Goal: Task Accomplishment & Management: Manage account settings

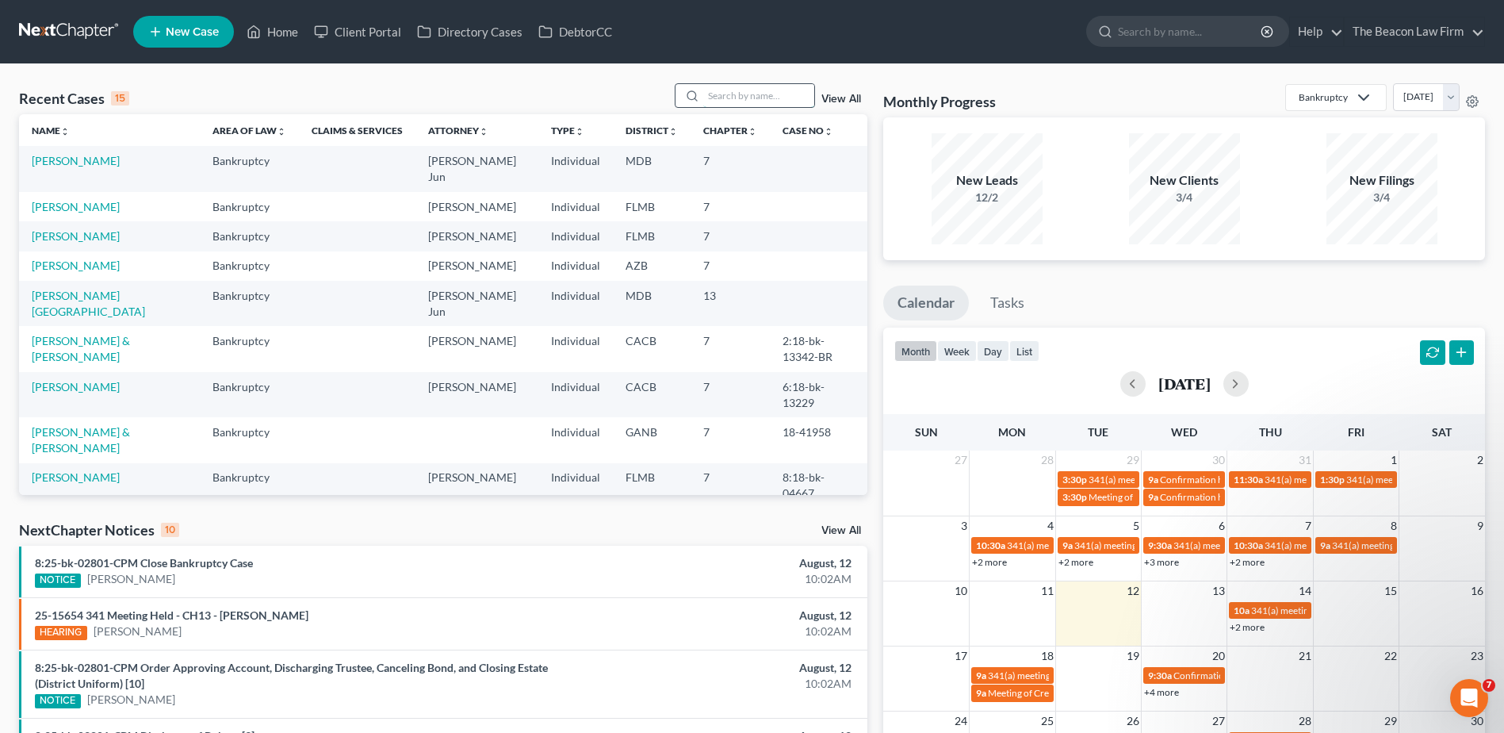
click at [776, 91] on input "search" at bounding box center [758, 95] width 111 height 23
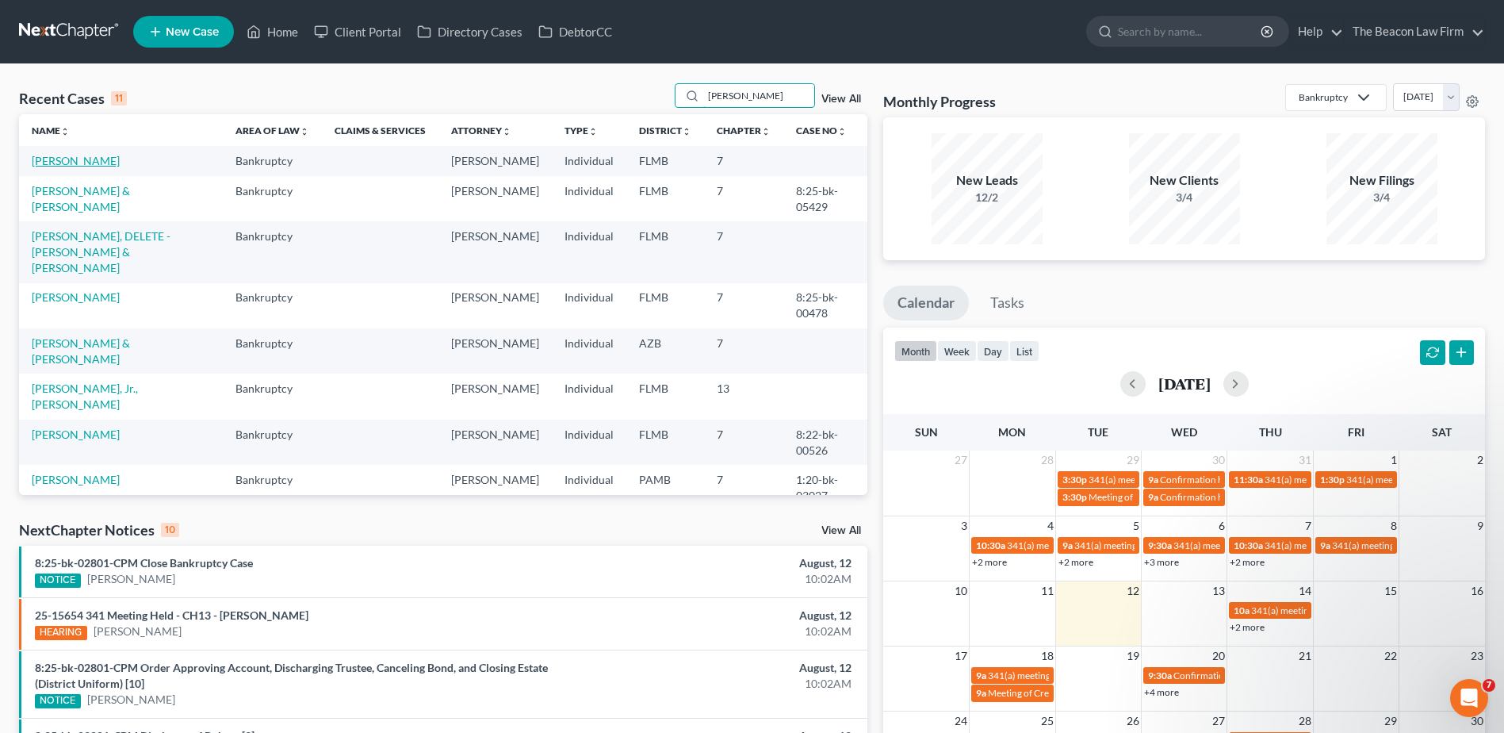
type input "[PERSON_NAME]"
click at [63, 159] on link "[PERSON_NAME]" at bounding box center [76, 160] width 88 height 13
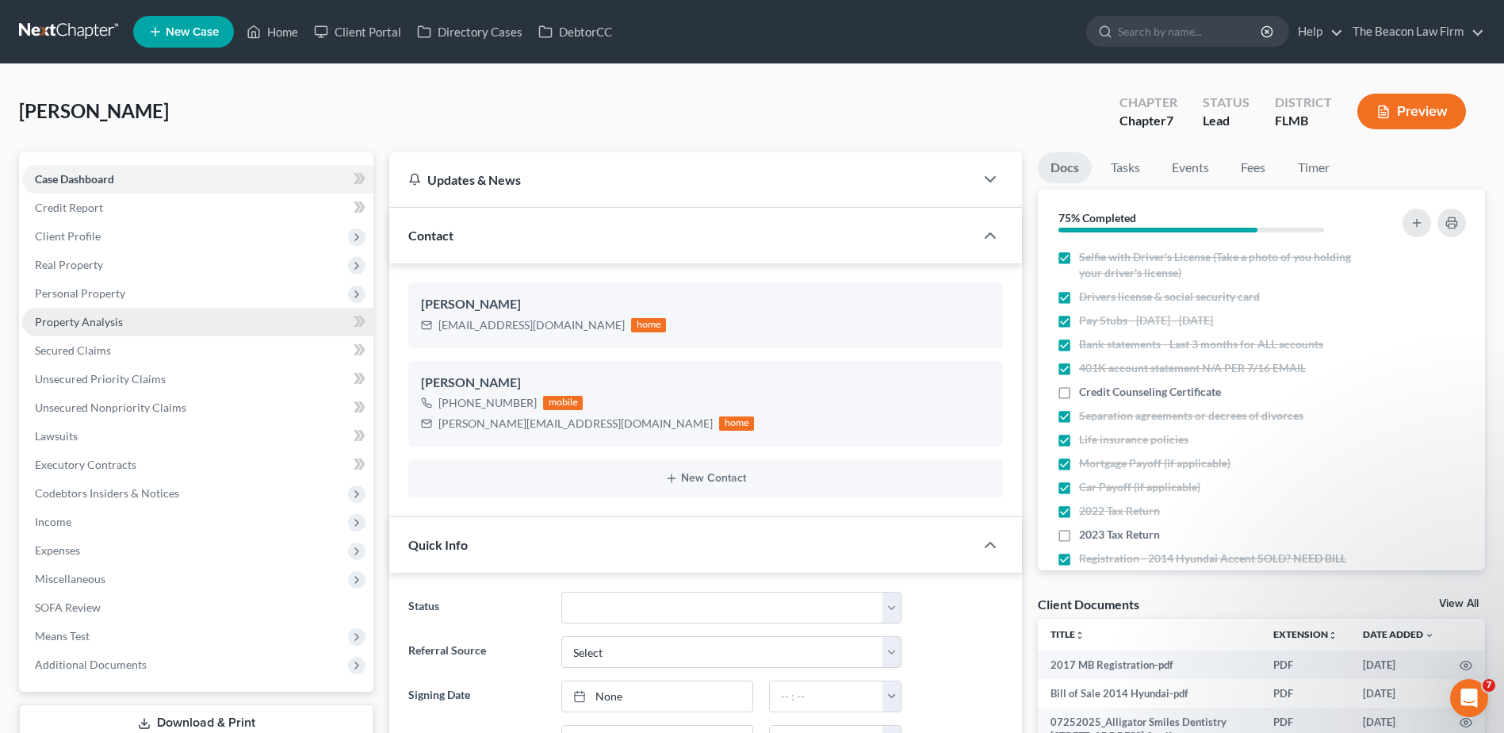
scroll to position [1235, 0]
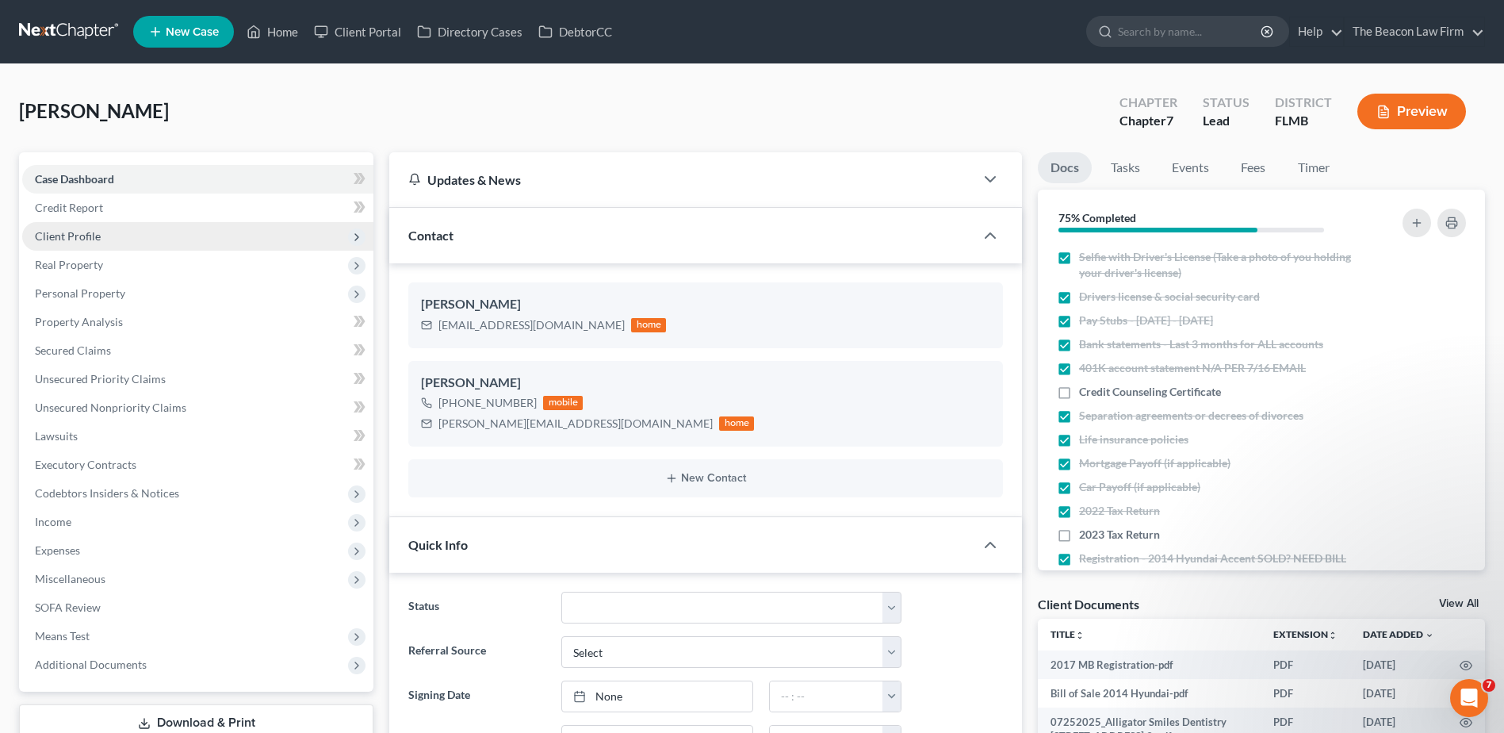
click at [95, 239] on span "Client Profile" at bounding box center [68, 235] width 66 height 13
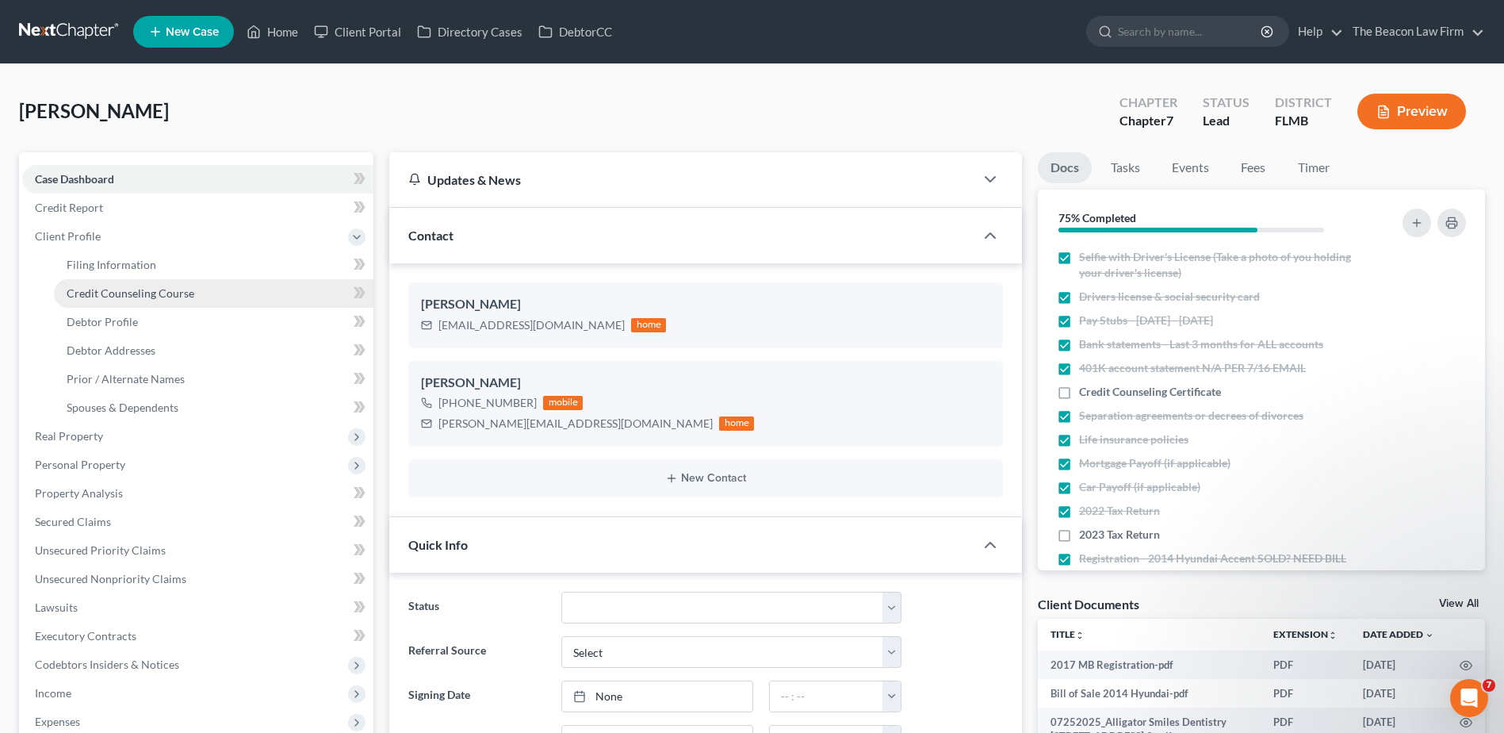
click at [96, 296] on span "Credit Counseling Course" at bounding box center [131, 292] width 128 height 13
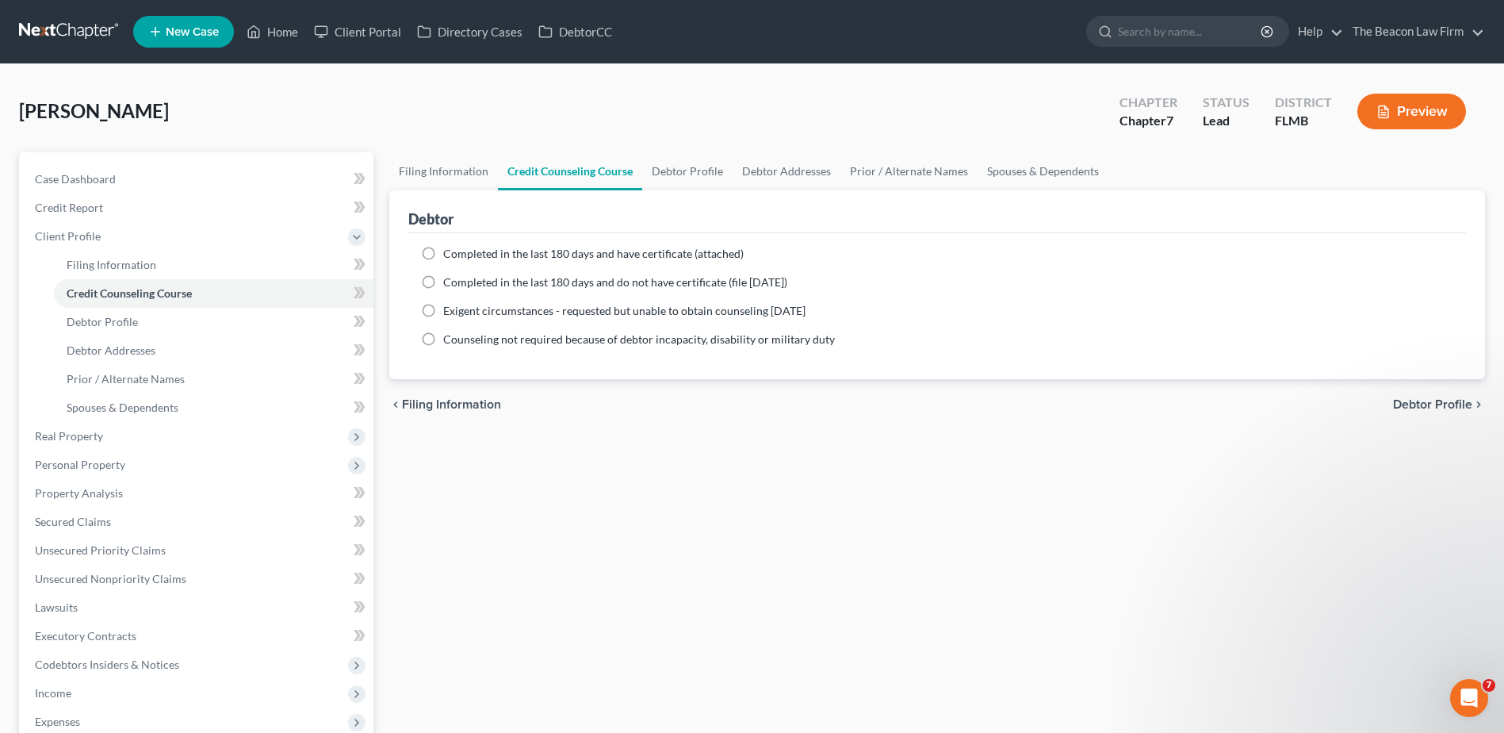
click at [569, 281] on span "Completed in the last 180 days and do not have certificate (file [DATE])" at bounding box center [615, 281] width 344 height 13
click at [460, 281] on input "Completed in the last 180 days and do not have certificate (file [DATE])" at bounding box center [455, 279] width 10 height 10
radio input "true"
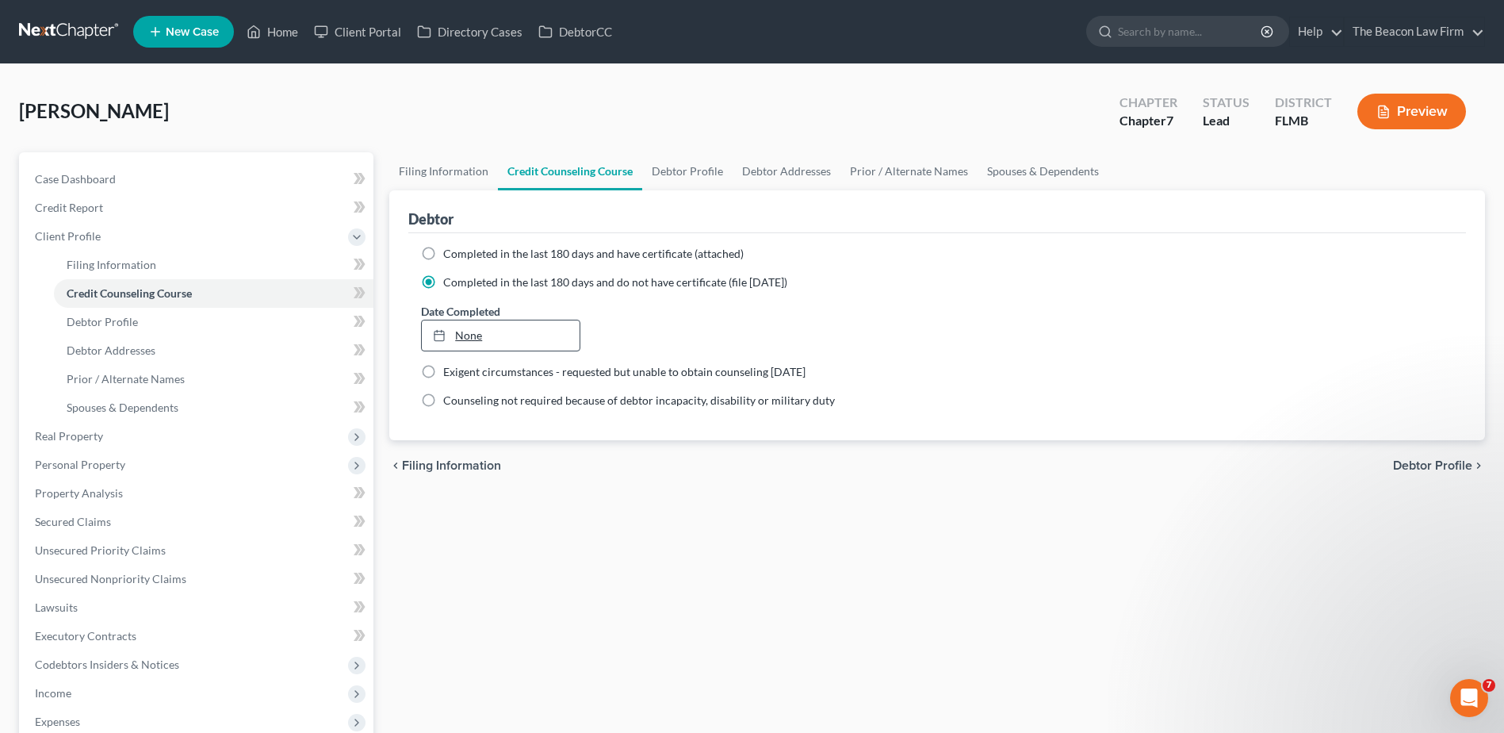
type input "[DATE]"
click at [473, 336] on link "None" at bounding box center [500, 335] width 157 height 30
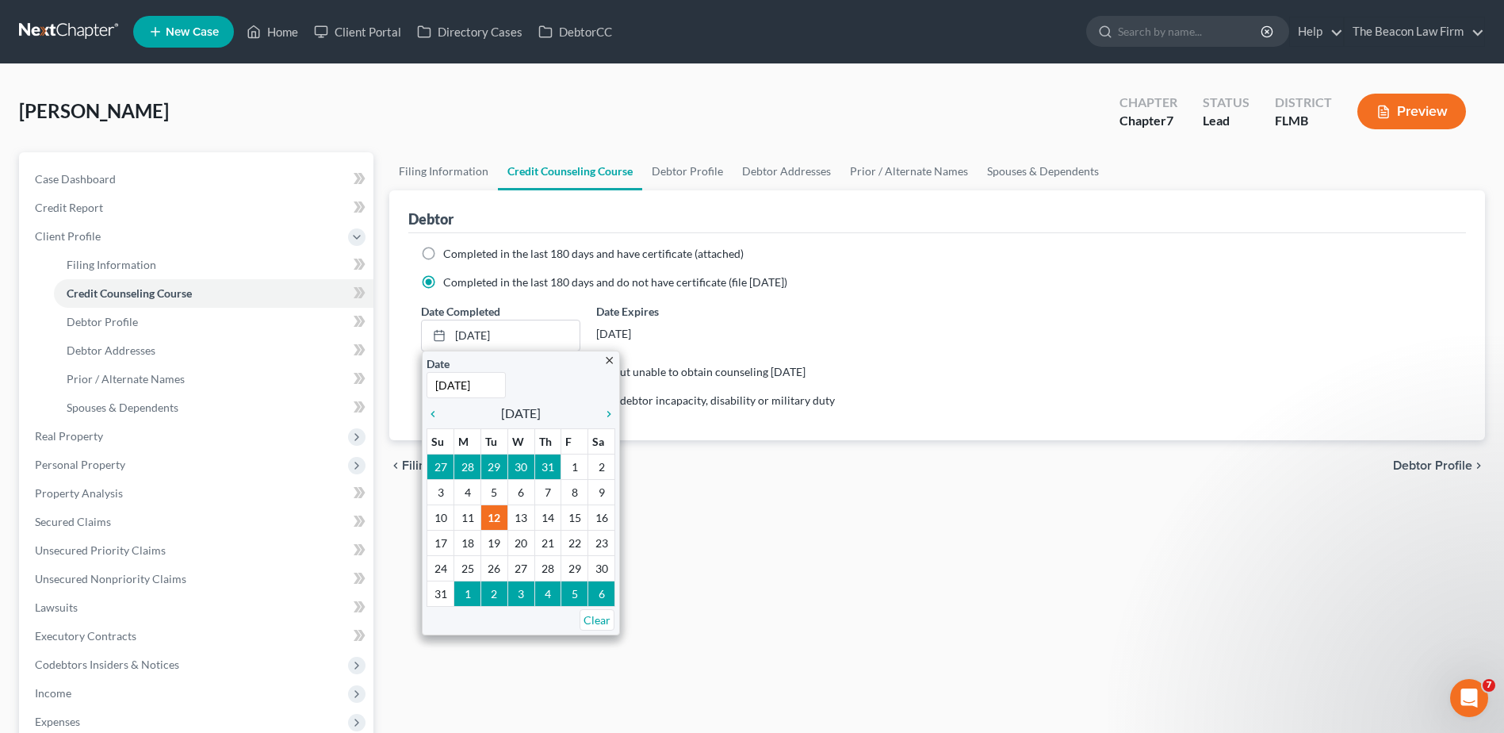
click at [490, 257] on span "Completed in the last 180 days and have certificate (attached)" at bounding box center [593, 253] width 301 height 13
click at [460, 256] on input "Completed in the last 180 days and have certificate (attached)" at bounding box center [455, 251] width 10 height 10
radio input "true"
radio input "false"
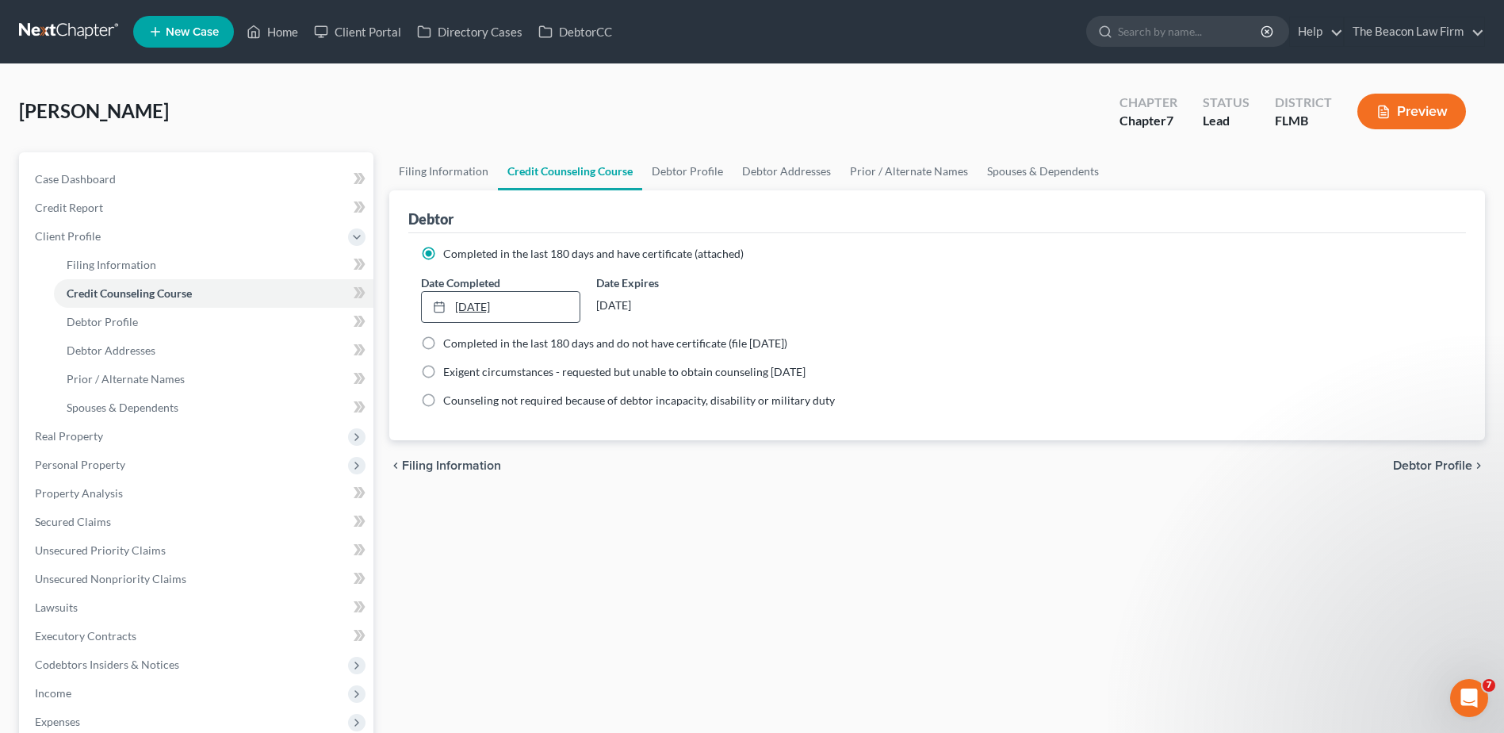
click at [481, 311] on link "[DATE]" at bounding box center [500, 307] width 157 height 30
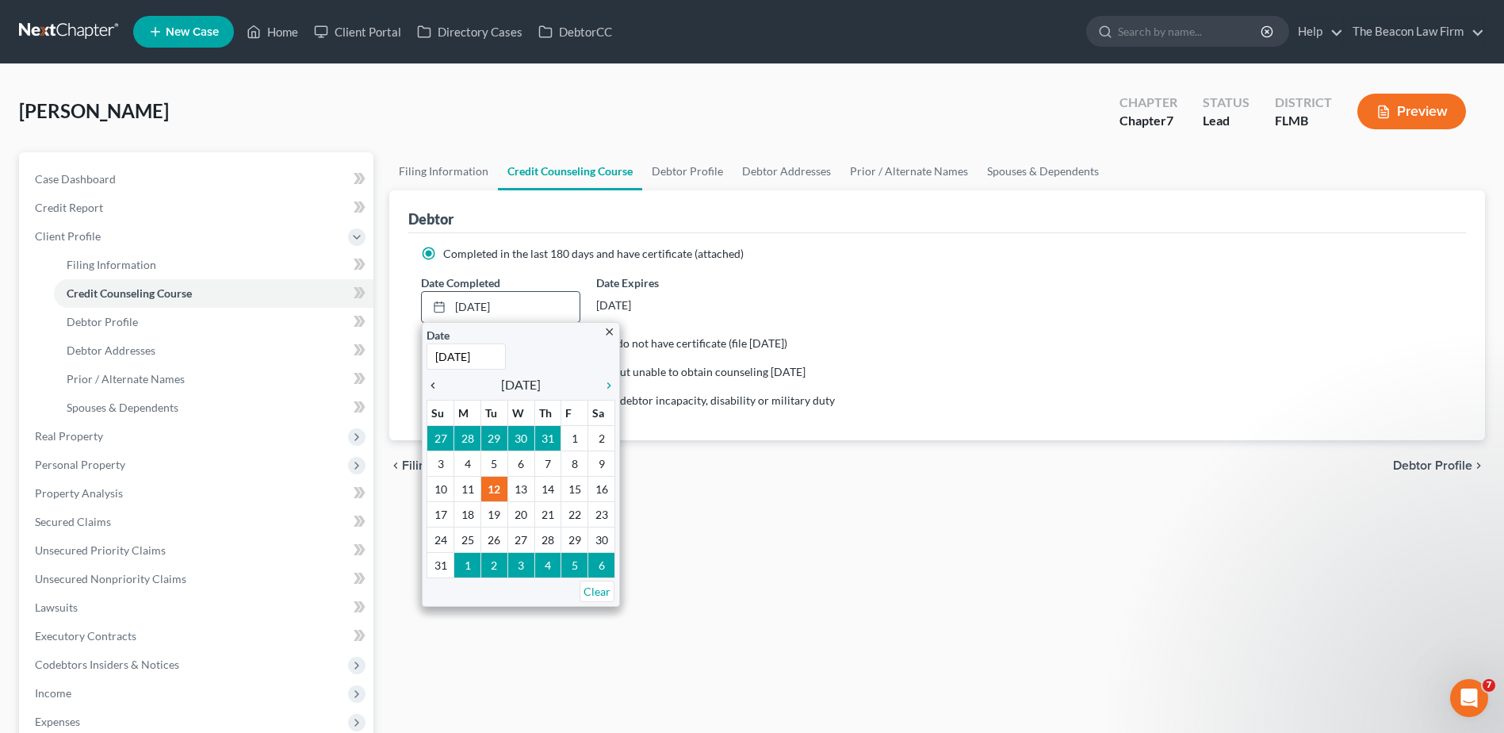
click at [434, 381] on icon "chevron_left" at bounding box center [437, 385] width 21 height 13
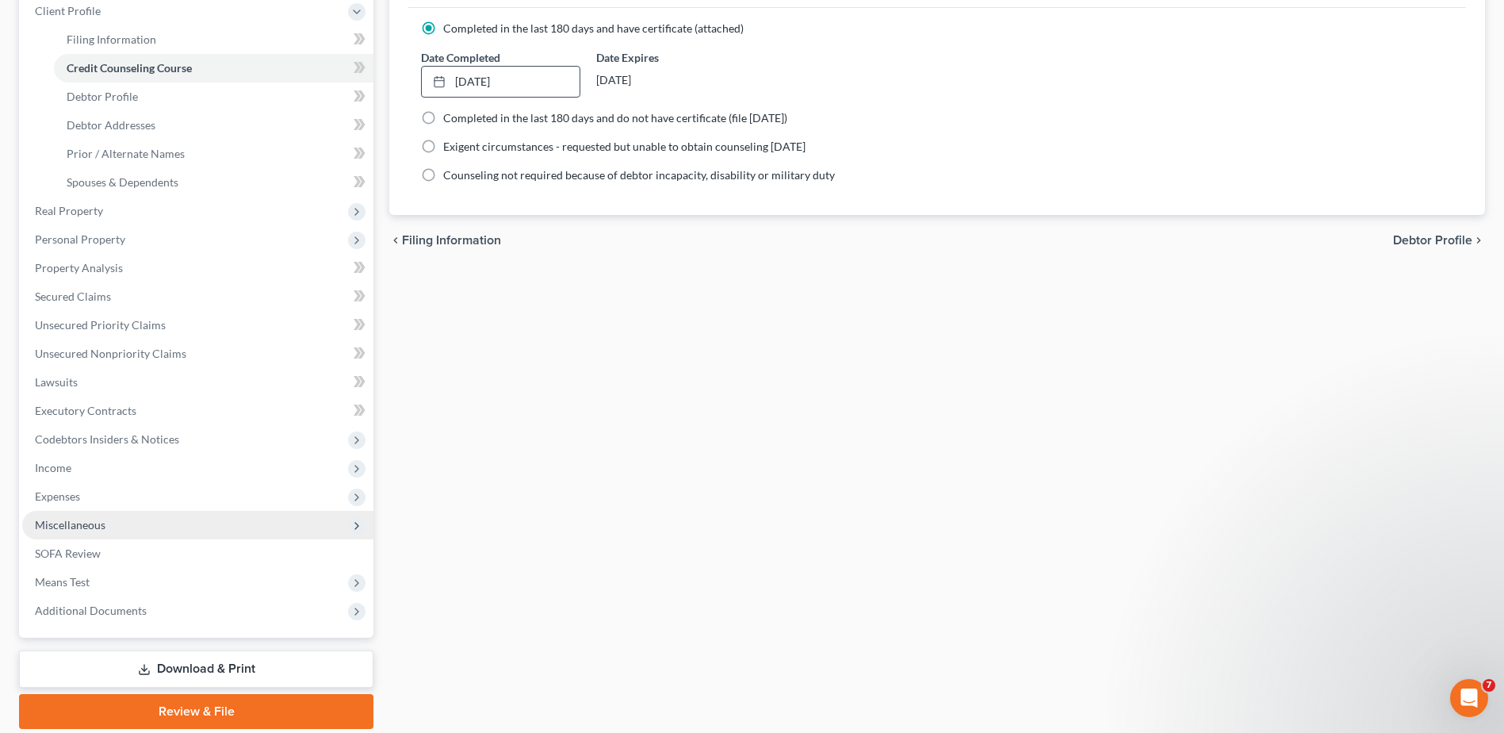
scroll to position [281, 0]
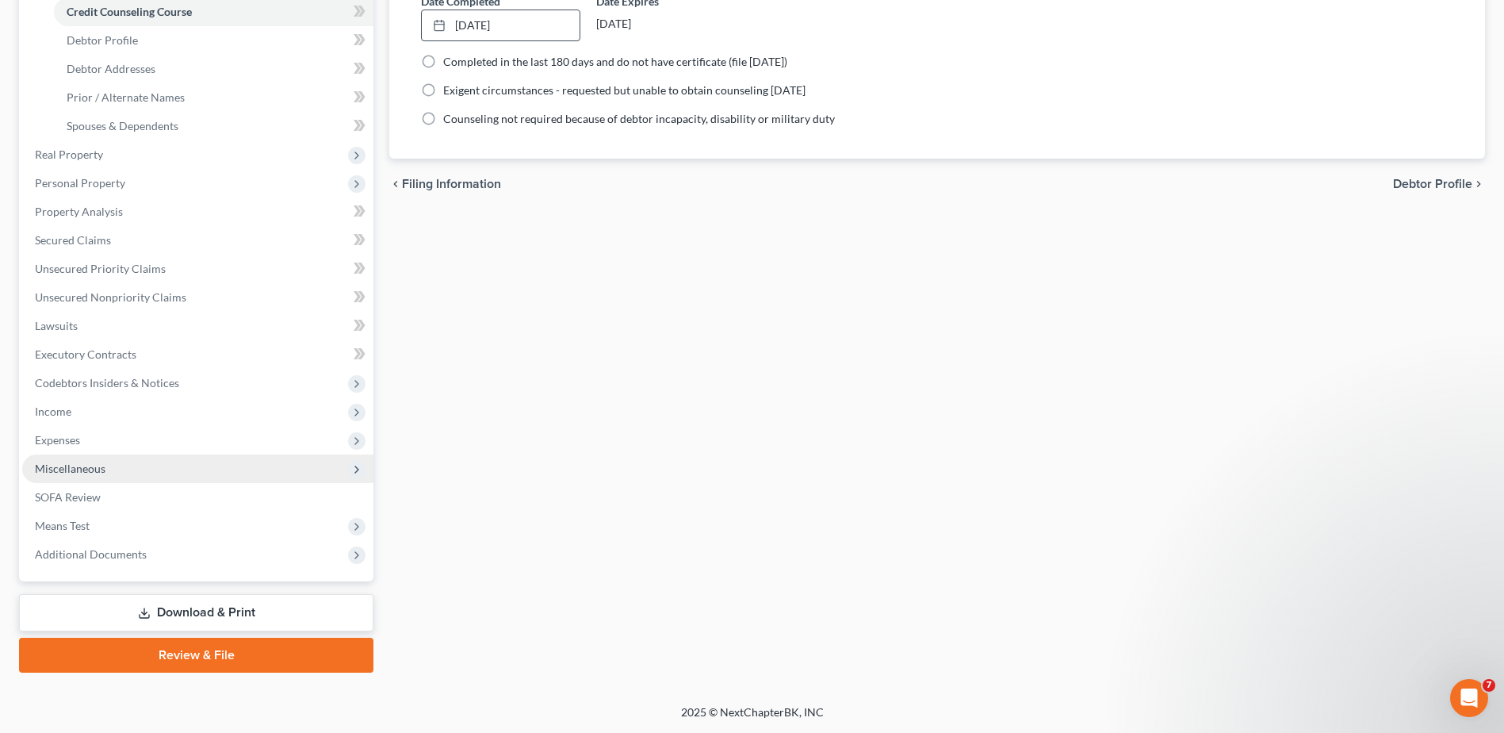
click at [80, 467] on span "Miscellaneous" at bounding box center [70, 467] width 71 height 13
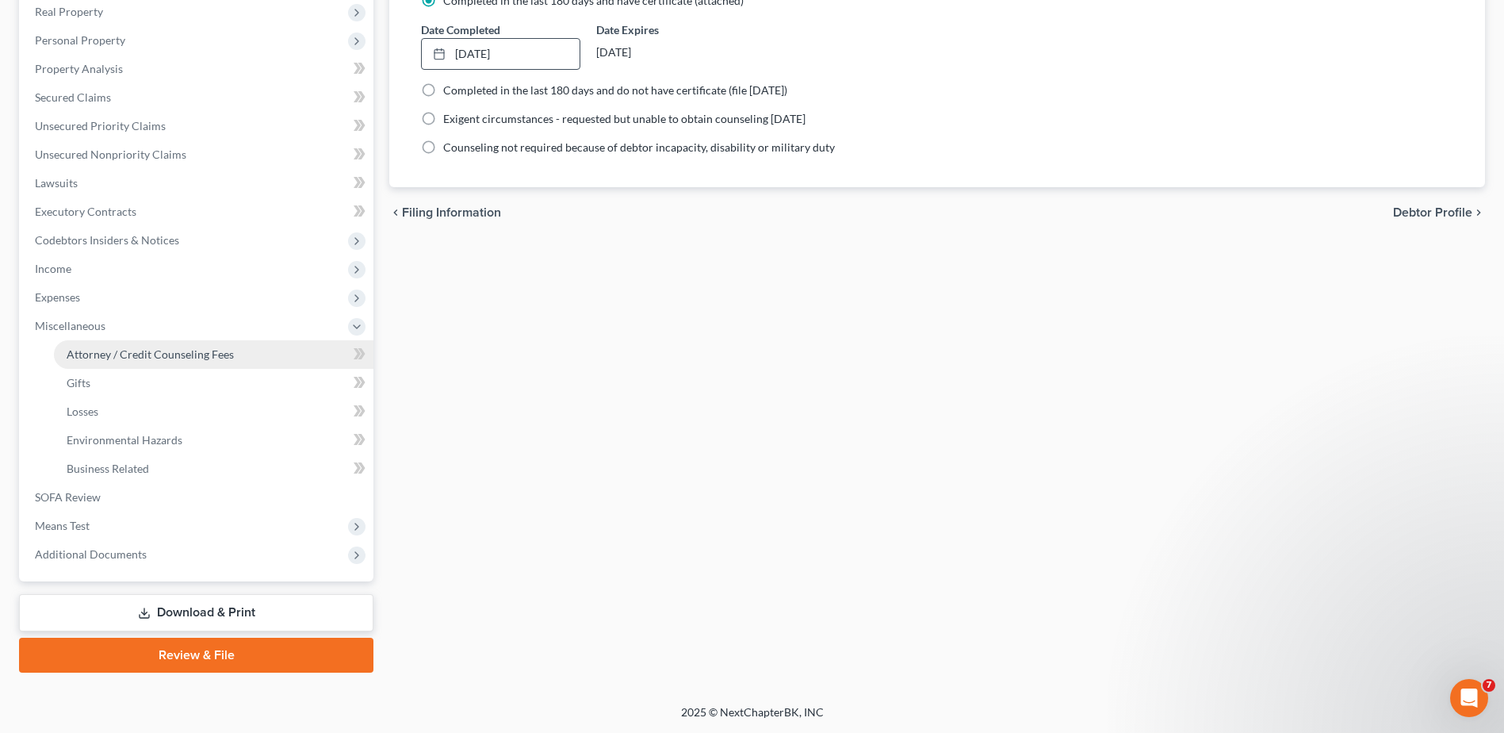
click at [127, 351] on span "Attorney / Credit Counseling Fees" at bounding box center [150, 353] width 167 height 13
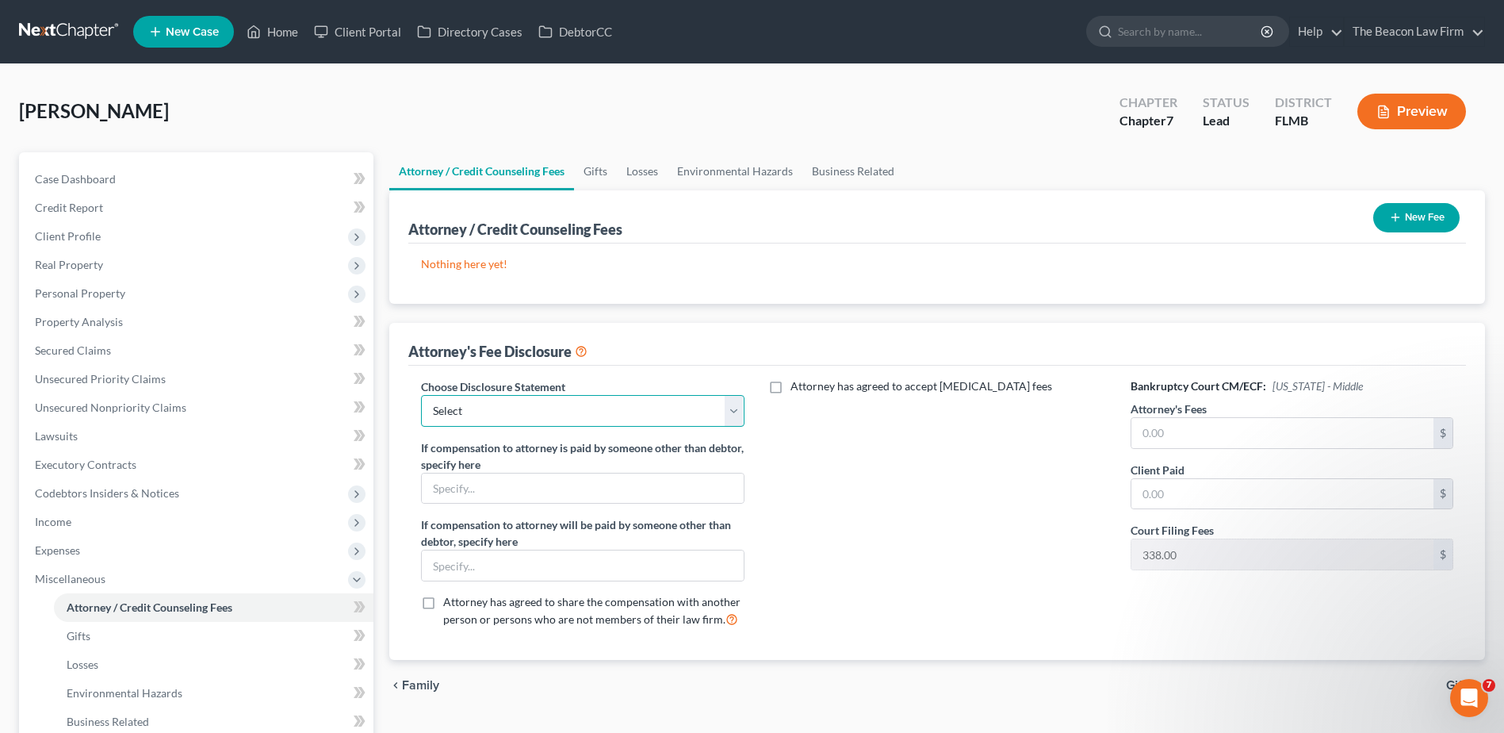
click at [676, 417] on select "Select WDPa - [PERSON_NAME] [GEOGRAPHIC_DATA] Eastern [DATE] - [PERSON_NAME] (C…" at bounding box center [582, 411] width 323 height 32
select select "28"
click at [421, 395] on select "Select WDPa - [PERSON_NAME] [GEOGRAPHIC_DATA] Eastern [DATE] - [PERSON_NAME] (C…" at bounding box center [582, 411] width 323 height 32
click at [1187, 433] on input "text" at bounding box center [1283, 433] width 302 height 30
type input "2"
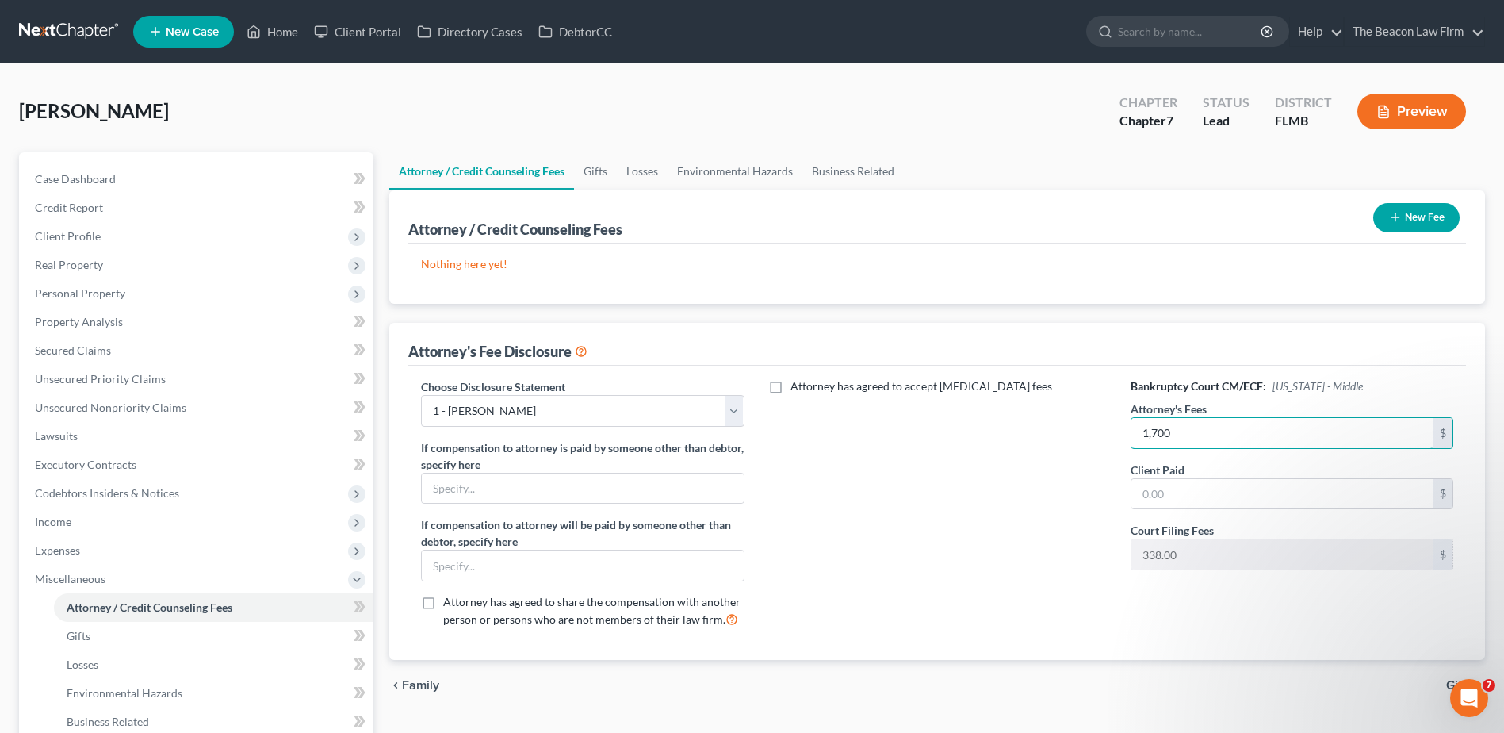
type input "1,700"
click at [1392, 228] on button "New Fee" at bounding box center [1416, 217] width 86 height 29
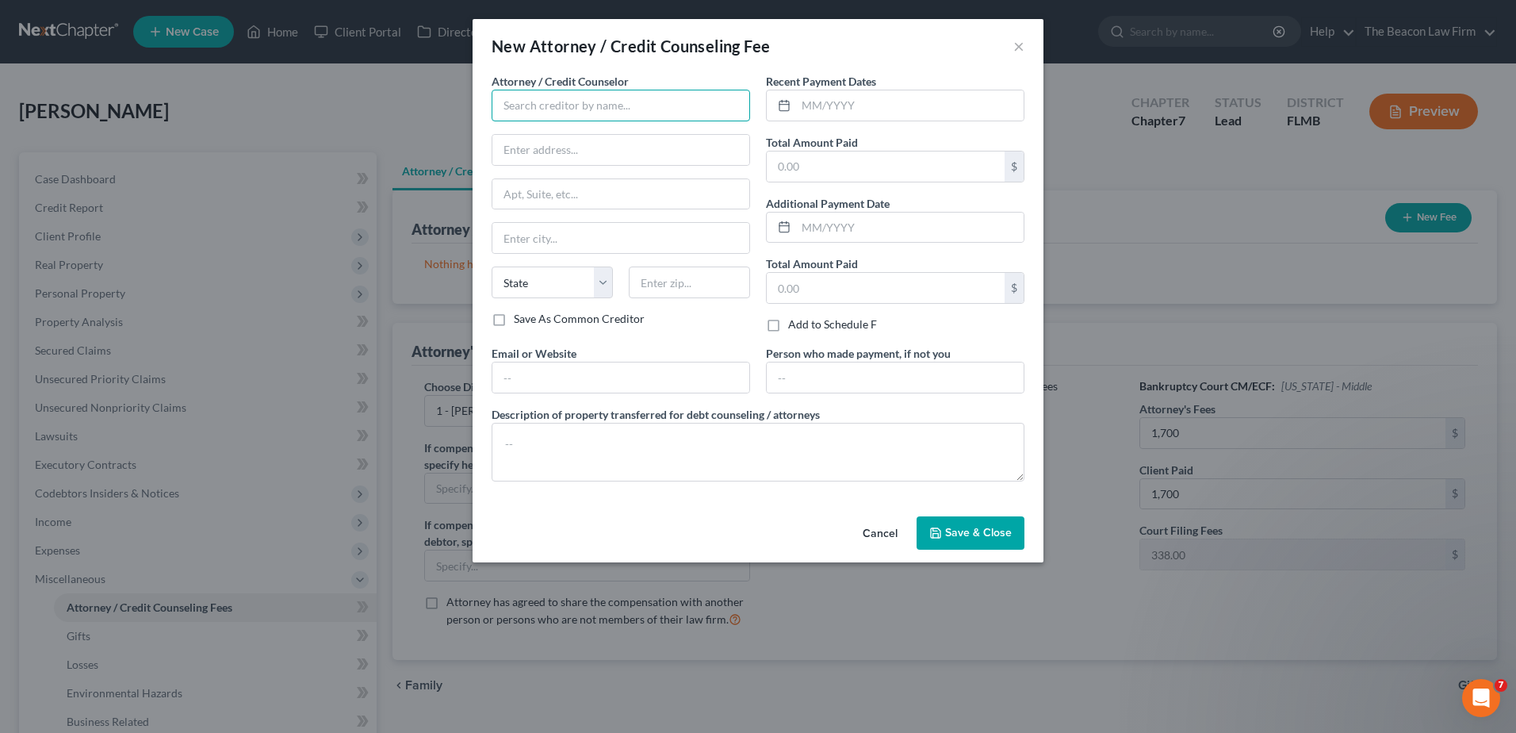
click at [668, 105] on input "text" at bounding box center [621, 106] width 259 height 32
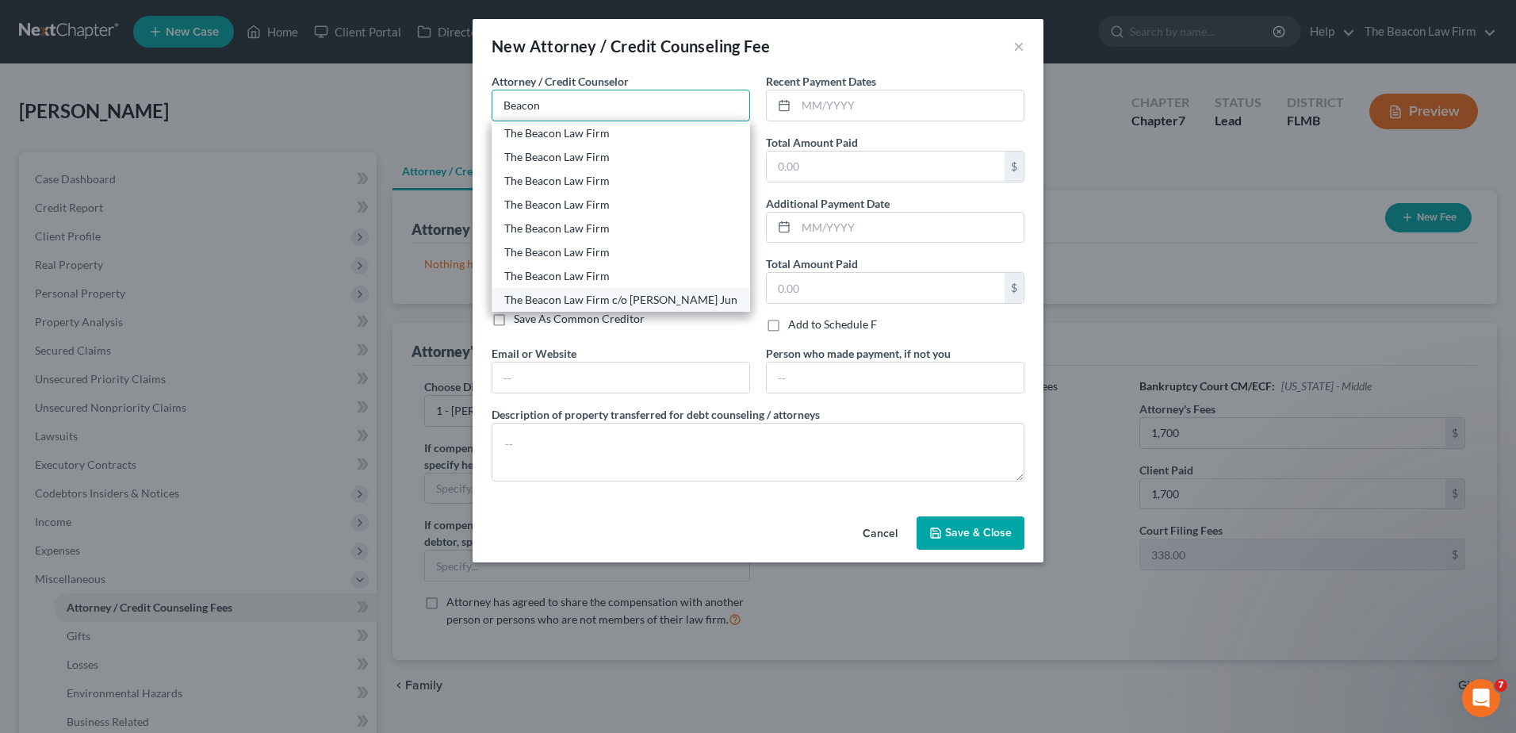
scroll to position [151, 0]
click at [596, 220] on div "JN - The Beacon Law Firm" at bounding box center [620, 221] width 233 height 16
type input "JN - The Beacon Law Firm"
type input "[STREET_ADDRESS][PERSON_NAME]"
type input "Ocoee"
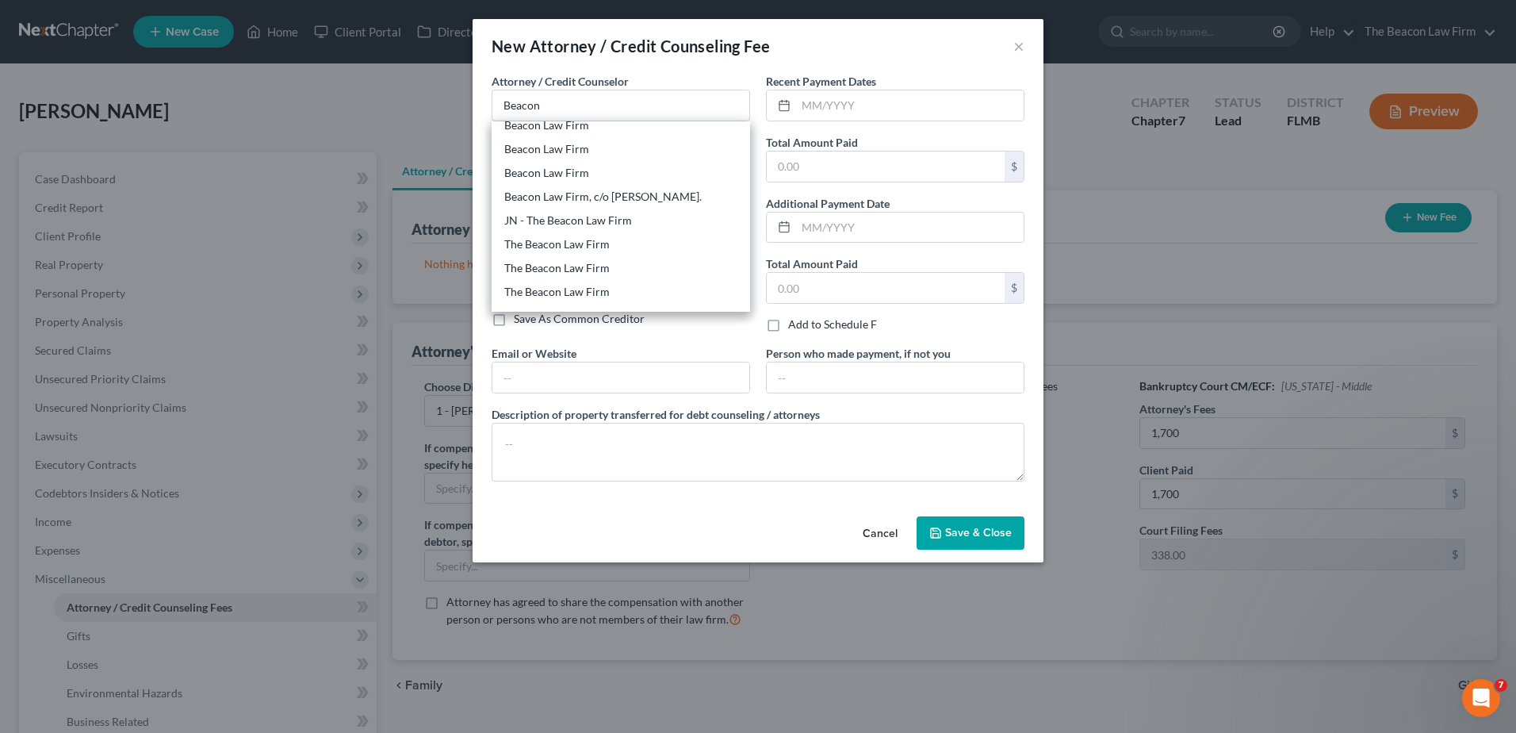
select select "9"
type input "34761"
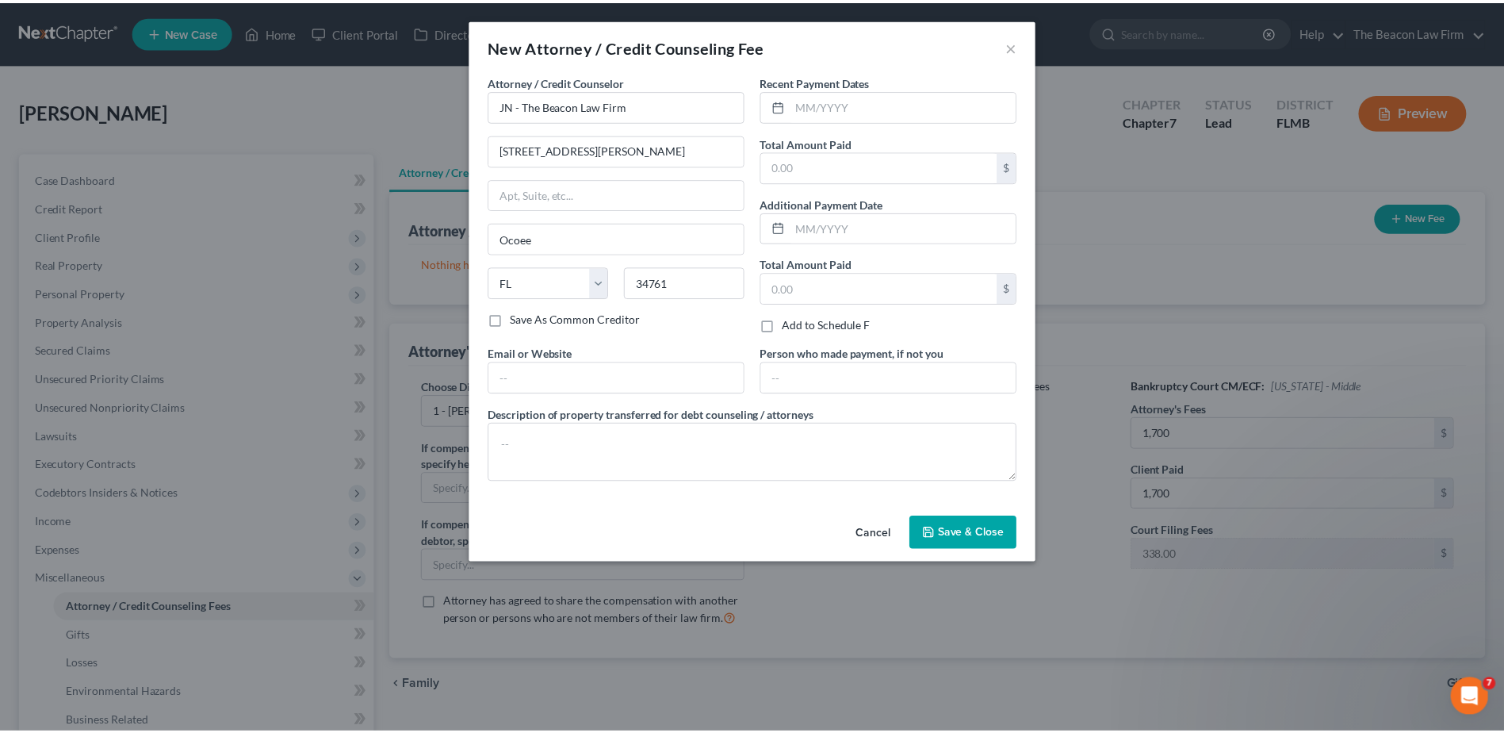
scroll to position [0, 0]
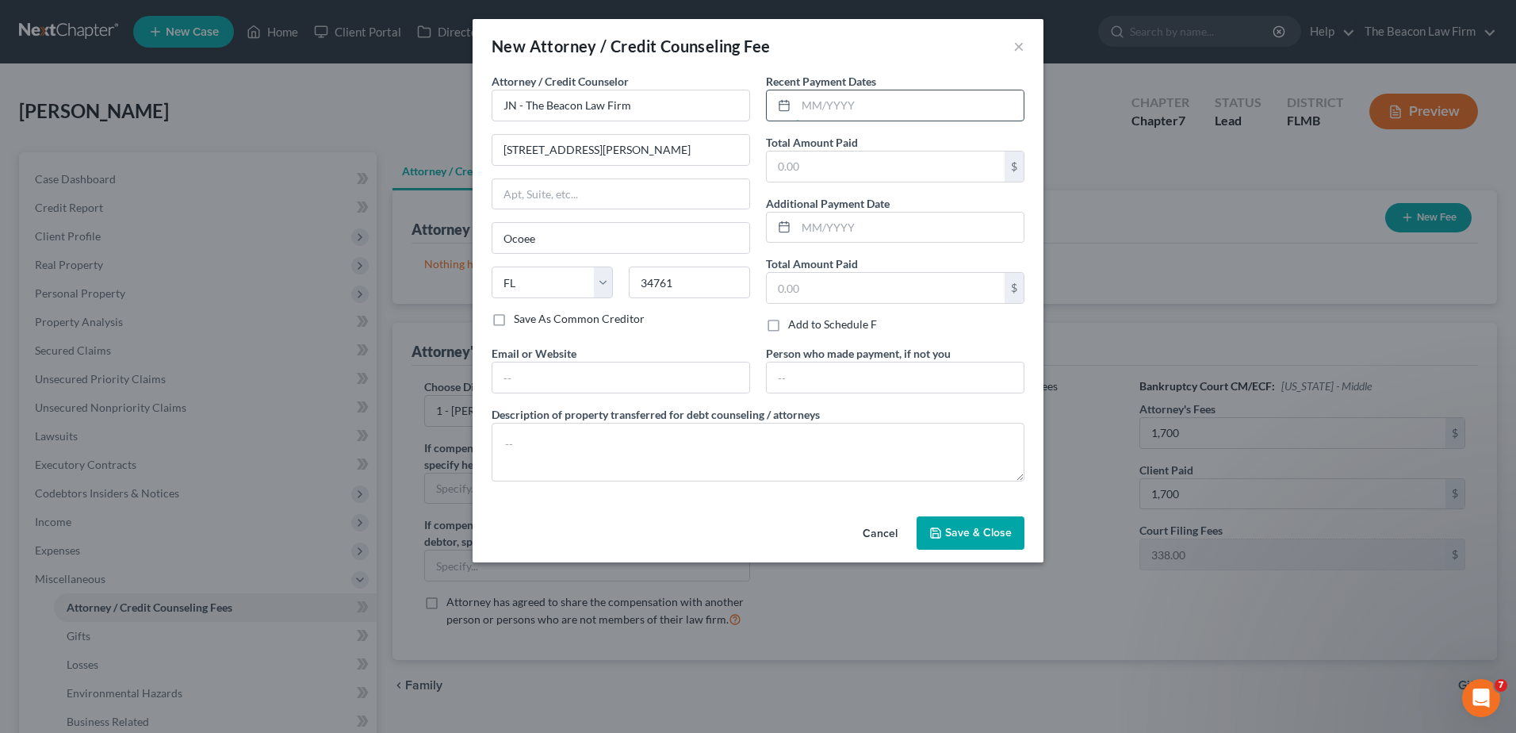
drag, startPoint x: 852, startPoint y: 105, endPoint x: 965, endPoint y: 98, distance: 113.6
click at [852, 105] on input "text" at bounding box center [910, 105] width 228 height 30
type input "07/2025"
type input "1,800"
click at [665, 466] on textarea at bounding box center [758, 452] width 533 height 59
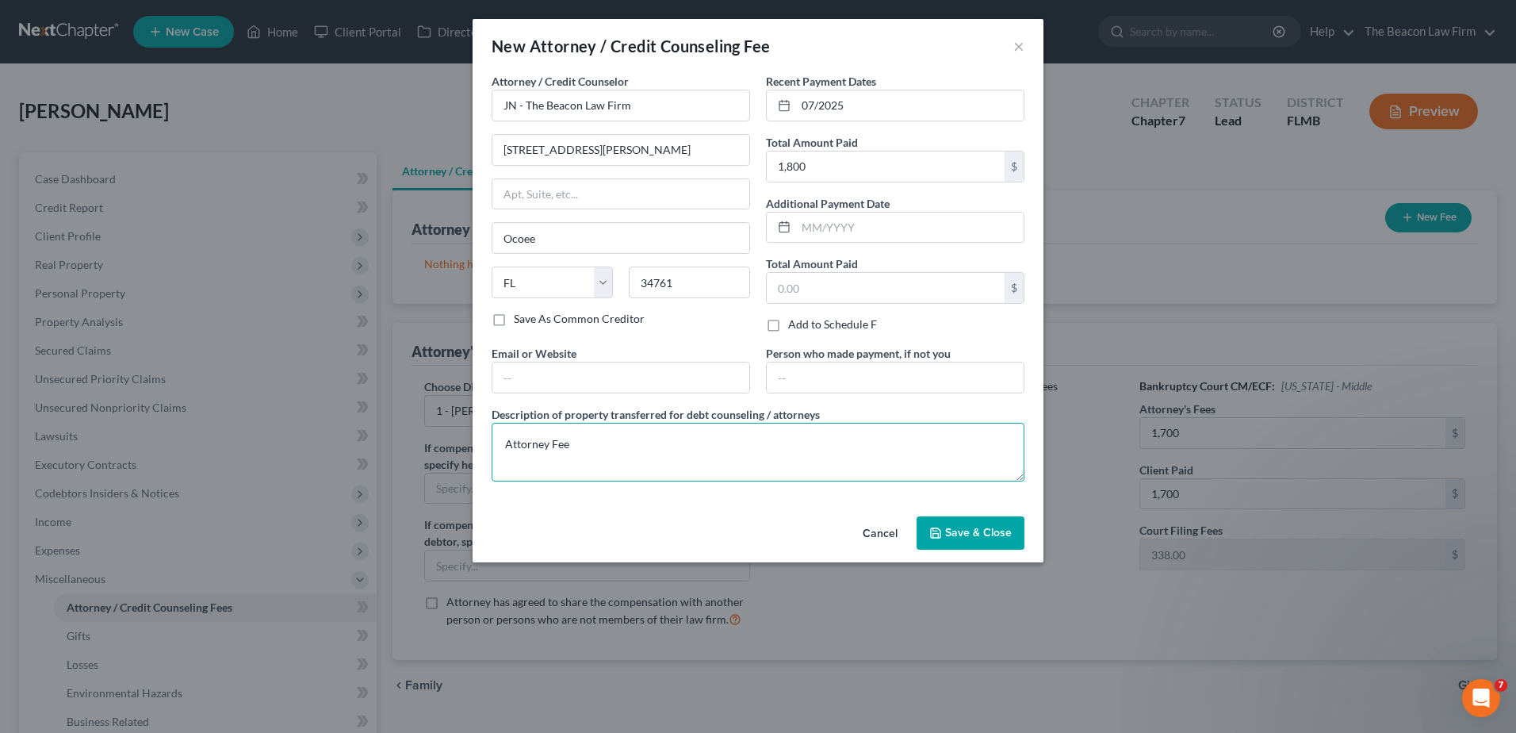
type textarea "Attorney Fee"
click at [994, 544] on button "Save & Close" at bounding box center [971, 532] width 108 height 33
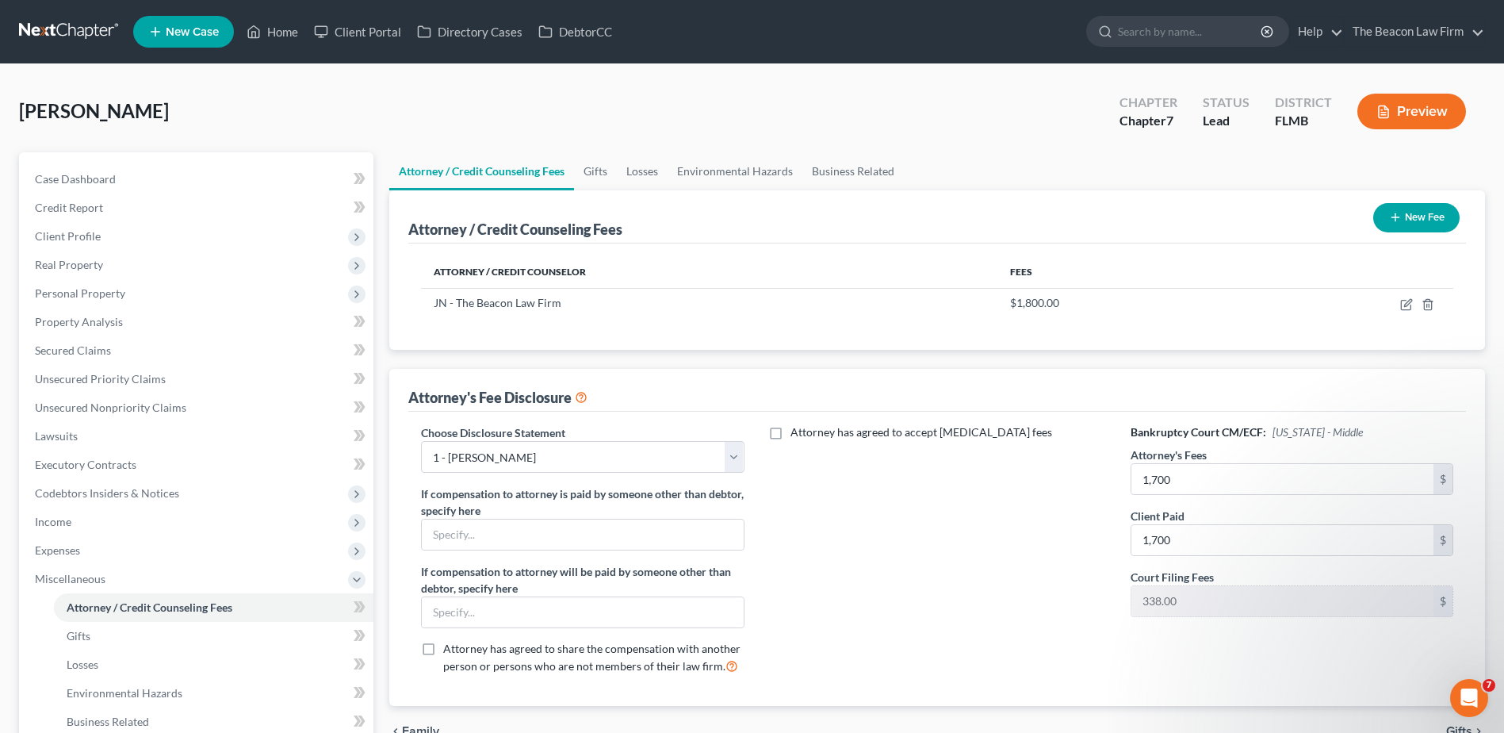
click at [1434, 210] on button "New Fee" at bounding box center [1416, 217] width 86 height 29
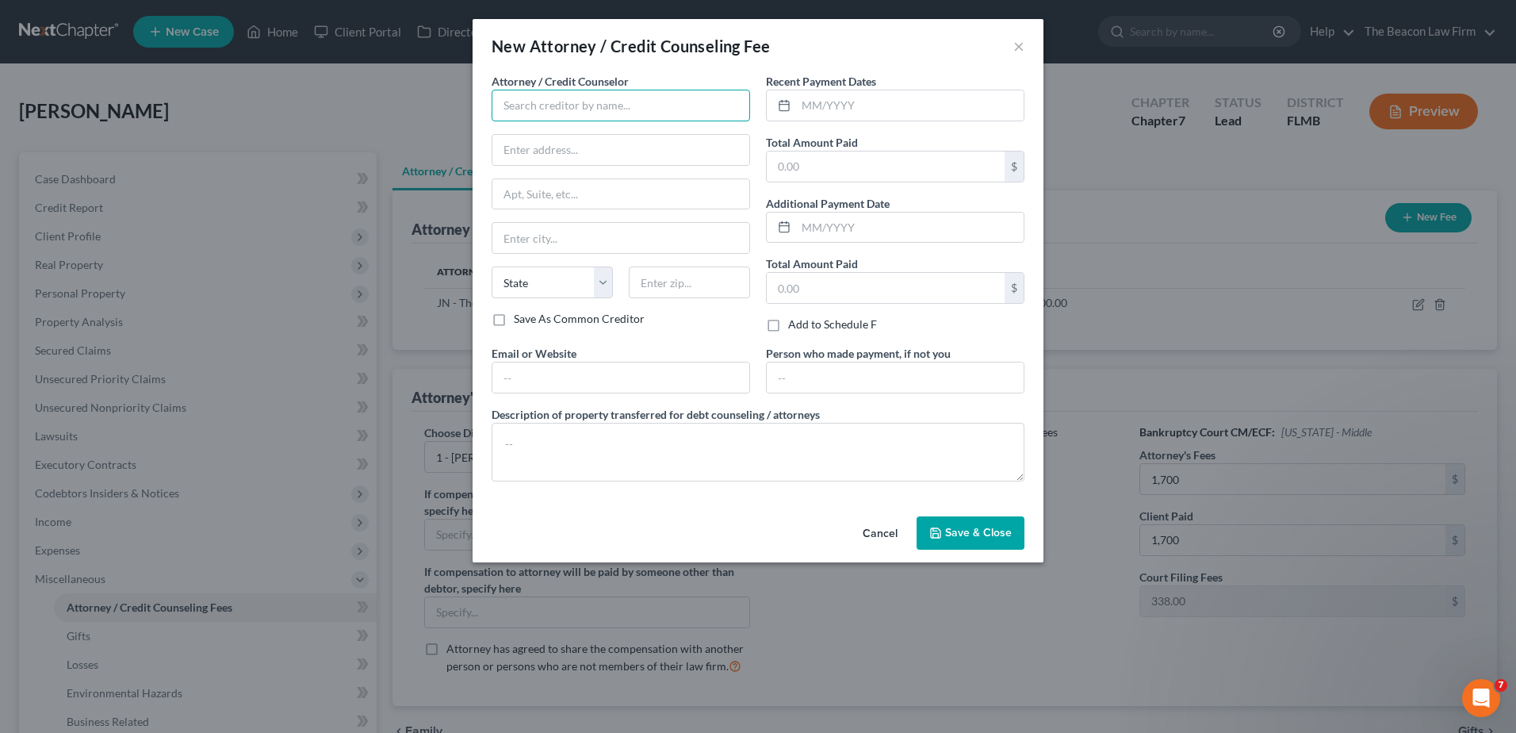
click at [595, 98] on input "text" at bounding box center [621, 106] width 259 height 32
click at [598, 131] on div "JN - The Beacon Law Firm" at bounding box center [586, 133] width 165 height 16
type input "JN - The Beacon Law Firm"
type input "[STREET_ADDRESS][PERSON_NAME]"
type input "Ocoee"
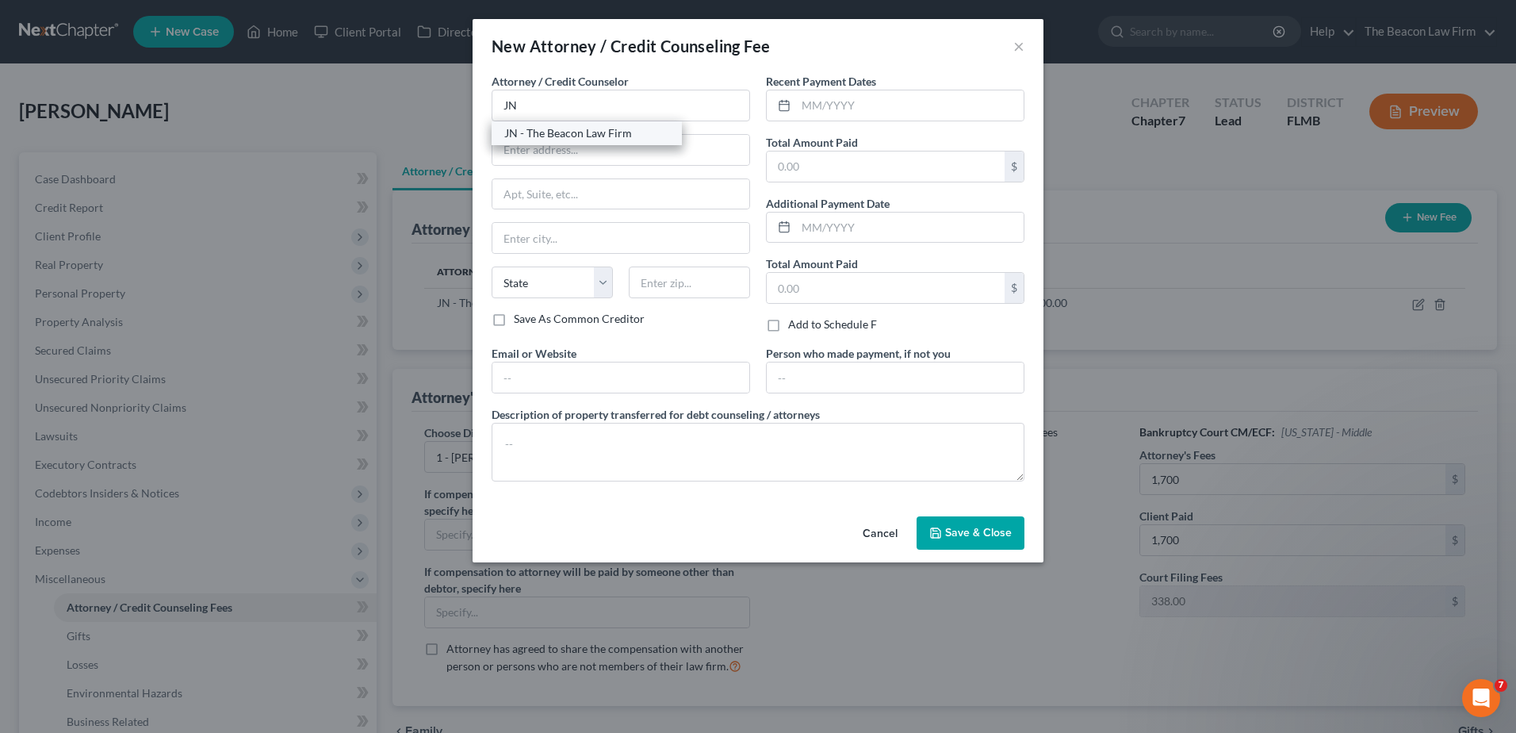
select select "9"
type input "34761"
click at [867, 104] on input "text" at bounding box center [910, 105] width 228 height 30
type input "07/2025"
type input "338"
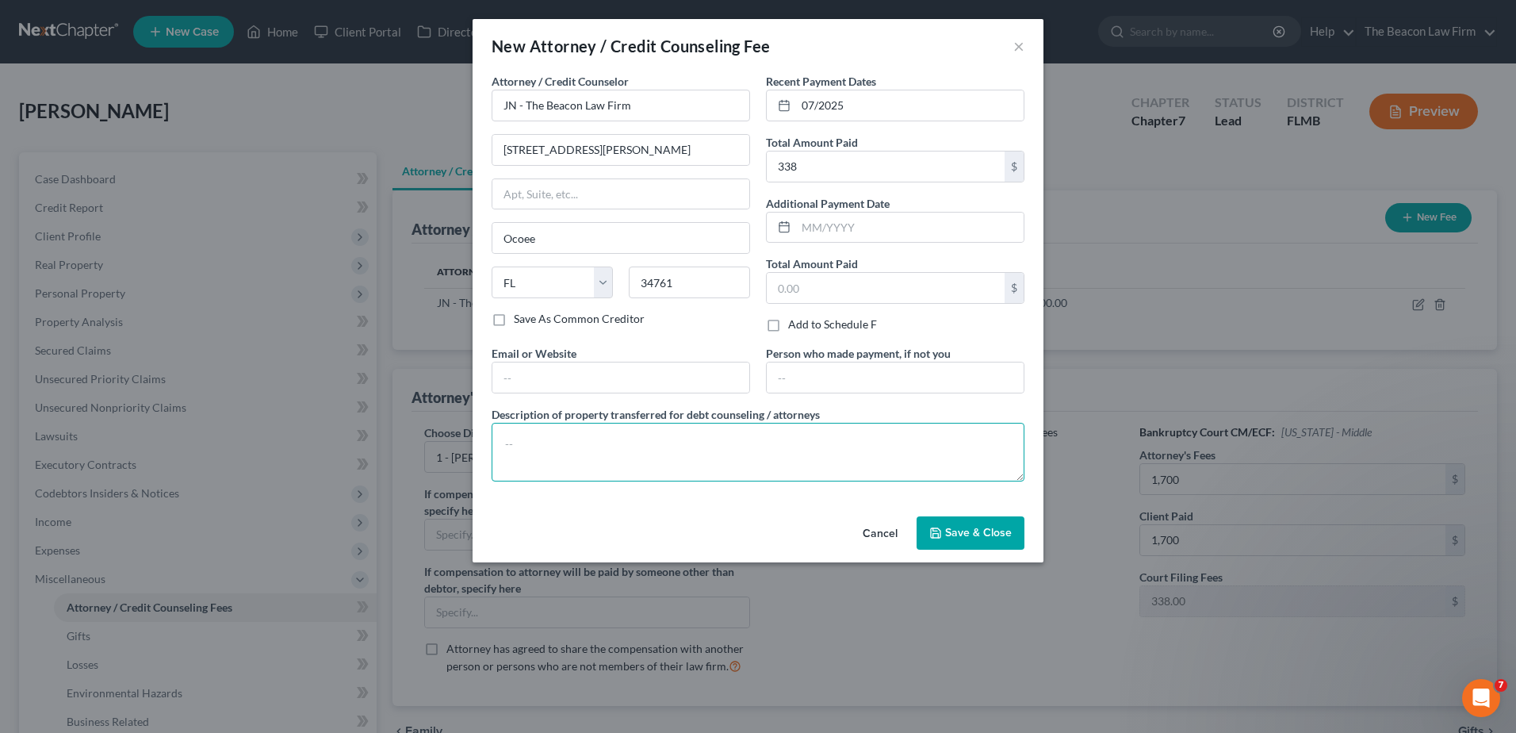
click at [659, 426] on textarea at bounding box center [758, 452] width 533 height 59
type textarea "Filing Fee"
click at [995, 545] on button "Save & Close" at bounding box center [971, 532] width 108 height 33
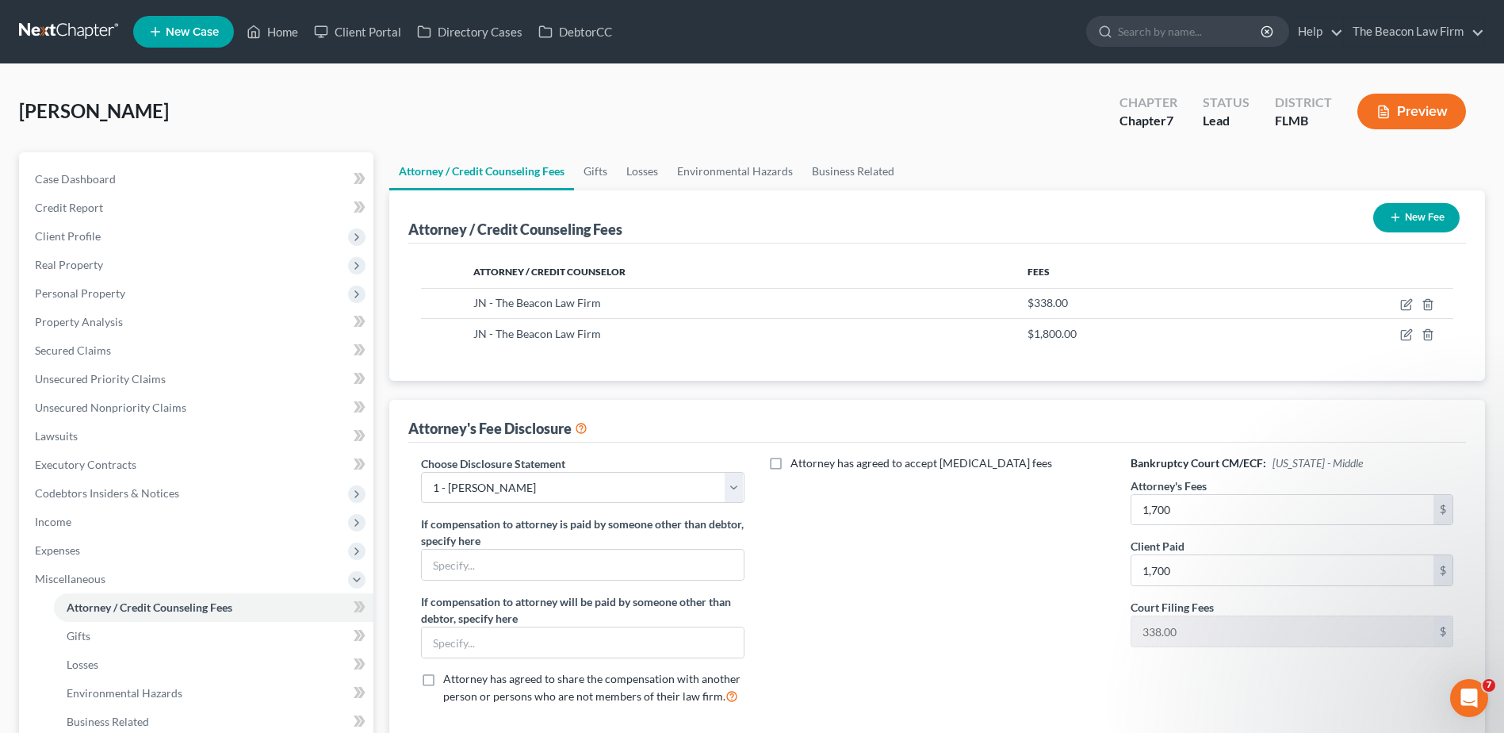
click at [1411, 217] on button "New Fee" at bounding box center [1416, 217] width 86 height 29
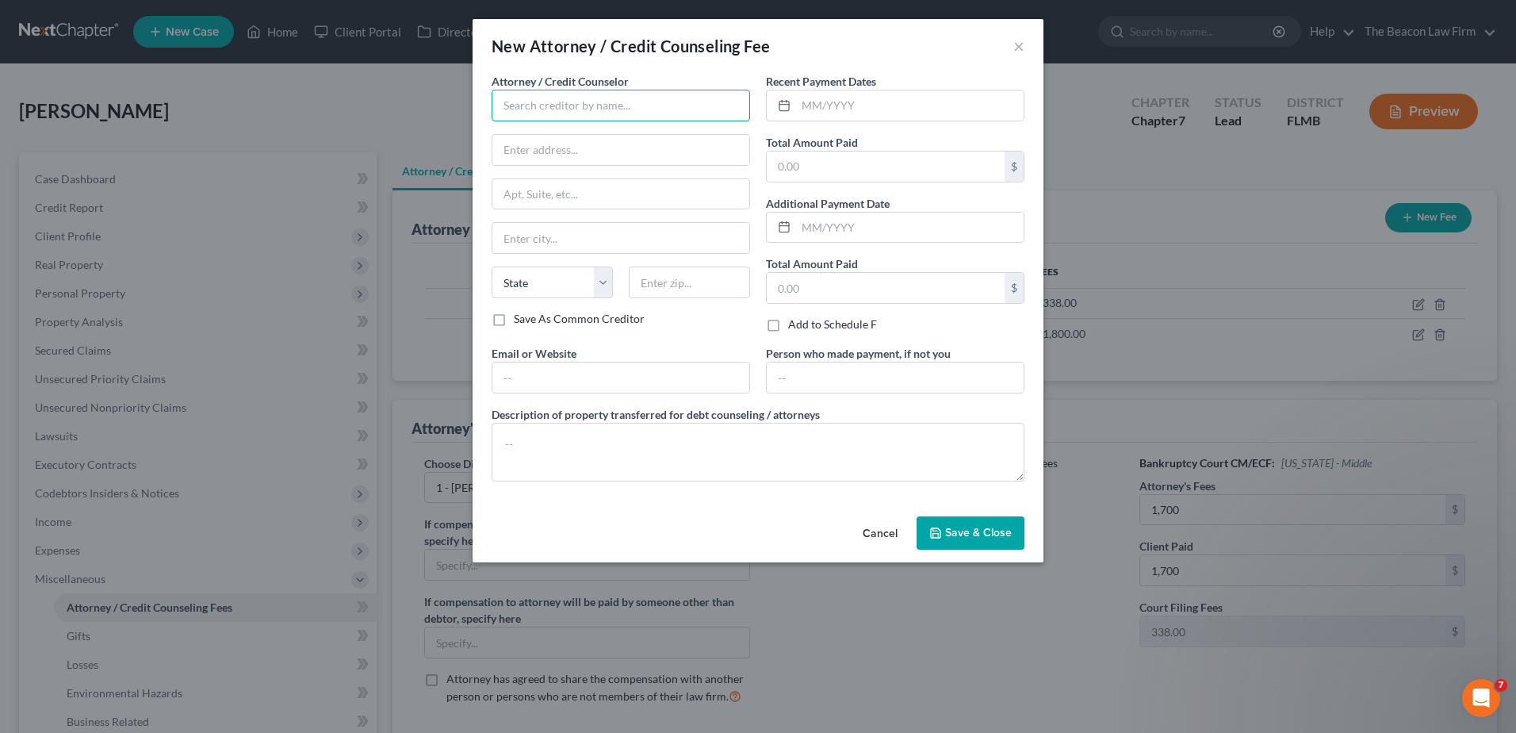
click at [619, 101] on input "text" at bounding box center [621, 106] width 259 height 32
click at [603, 132] on div "001 Debtorcc, Inc." at bounding box center [586, 133] width 165 height 16
type input "001 Debtorcc, Inc."
type input "[STREET_ADDRESS]"
type input "[GEOGRAPHIC_DATA]"
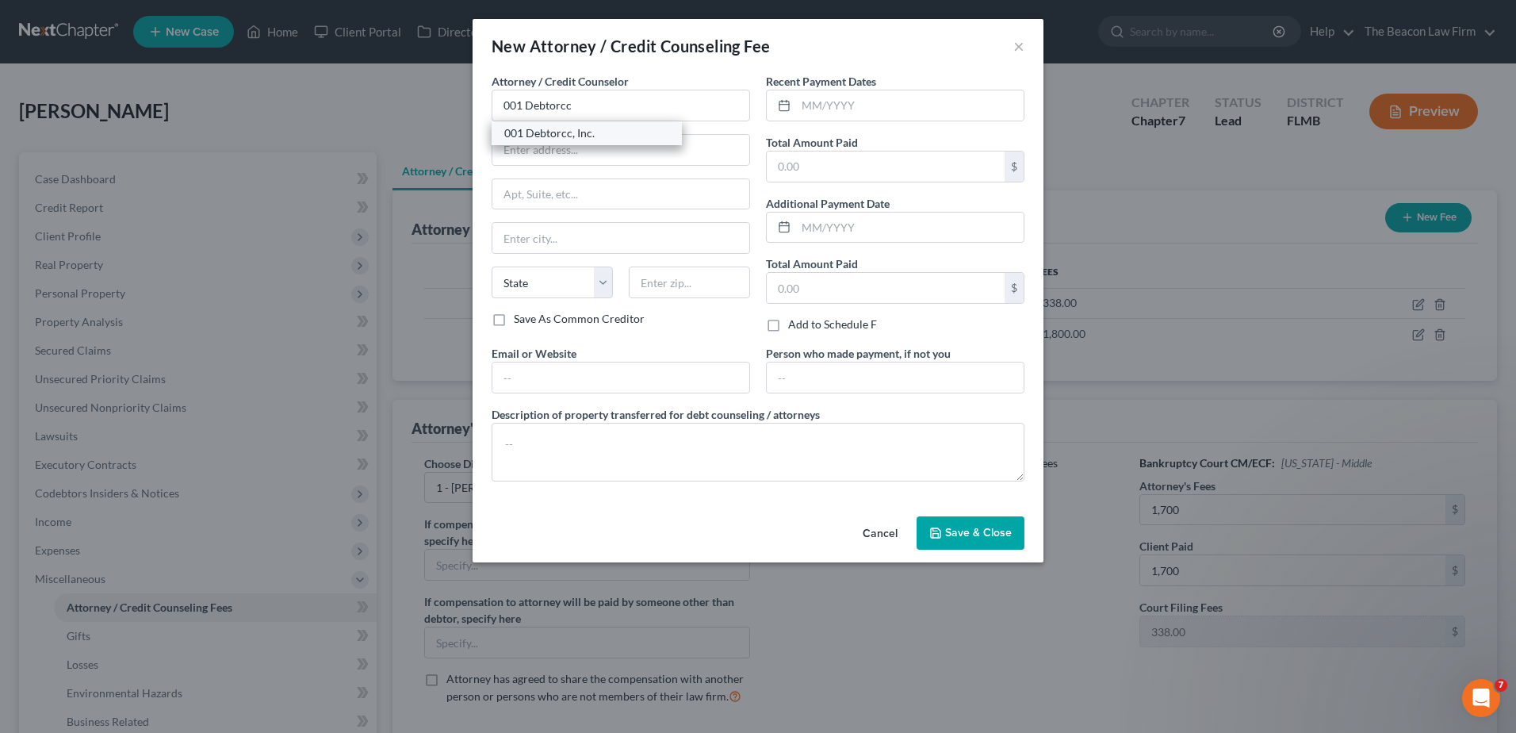
select select "33"
type input "07306"
click at [856, 96] on input "text" at bounding box center [910, 105] width 228 height 30
type input "[DATE]"
type input "25"
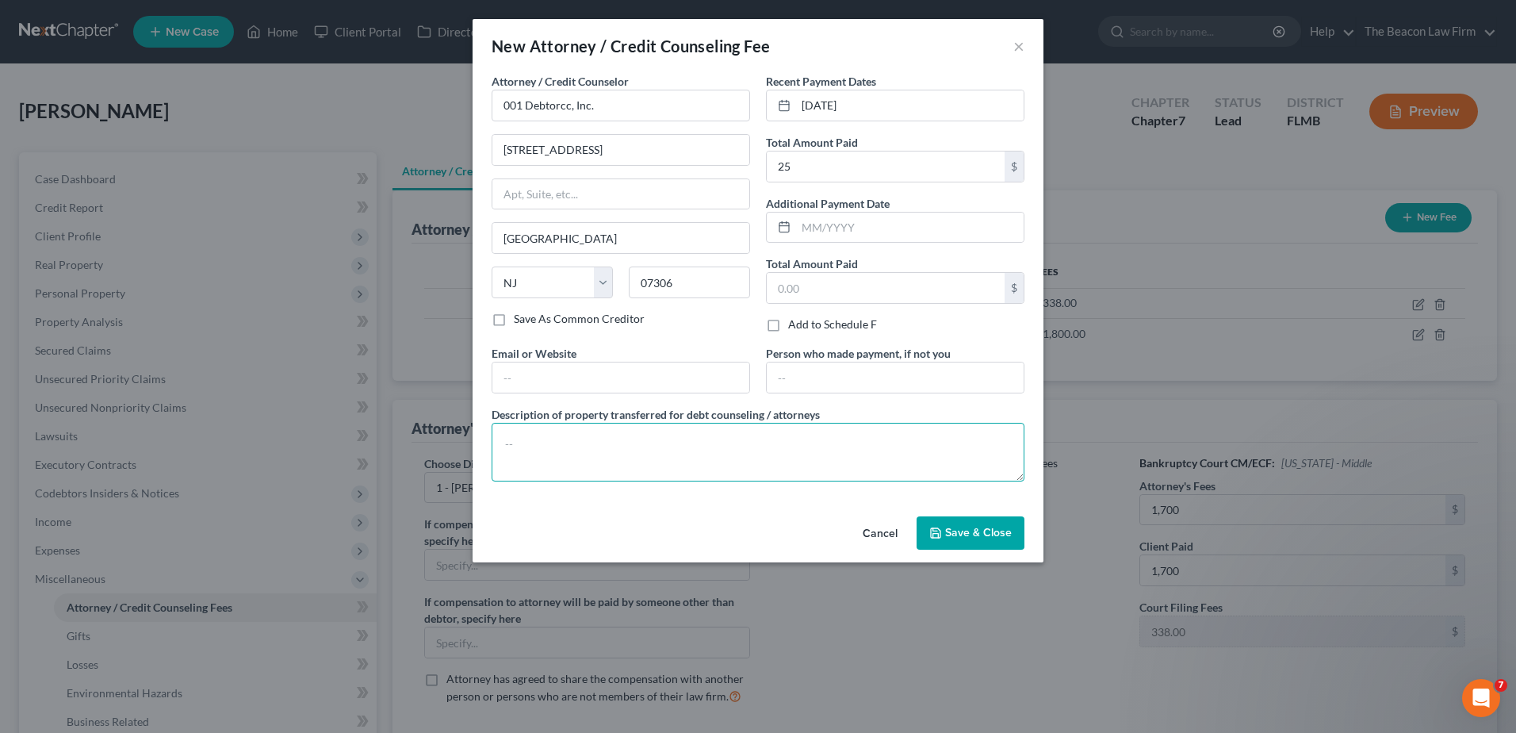
click at [691, 431] on textarea at bounding box center [758, 452] width 533 height 59
type textarea "Credit Counseling"
click at [1000, 544] on button "Save & Close" at bounding box center [971, 532] width 108 height 33
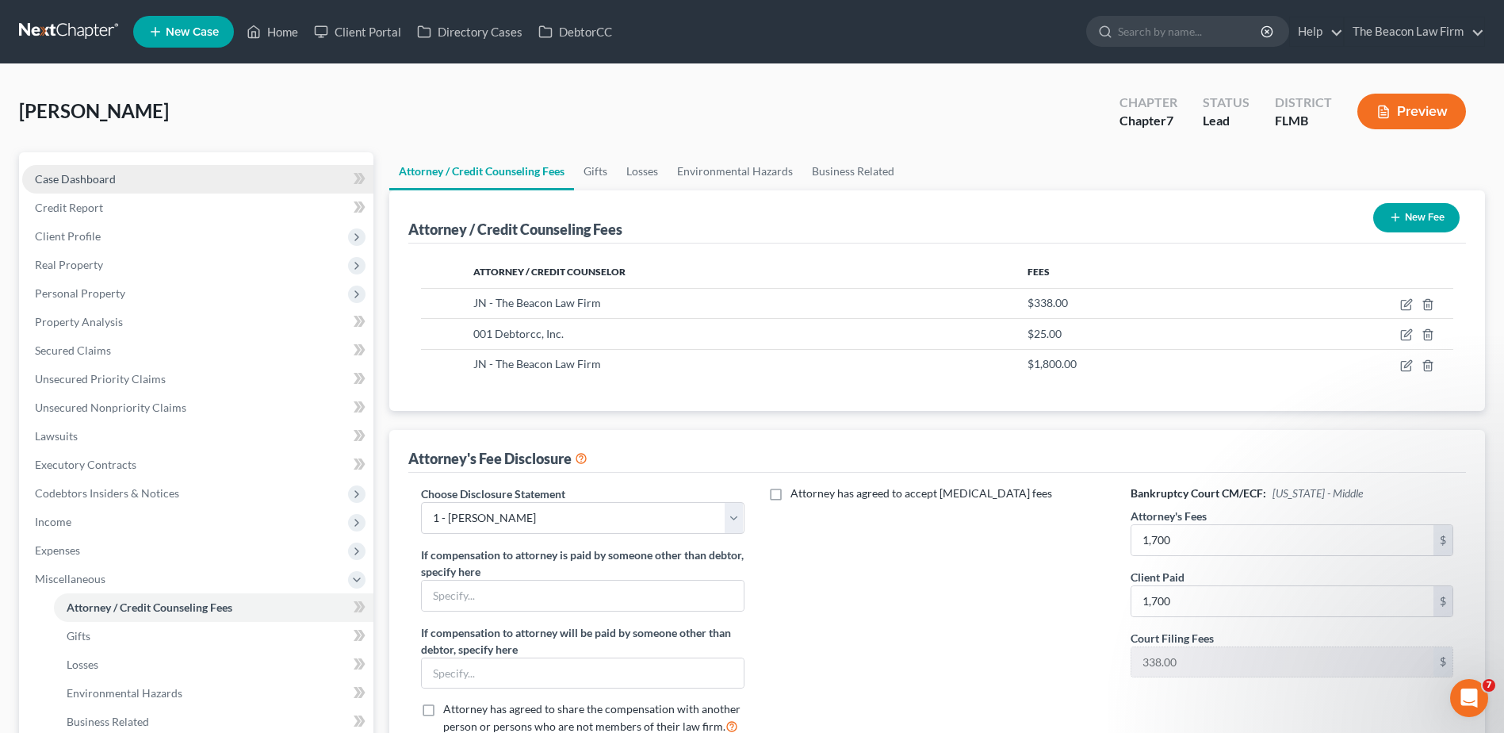
click at [81, 182] on span "Case Dashboard" at bounding box center [75, 178] width 81 height 13
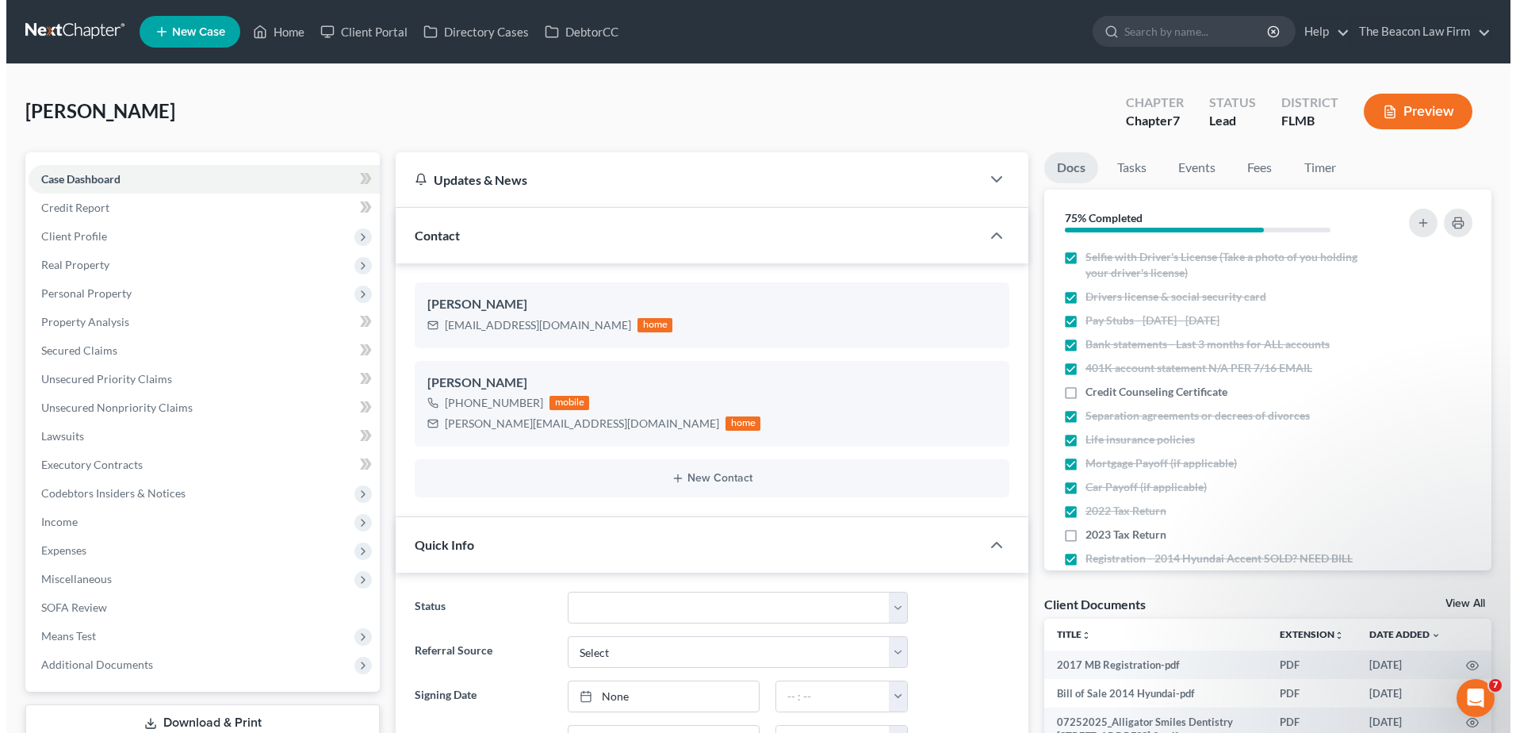
scroll to position [1235, 0]
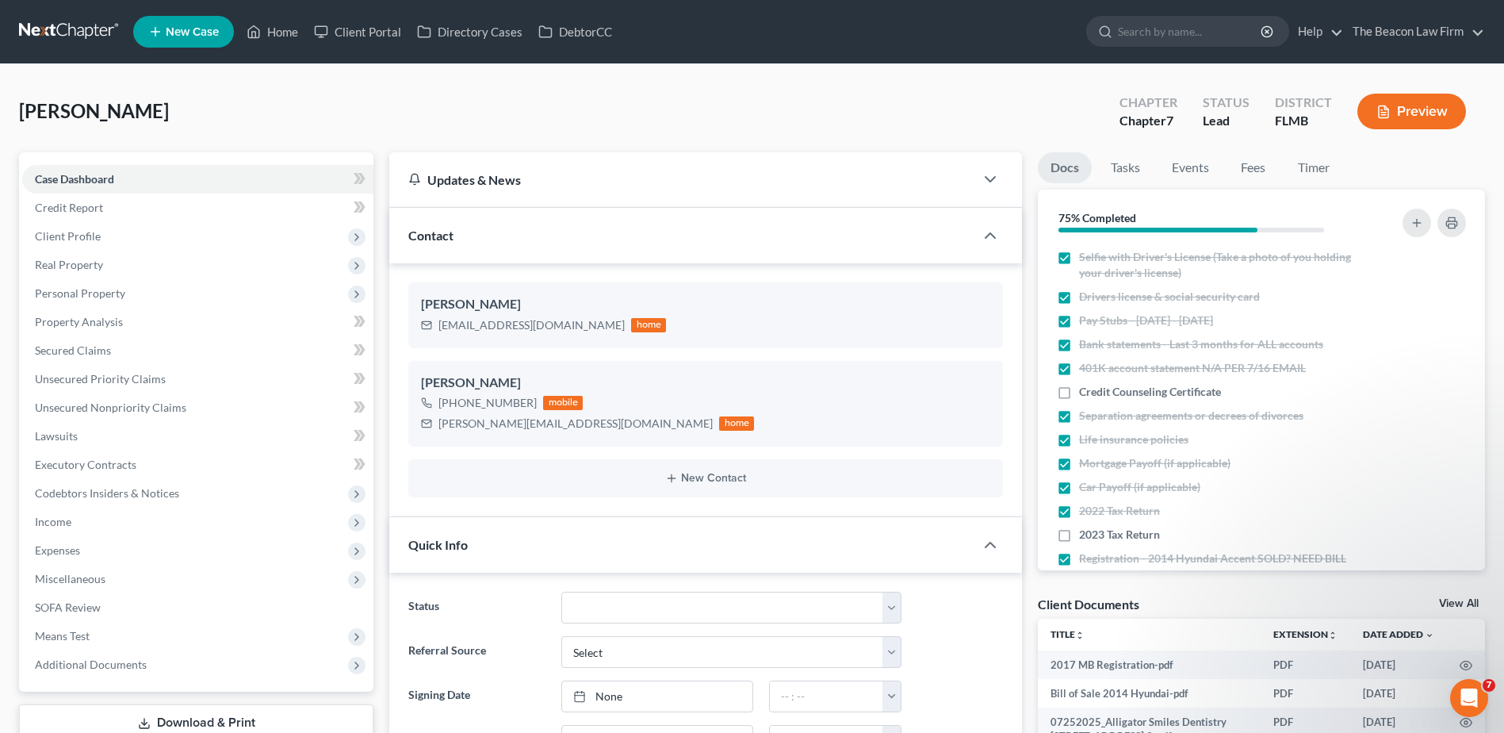
click at [1457, 602] on link "View All" at bounding box center [1459, 603] width 40 height 11
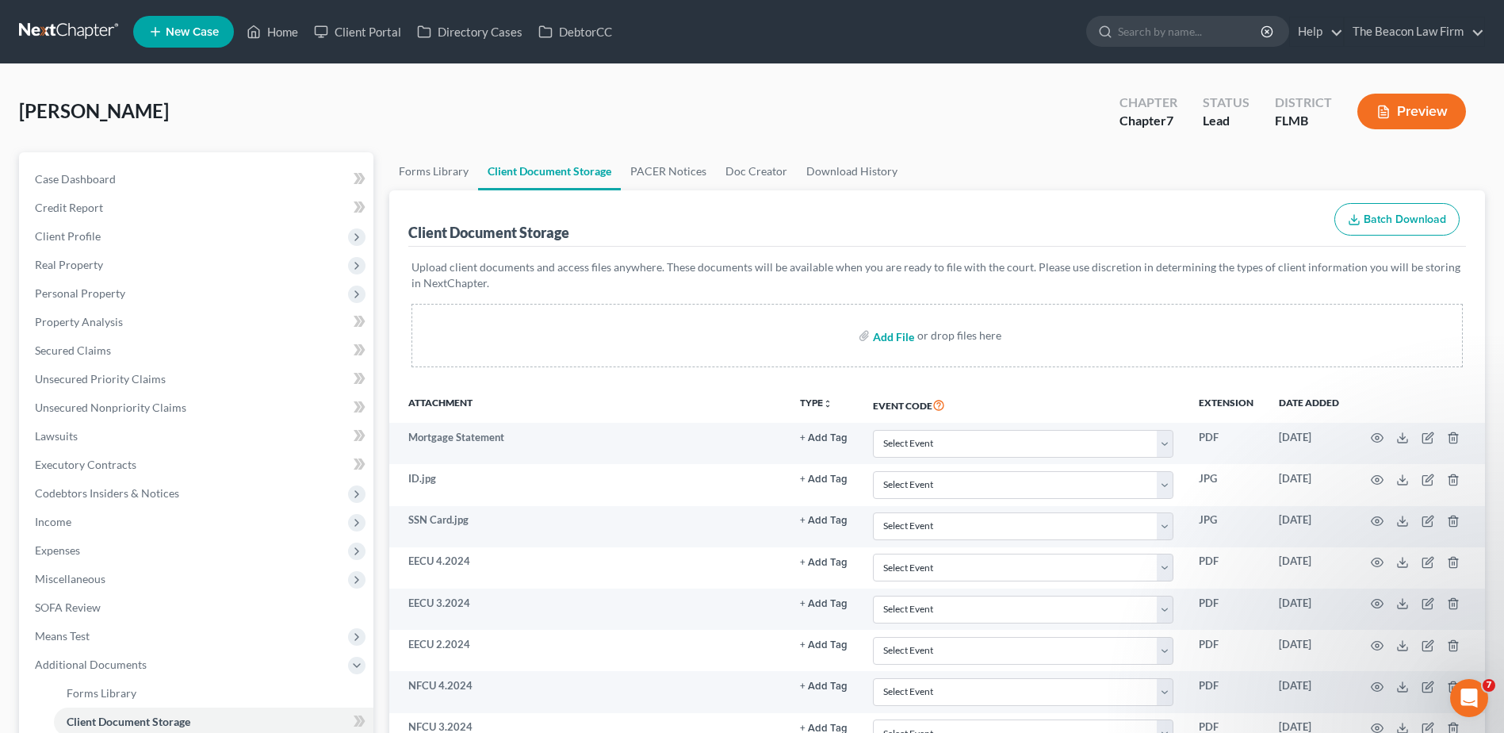
click at [898, 340] on input "file" at bounding box center [892, 335] width 38 height 29
type input "C:\fakepath\Bankruptcy Credit Certificate.pdf"
click at [59, 438] on span "Lawsuits" at bounding box center [56, 435] width 43 height 13
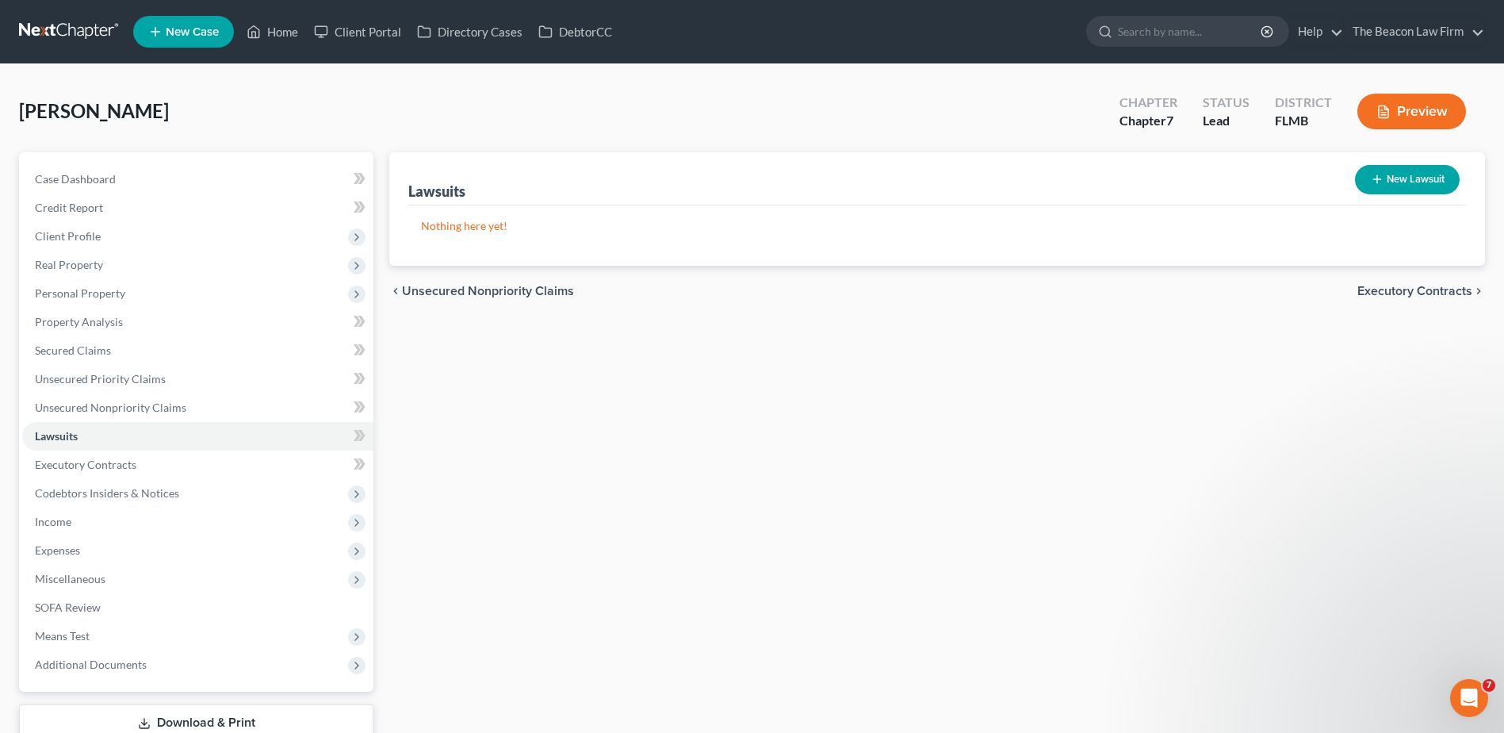
click at [1404, 183] on button "New Lawsuit" at bounding box center [1407, 179] width 105 height 29
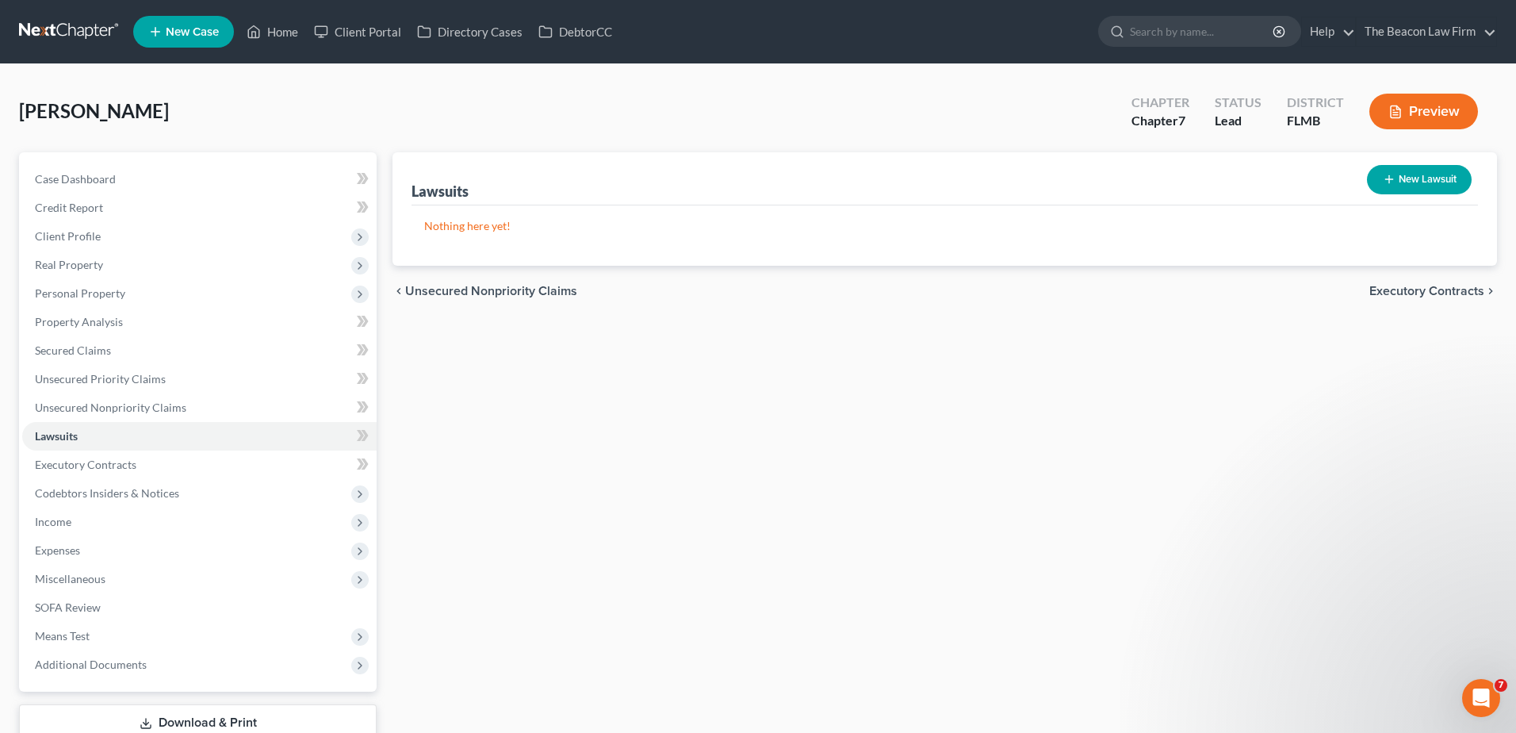
select select "0"
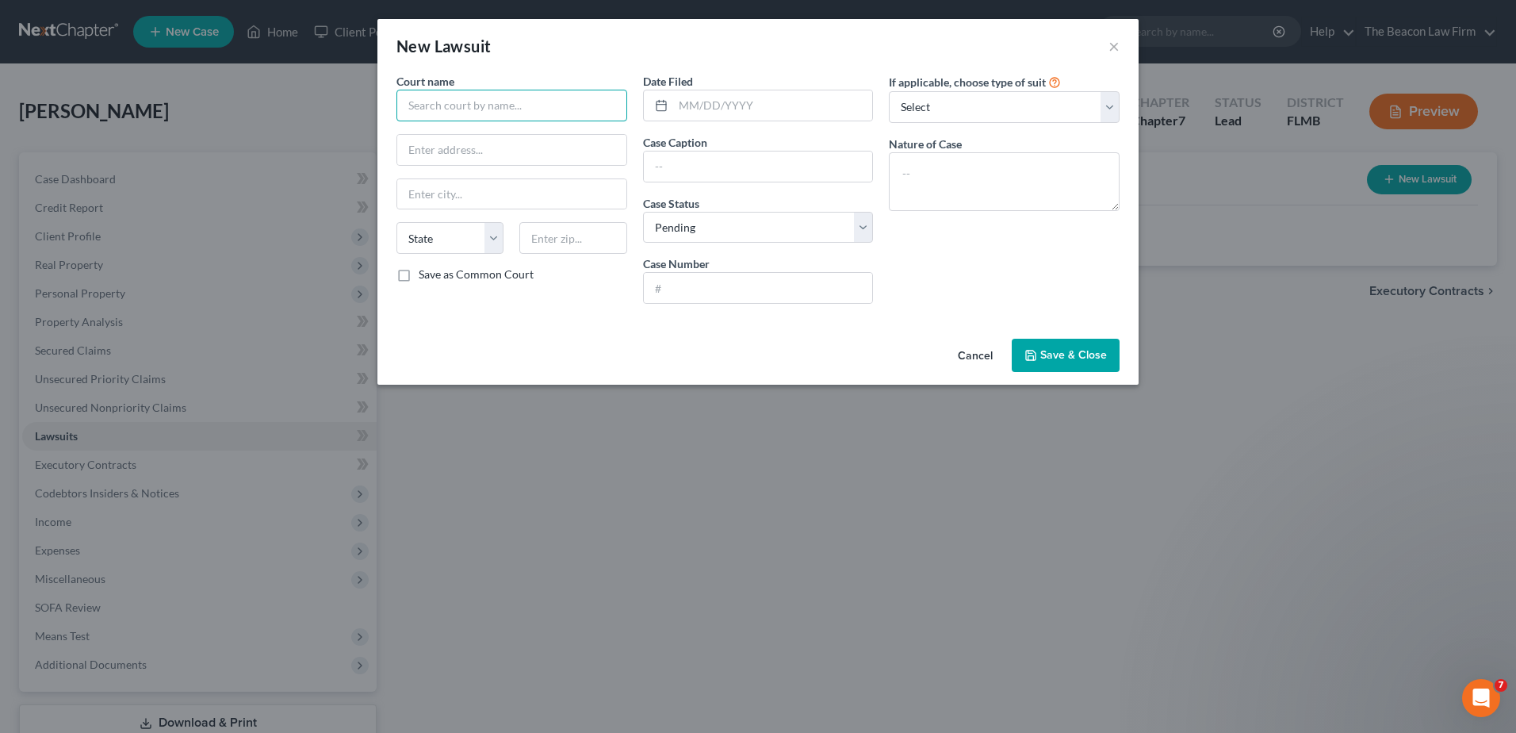
click at [511, 110] on input "text" at bounding box center [511, 106] width 231 height 32
click at [513, 128] on div "[GEOGRAPHIC_DATA] - [GEOGRAPHIC_DATA]" at bounding box center [515, 141] width 213 height 32
type input "[GEOGRAPHIC_DATA] - [GEOGRAPHIC_DATA]"
type input "[STREET_ADDRESS]"
type input "[PERSON_NAME]"
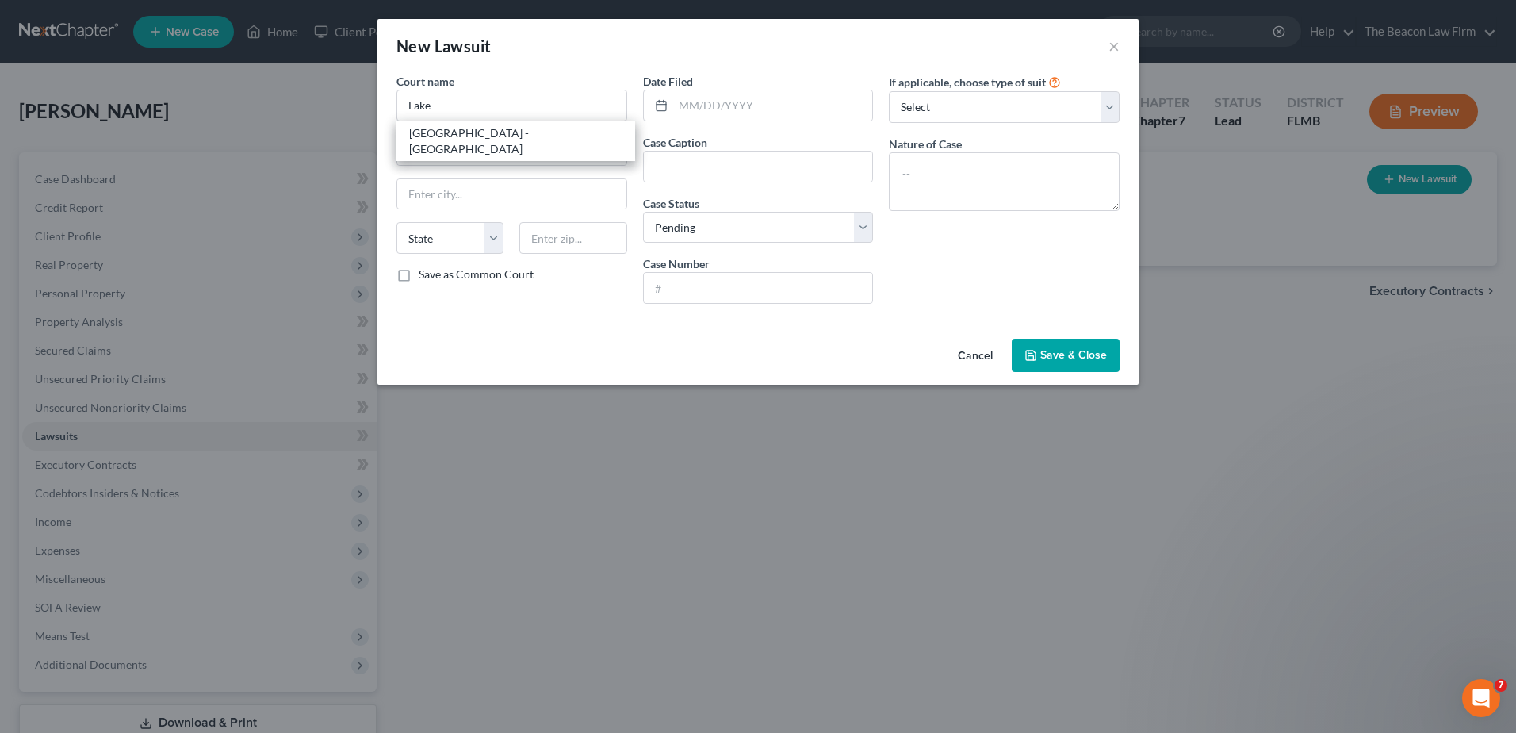
select select "9"
type input "32778"
click at [756, 116] on input "text" at bounding box center [773, 105] width 200 height 30
type input "[DATE]"
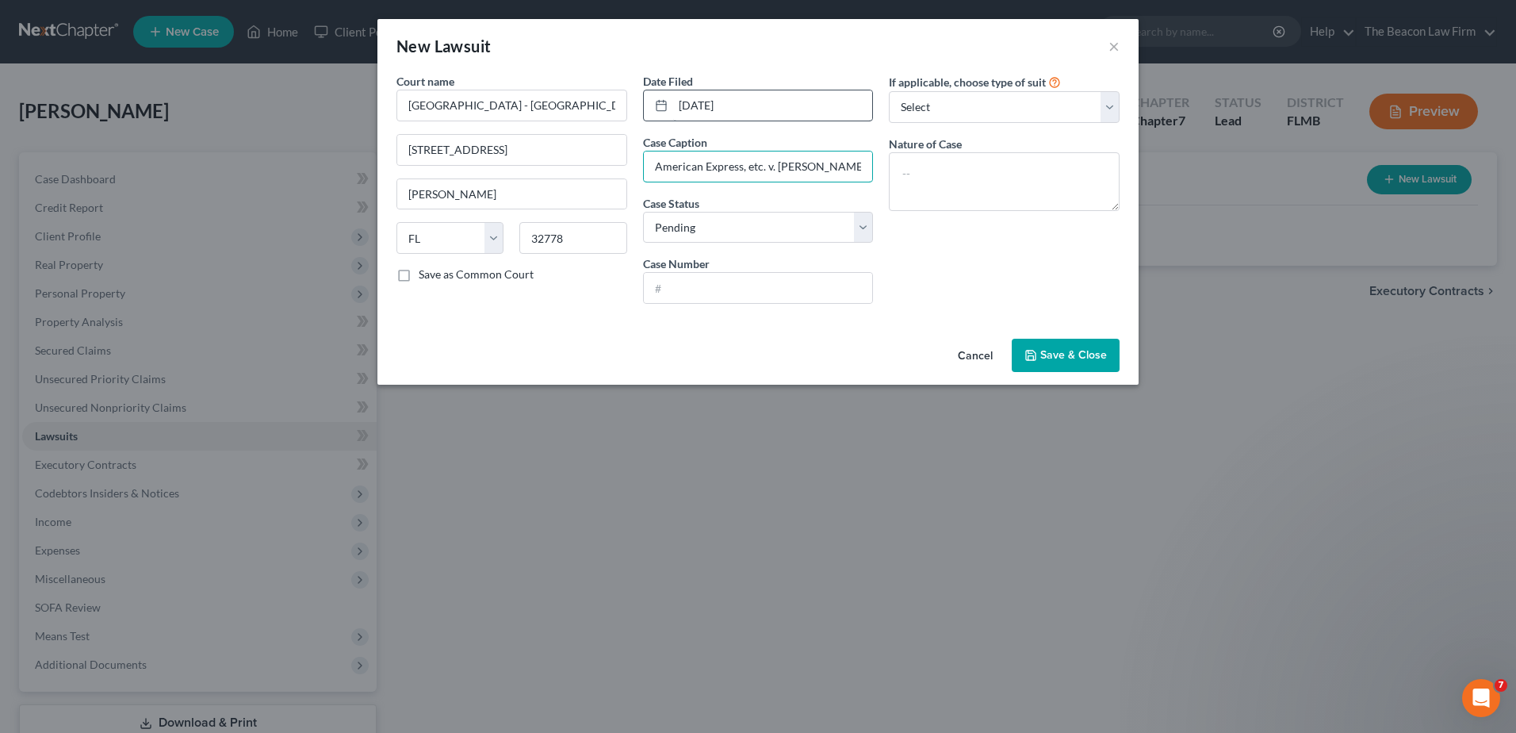
type input "American Express, etc. v. [PERSON_NAME]"
type input "35 2025 CC 005369 AXXX 01"
click at [978, 183] on textarea at bounding box center [1004, 181] width 231 height 59
type textarea "collection"
click at [1068, 353] on span "Save & Close" at bounding box center [1073, 354] width 67 height 13
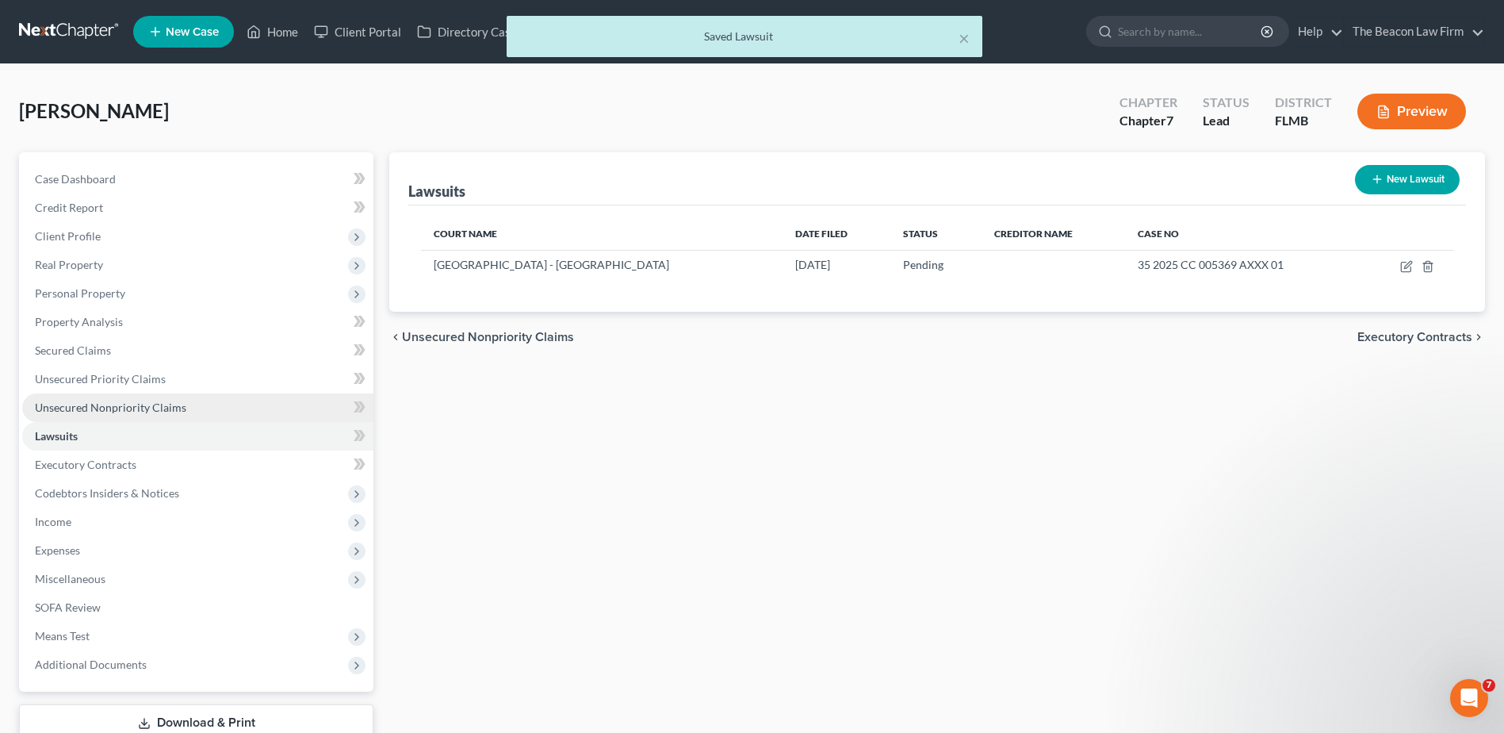
click at [78, 414] on link "Unsecured Nonpriority Claims" at bounding box center [197, 407] width 351 height 29
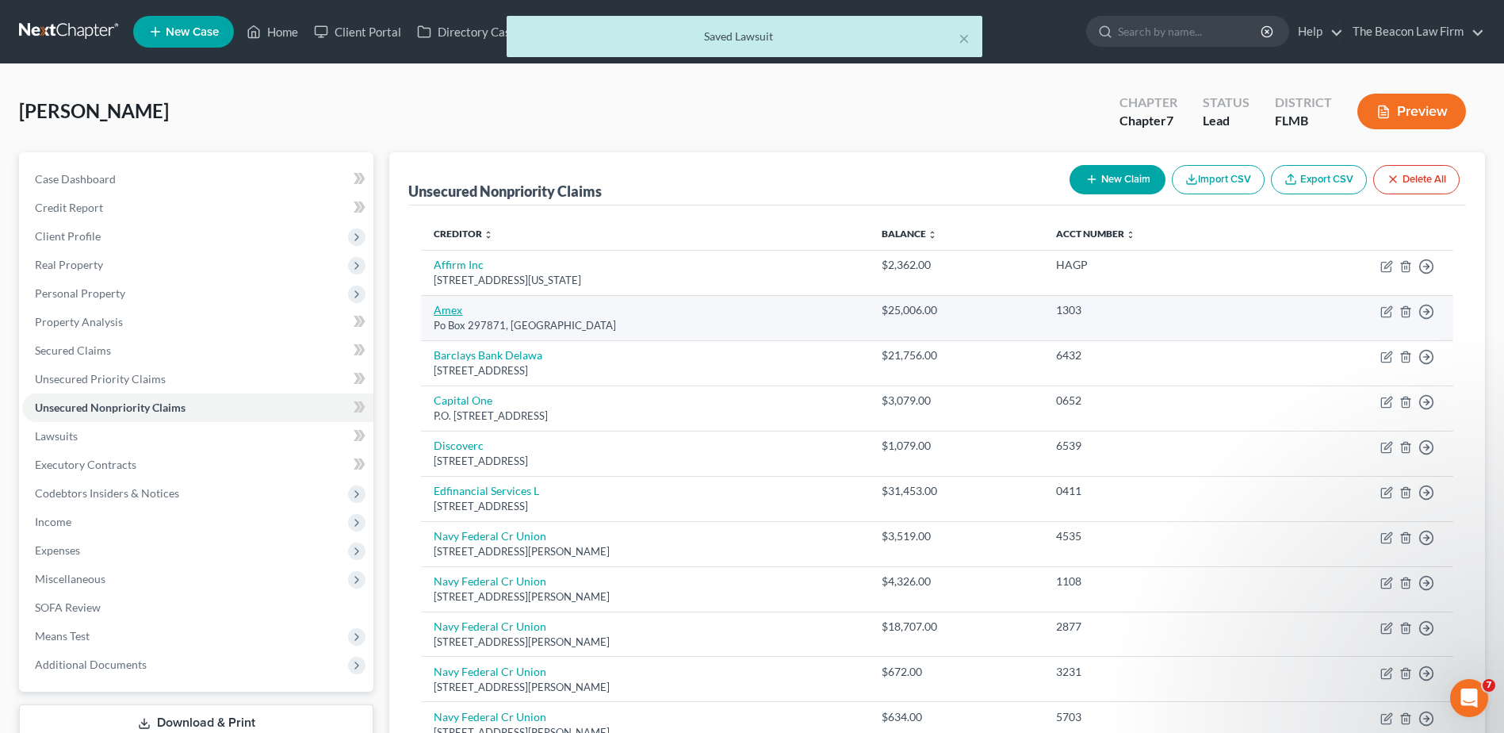
click at [448, 313] on link "Amex" at bounding box center [448, 309] width 29 height 13
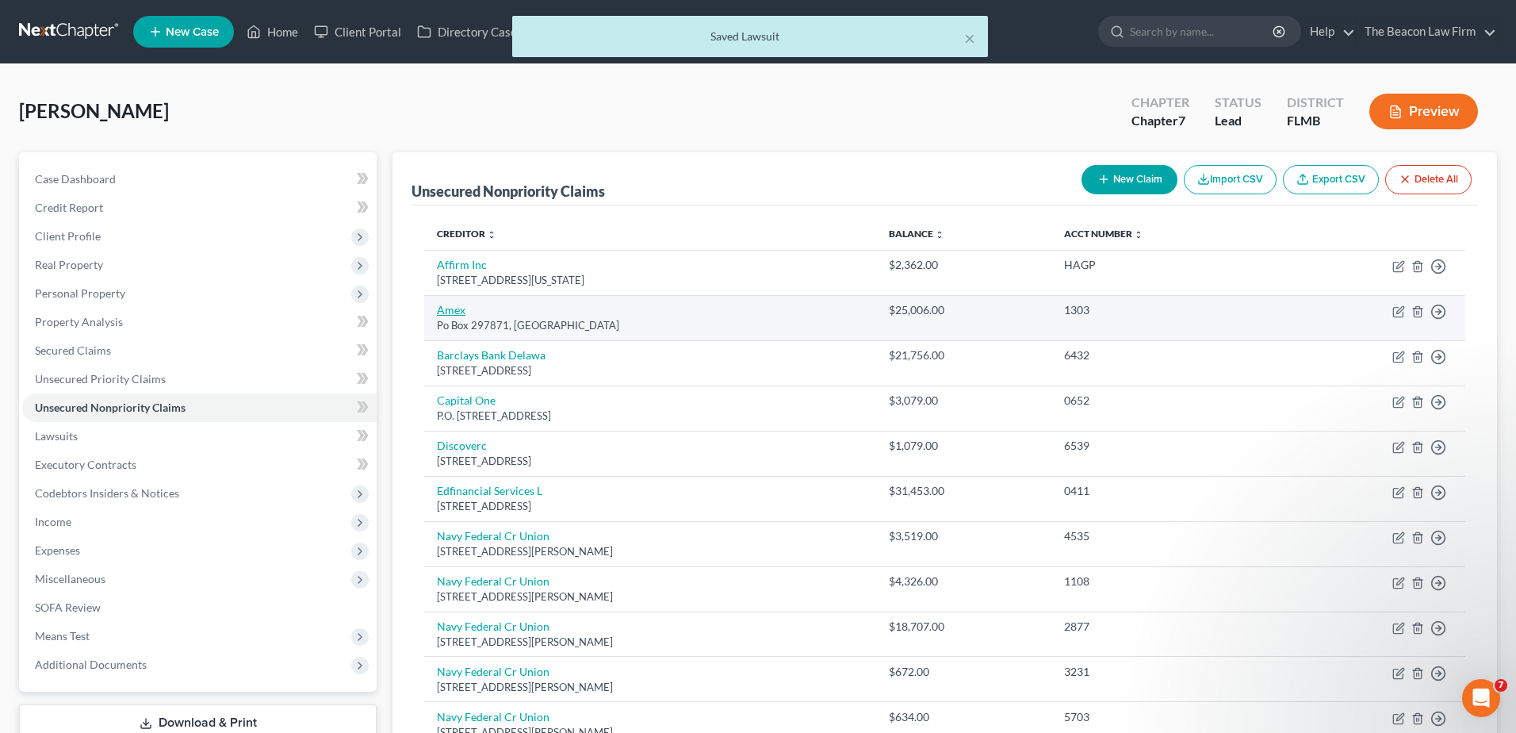
select select "9"
select select "2"
select select "0"
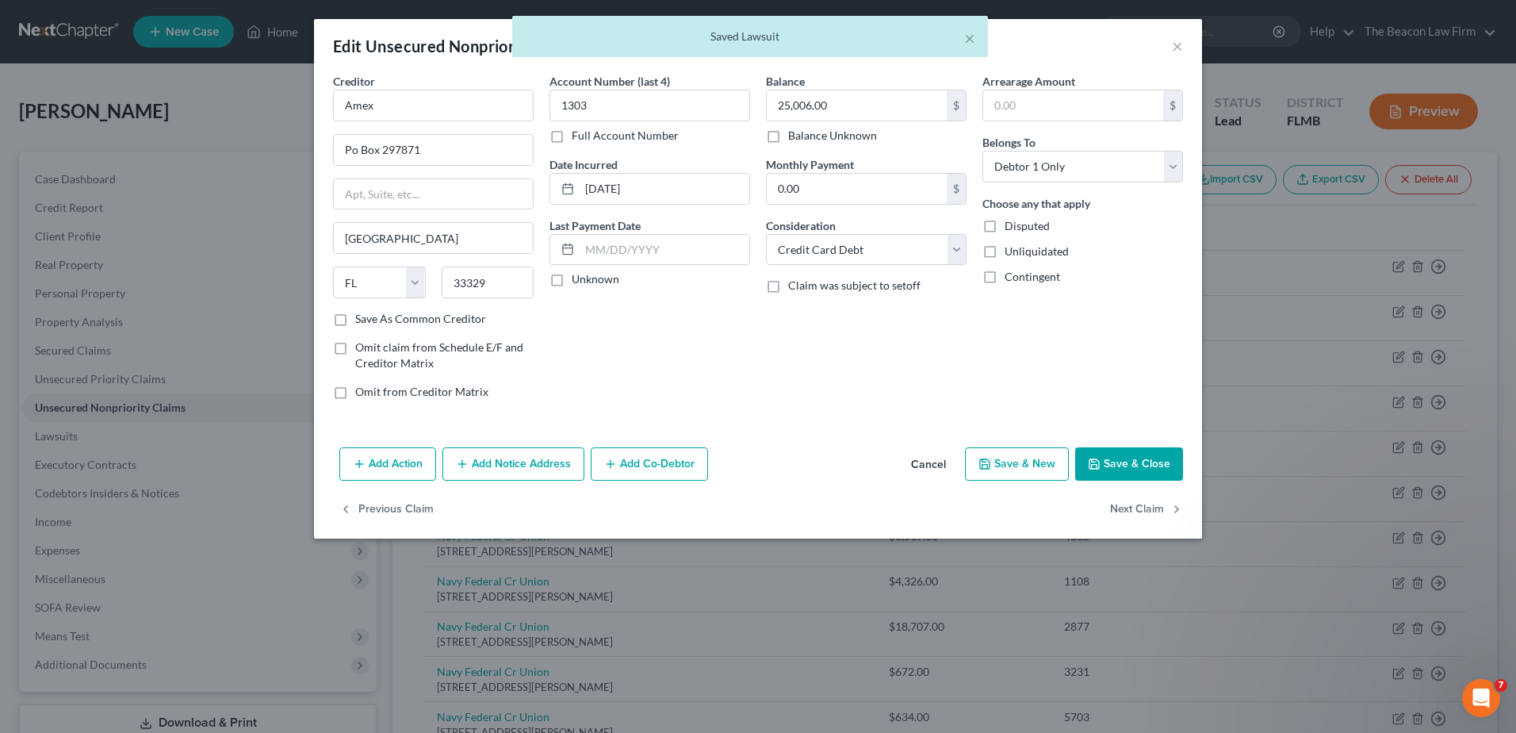
click at [538, 459] on button "Add Notice Address" at bounding box center [513, 463] width 142 height 33
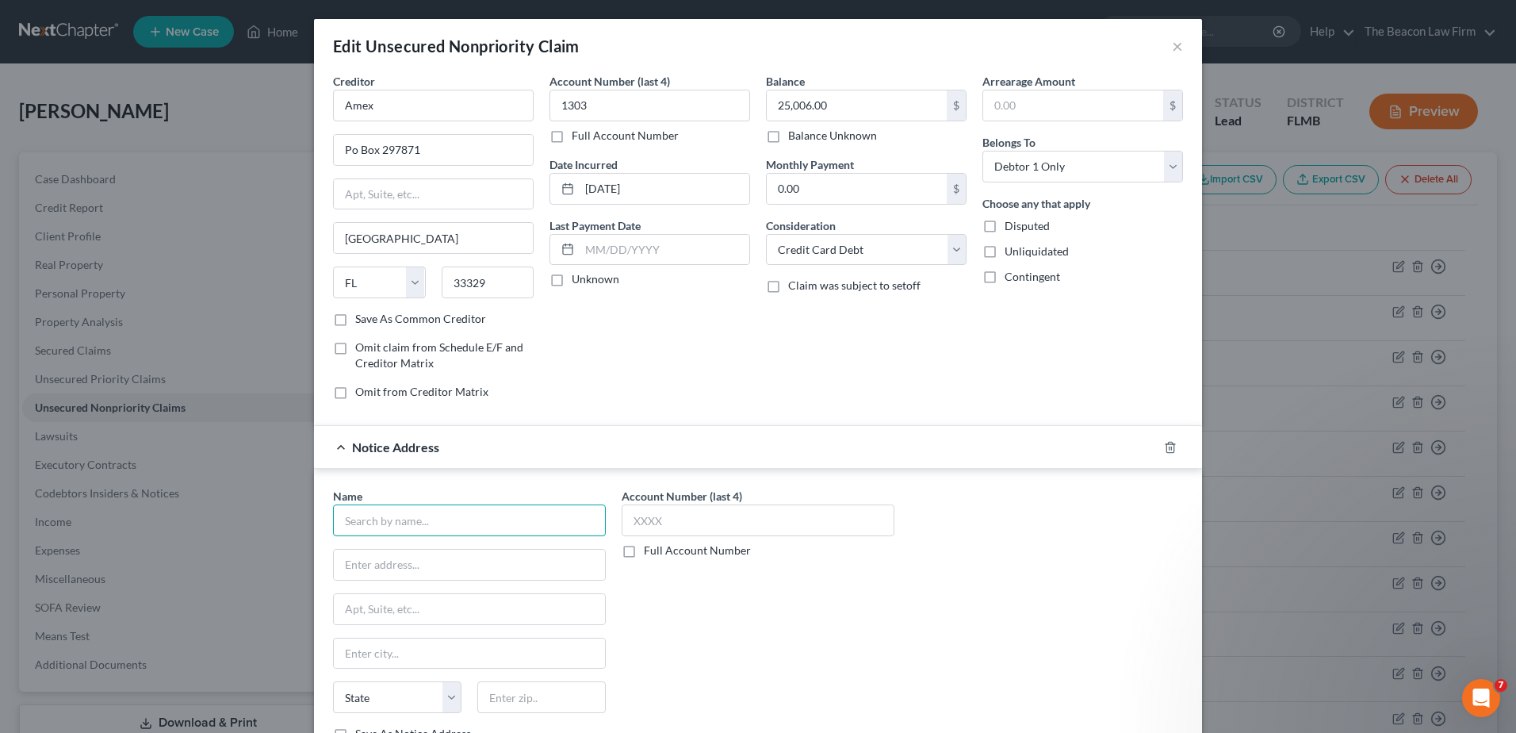
click at [487, 524] on input "text" at bounding box center [469, 520] width 273 height 32
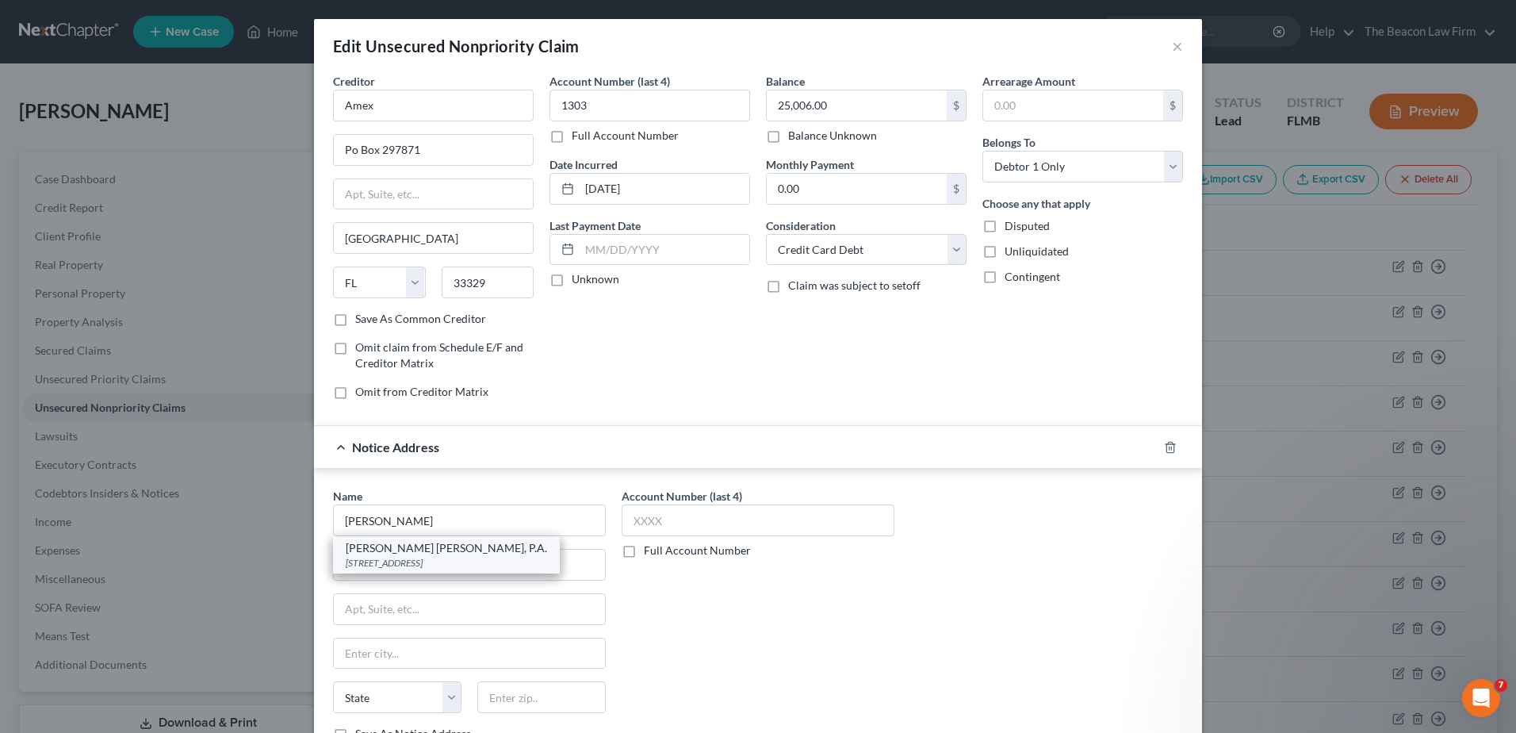
click at [473, 565] on div "[STREET_ADDRESS]" at bounding box center [446, 562] width 201 height 13
type input "[PERSON_NAME] [PERSON_NAME], P.A."
type input "1551 [GEOGRAPHIC_DATA]"
type input "Suite 110"
type input "[GEOGRAPHIC_DATA]"
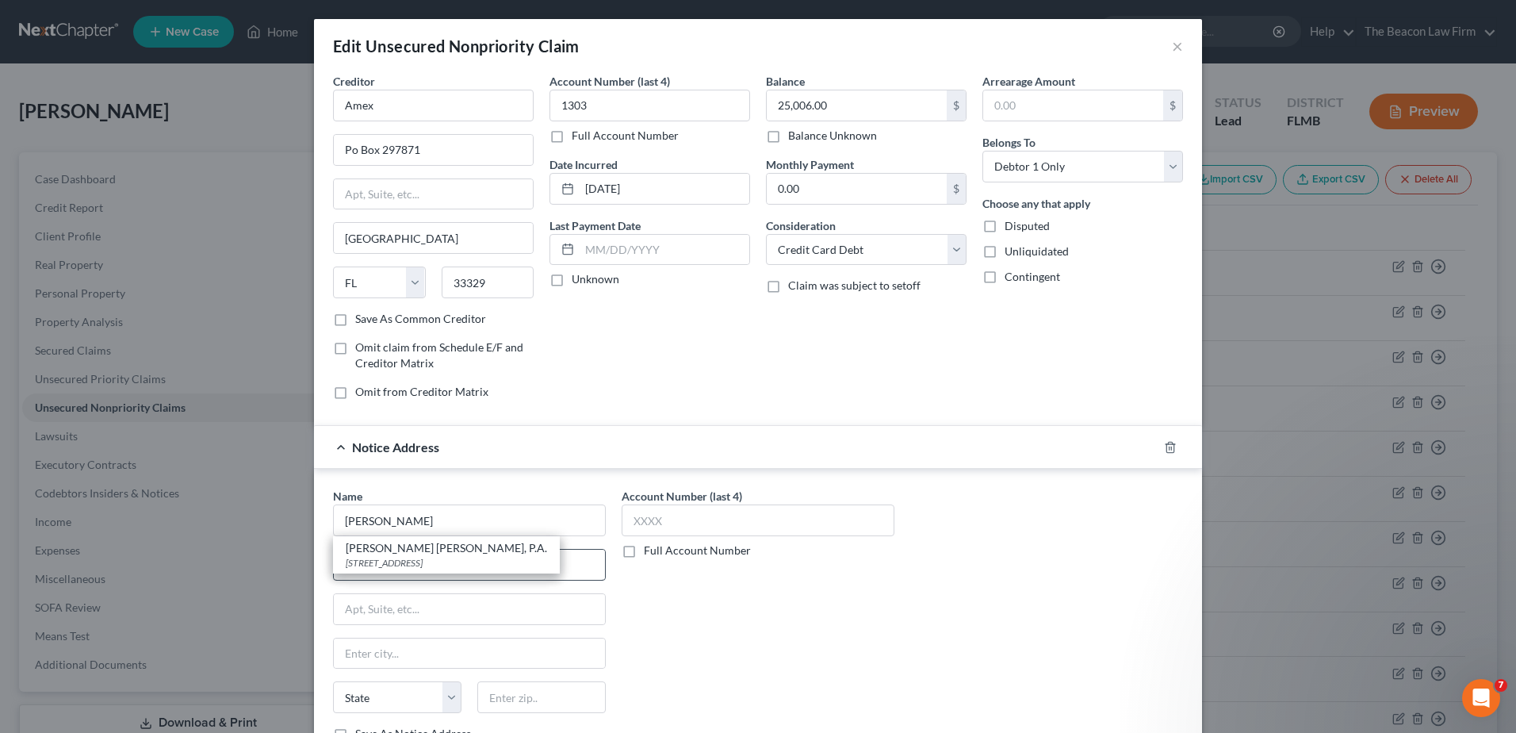
select select "9"
type input "33323"
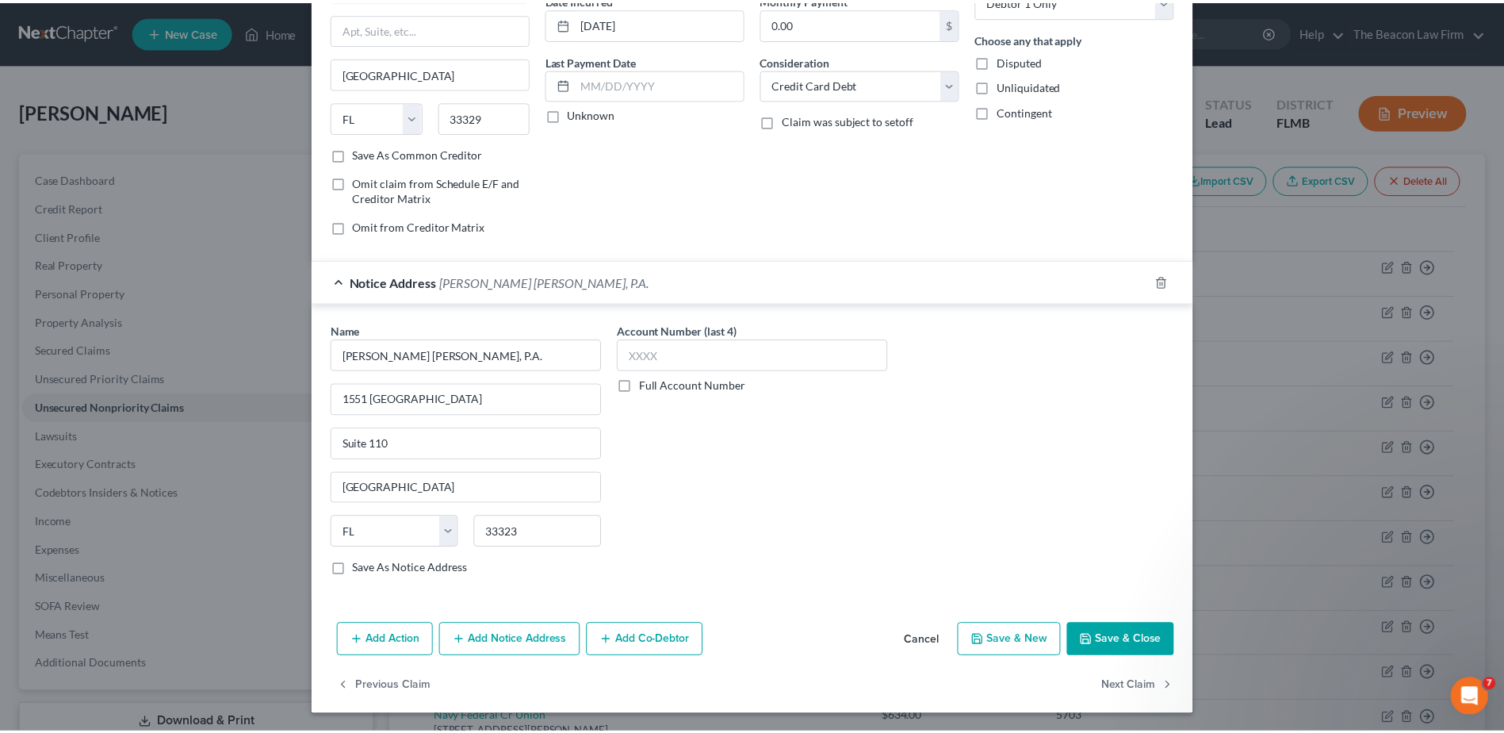
scroll to position [167, 0]
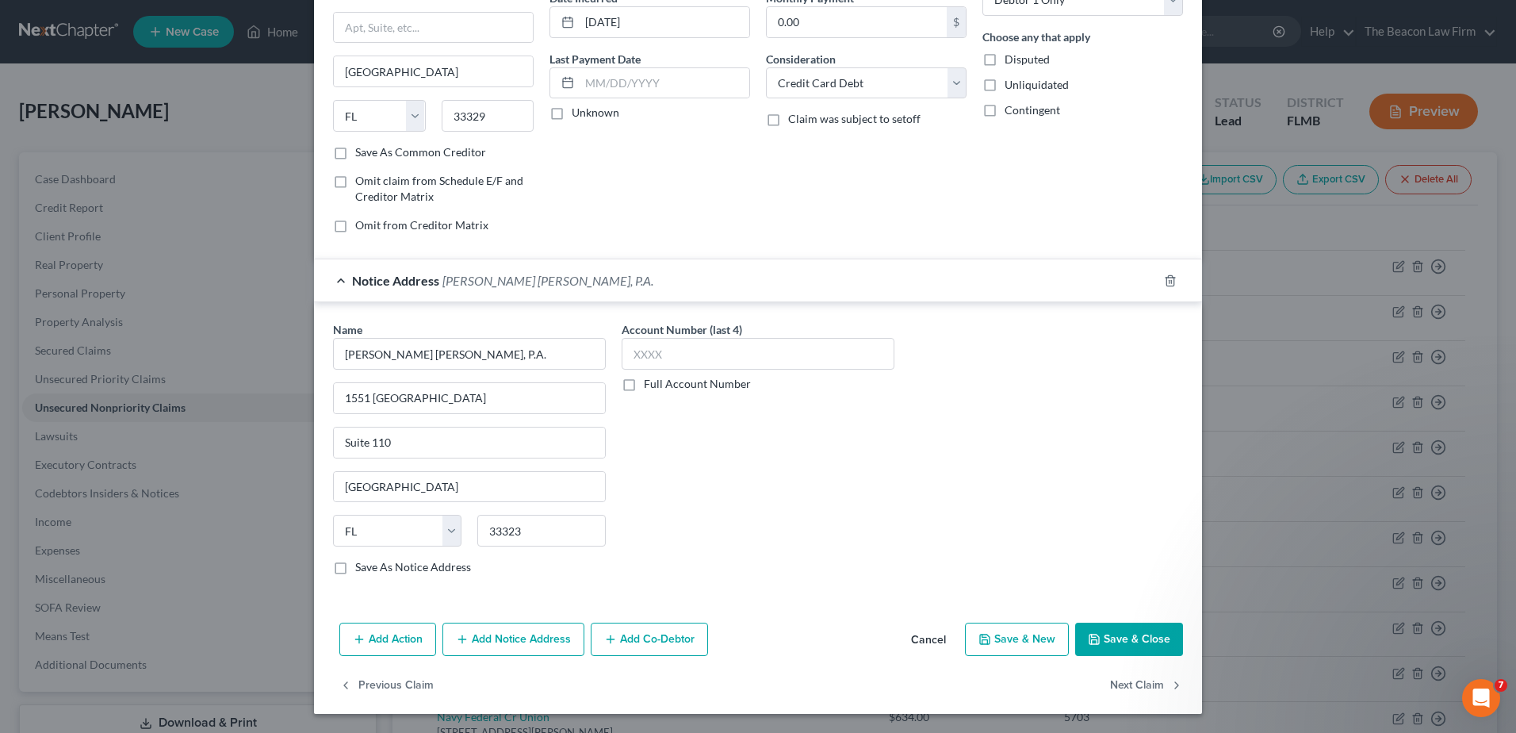
click at [1117, 647] on button "Save & Close" at bounding box center [1129, 638] width 108 height 33
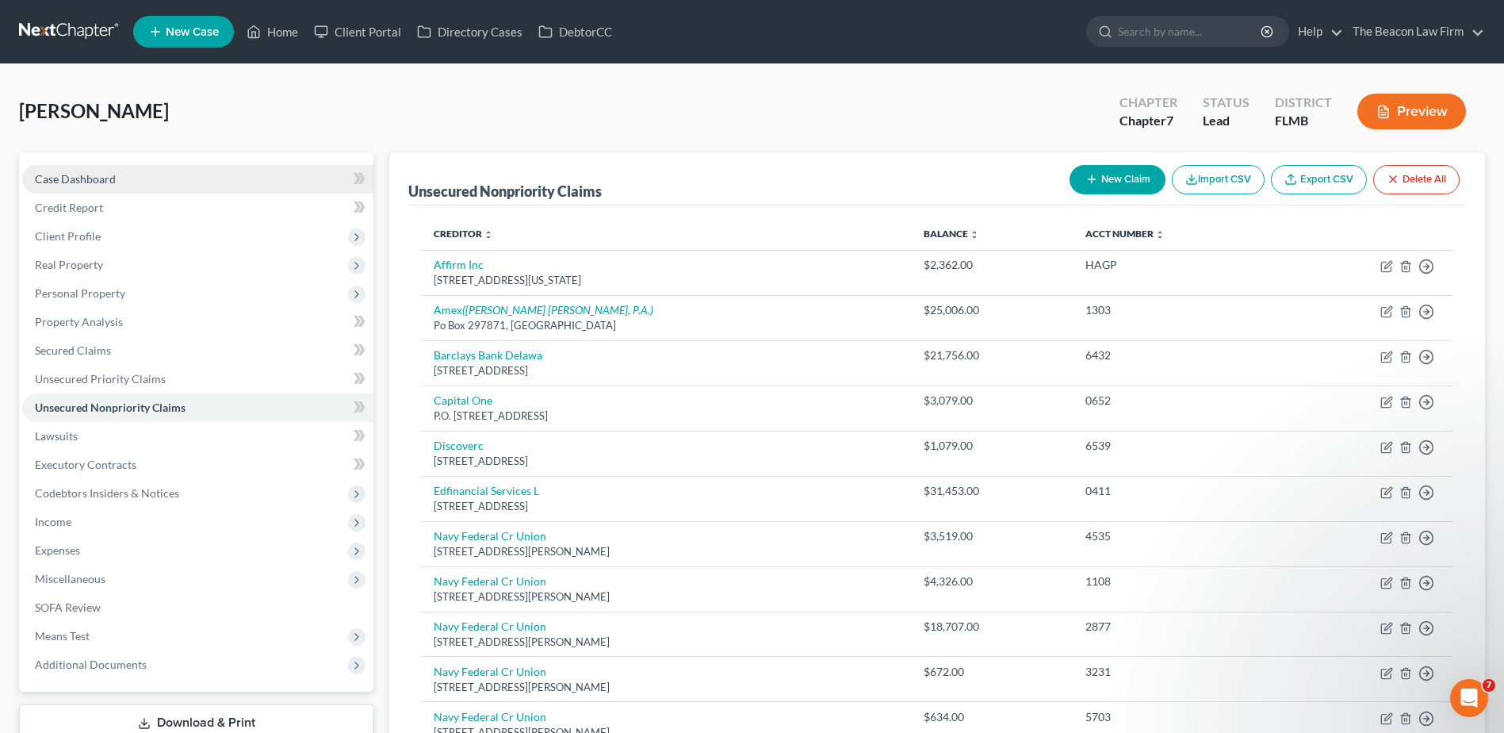
click at [75, 167] on link "Case Dashboard" at bounding box center [197, 179] width 351 height 29
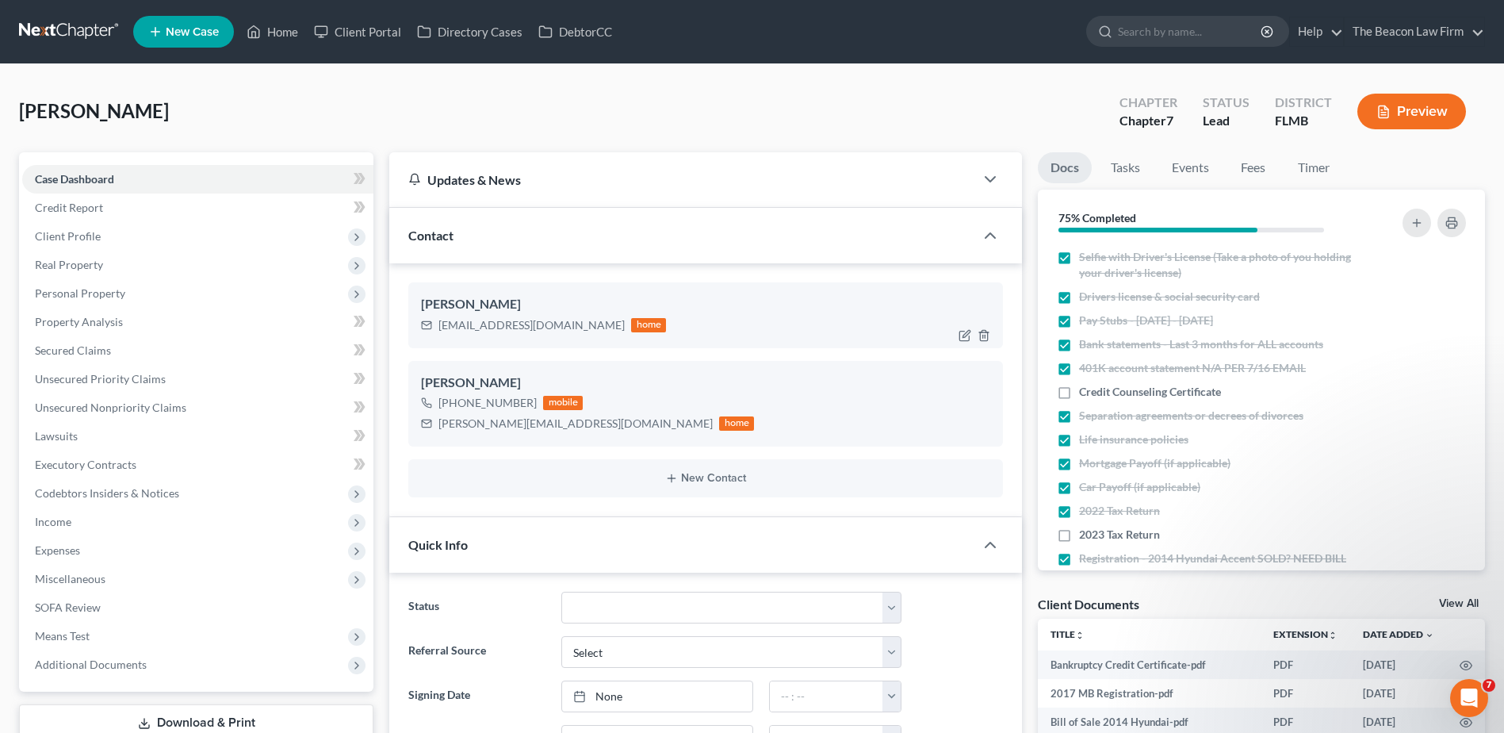
scroll to position [1235, 0]
click at [1079, 387] on label "Credit Counseling Certificate" at bounding box center [1150, 392] width 142 height 16
click at [1086, 387] on input "Credit Counseling Certificate" at bounding box center [1091, 389] width 10 height 10
checkbox input "true"
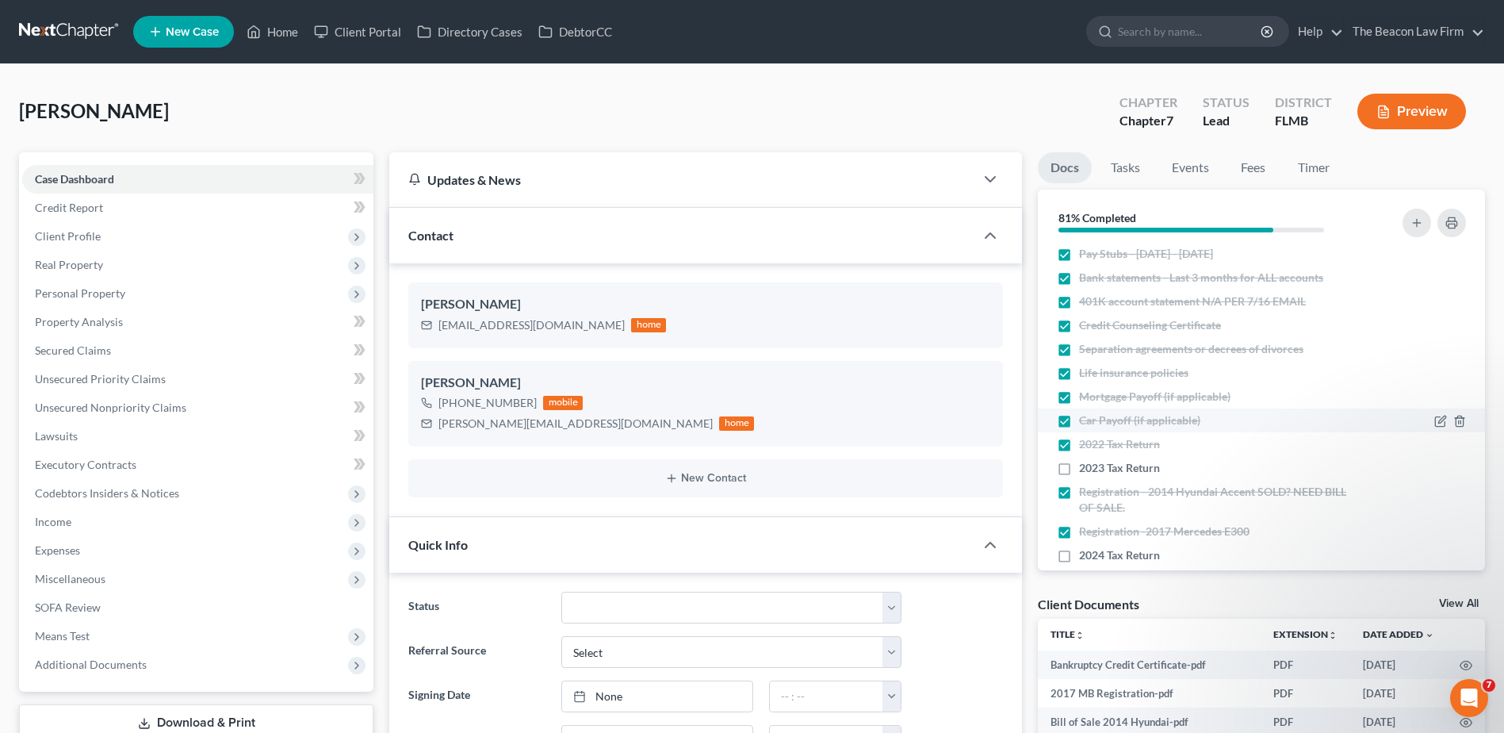
scroll to position [113, 0]
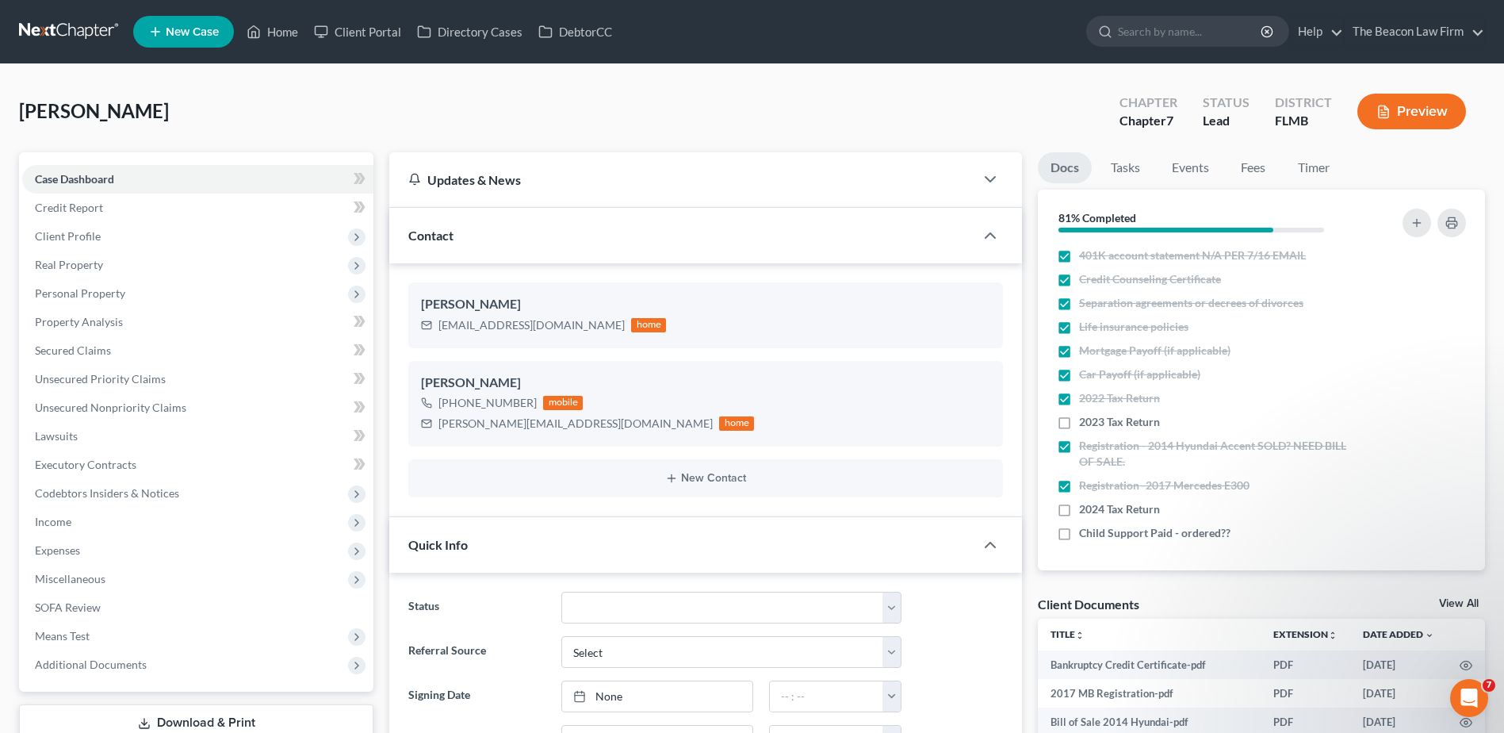
click at [1453, 601] on link "View All" at bounding box center [1459, 603] width 40 height 11
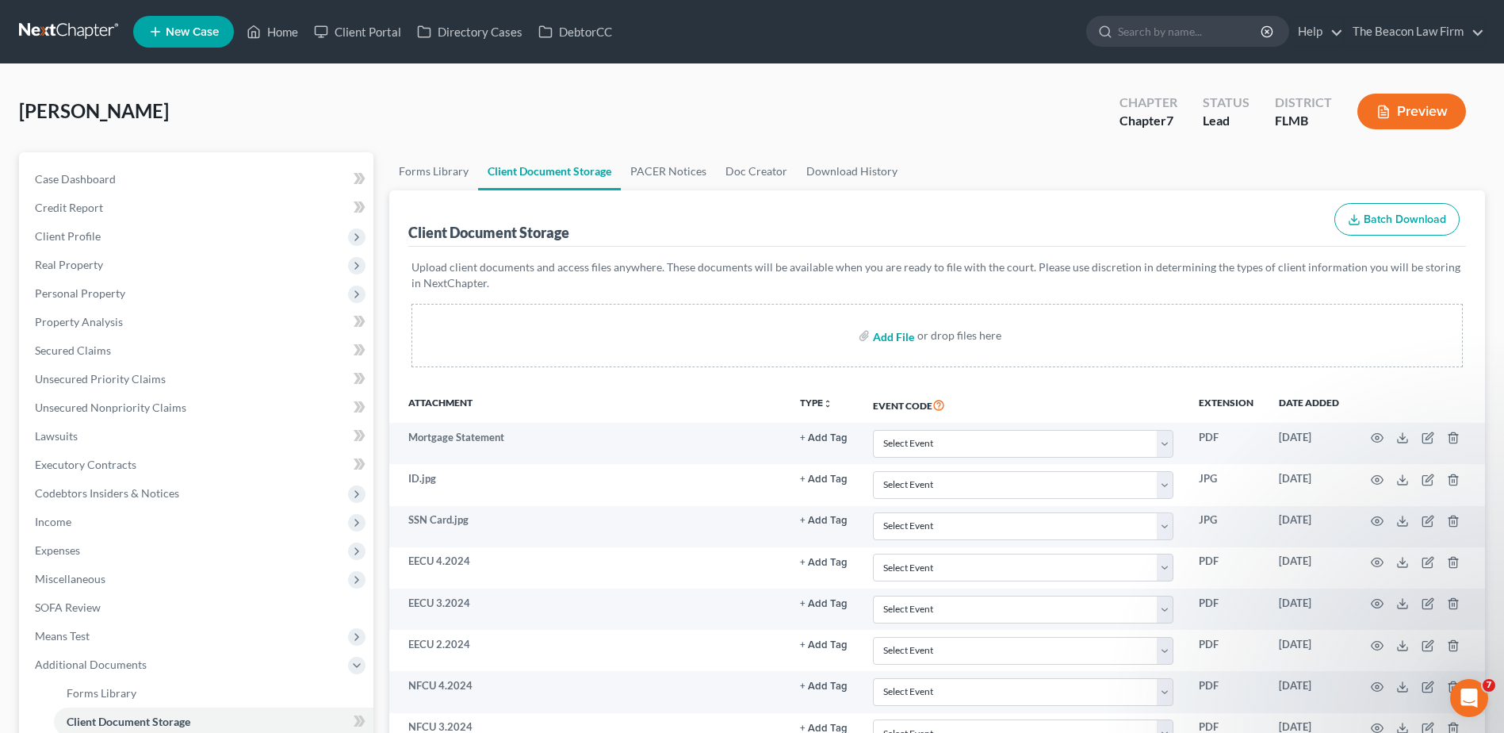
click at [896, 341] on input "file" at bounding box center [892, 335] width 38 height 29
type input "C:\fakepath\AMEX Lawsuit.pdf"
click at [59, 519] on span "Income" at bounding box center [53, 521] width 36 height 13
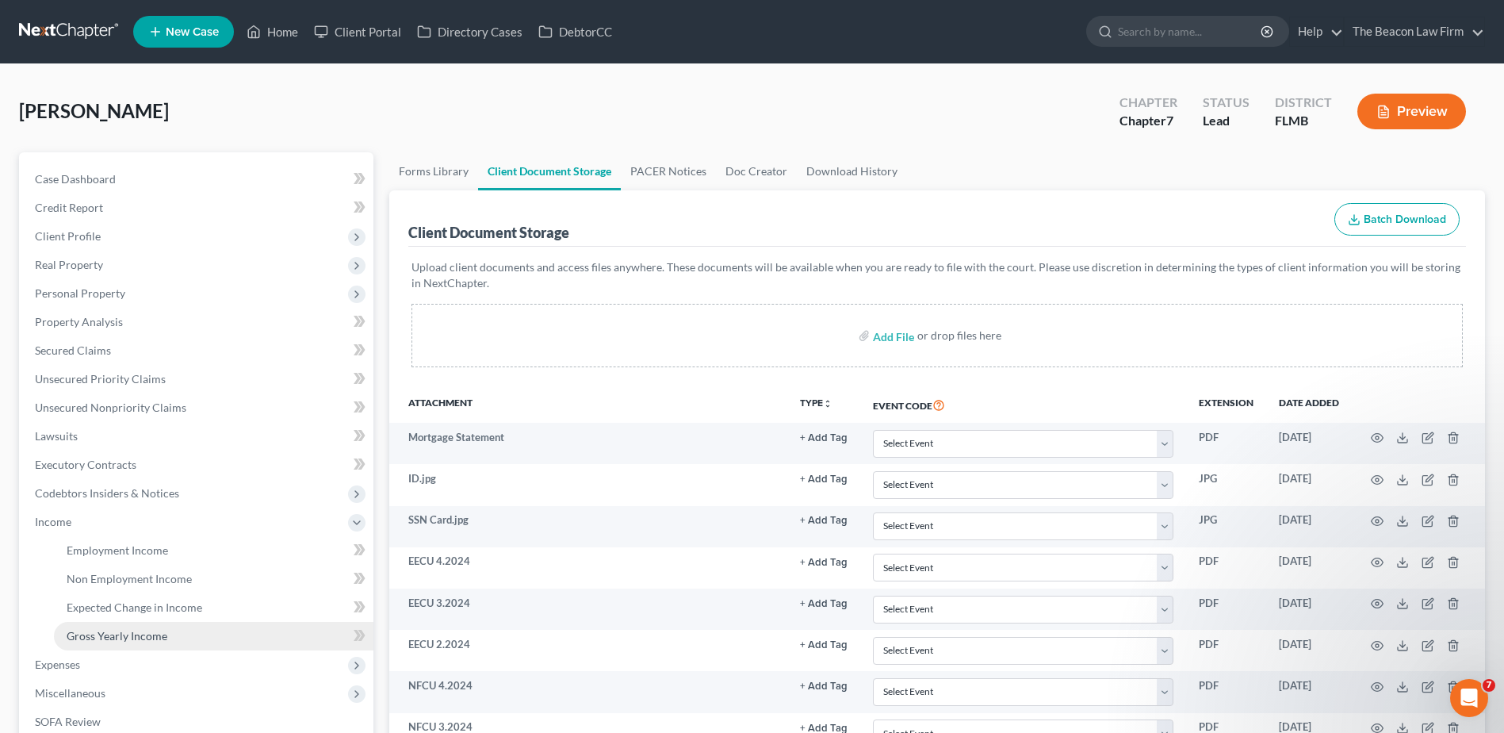
click at [89, 626] on link "Gross Yearly Income" at bounding box center [214, 636] width 320 height 29
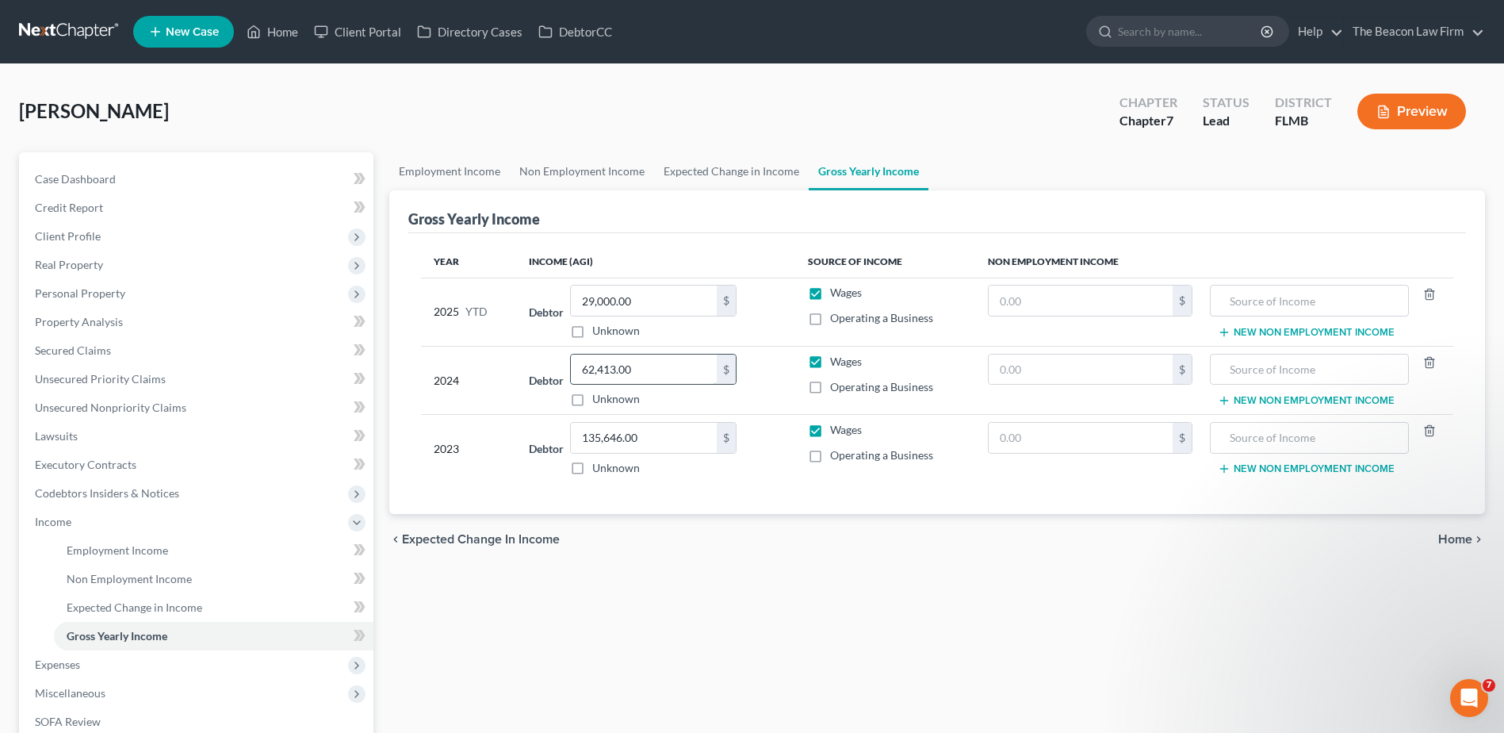
click at [651, 366] on input "62,413.00" at bounding box center [644, 369] width 146 height 30
type input "102,094"
click at [75, 408] on span "Unsecured Nonpriority Claims" at bounding box center [110, 406] width 151 height 13
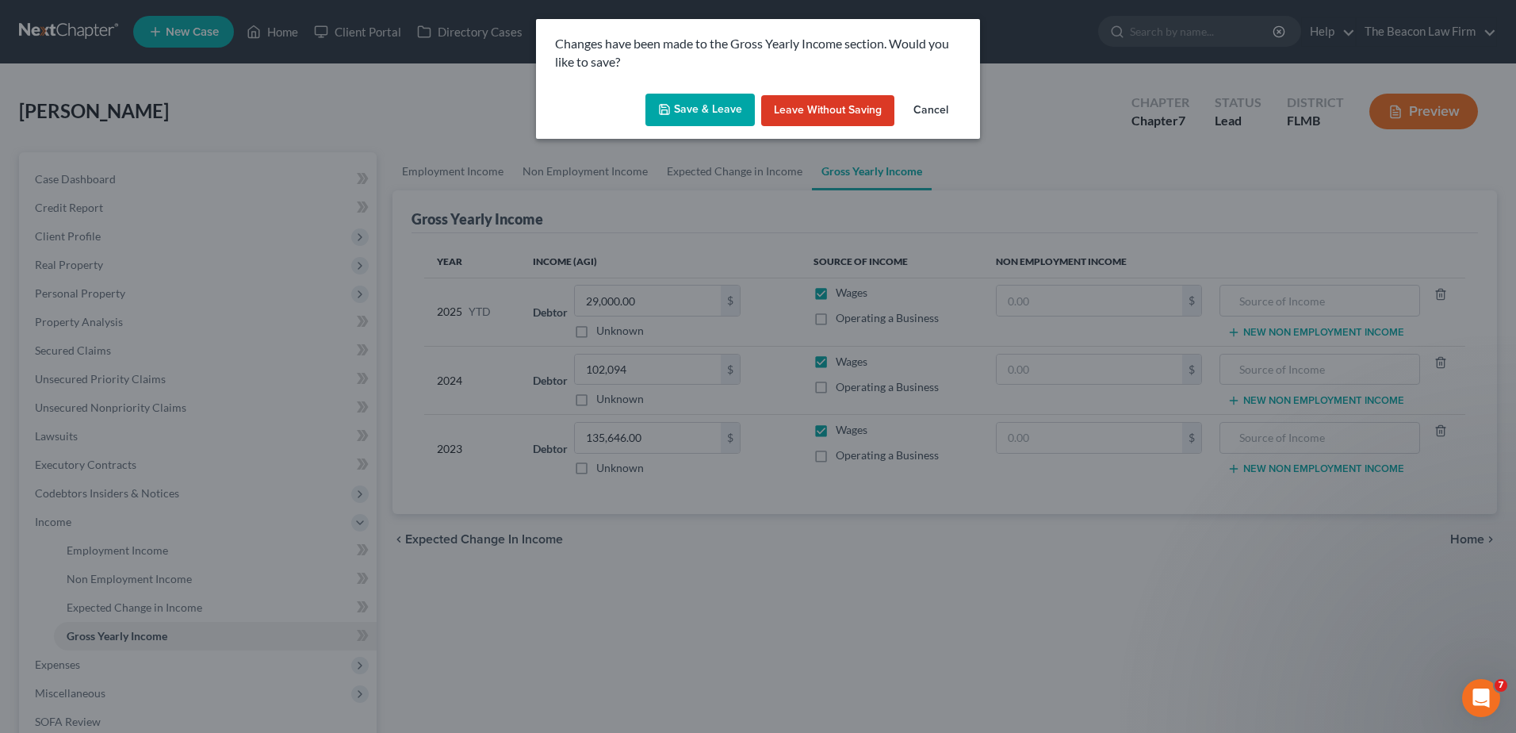
click at [701, 104] on button "Save & Leave" at bounding box center [699, 110] width 109 height 33
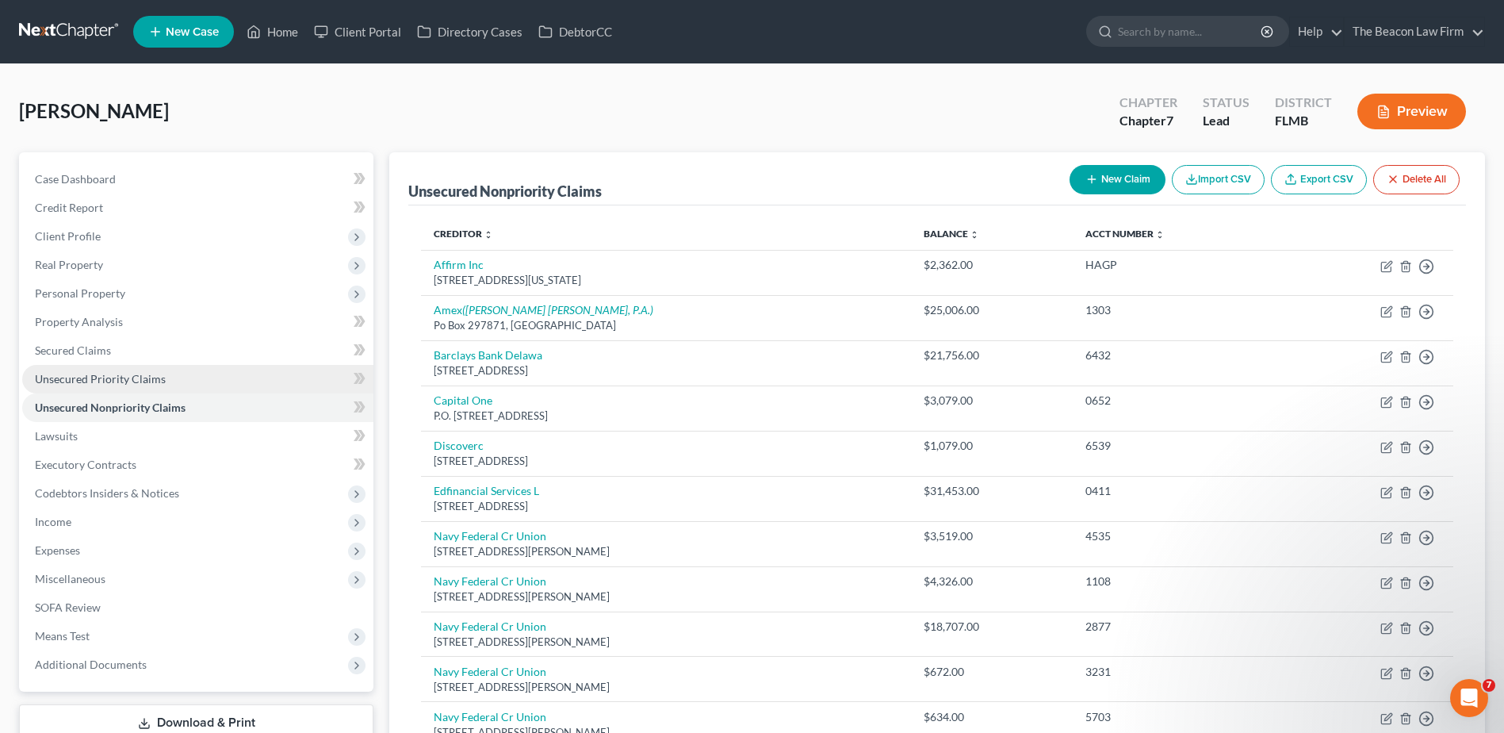
click at [67, 376] on span "Unsecured Priority Claims" at bounding box center [100, 378] width 131 height 13
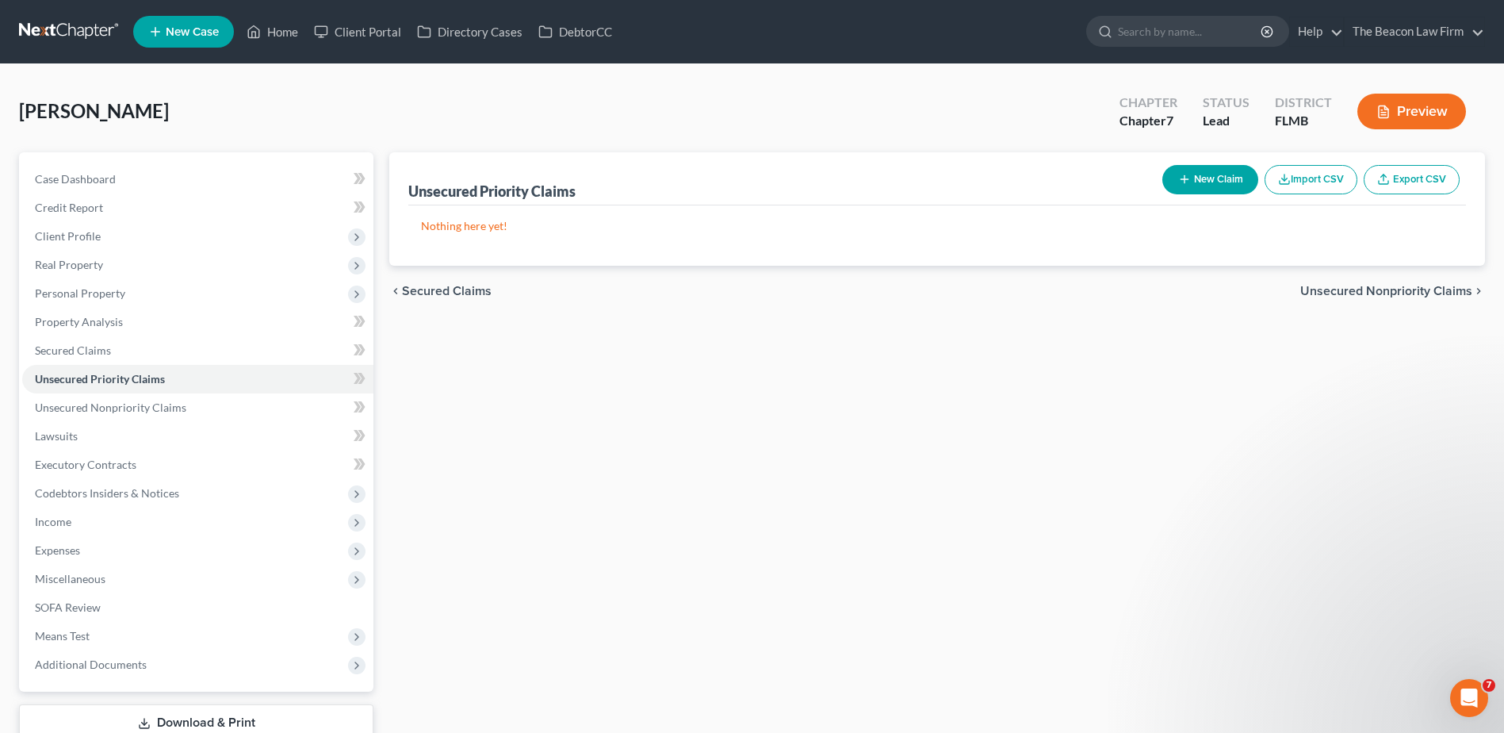
click at [1192, 182] on button "New Claim" at bounding box center [1210, 179] width 96 height 29
select select "0"
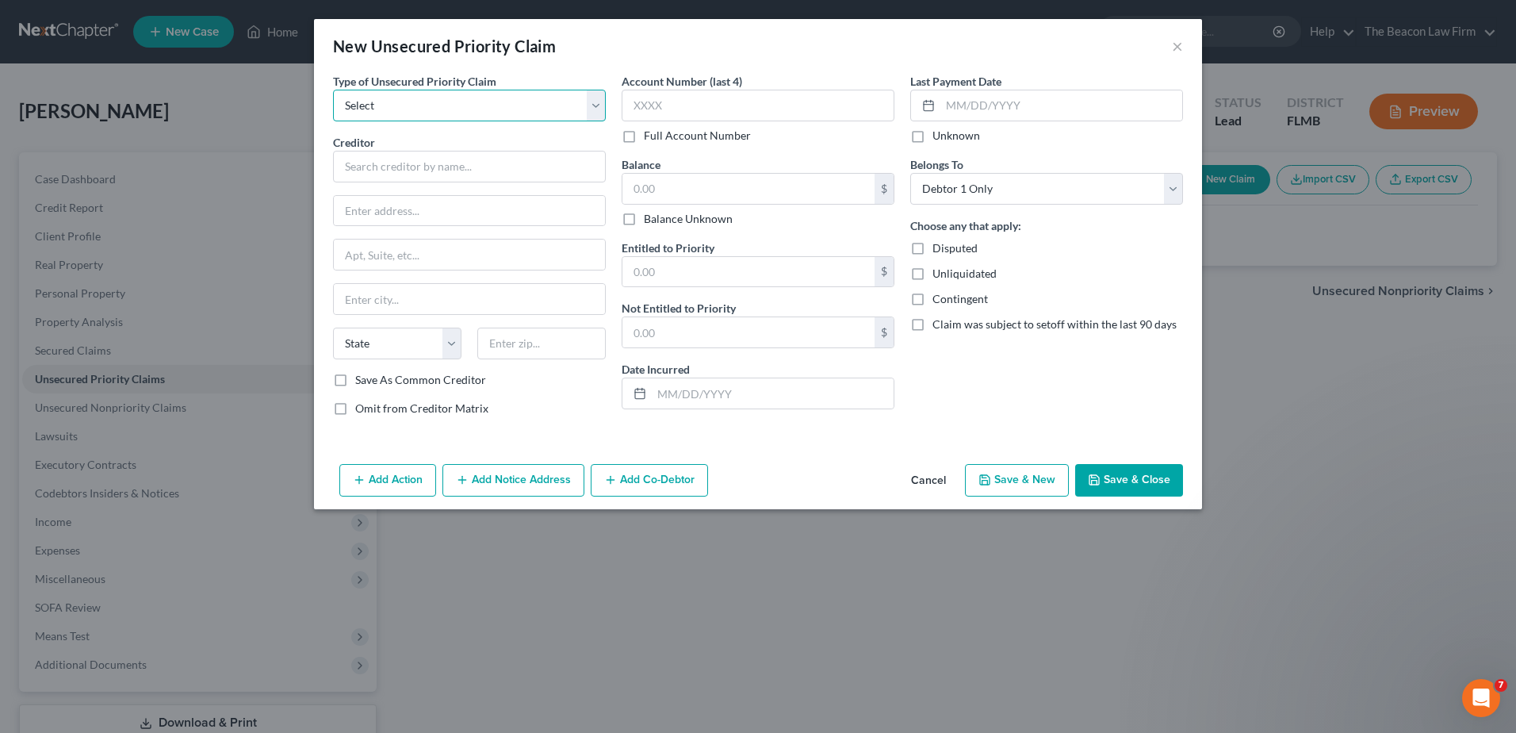
click at [428, 100] on select "Select Taxes & Other Government Units Domestic Support Obligations Extensions o…" at bounding box center [469, 106] width 273 height 32
select select "0"
click at [333, 90] on select "Select Taxes & Other Government Units Domestic Support Obligations Extensions o…" at bounding box center [469, 106] width 273 height 32
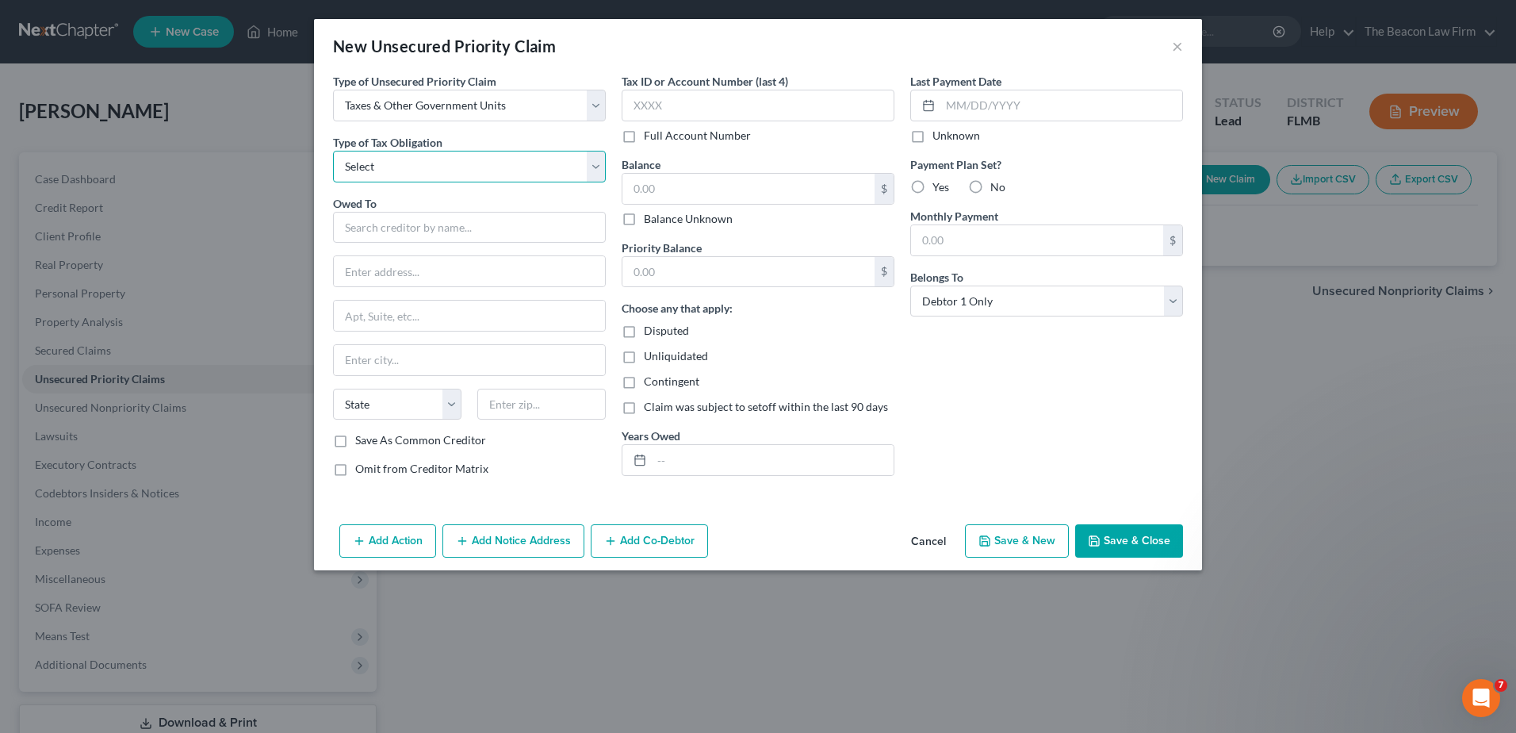
click at [418, 168] on select "Select Federal City State Franchise Tax Board Other" at bounding box center [469, 167] width 273 height 32
select select "0"
click at [333, 151] on select "Select Federal City State Franchise Tax Board Other" at bounding box center [469, 167] width 273 height 32
click at [405, 233] on input "text" at bounding box center [469, 228] width 273 height 32
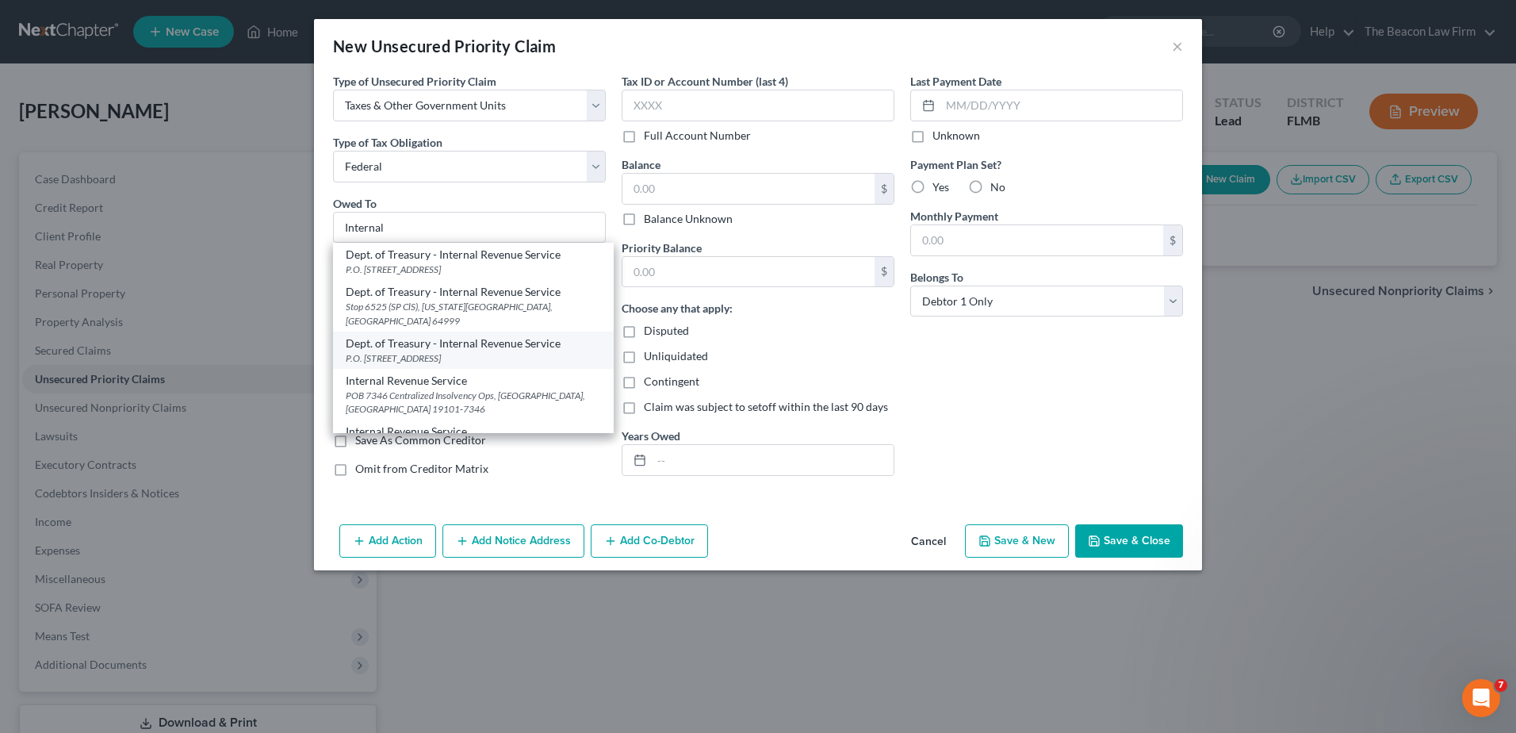
click at [433, 351] on div "P.O. [STREET_ADDRESS]" at bounding box center [473, 357] width 255 height 13
type input "Dept. of Treasury - Internal Revenue Service"
type input "P.O. Box 7346"
type input "[GEOGRAPHIC_DATA]"
select select "39"
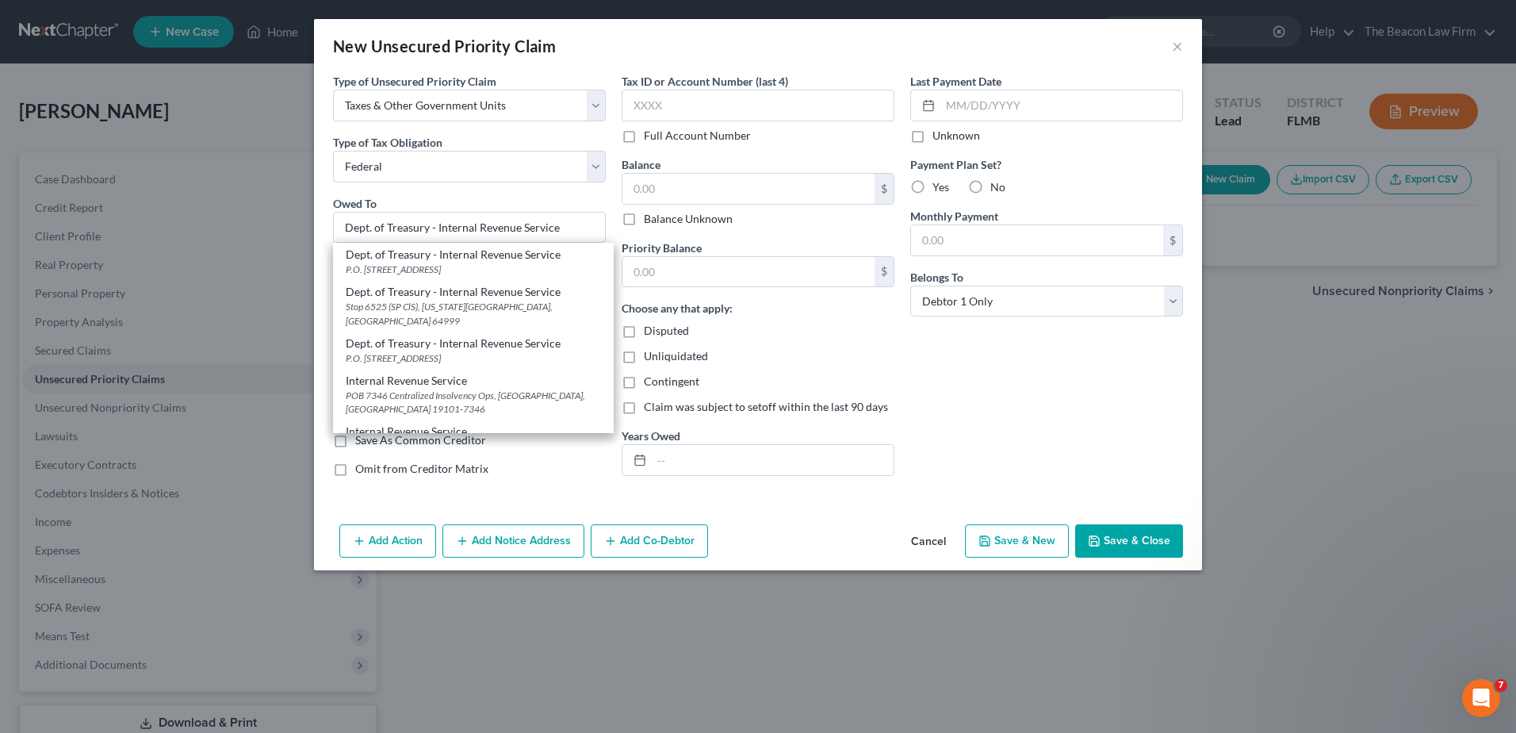
type input "19101"
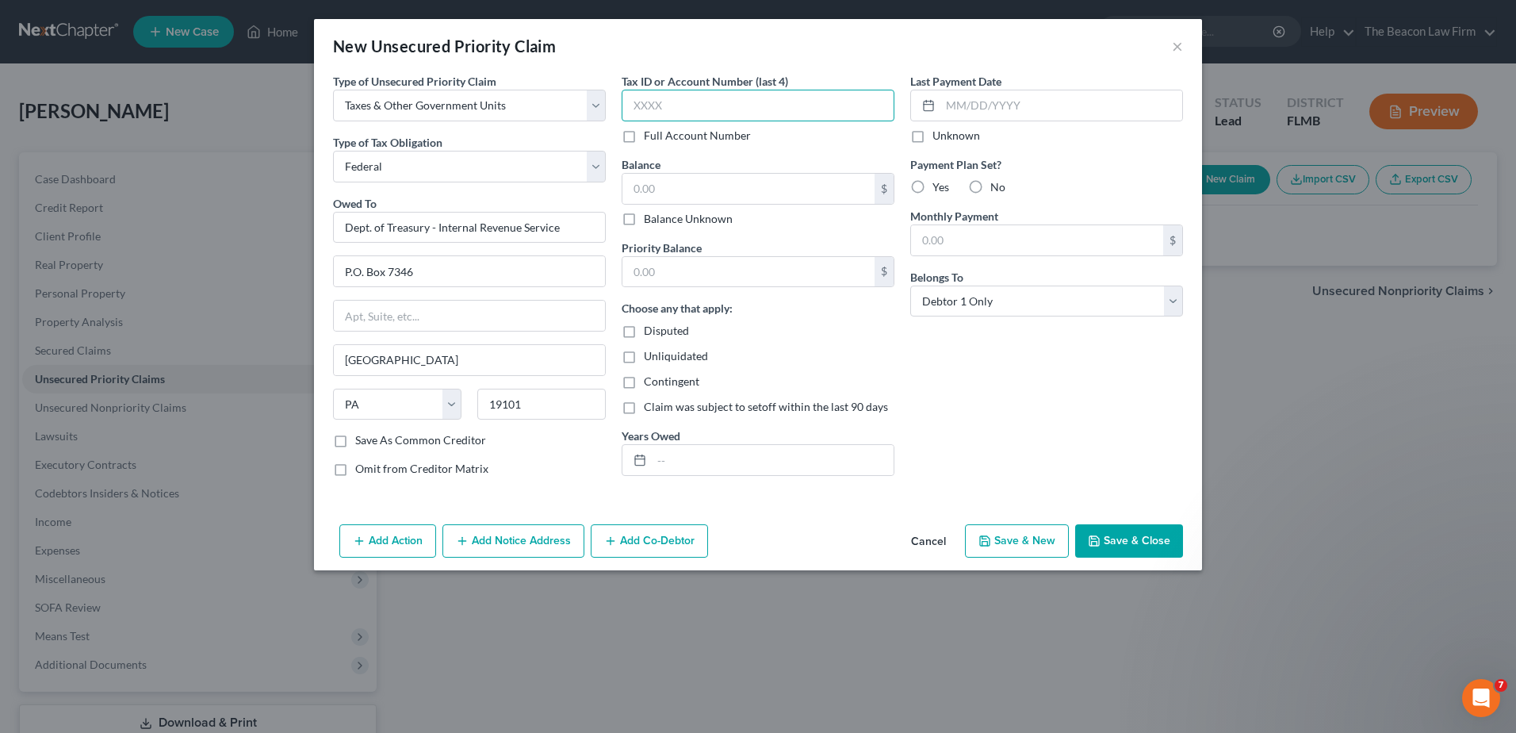
click at [687, 105] on input "text" at bounding box center [758, 106] width 273 height 32
type input "9992"
type input "13,000"
click at [710, 470] on input "text" at bounding box center [773, 460] width 242 height 30
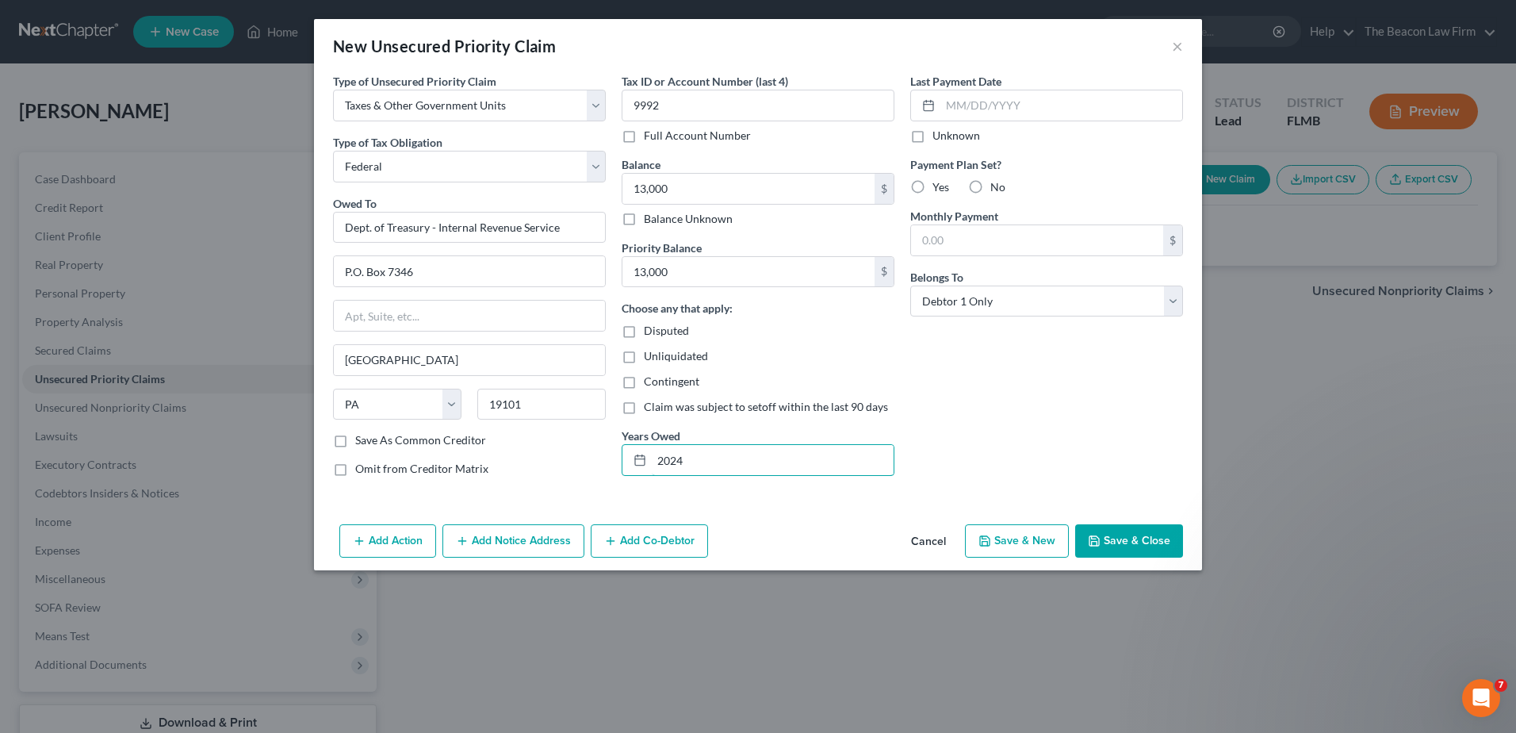
type input "2024"
click at [990, 182] on label "No" at bounding box center [997, 187] width 15 height 16
click at [997, 182] on input "No" at bounding box center [1002, 184] width 10 height 10
radio input "true"
click at [1130, 557] on button "Save & Close" at bounding box center [1129, 540] width 108 height 33
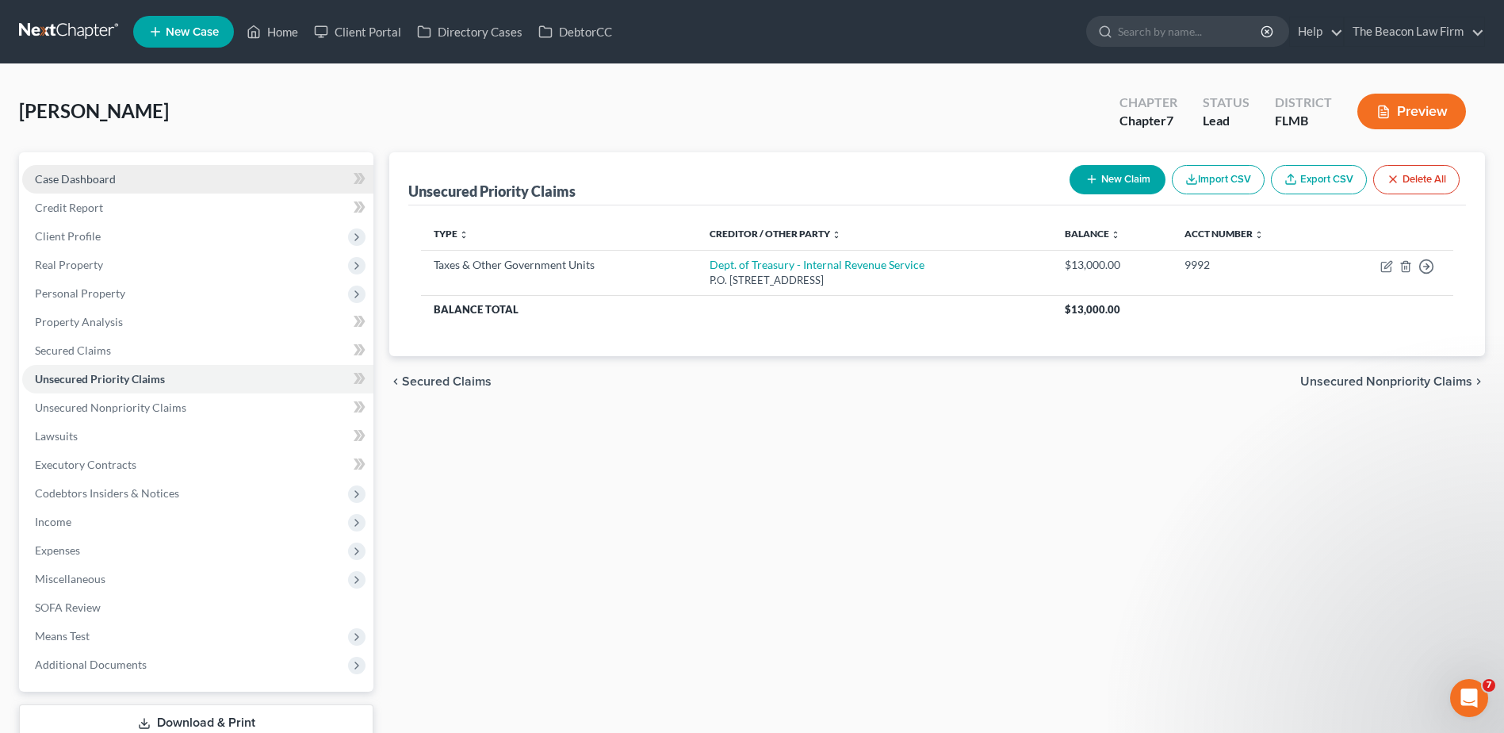
click at [93, 186] on link "Case Dashboard" at bounding box center [197, 179] width 351 height 29
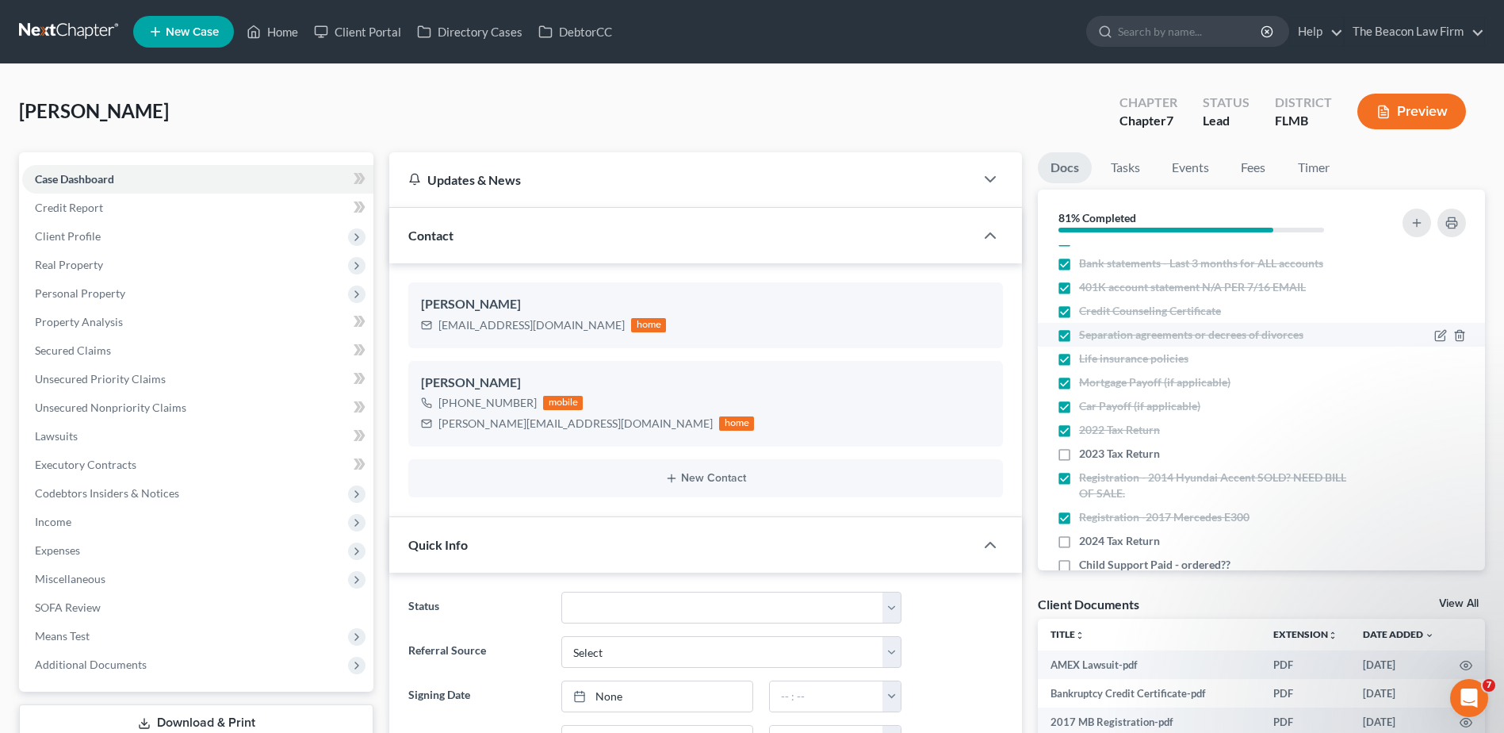
scroll to position [113, 0]
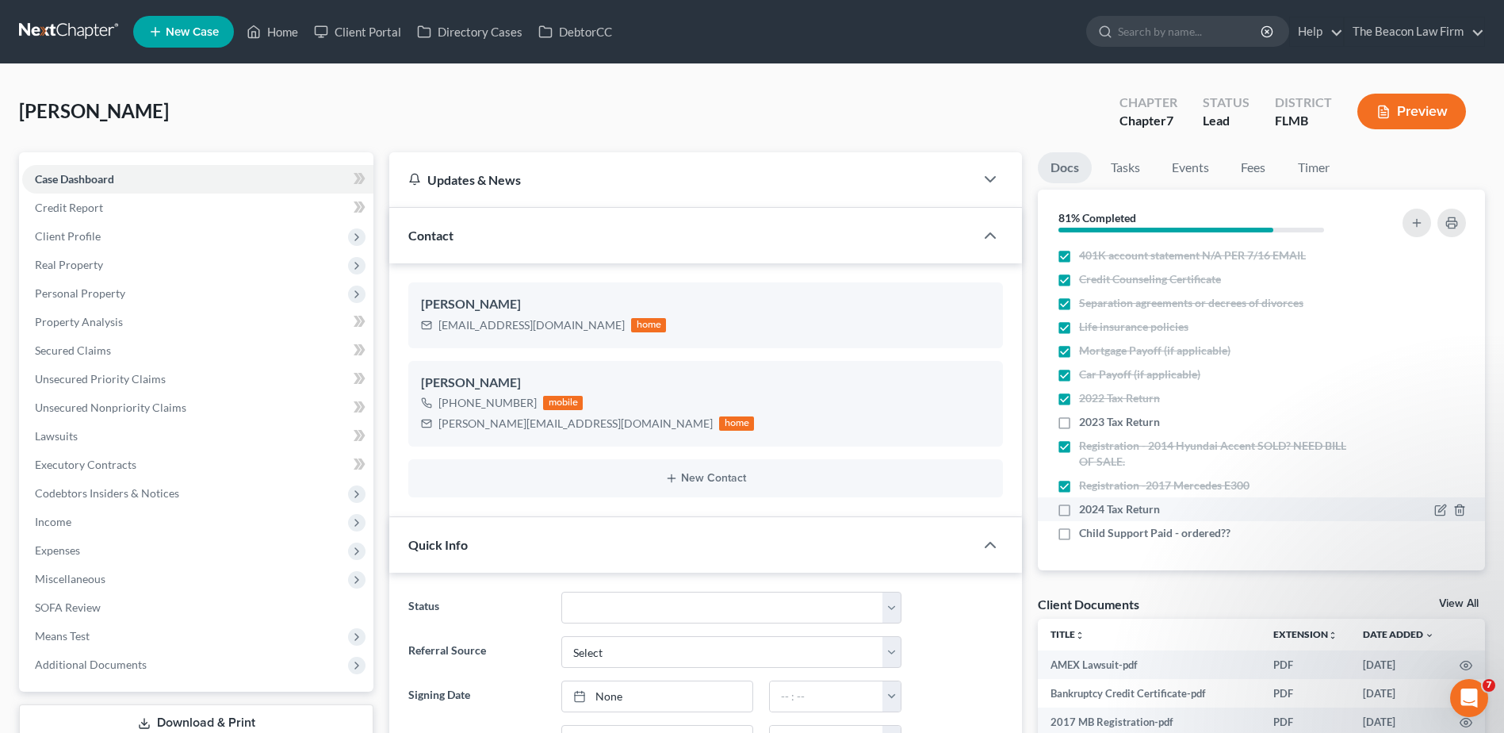
click at [1079, 515] on label "2024 Tax Return" at bounding box center [1119, 509] width 81 height 16
click at [1086, 511] on input "2024 Tax Return" at bounding box center [1091, 506] width 10 height 10
checkbox input "true"
click at [1469, 601] on link "View All" at bounding box center [1459, 603] width 40 height 11
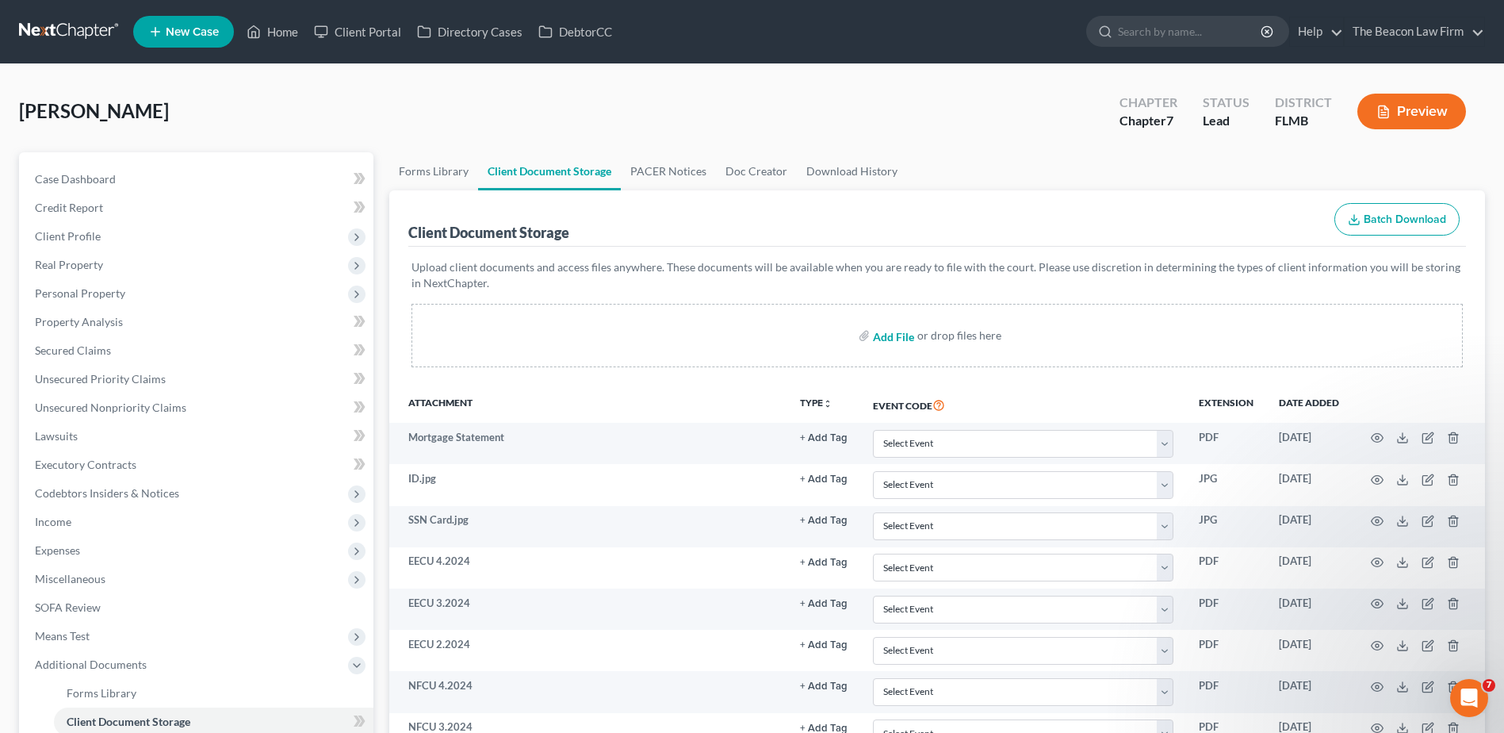
click at [891, 330] on input "file" at bounding box center [892, 335] width 38 height 29
type input "C:\fakepath\2024_TaxReturn (1).pdf"
click at [889, 337] on input "file" at bounding box center [892, 335] width 38 height 29
type input "C:\fakepath\Final Judgment.pdf"
click at [47, 243] on span "Client Profile" at bounding box center [197, 236] width 351 height 29
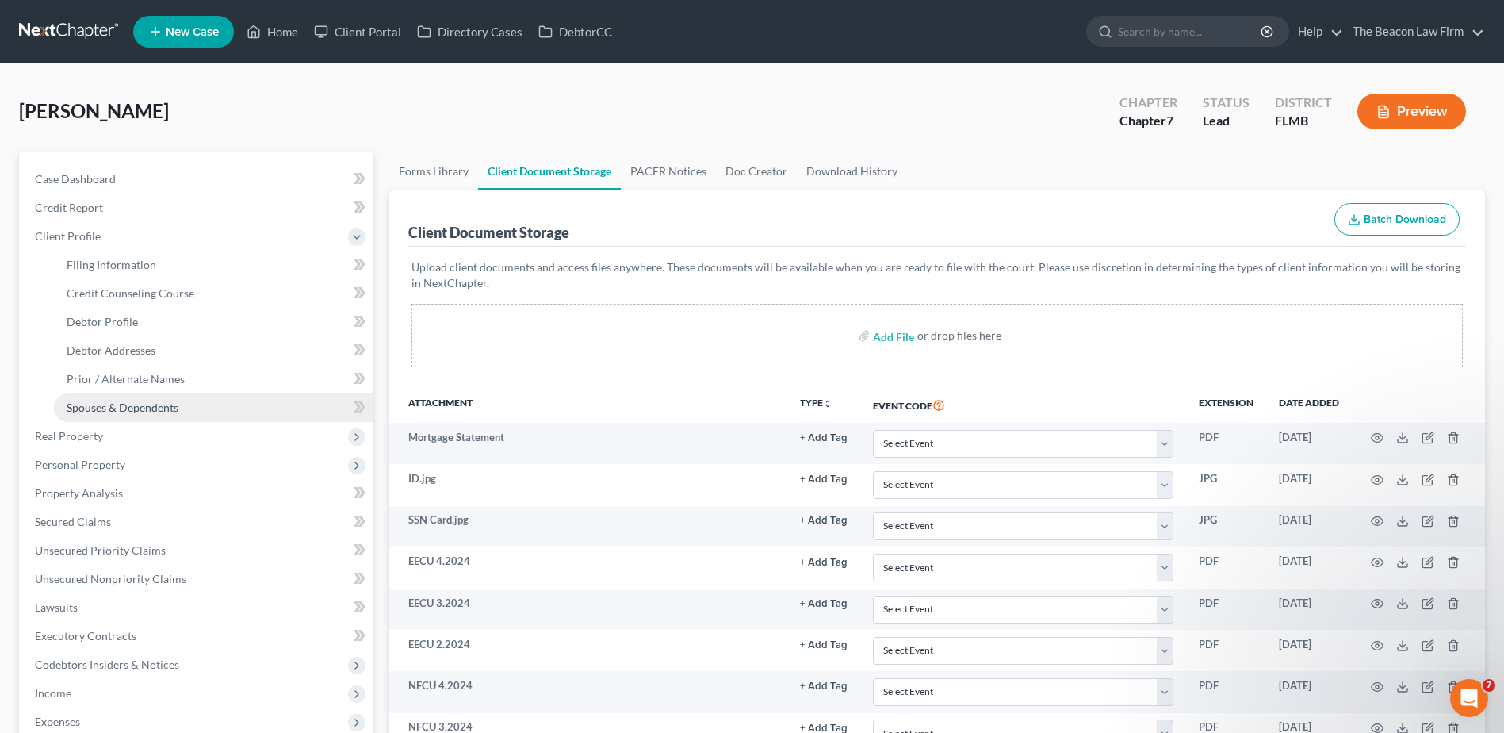
click at [79, 415] on link "Spouses & Dependents" at bounding box center [214, 407] width 320 height 29
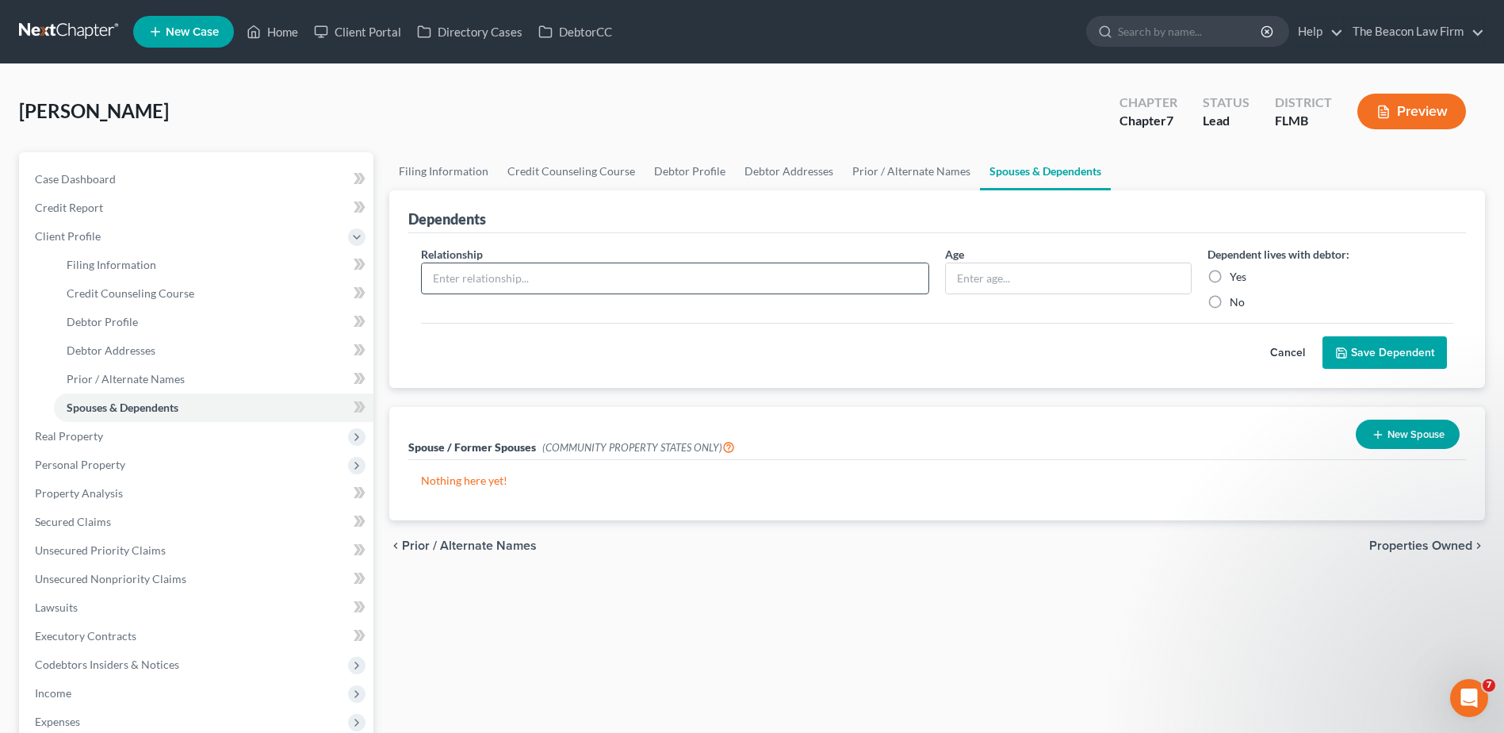
click at [725, 283] on input "text" at bounding box center [675, 278] width 507 height 30
type input "Daughter"
type input "21"
click at [1230, 303] on label "No" at bounding box center [1237, 302] width 15 height 16
click at [1236, 303] on input "No" at bounding box center [1241, 299] width 10 height 10
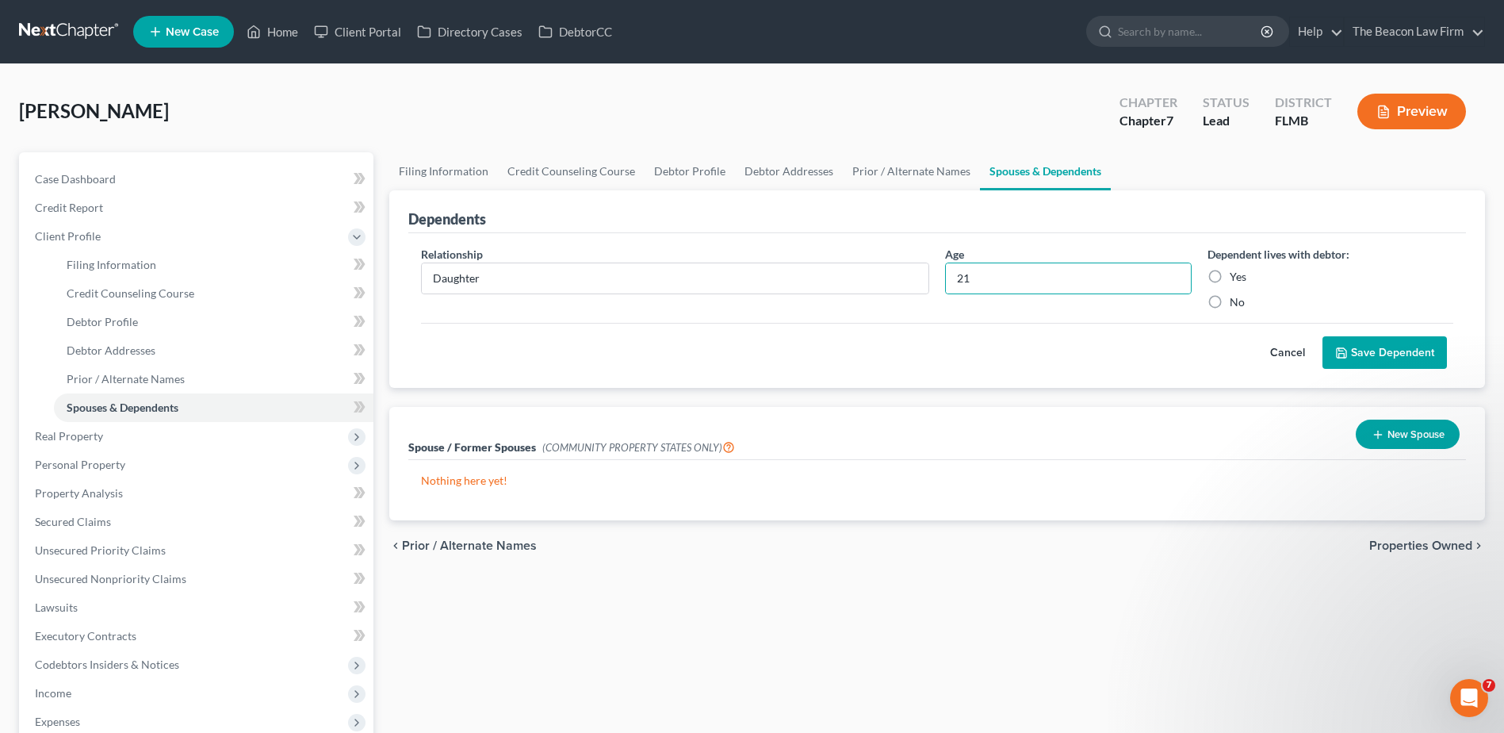
radio input "true"
click at [1423, 356] on button "Save Dependent" at bounding box center [1385, 352] width 124 height 33
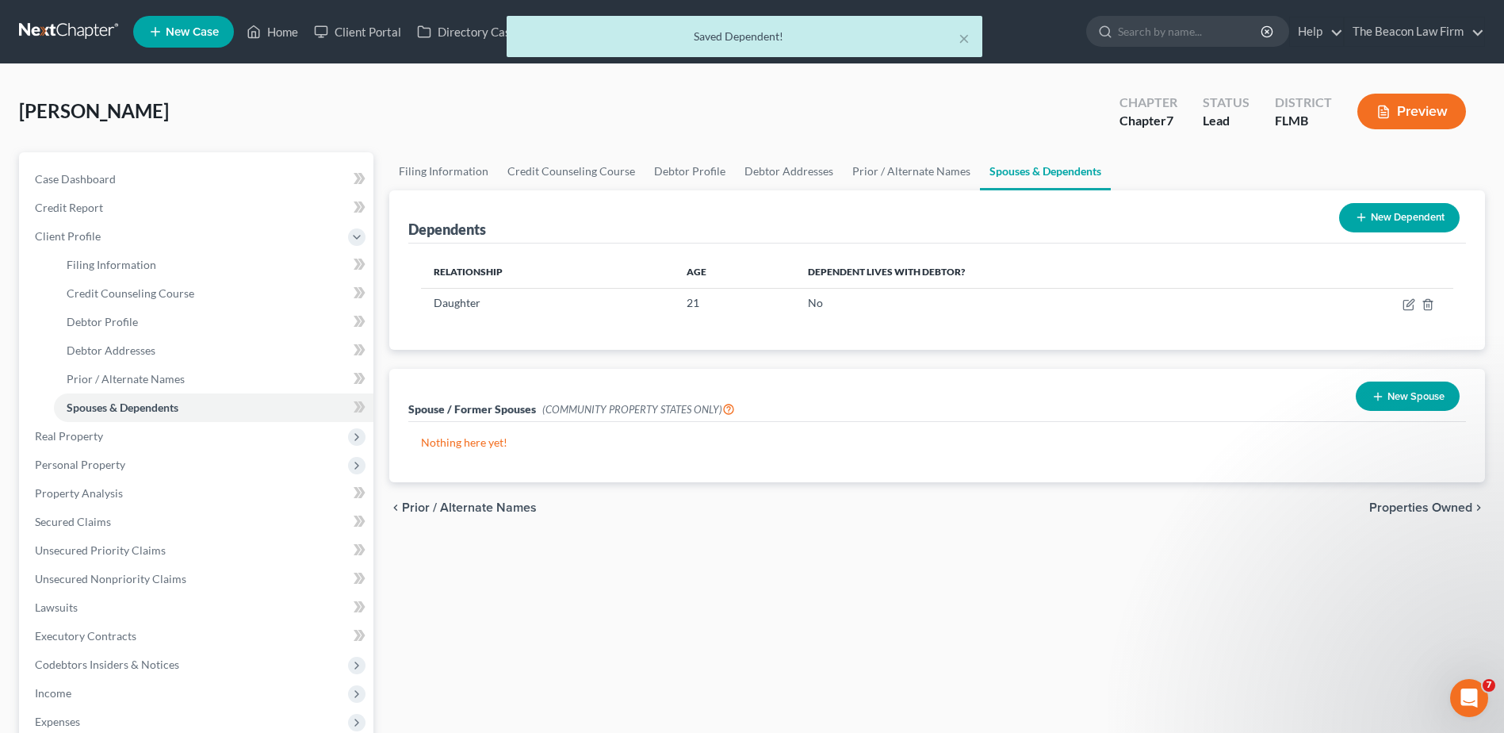
click at [1407, 219] on button "New Dependent" at bounding box center [1399, 217] width 121 height 29
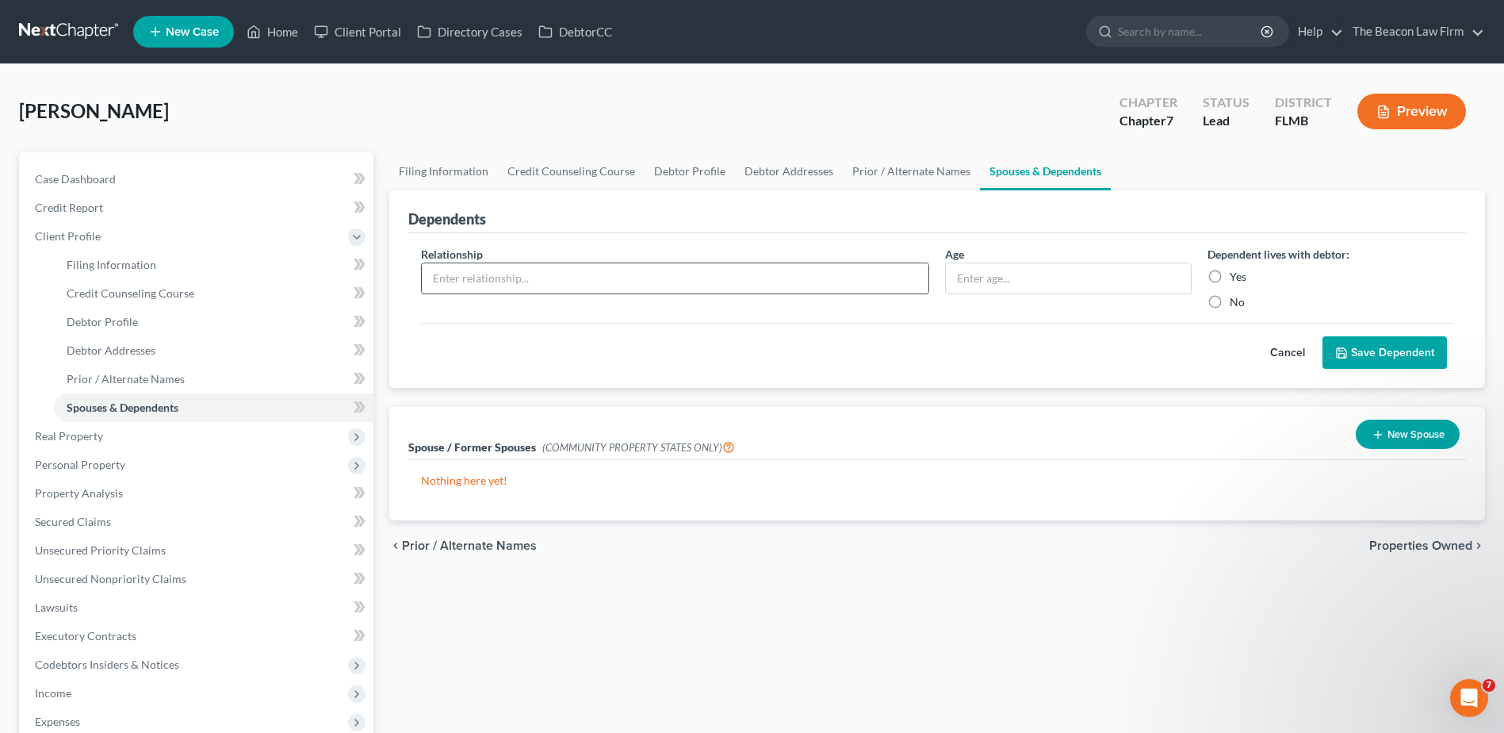
click at [772, 279] on input "text" at bounding box center [675, 278] width 507 height 30
type input "Son"
click at [1042, 288] on input "18" at bounding box center [1068, 278] width 244 height 30
type input "19"
click at [1230, 275] on label "Yes" at bounding box center [1238, 277] width 17 height 16
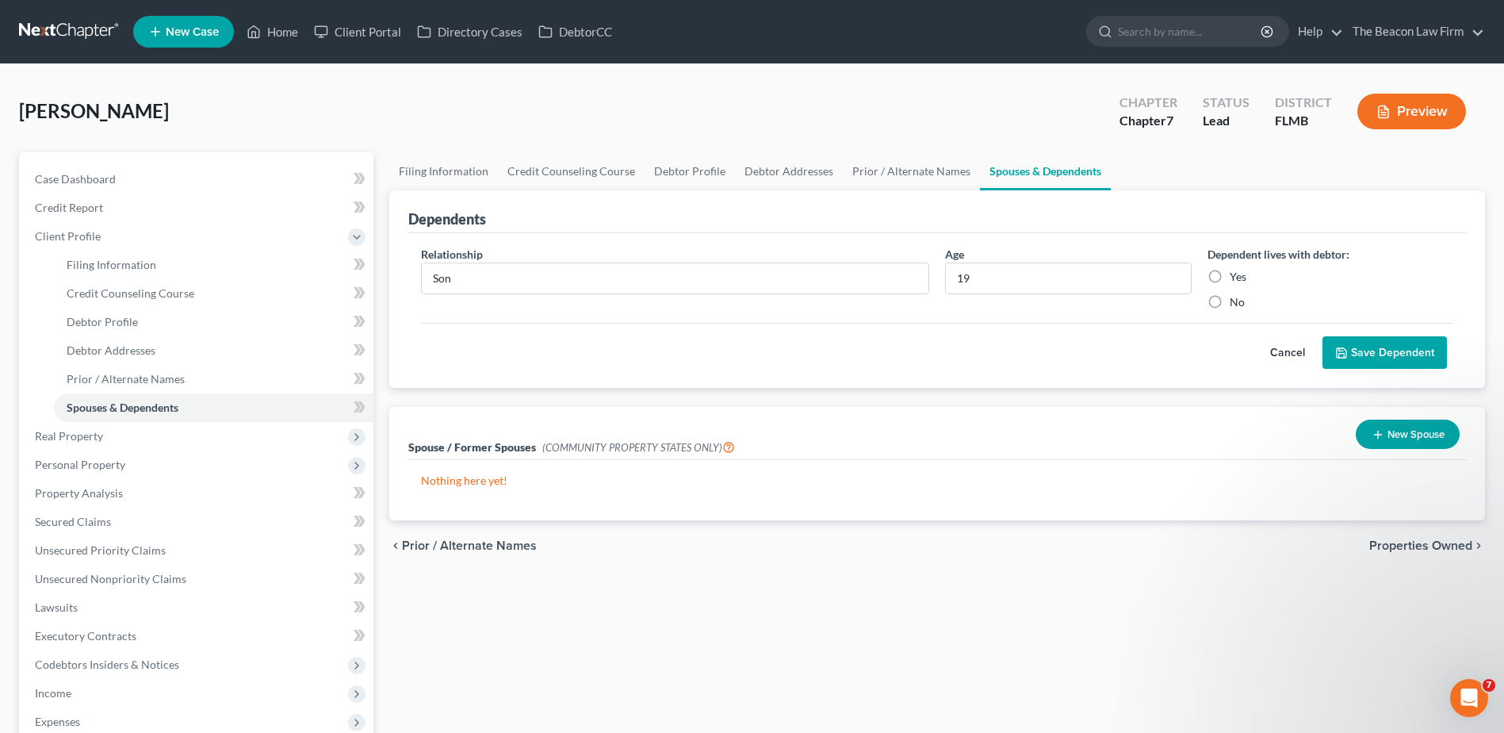
click at [1236, 275] on input "Yes" at bounding box center [1241, 274] width 10 height 10
radio input "true"
click at [1394, 347] on button "Save Dependent" at bounding box center [1385, 352] width 124 height 33
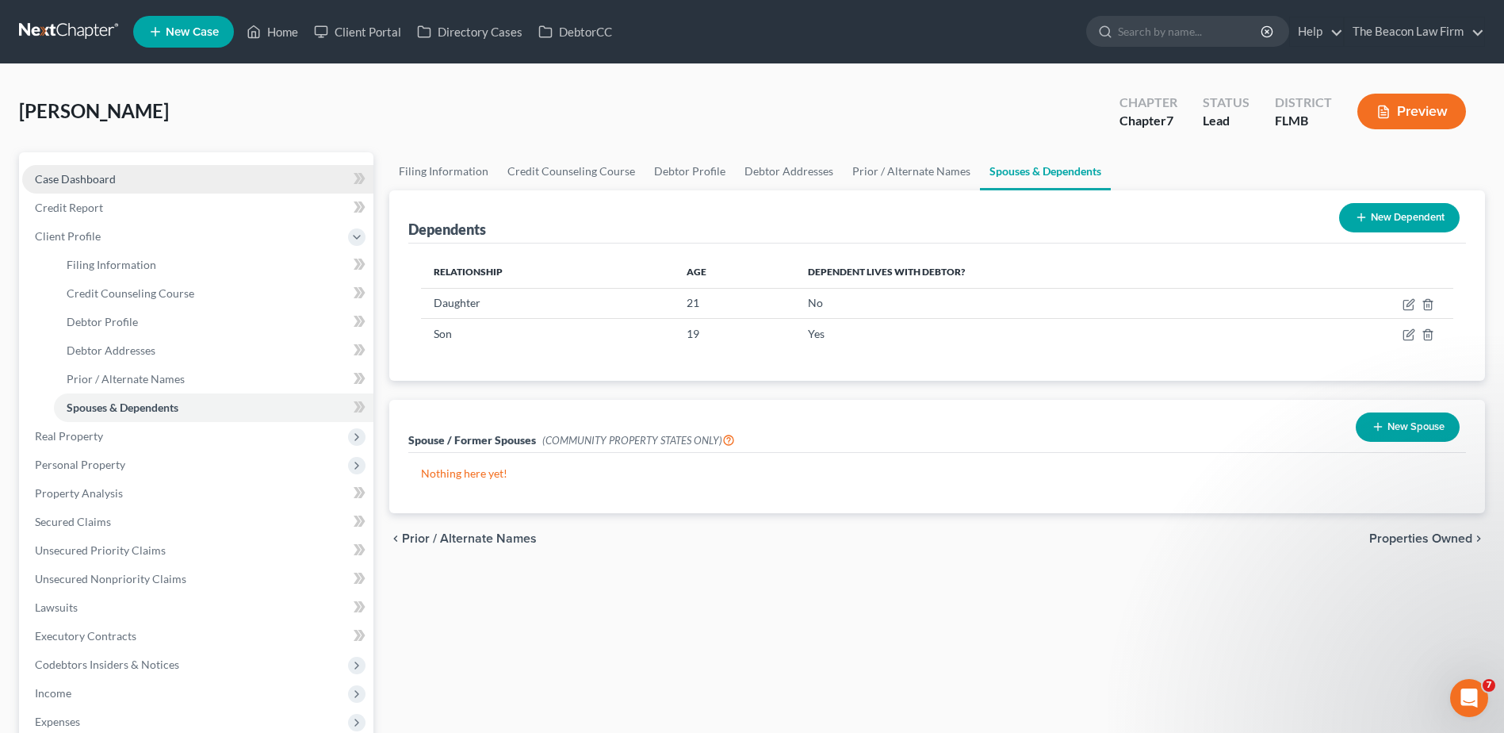
click at [92, 183] on span "Case Dashboard" at bounding box center [75, 178] width 81 height 13
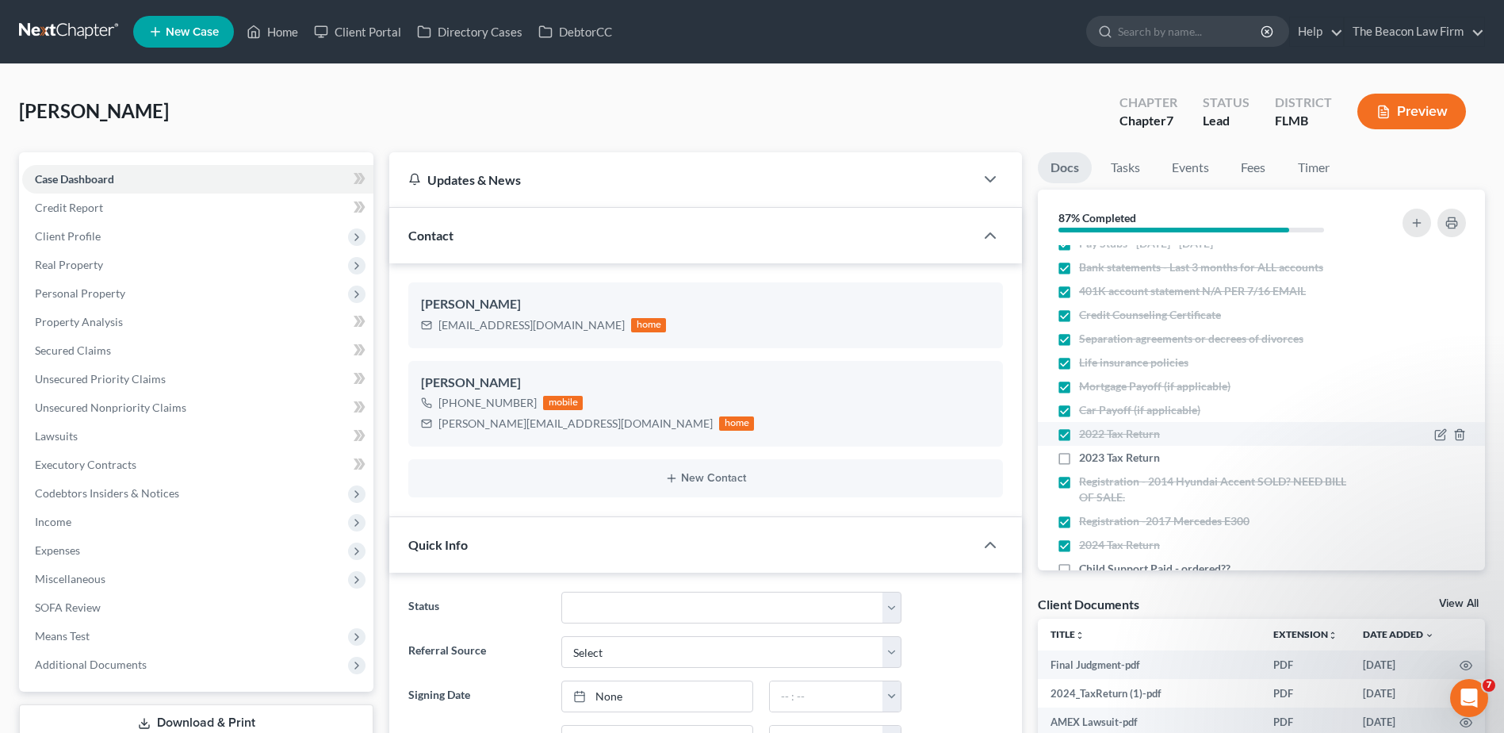
scroll to position [113, 0]
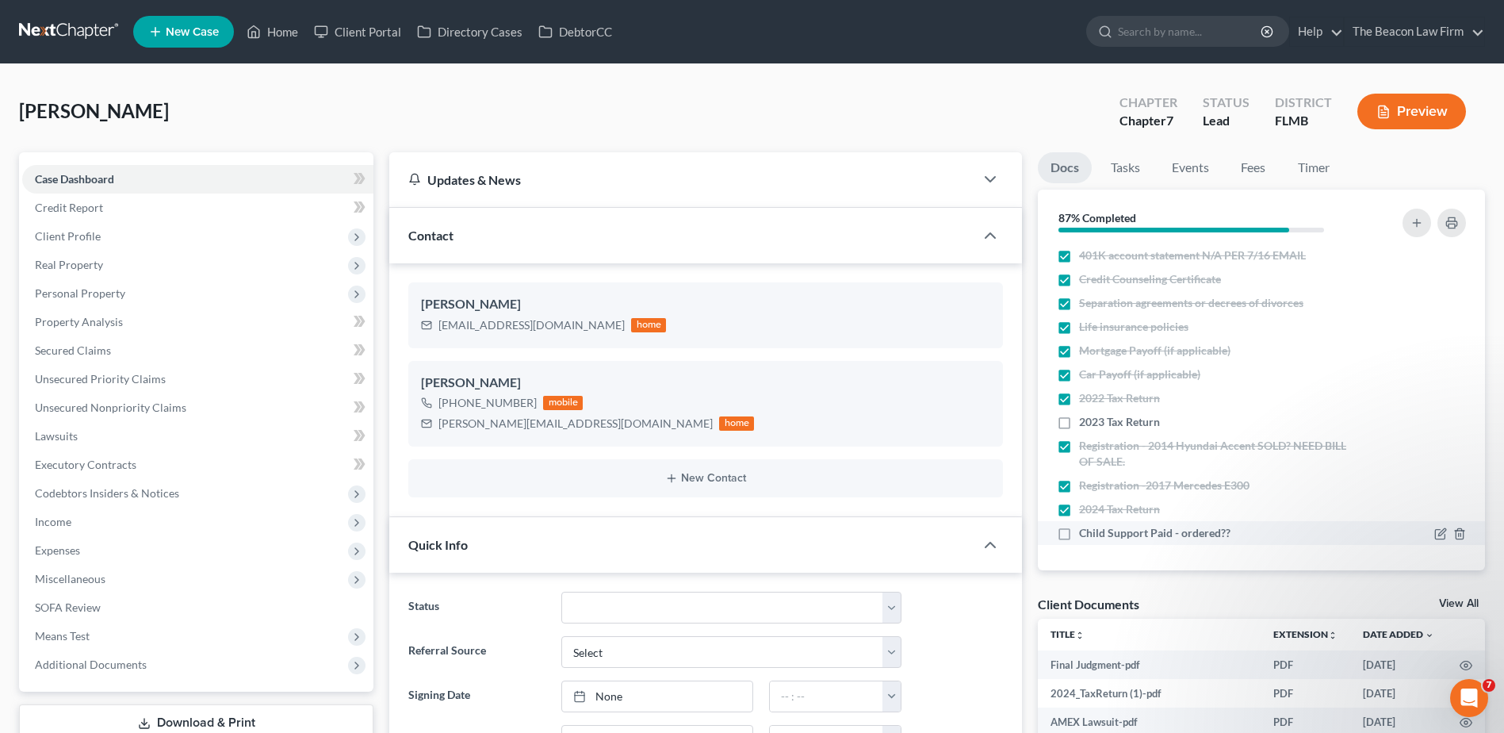
click at [1079, 531] on label "Child Support Paid - ordered??" at bounding box center [1154, 533] width 151 height 16
click at [1086, 531] on input "Child Support Paid - ordered??" at bounding box center [1091, 530] width 10 height 10
checkbox input "true"
click at [64, 355] on span "Secured Claims" at bounding box center [73, 349] width 76 height 13
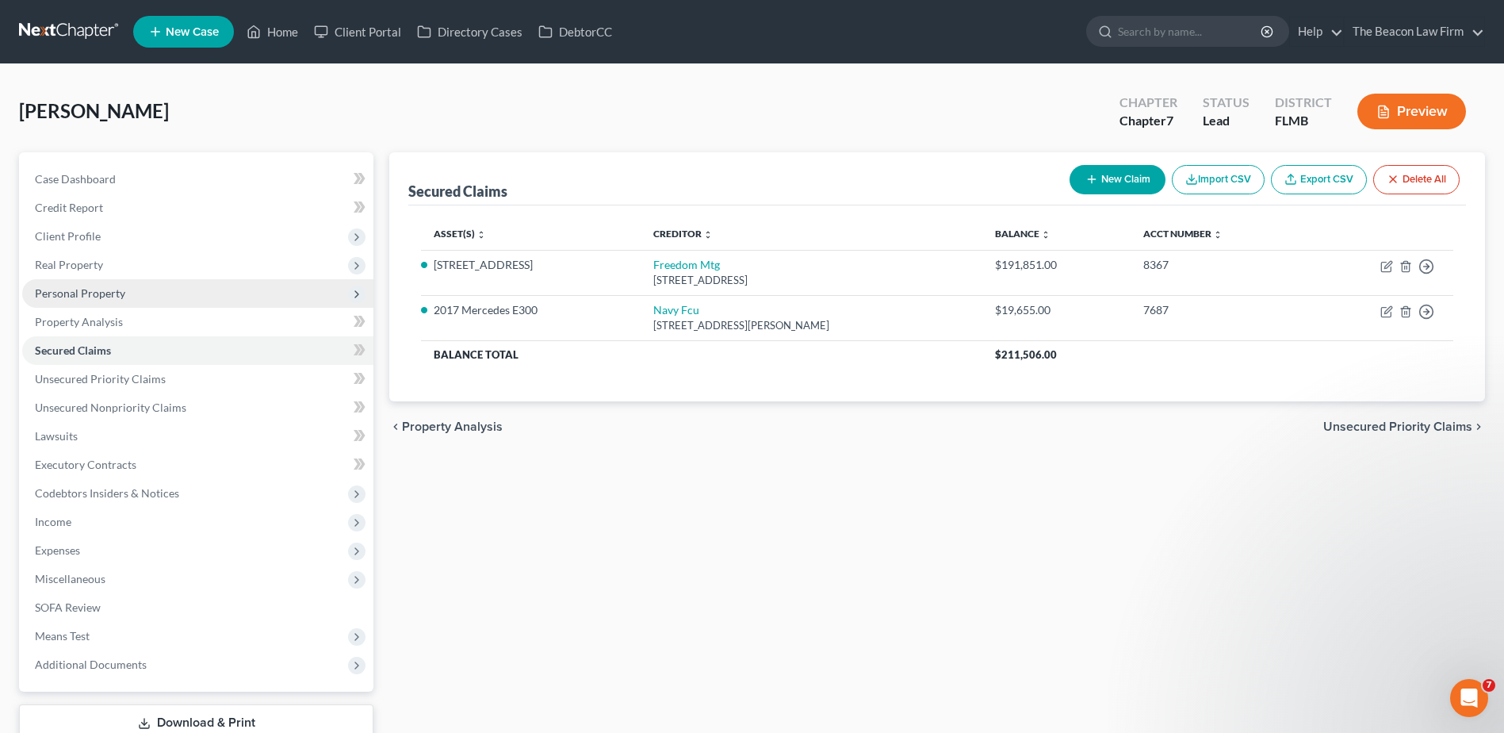
click at [81, 287] on span "Personal Property" at bounding box center [80, 292] width 90 height 13
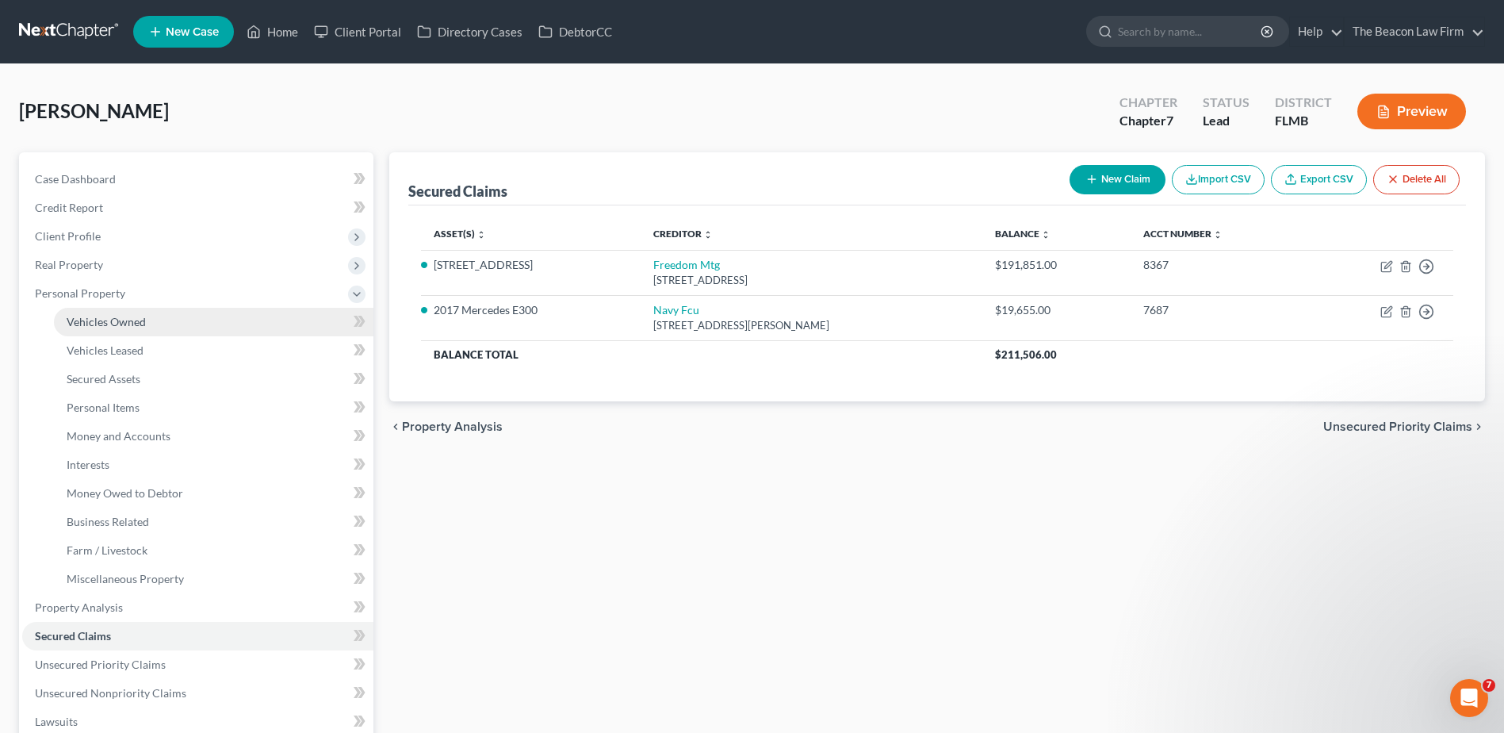
click at [94, 318] on span "Vehicles Owned" at bounding box center [106, 321] width 79 height 13
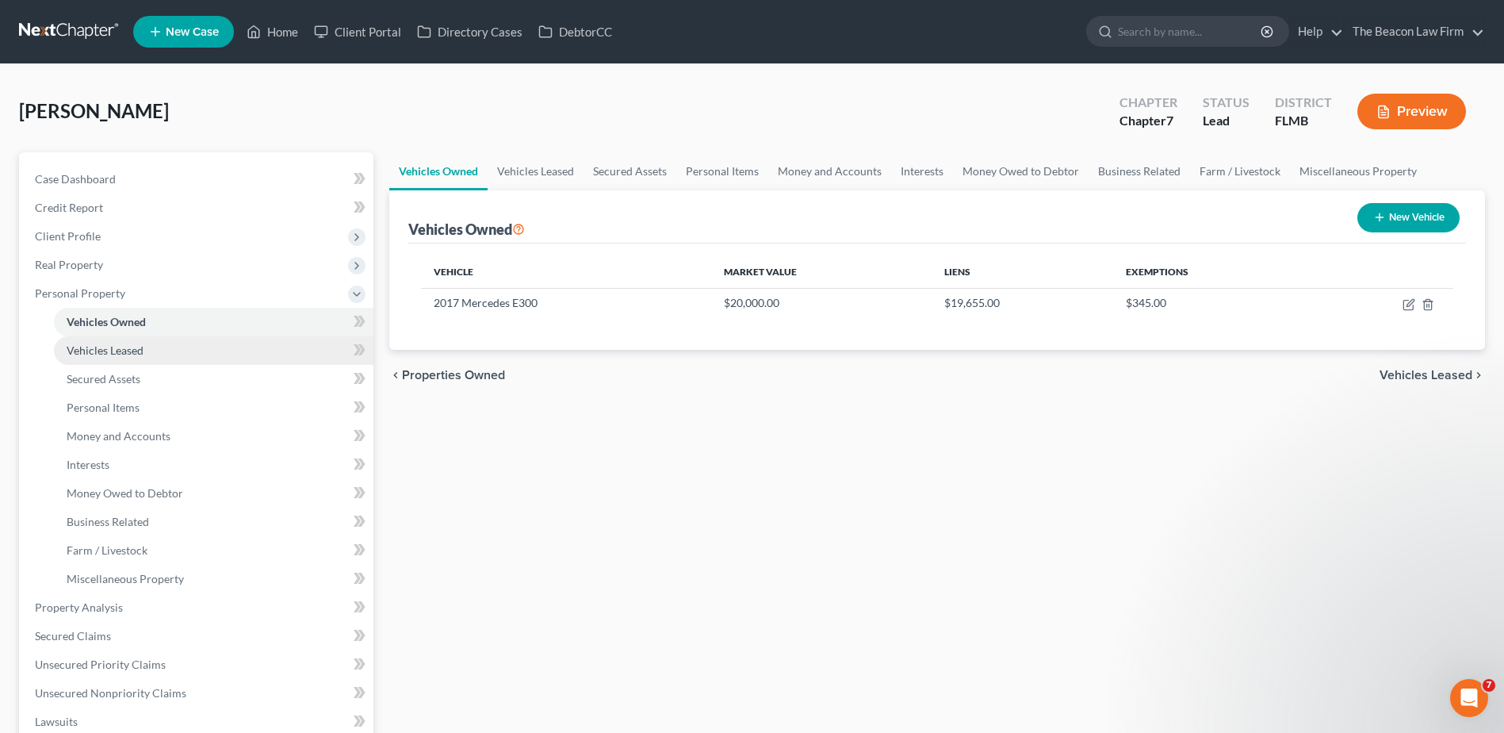
click at [97, 350] on span "Vehicles Leased" at bounding box center [105, 349] width 77 height 13
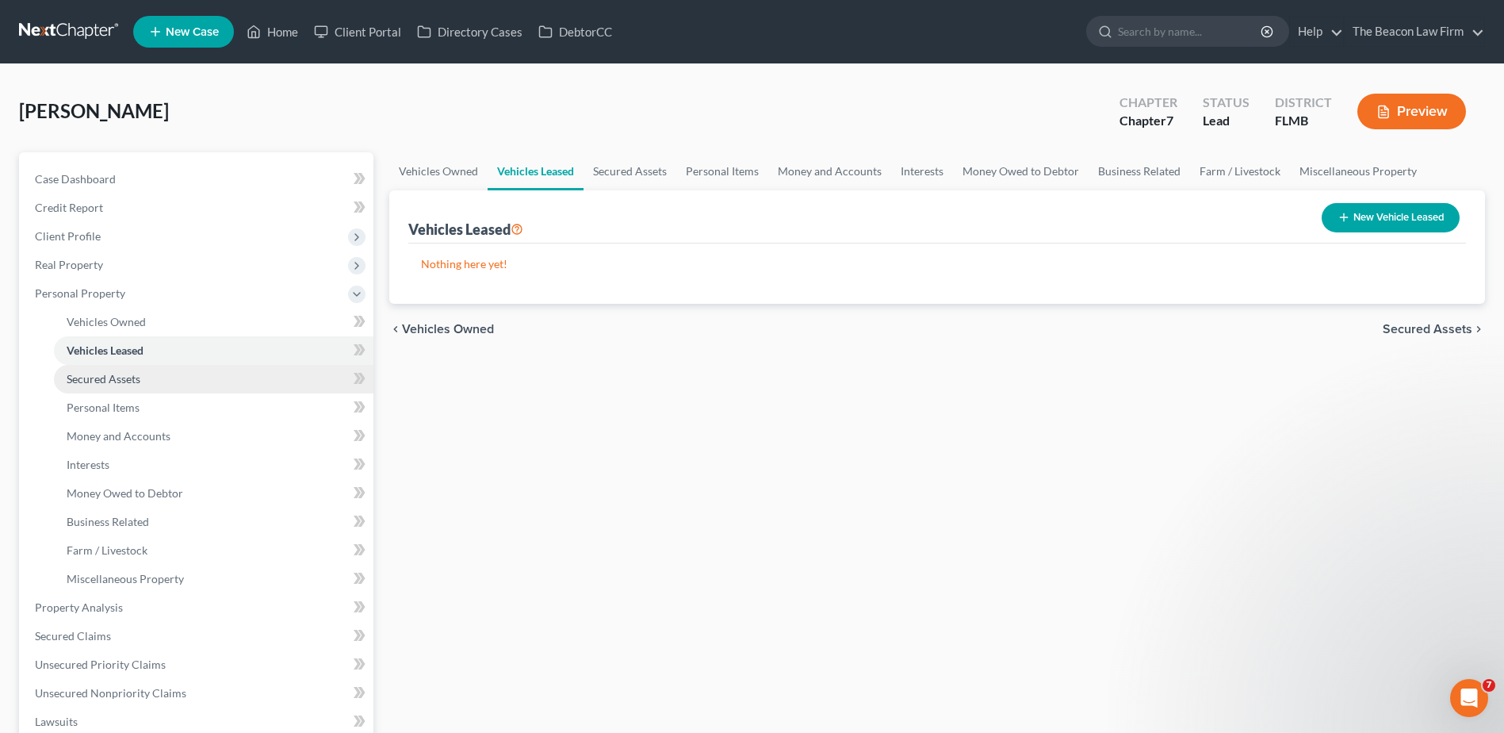
click at [92, 376] on span "Secured Assets" at bounding box center [104, 378] width 74 height 13
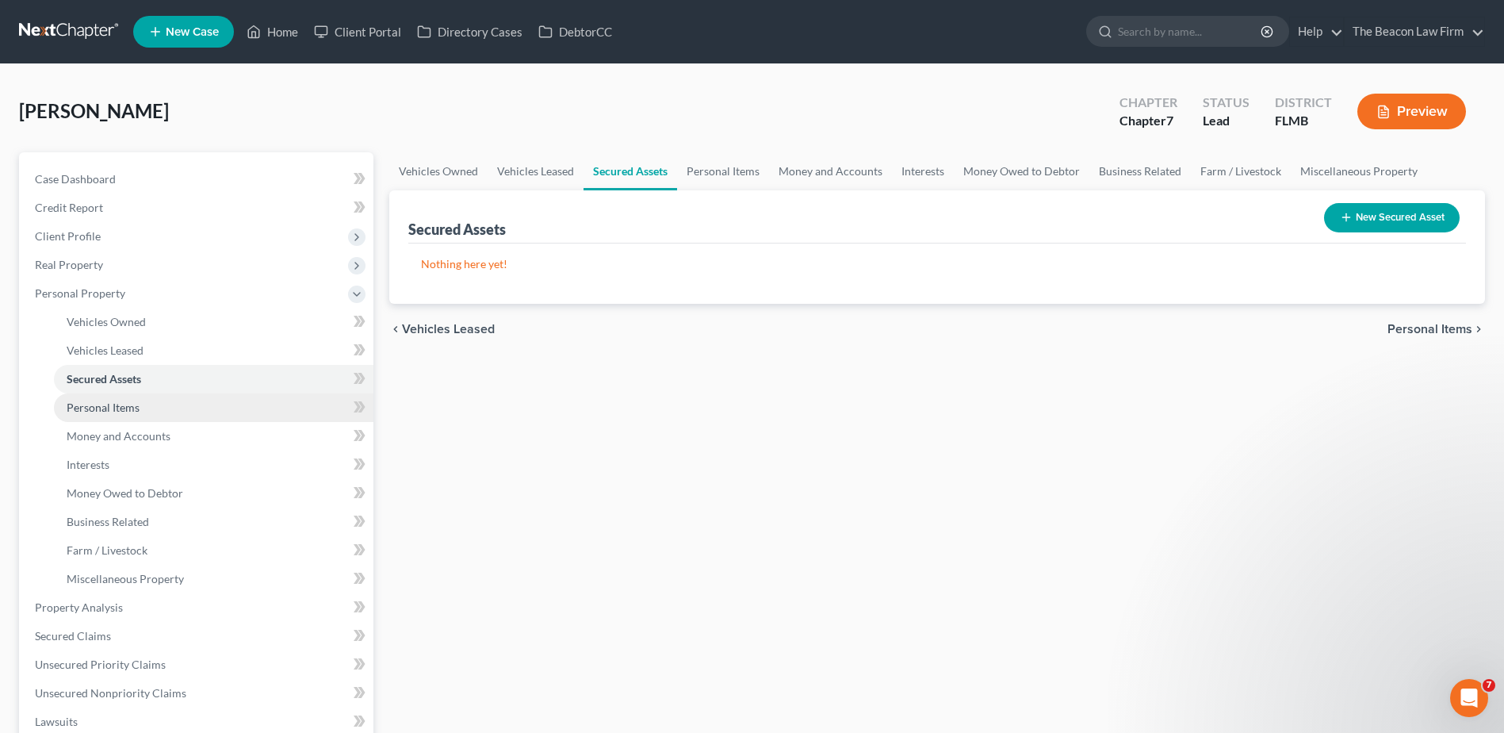
click at [98, 404] on span "Personal Items" at bounding box center [103, 406] width 73 height 13
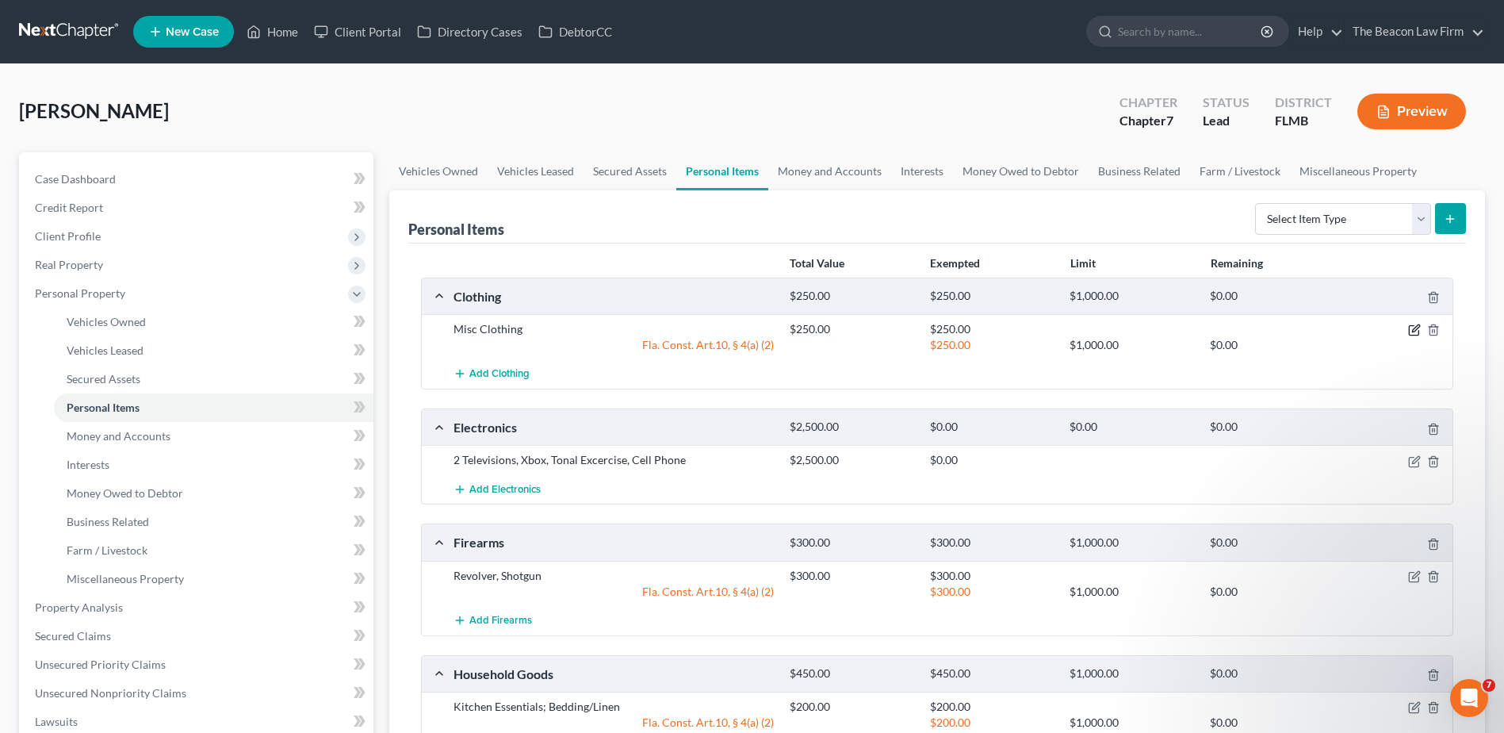
click at [1419, 331] on icon "button" at bounding box center [1414, 331] width 10 height 10
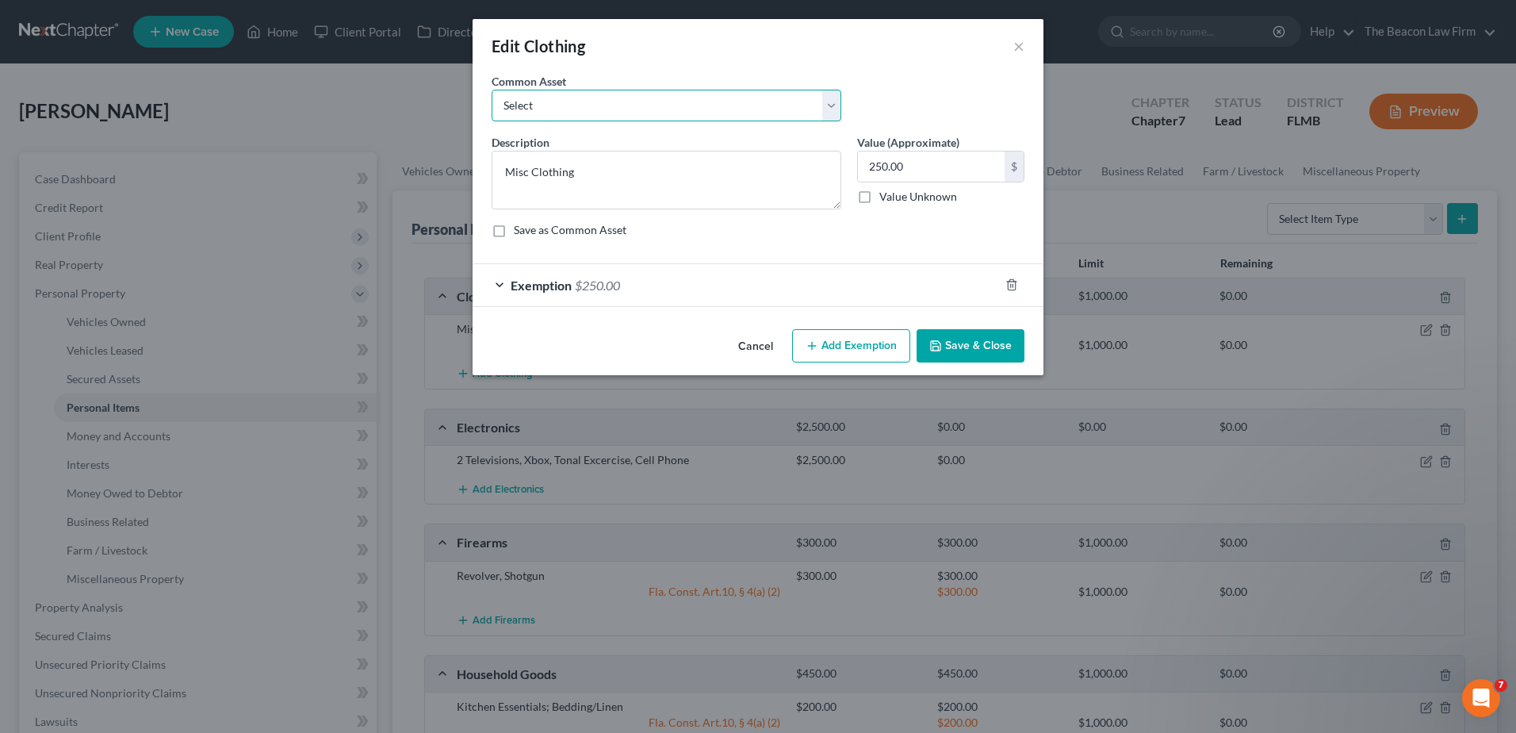
click at [584, 113] on select "Select Clothes and Shoes Clothes and Shoes - typical worn clothes for adult [DE…" at bounding box center [667, 106] width 350 height 32
select select "0"
click at [492, 90] on select "Select Clothes and Shoes Clothes and Shoes - typical worn clothes for adult [DE…" at bounding box center [667, 106] width 350 height 32
type textarea "Clothes and Shoes"
click at [925, 164] on input "200.00" at bounding box center [931, 166] width 147 height 30
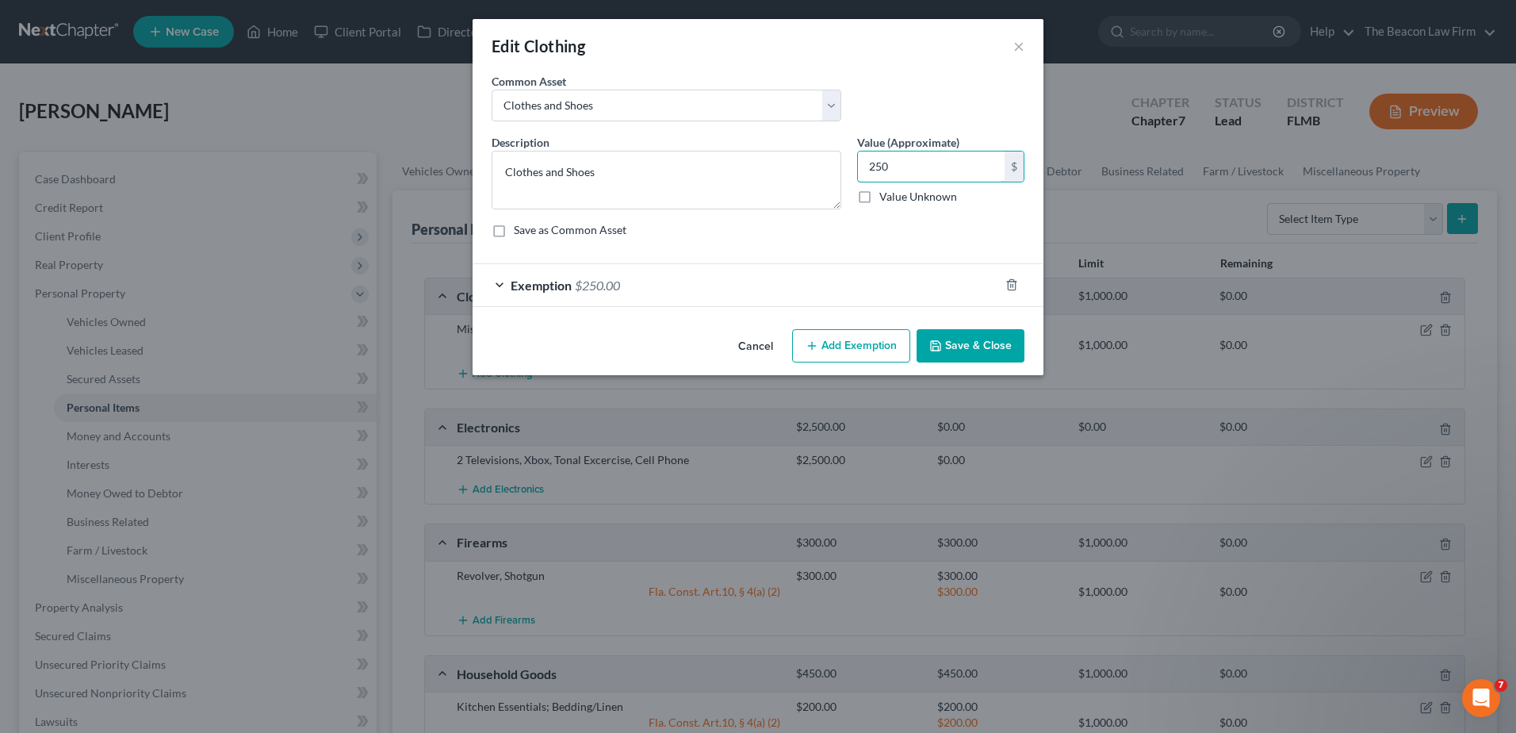
type input "250"
click at [934, 345] on icon "button" at bounding box center [935, 345] width 13 height 13
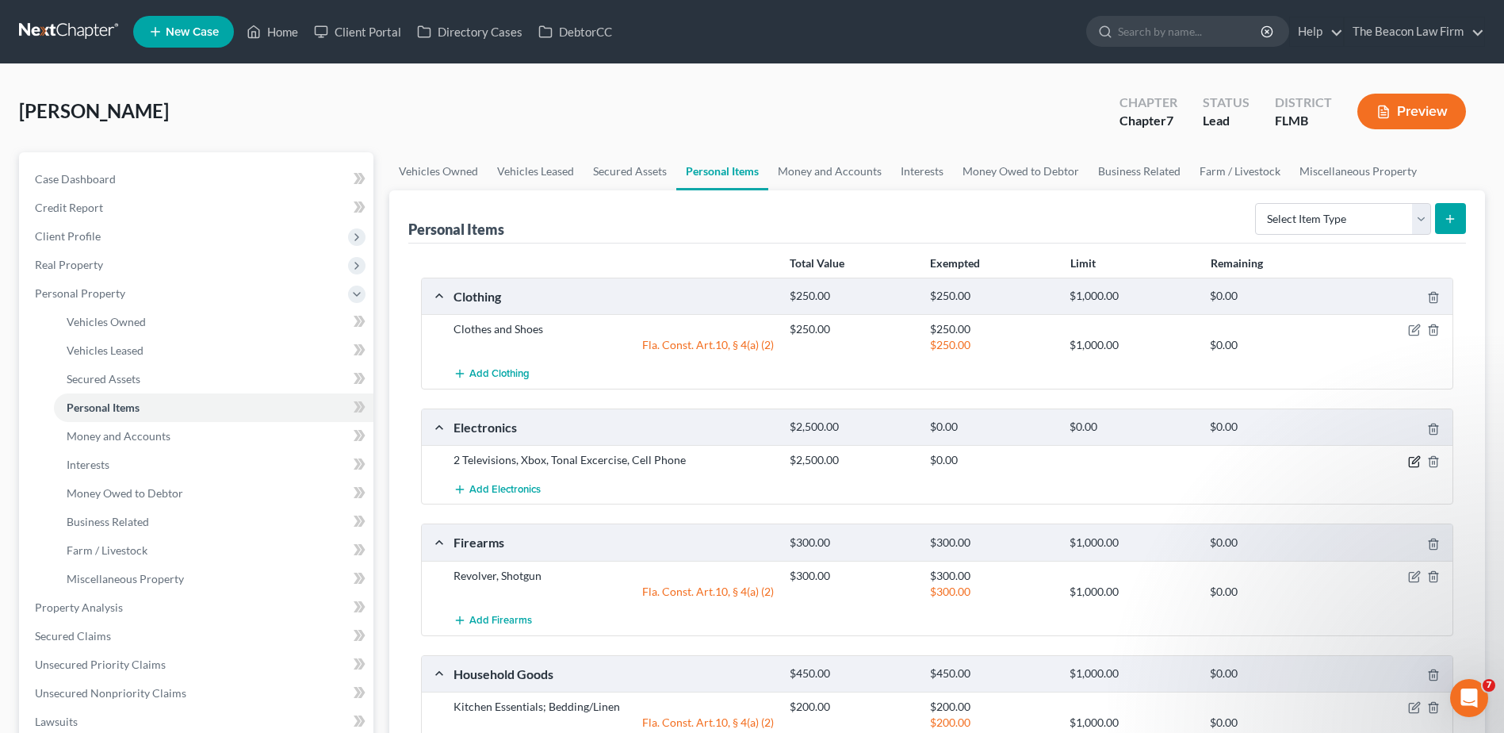
click at [1408, 463] on icon "button" at bounding box center [1414, 461] width 13 height 13
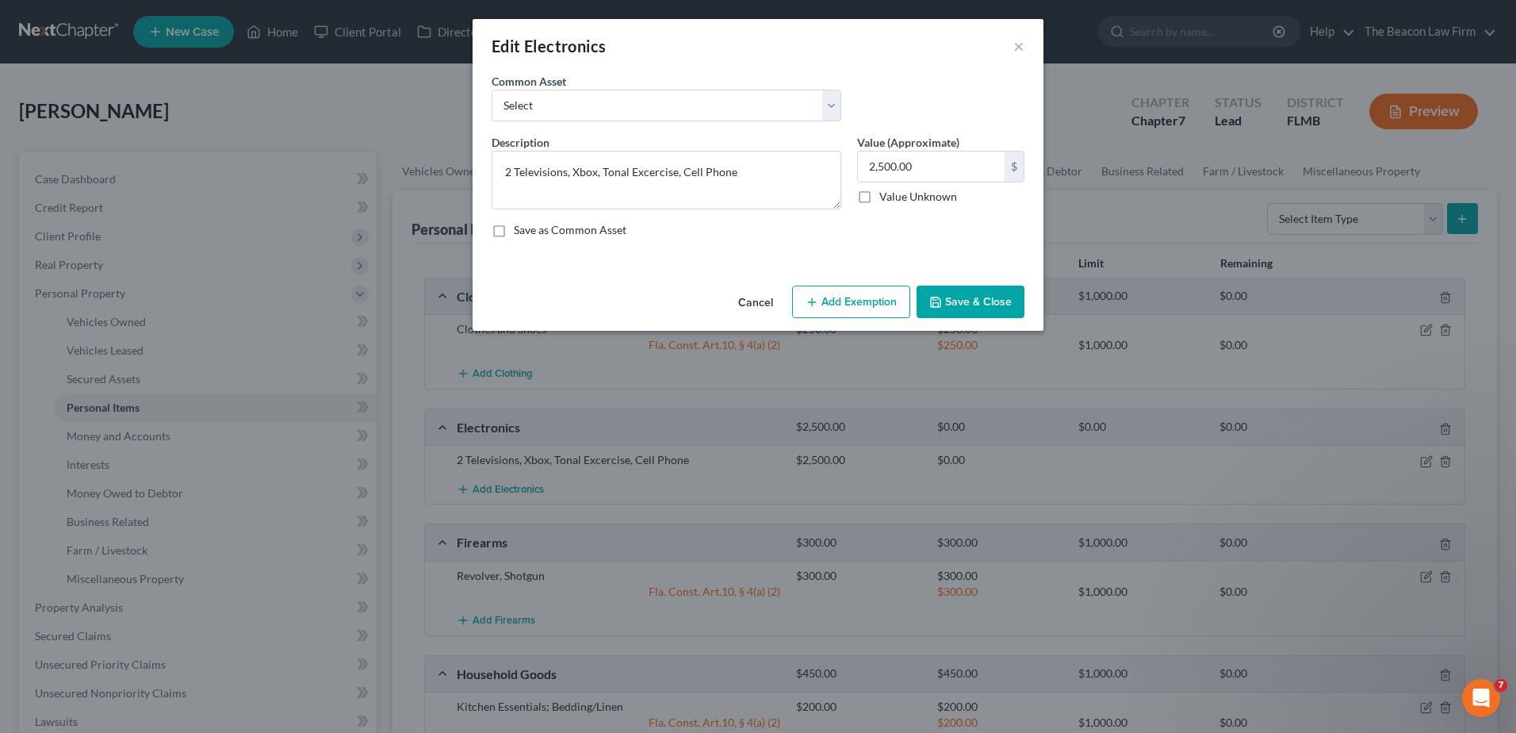
click at [996, 308] on button "Save & Close" at bounding box center [971, 301] width 108 height 33
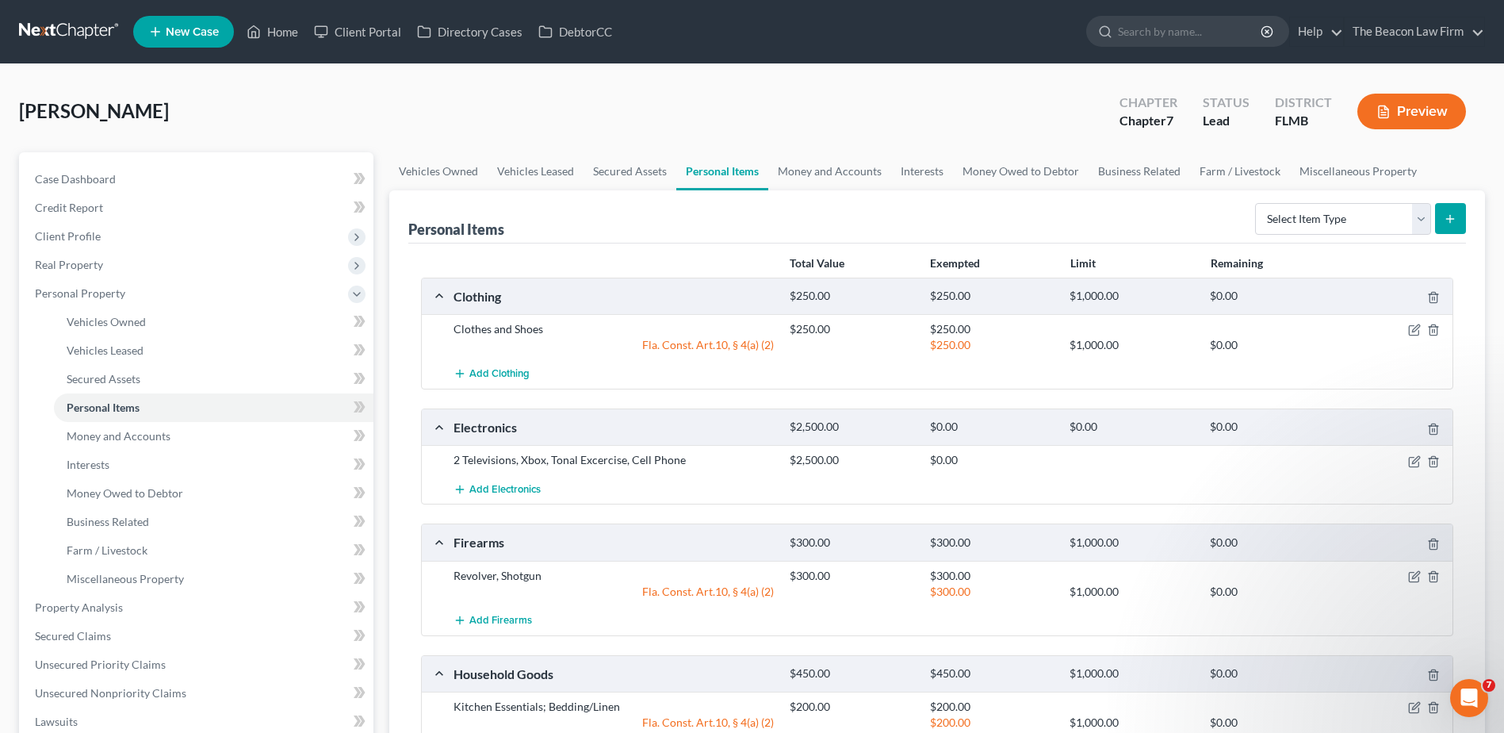
click at [622, 457] on div "2 Televisions, Xbox, Tonal Excercise, Cell Phone" at bounding box center [614, 460] width 336 height 16
click at [1419, 461] on icon "button" at bounding box center [1414, 462] width 10 height 10
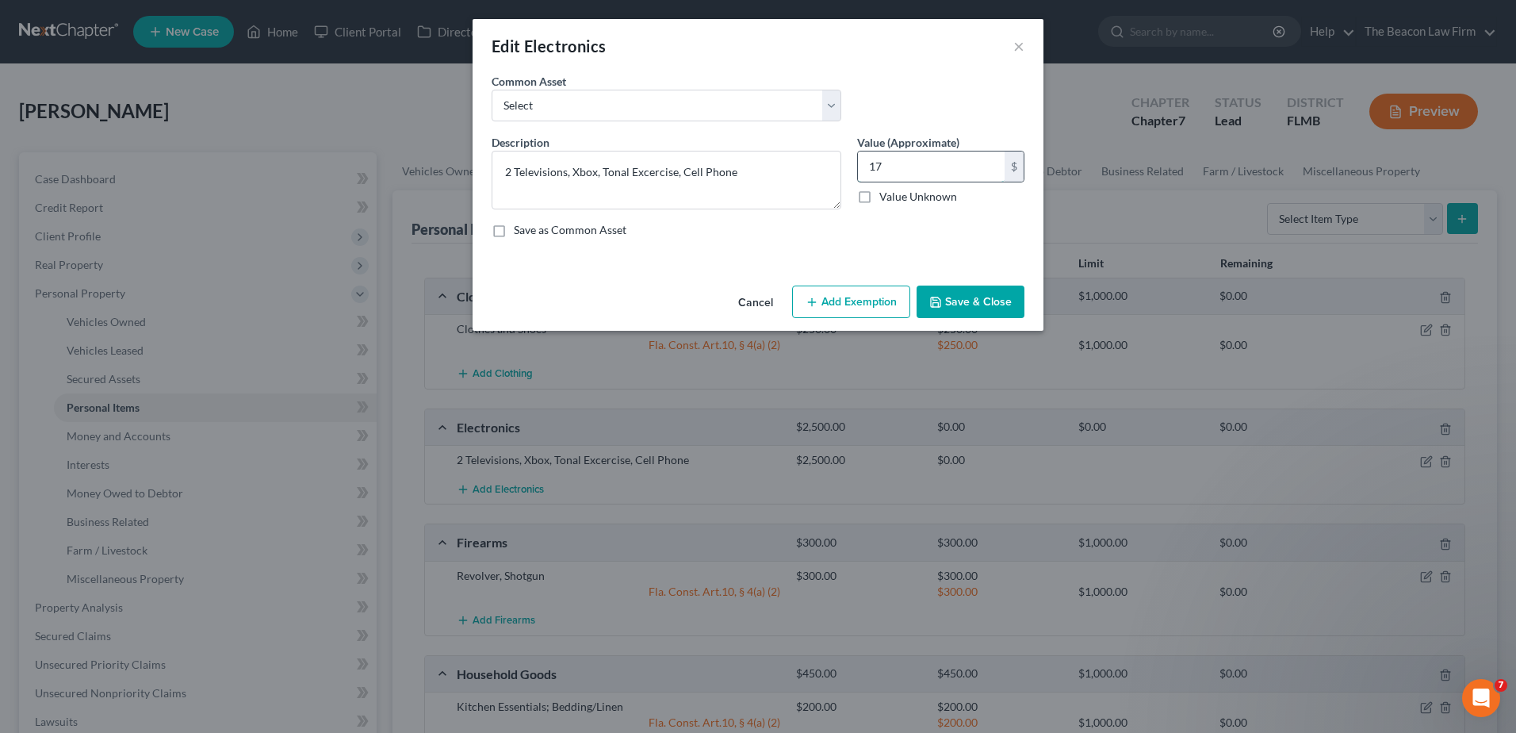
type input "1"
type input "1,200"
click at [970, 309] on button "Save & Close" at bounding box center [971, 301] width 108 height 33
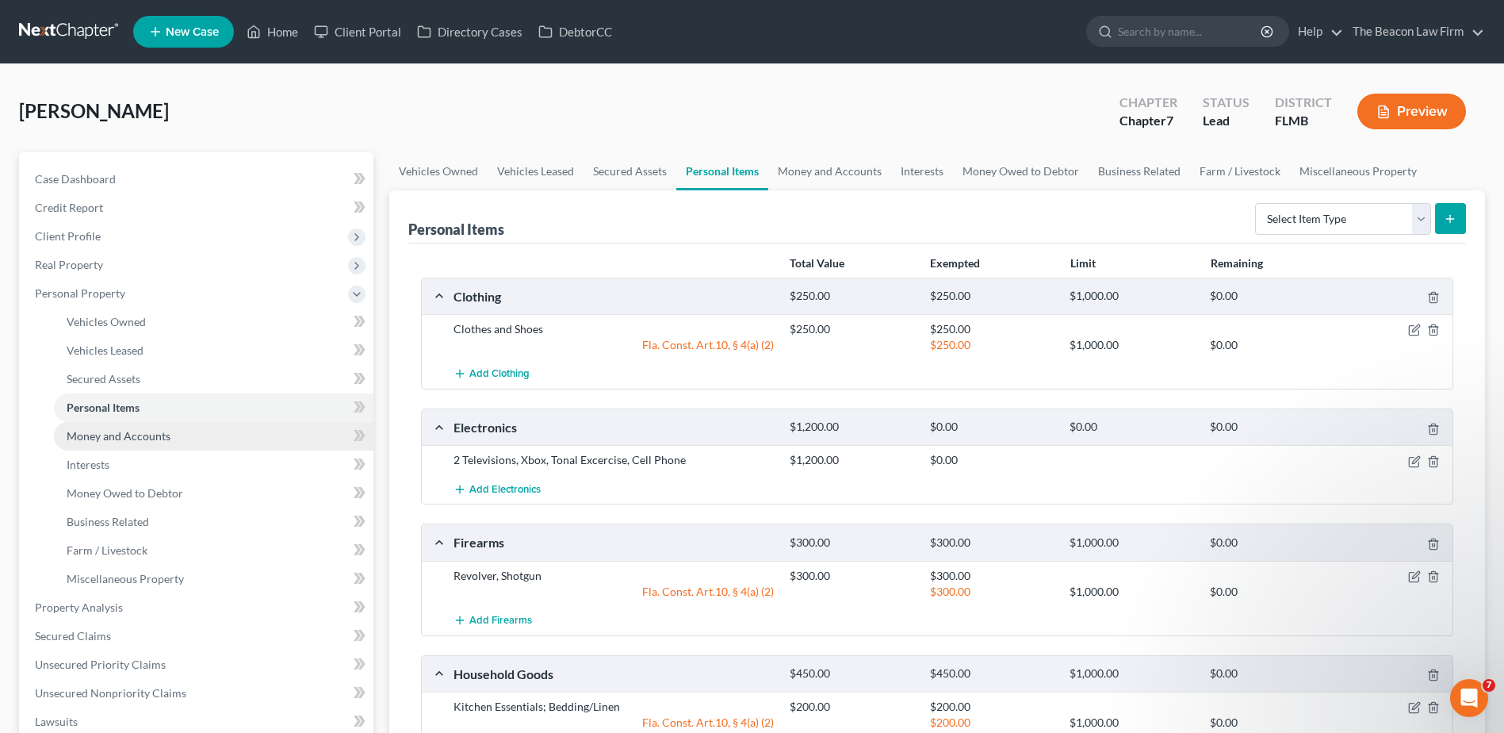
click at [94, 442] on link "Money and Accounts" at bounding box center [214, 436] width 320 height 29
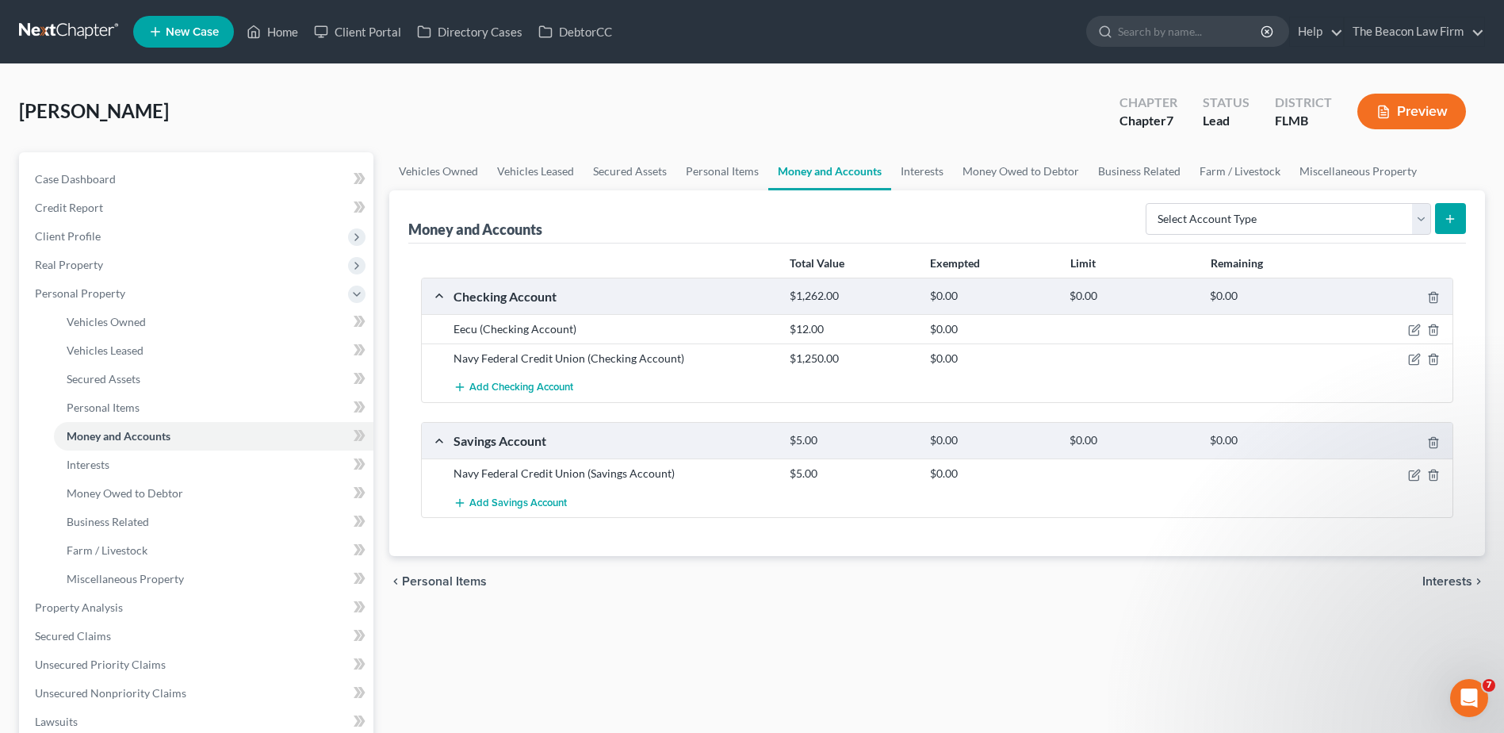
click at [1422, 356] on div at bounding box center [1398, 358] width 112 height 16
click at [1413, 356] on icon "button" at bounding box center [1414, 359] width 13 height 13
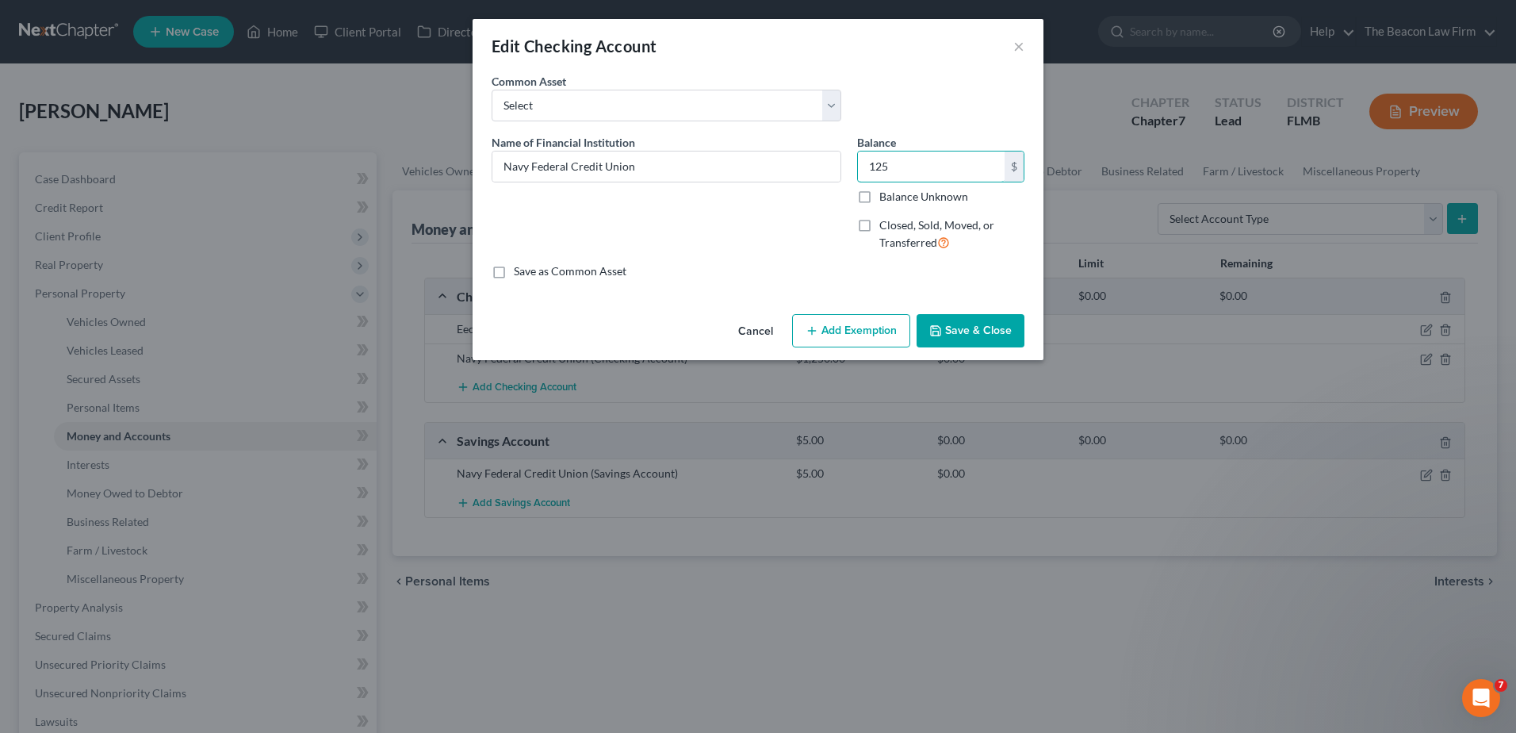
type input "125"
click at [986, 324] on button "Save & Close" at bounding box center [971, 330] width 108 height 33
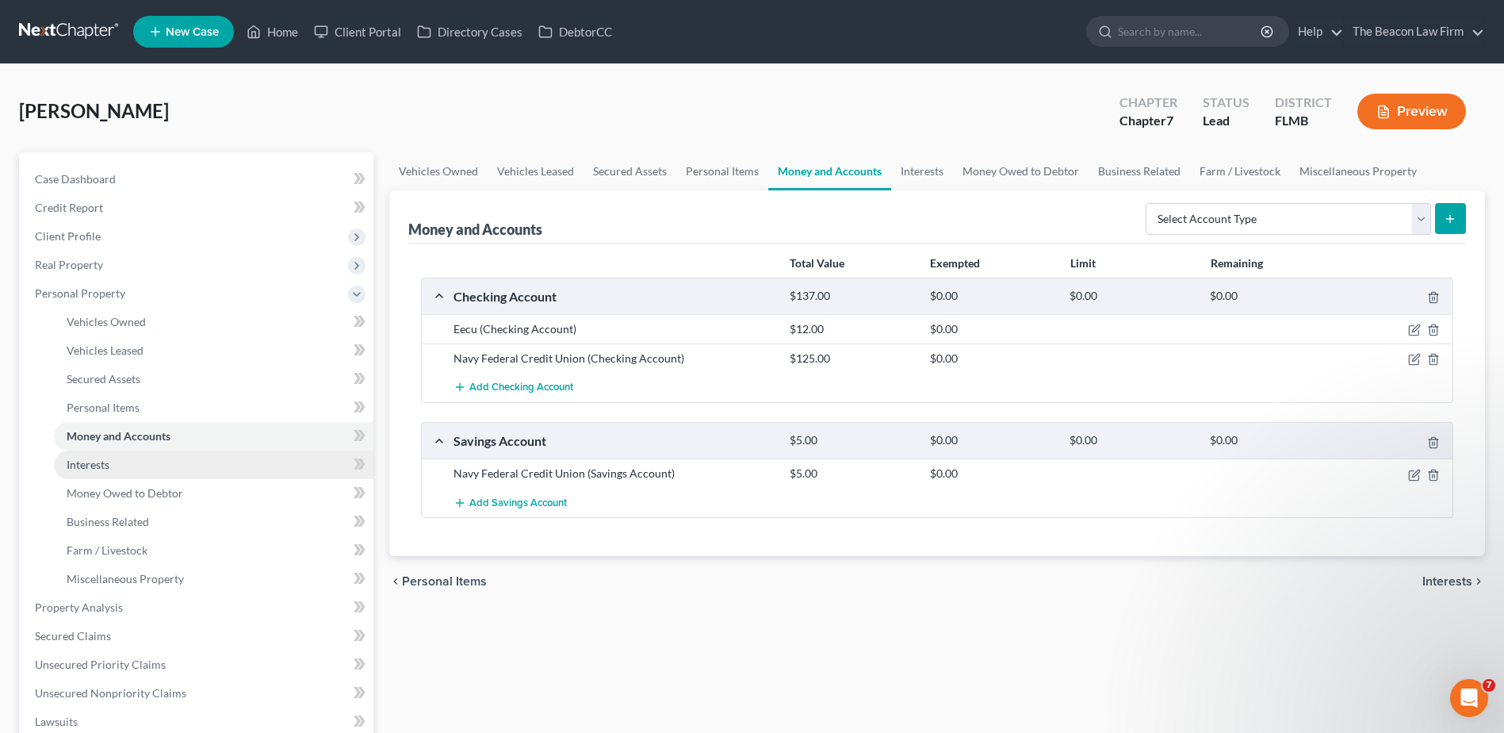
click at [79, 465] on span "Interests" at bounding box center [88, 464] width 43 height 13
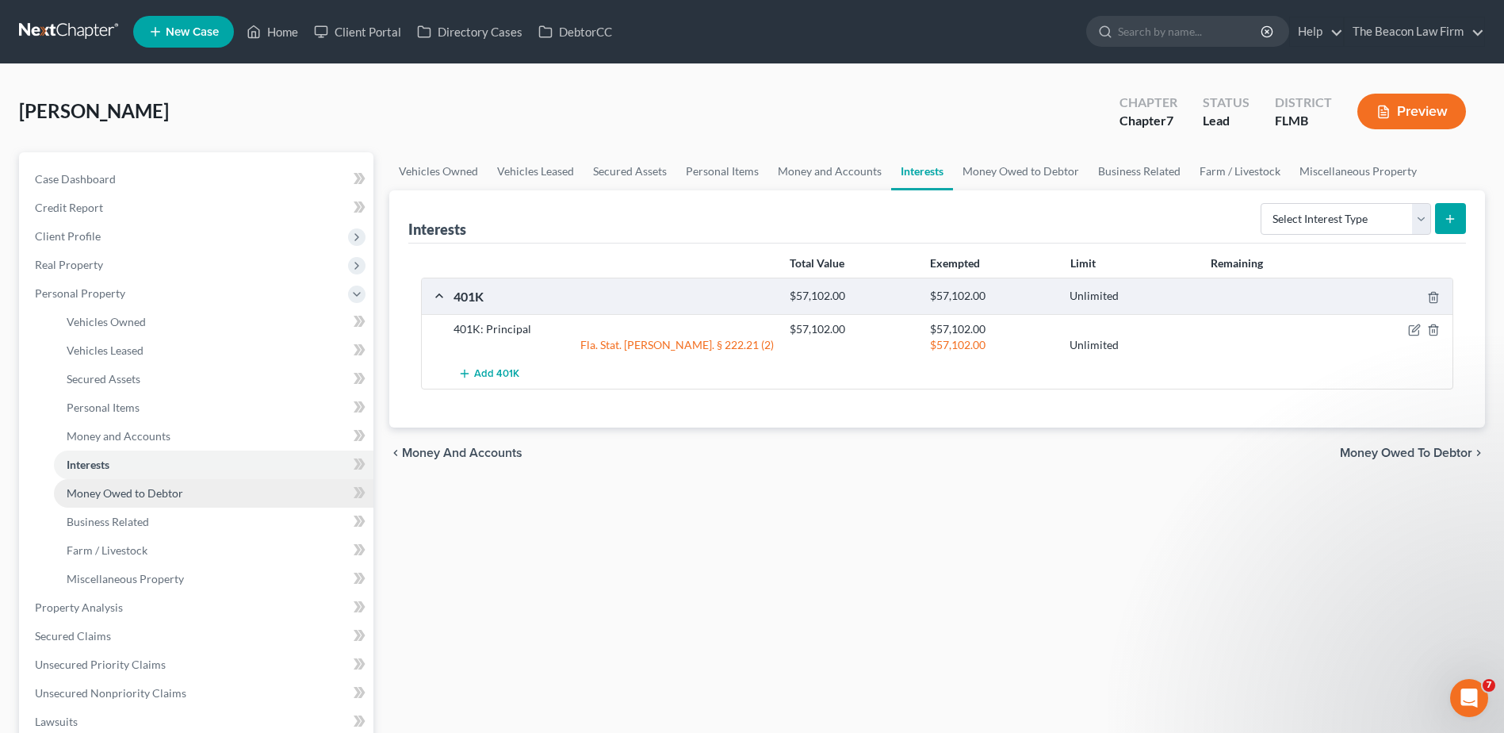
click at [131, 496] on span "Money Owed to Debtor" at bounding box center [125, 492] width 117 height 13
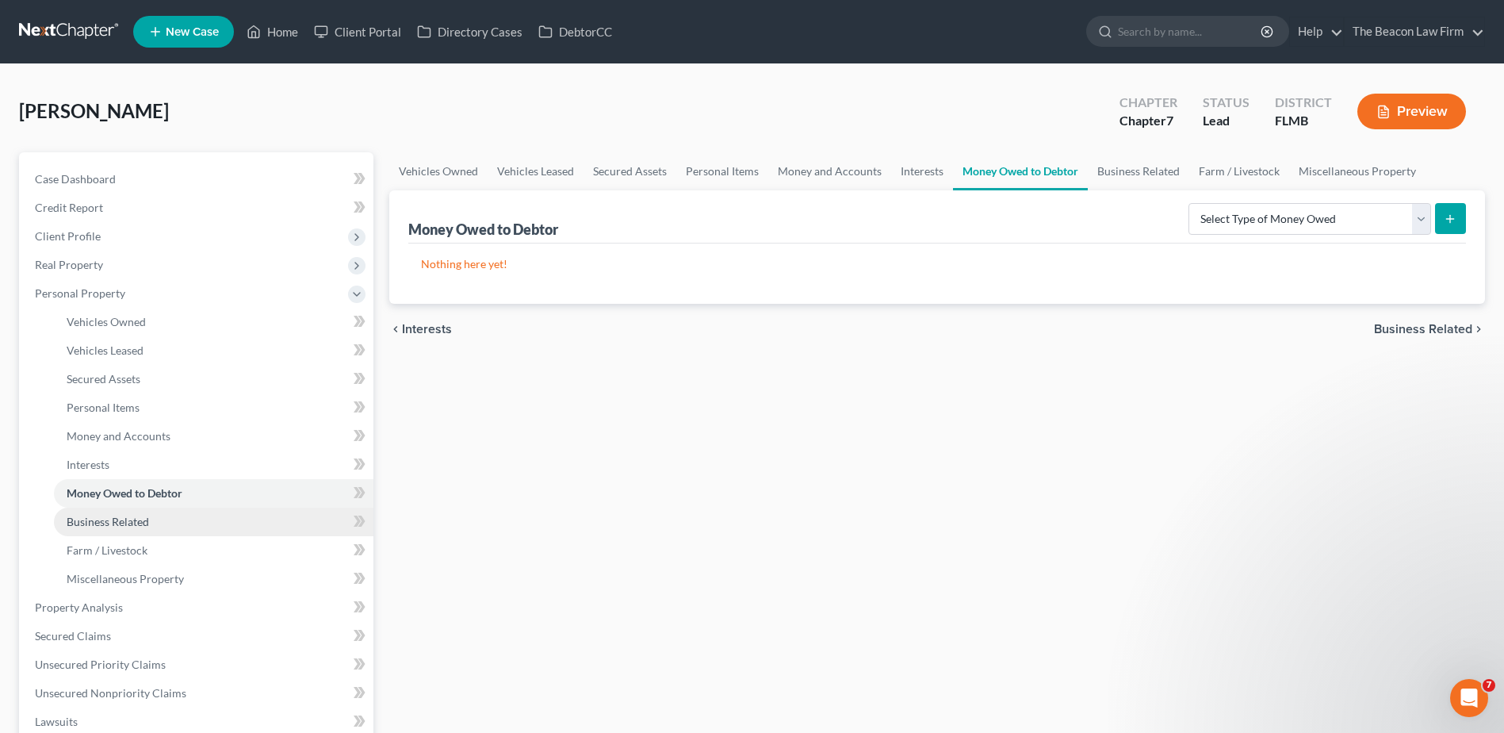
click at [117, 518] on span "Business Related" at bounding box center [108, 521] width 82 height 13
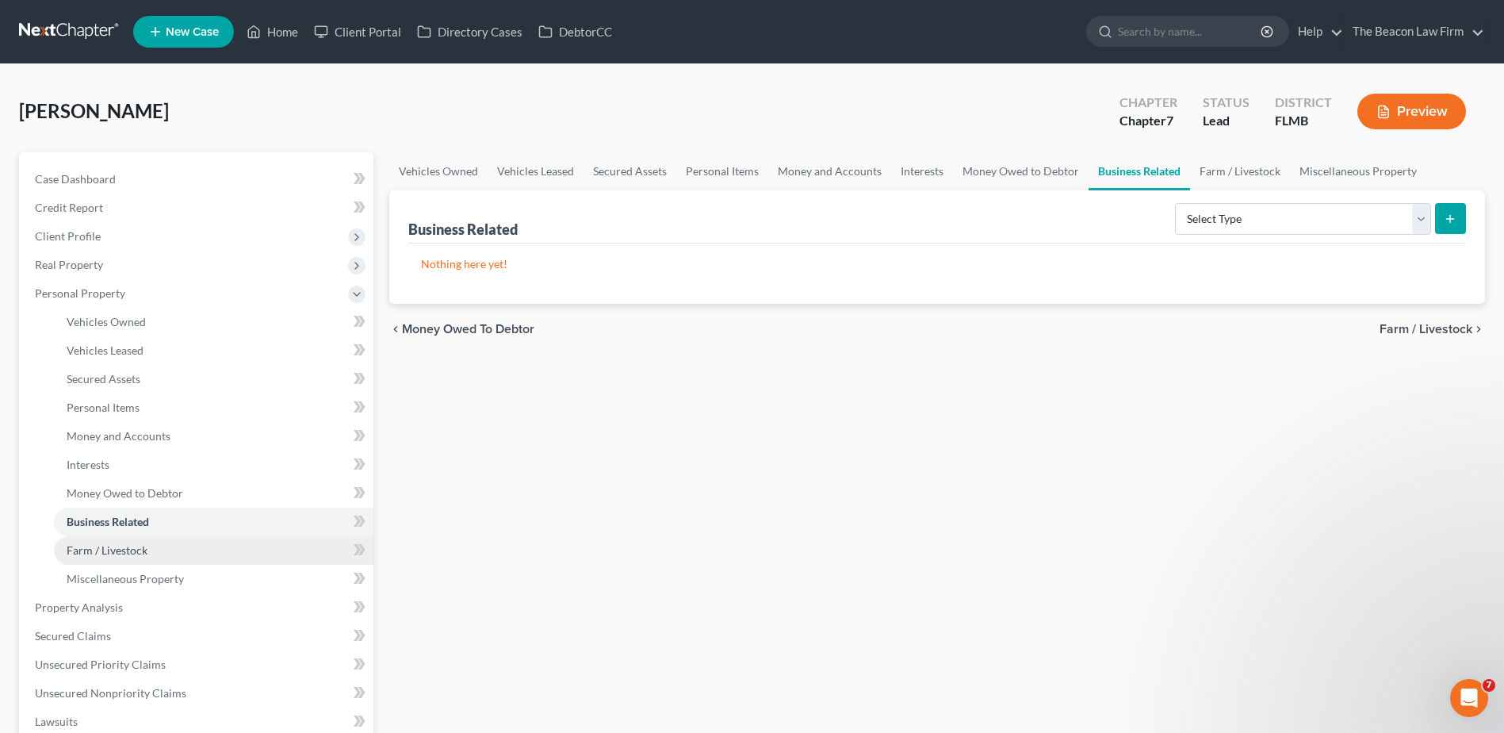
click at [101, 556] on span "Farm / Livestock" at bounding box center [107, 549] width 81 height 13
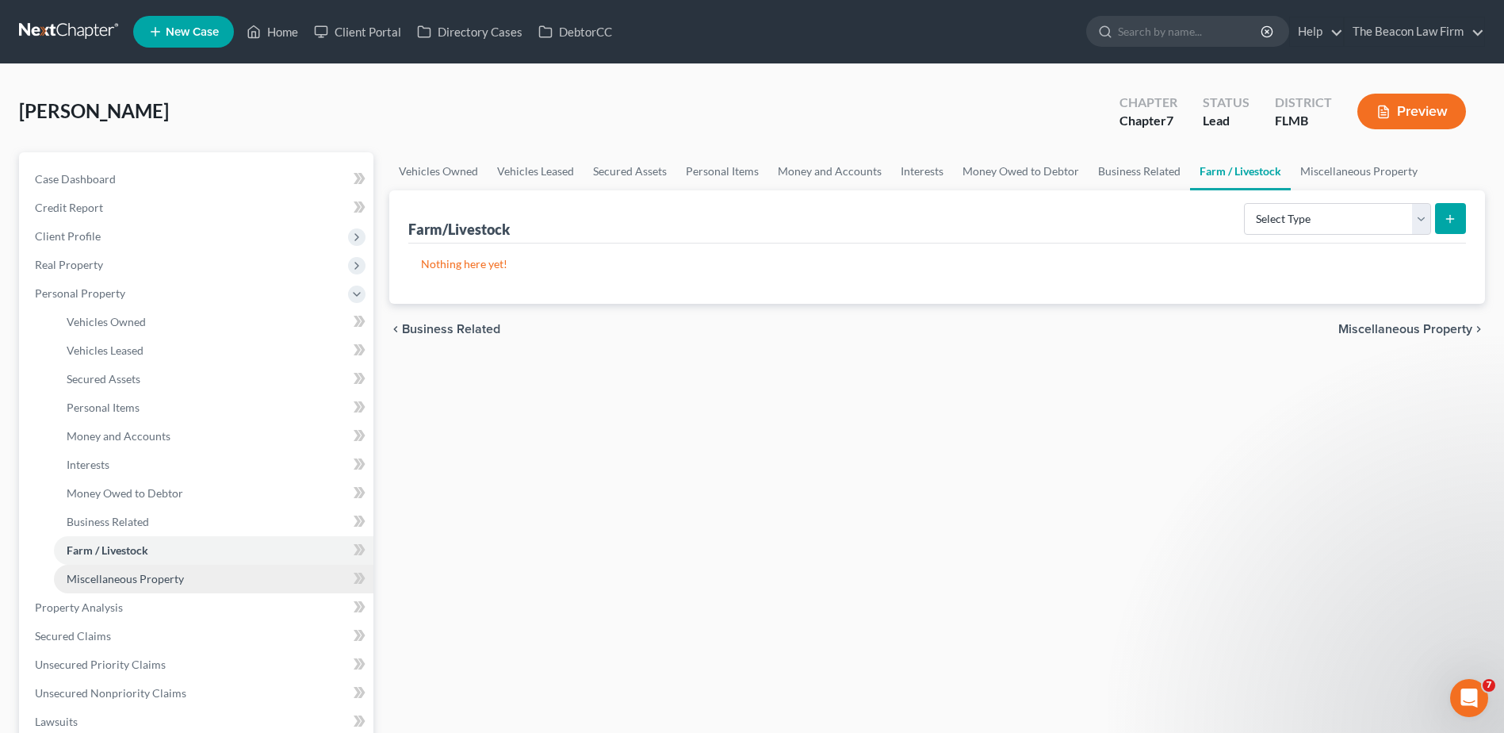
click at [100, 587] on link "Miscellaneous Property" at bounding box center [214, 579] width 320 height 29
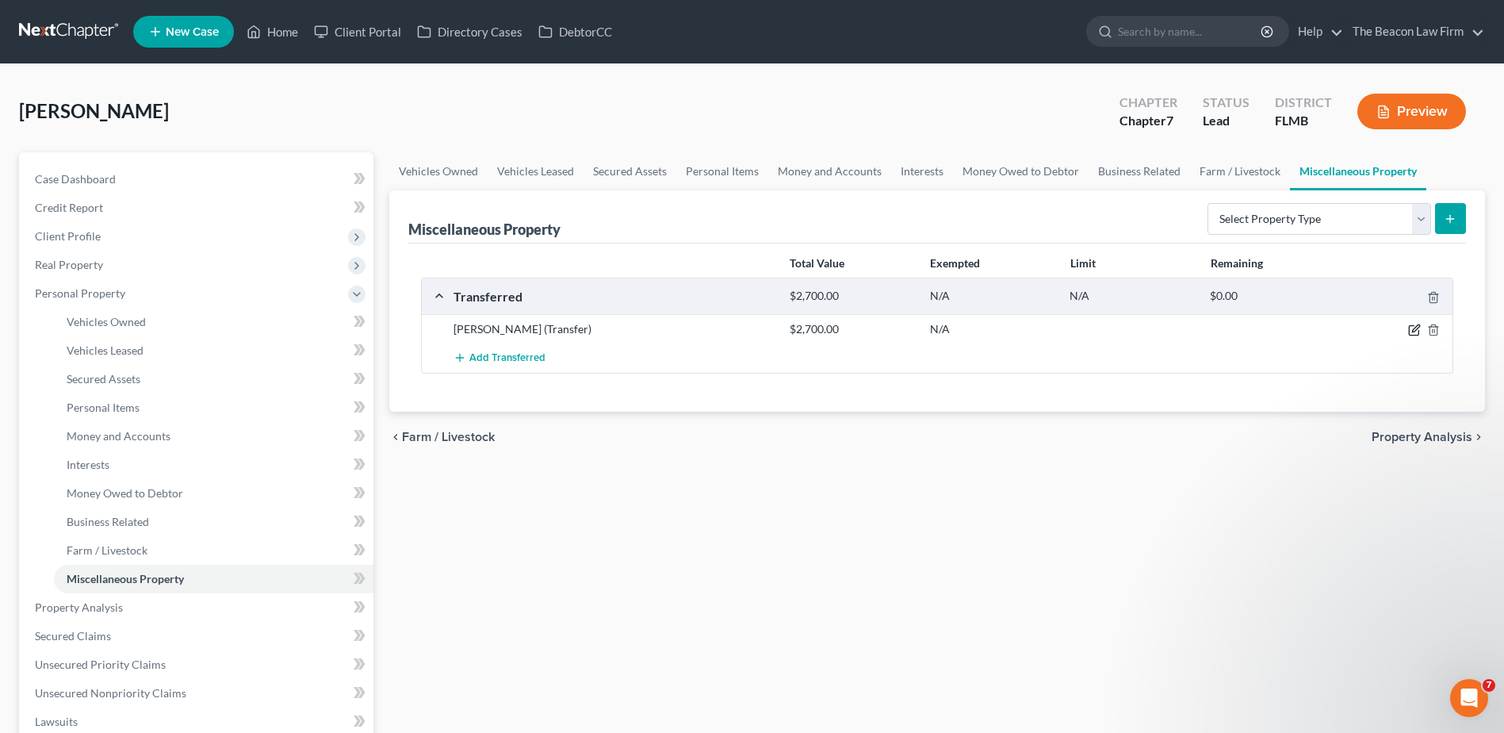
click at [1416, 327] on icon "button" at bounding box center [1415, 328] width 7 height 7
select select "Ordinary ([DATE])"
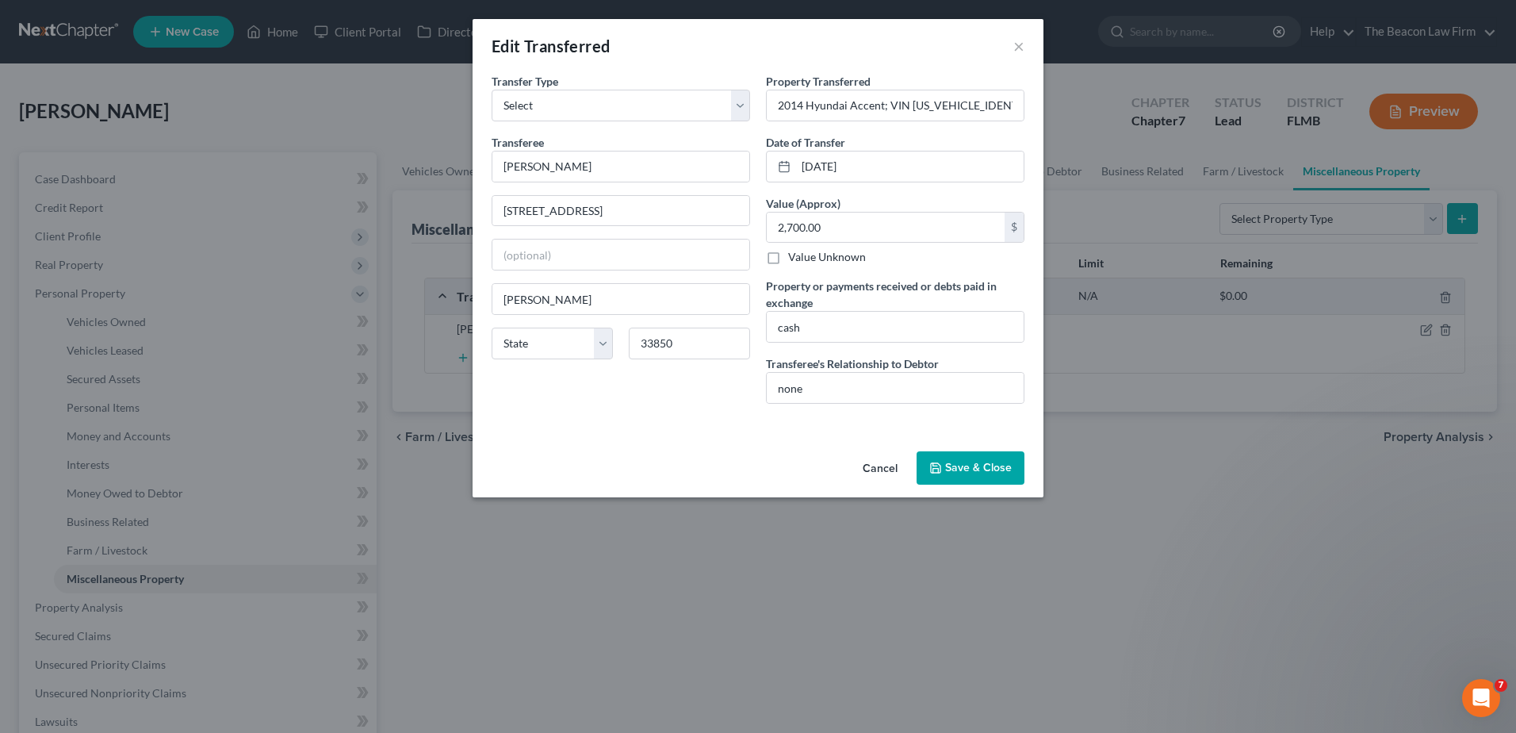
click at [959, 468] on button "Save & Close" at bounding box center [971, 467] width 108 height 33
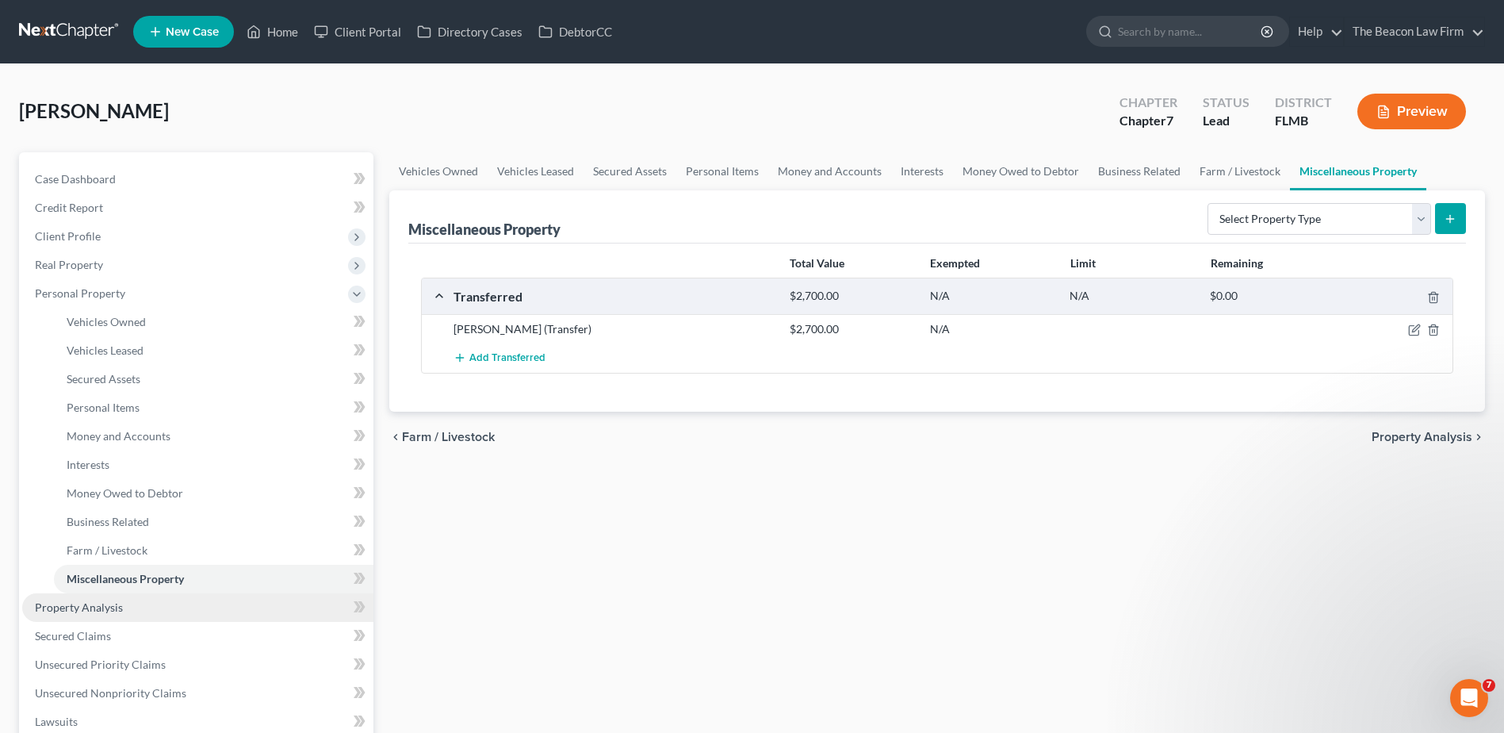
click at [90, 611] on span "Property Analysis" at bounding box center [79, 606] width 88 height 13
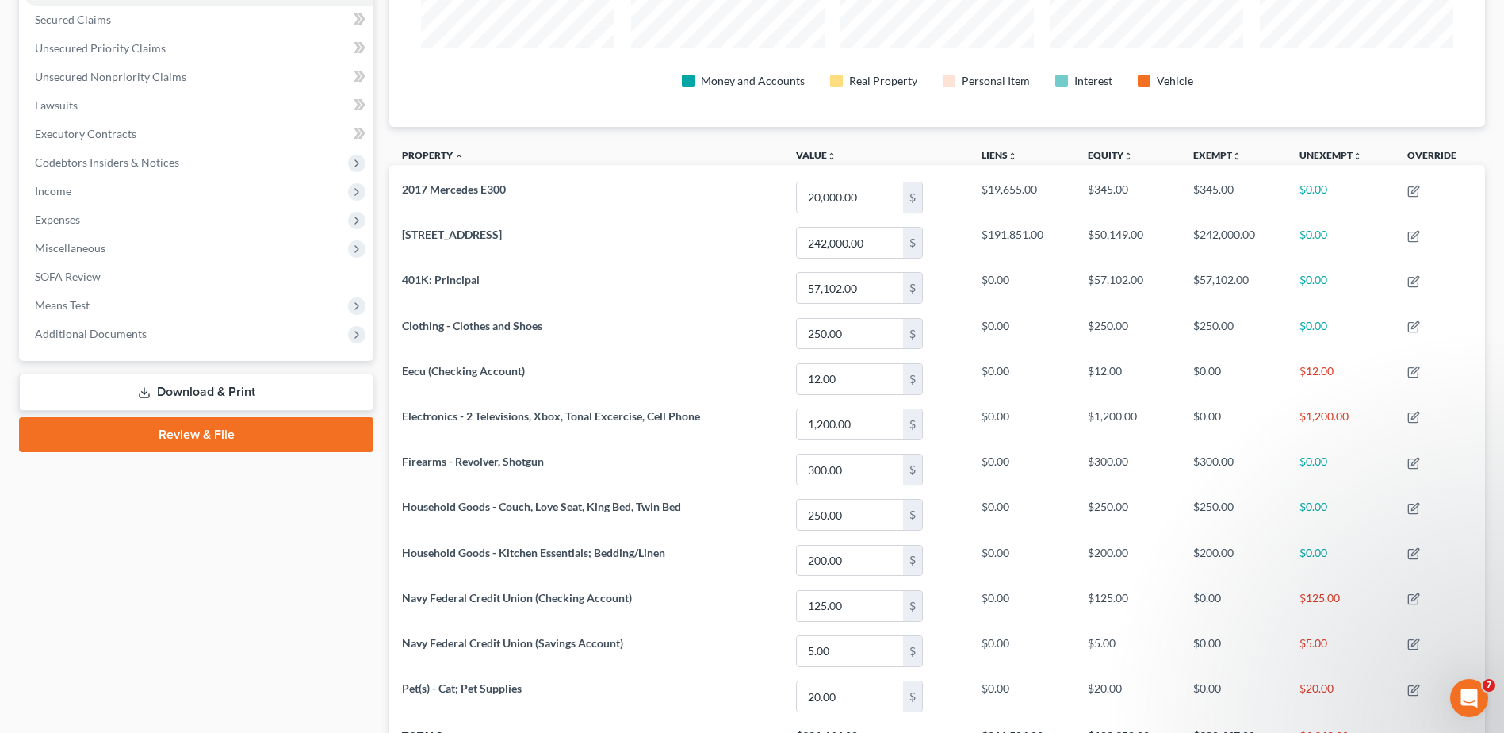
scroll to position [155, 0]
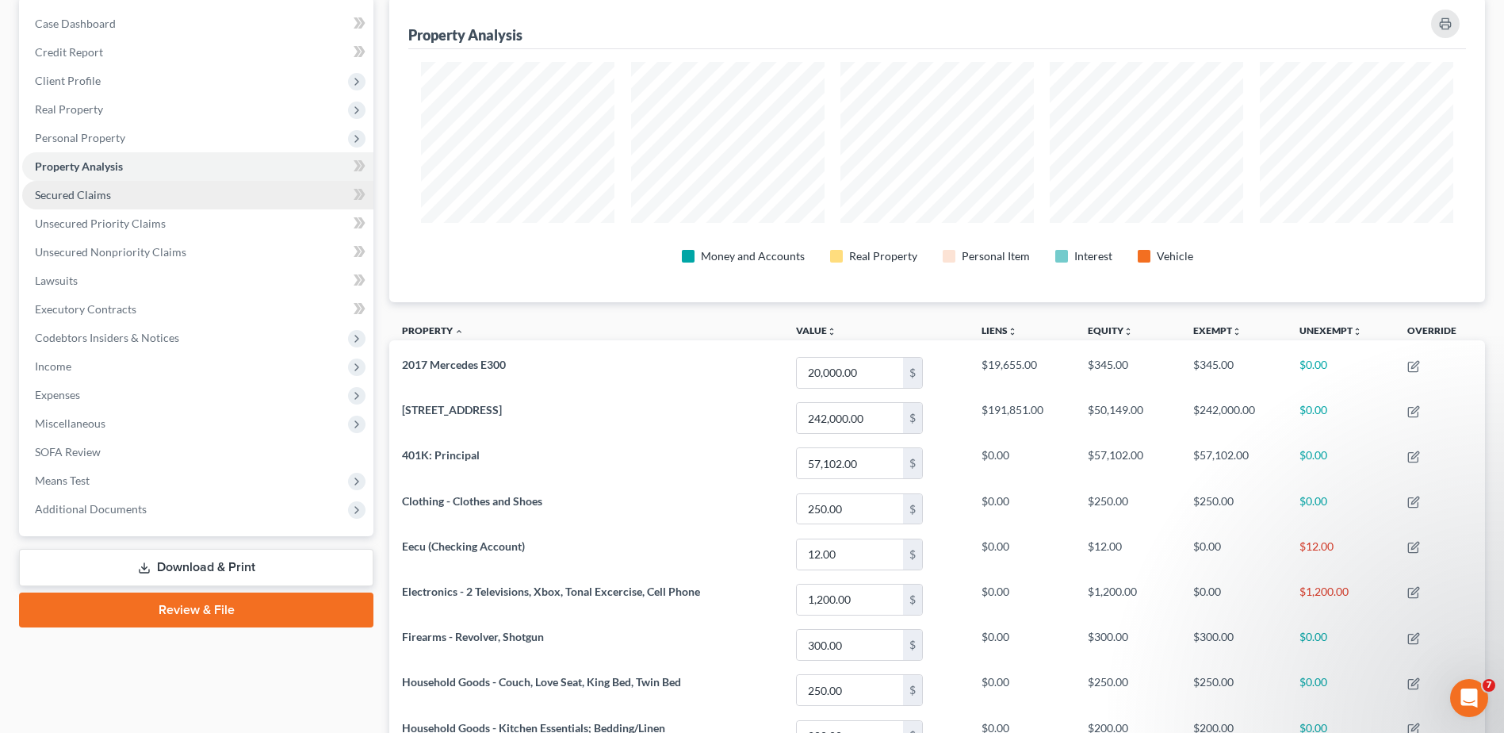
click at [68, 203] on link "Secured Claims" at bounding box center [197, 195] width 351 height 29
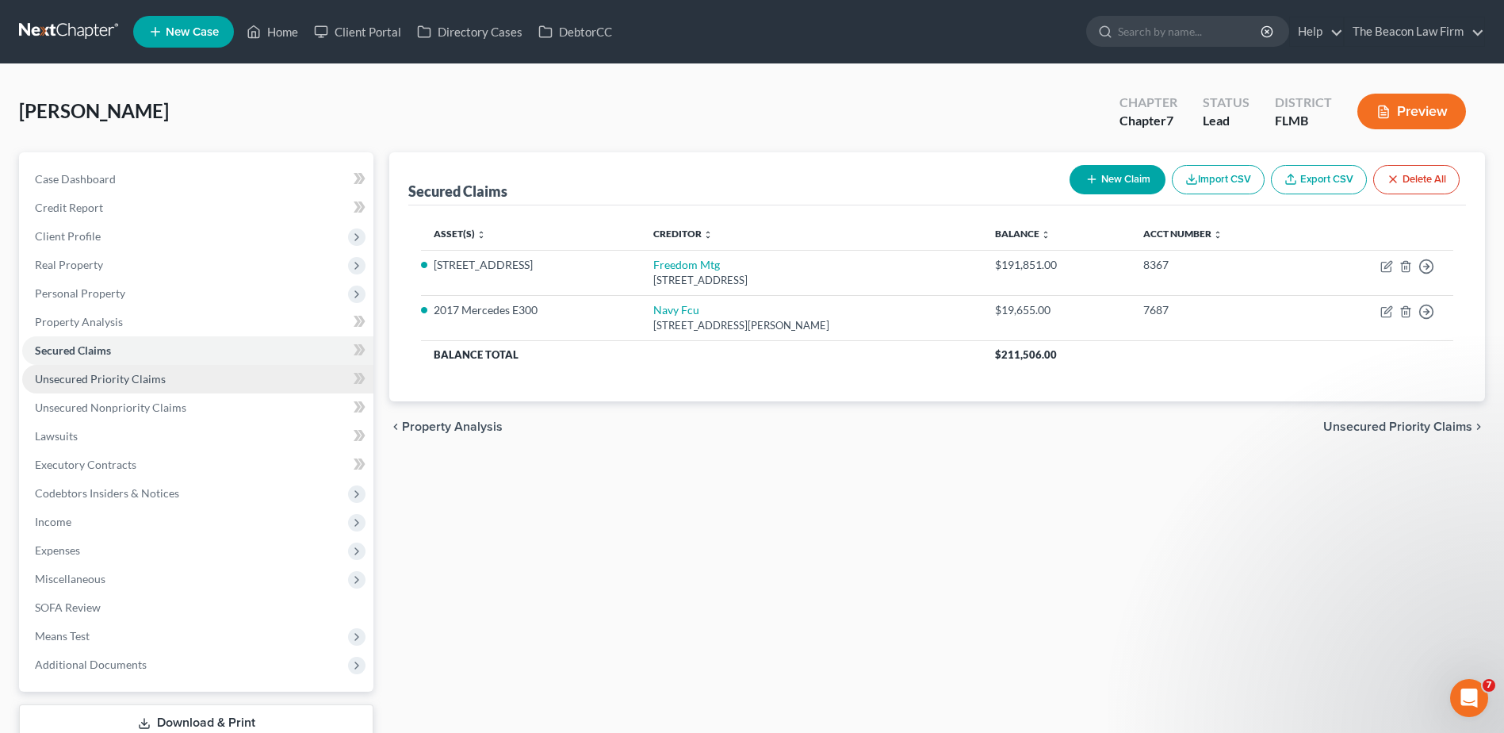
click at [77, 375] on span "Unsecured Priority Claims" at bounding box center [100, 378] width 131 height 13
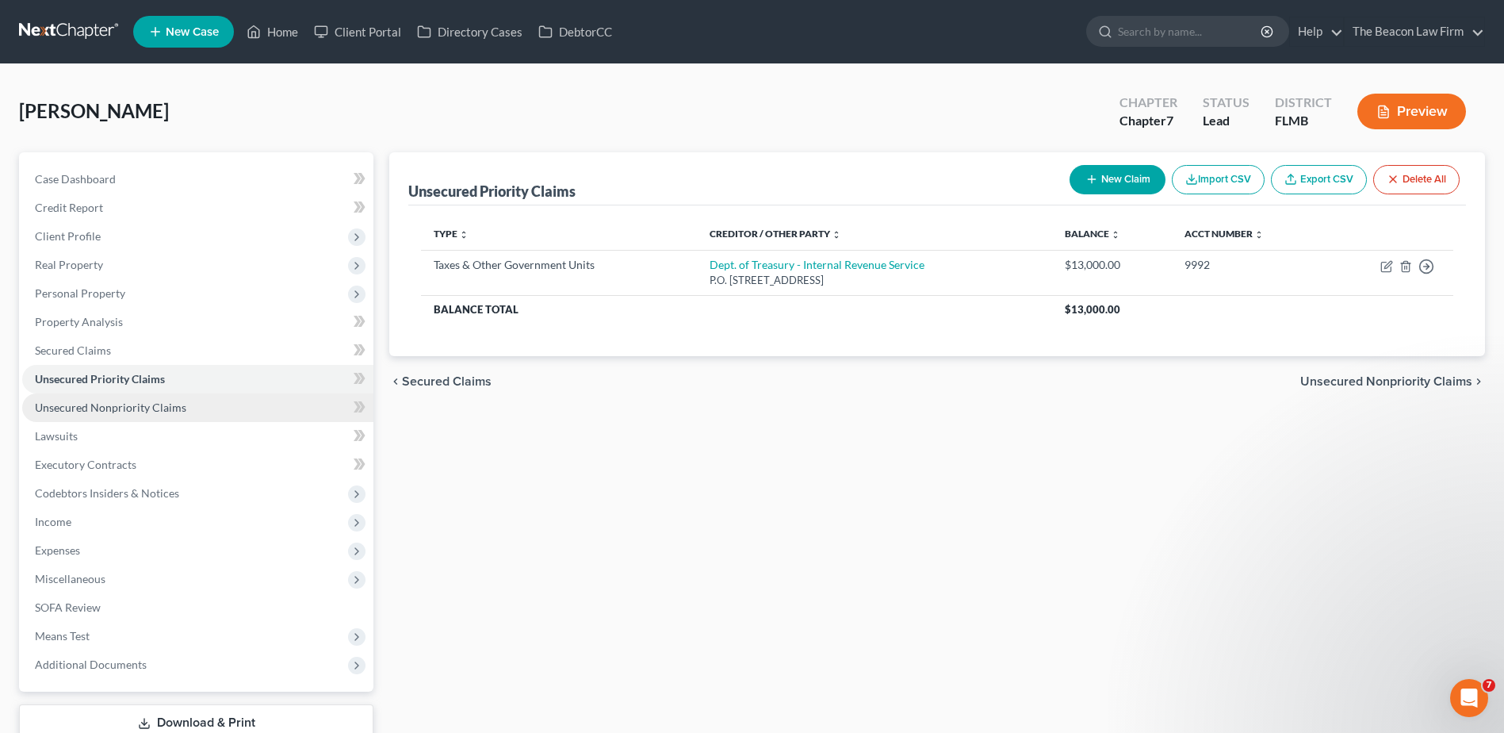
click at [99, 408] on span "Unsecured Nonpriority Claims" at bounding box center [110, 406] width 151 height 13
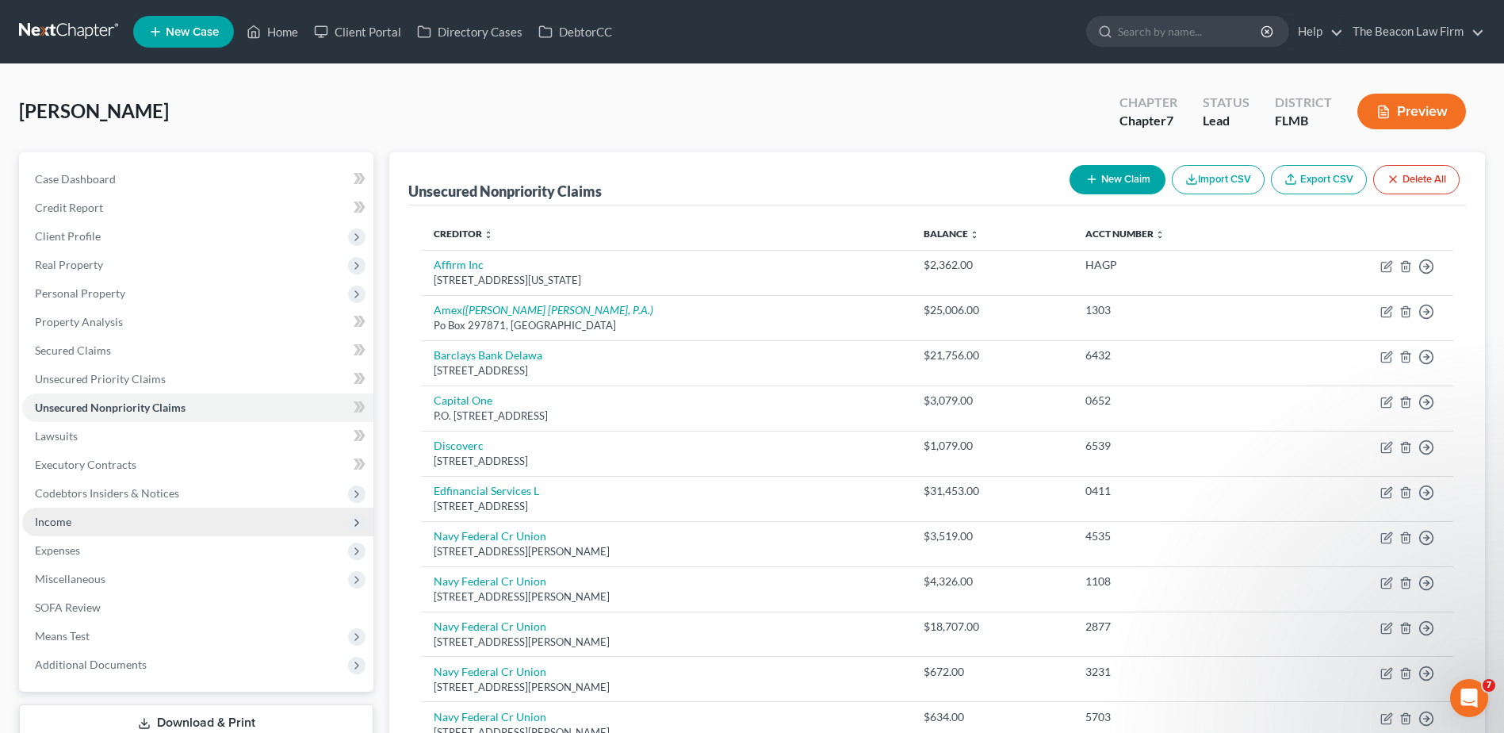
click at [58, 528] on span "Income" at bounding box center [197, 521] width 351 height 29
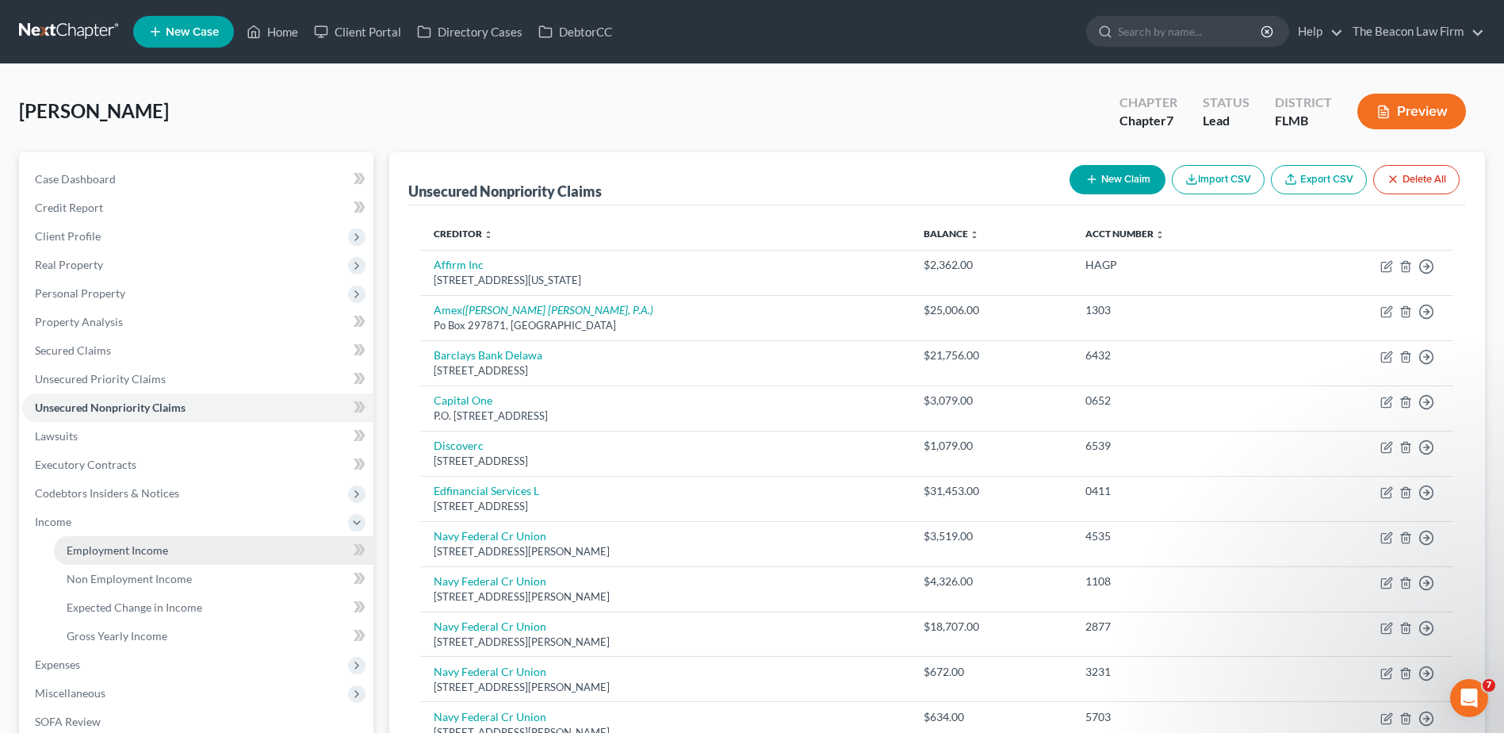
click at [76, 544] on span "Employment Income" at bounding box center [117, 549] width 101 height 13
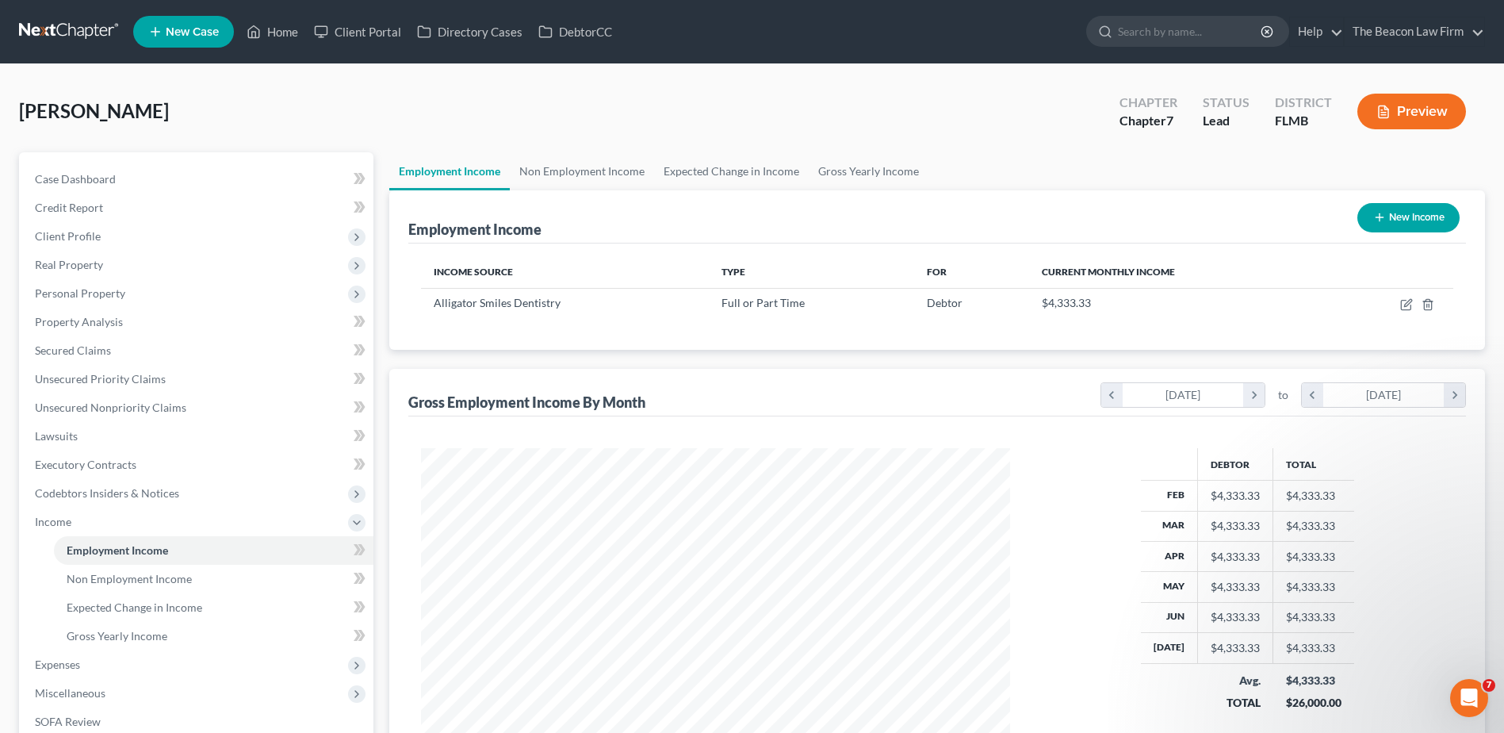
scroll to position [294, 620]
click at [63, 664] on span "Expenses" at bounding box center [57, 663] width 45 height 13
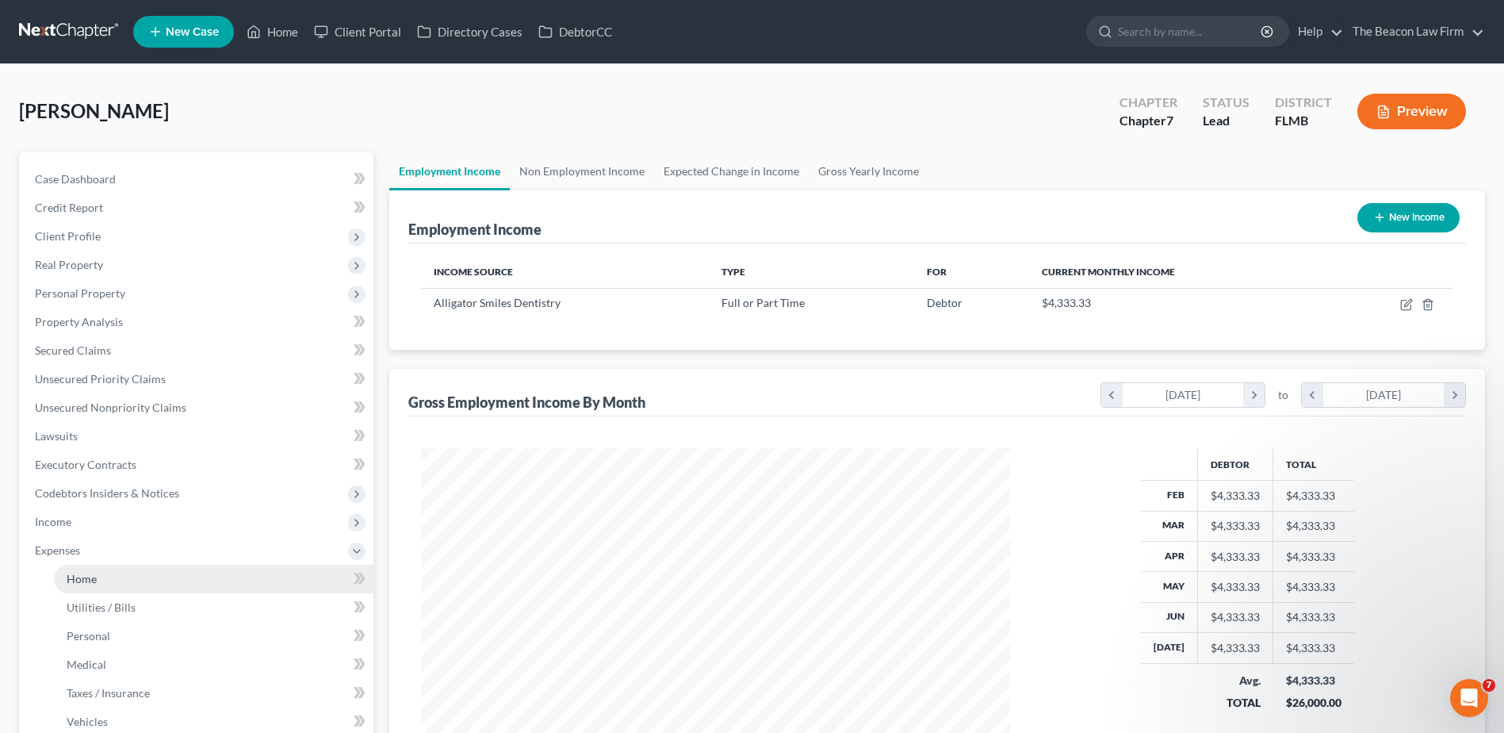
click at [86, 574] on span "Home" at bounding box center [82, 578] width 30 height 13
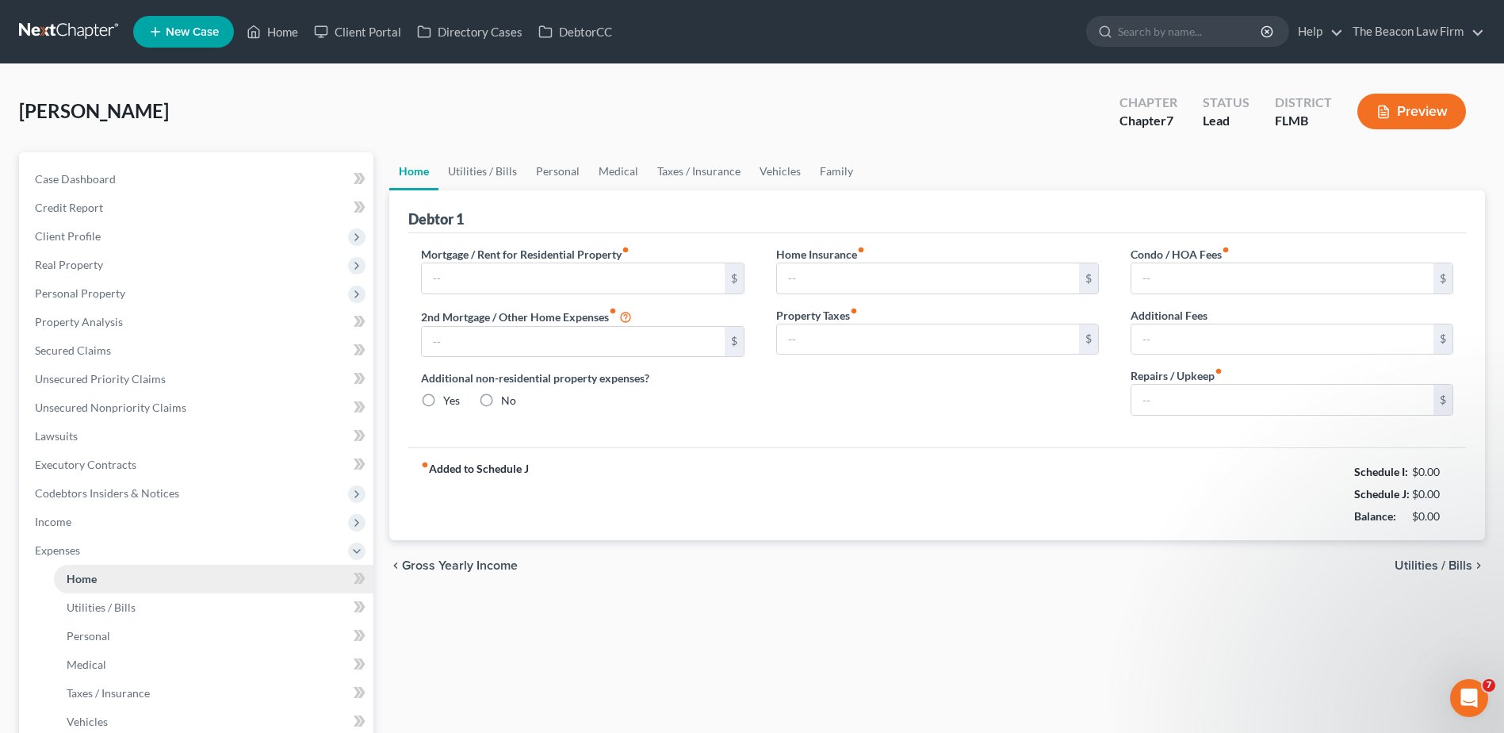
type input "1,770.87"
type input "0.00"
radio input "true"
type input "0.00"
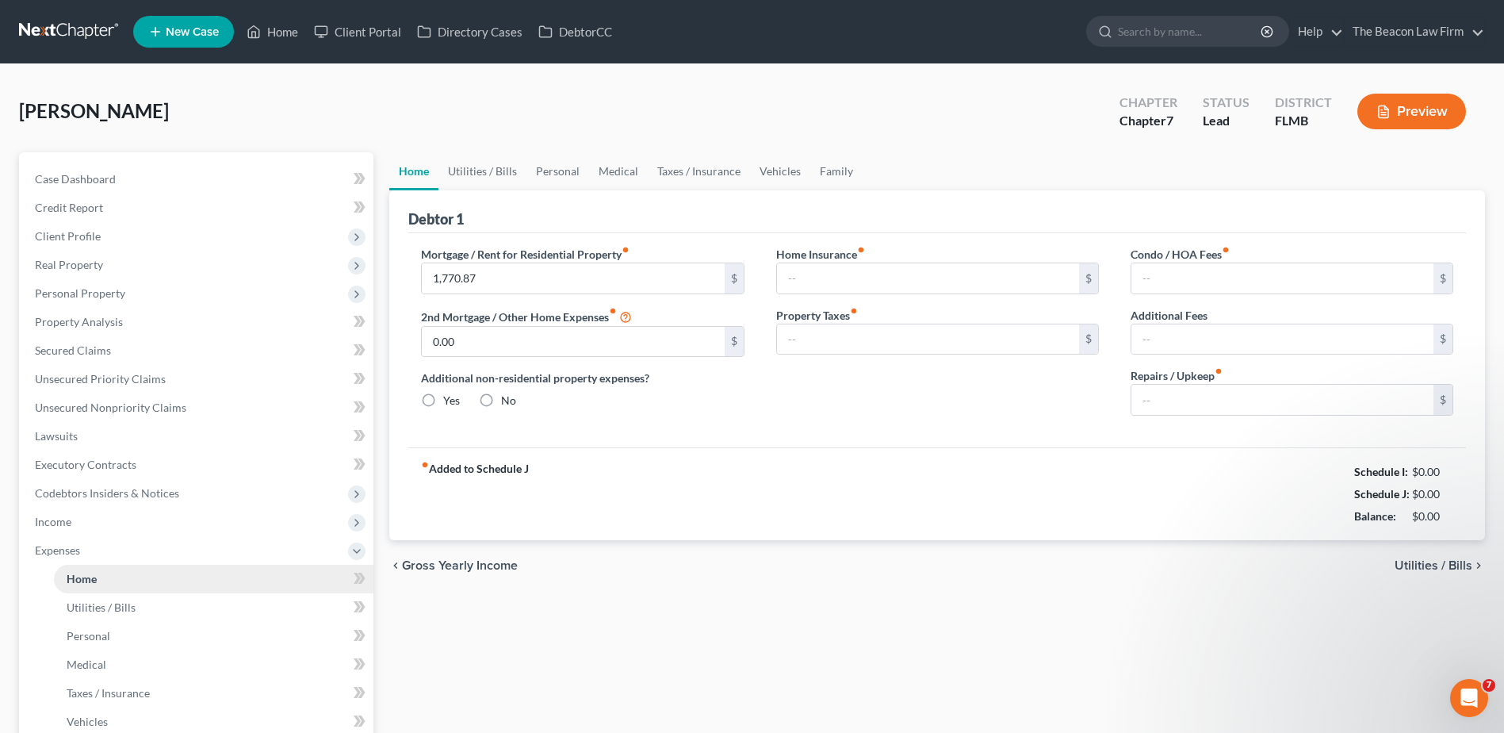
type input "130.00"
type input "0.00"
click at [1210, 405] on input "50.00" at bounding box center [1283, 400] width 302 height 30
type input "20"
click at [468, 172] on link "Utilities / Bills" at bounding box center [483, 171] width 88 height 38
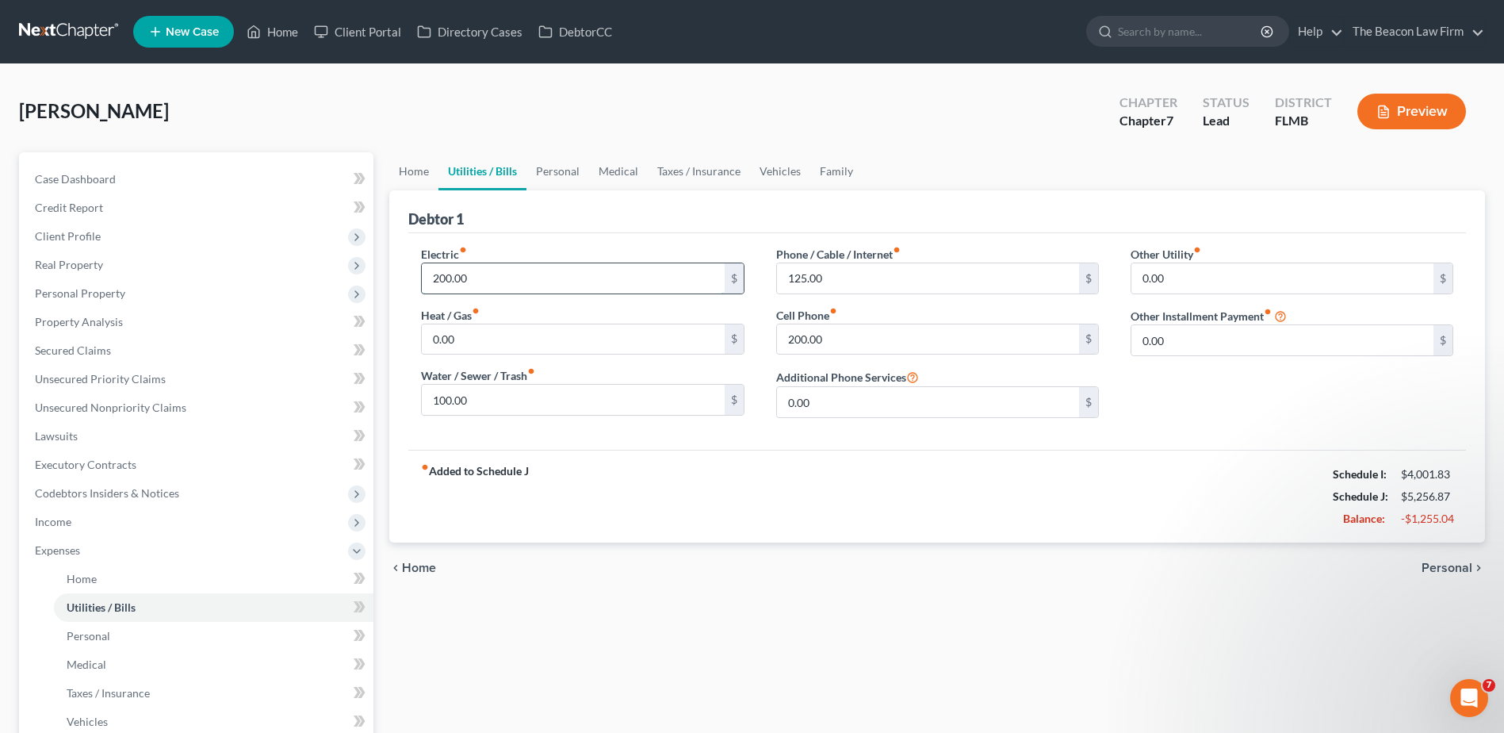
click at [552, 281] on input "200.00" at bounding box center [573, 278] width 302 height 30
type input "198"
click at [862, 333] on input "200.00" at bounding box center [928, 339] width 302 height 30
click at [860, 342] on input "175" at bounding box center [928, 339] width 302 height 30
type input "165"
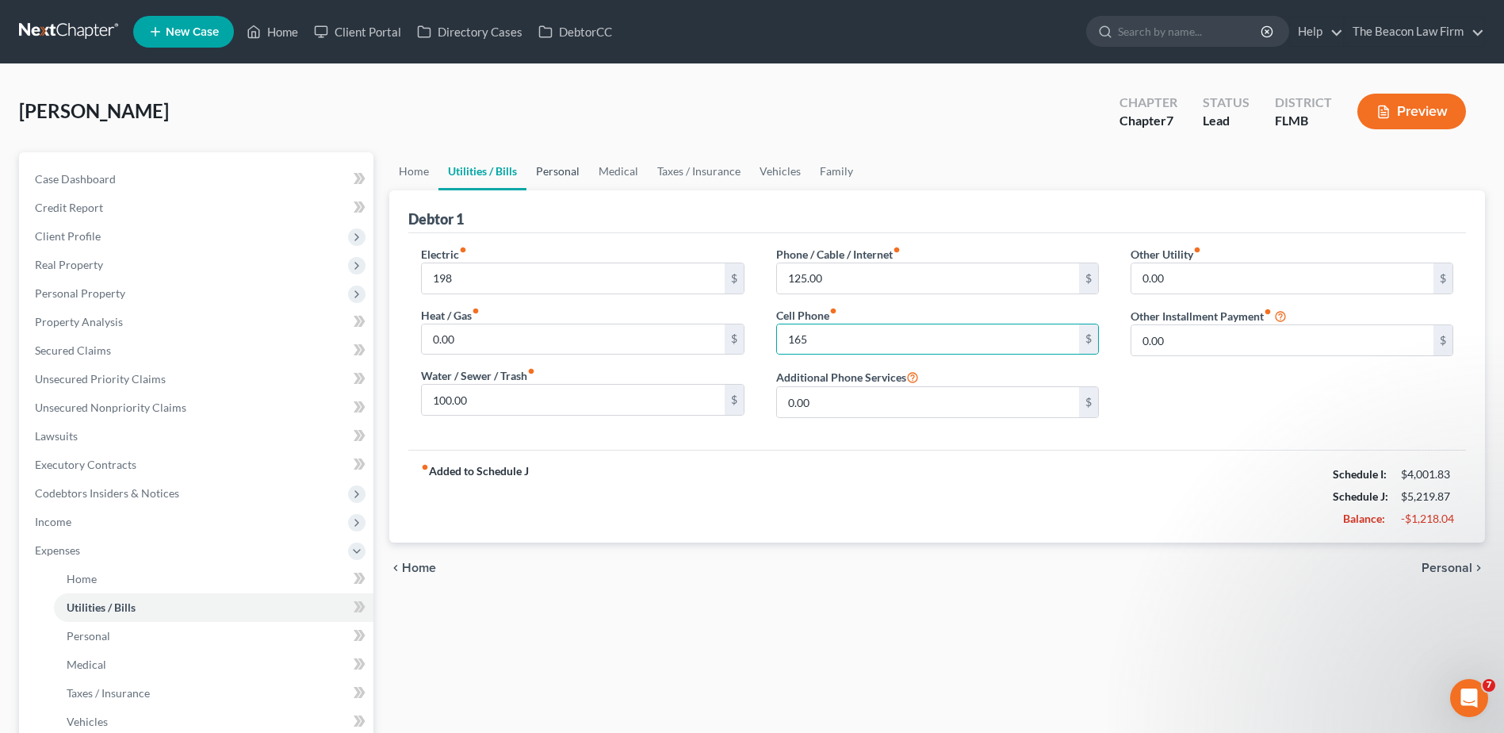
drag, startPoint x: 577, startPoint y: 167, endPoint x: 549, endPoint y: 185, distance: 33.9
click at [577, 167] on link "Personal" at bounding box center [558, 171] width 63 height 38
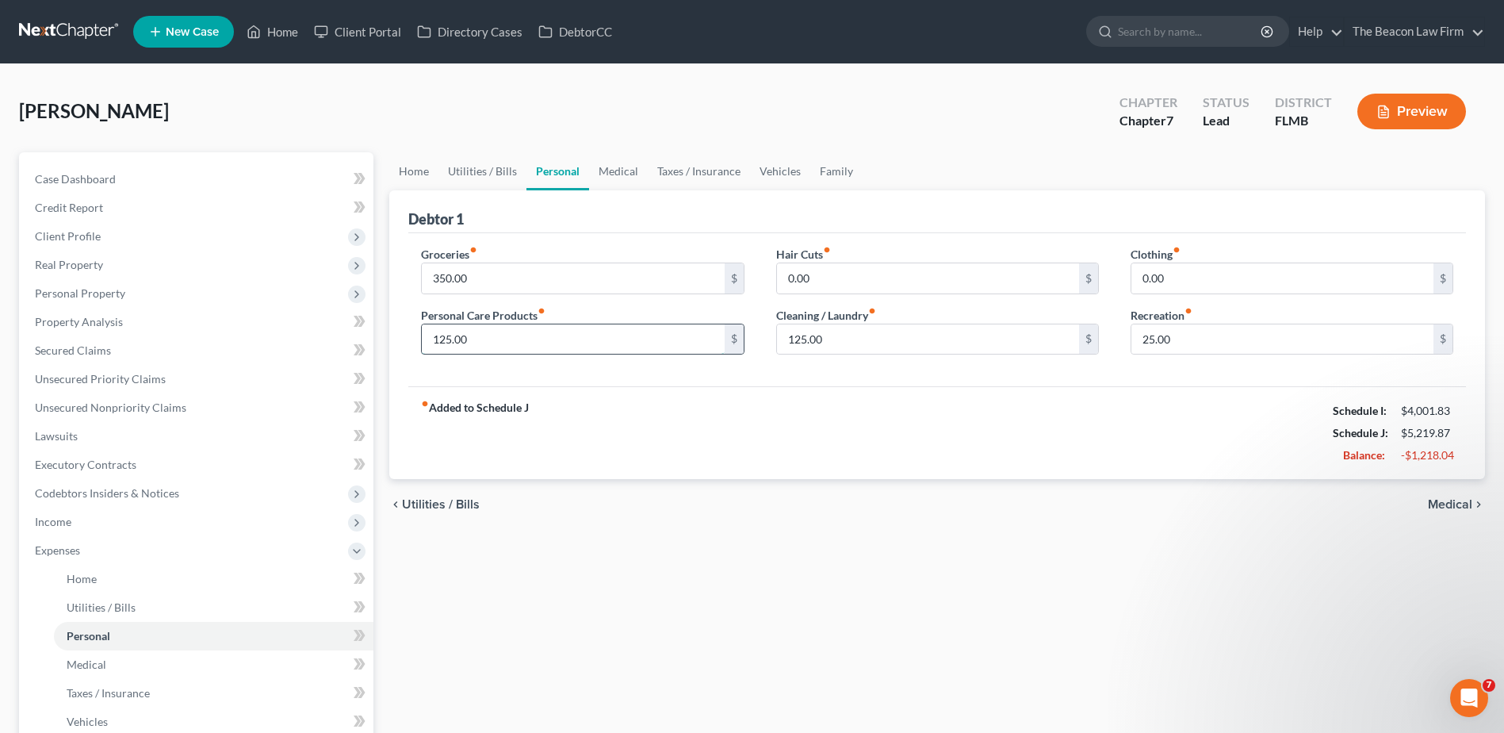
click at [496, 347] on input "125.00" at bounding box center [573, 339] width 302 height 30
type input "75"
type input "7"
type input "75"
click at [611, 176] on link "Medical" at bounding box center [618, 171] width 59 height 38
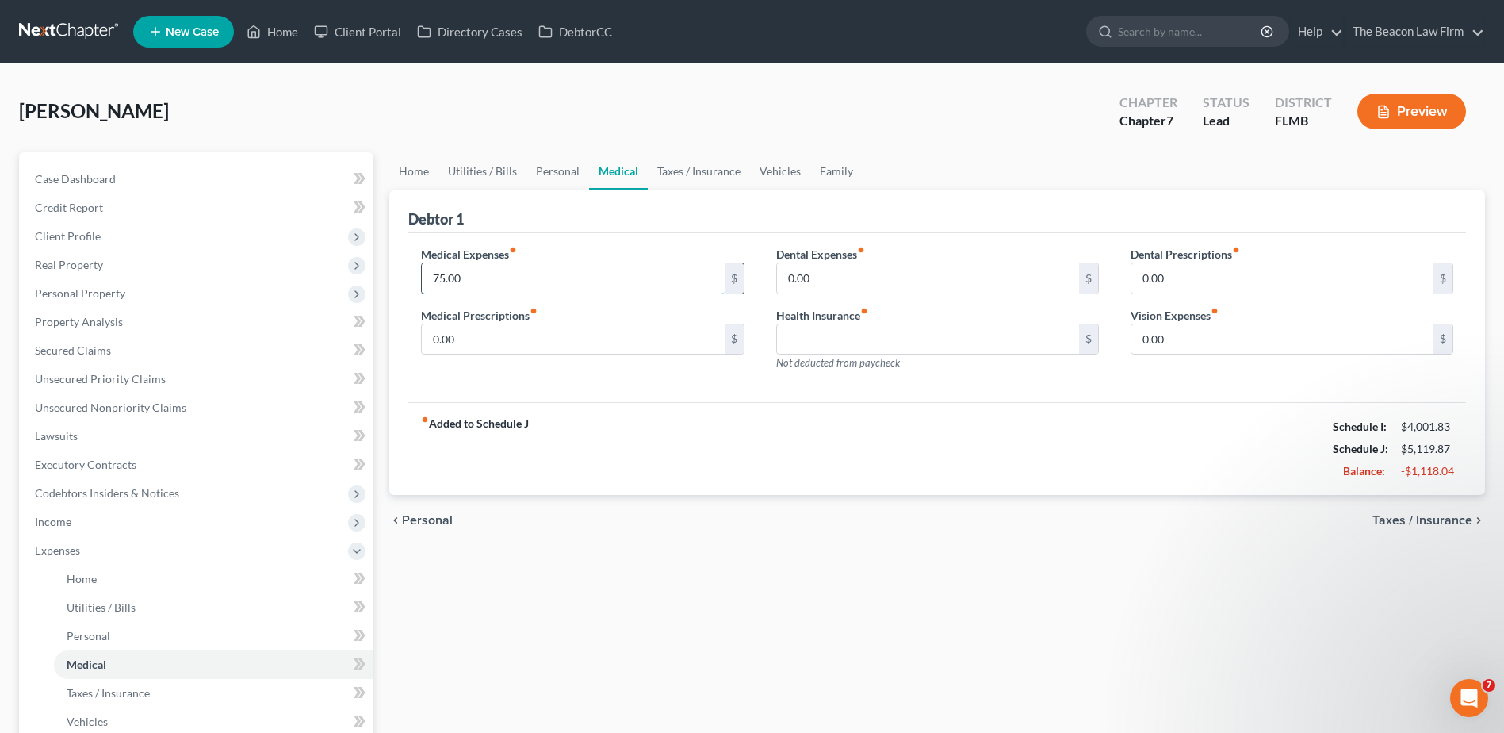
click at [512, 276] on input "75.00" at bounding box center [573, 278] width 302 height 30
type input "5"
click at [510, 282] on input "40" at bounding box center [573, 278] width 302 height 30
type input "20"
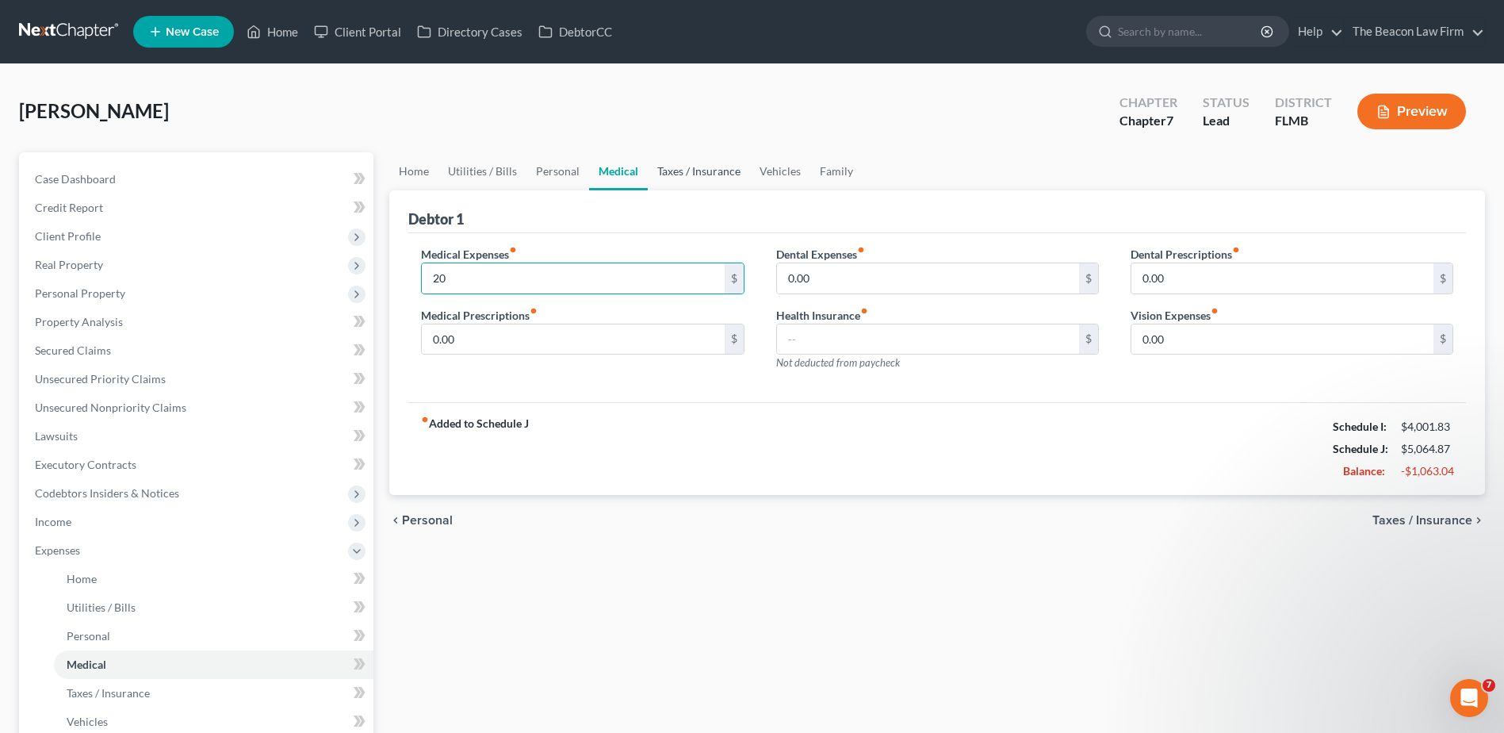
click at [707, 170] on link "Taxes / Insurance" at bounding box center [699, 171] width 102 height 38
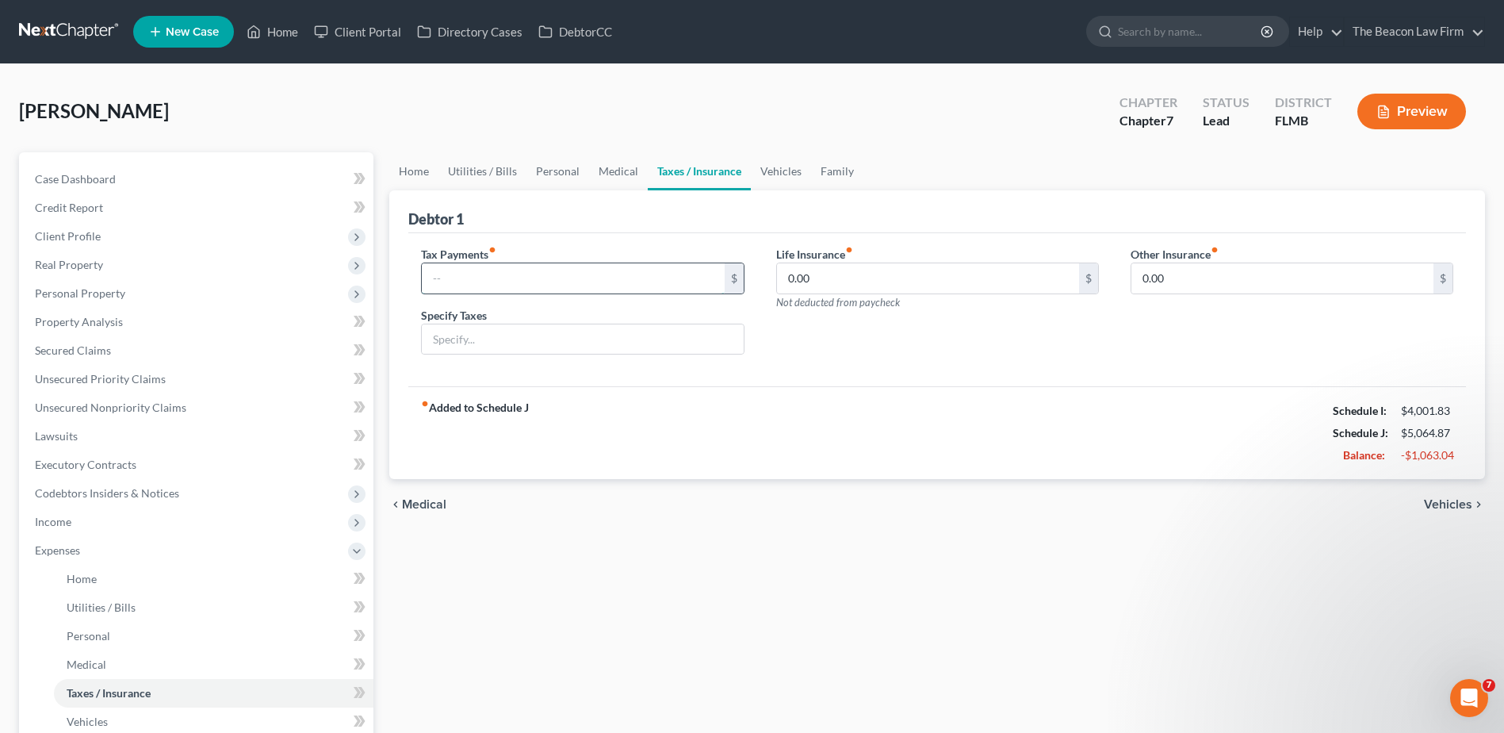
click at [520, 272] on input "text" at bounding box center [573, 278] width 302 height 30
type input "100"
click at [511, 346] on input "text" at bounding box center [582, 339] width 321 height 30
type input "2024 Tax Liability"
click at [779, 173] on link "Vehicles" at bounding box center [781, 171] width 60 height 38
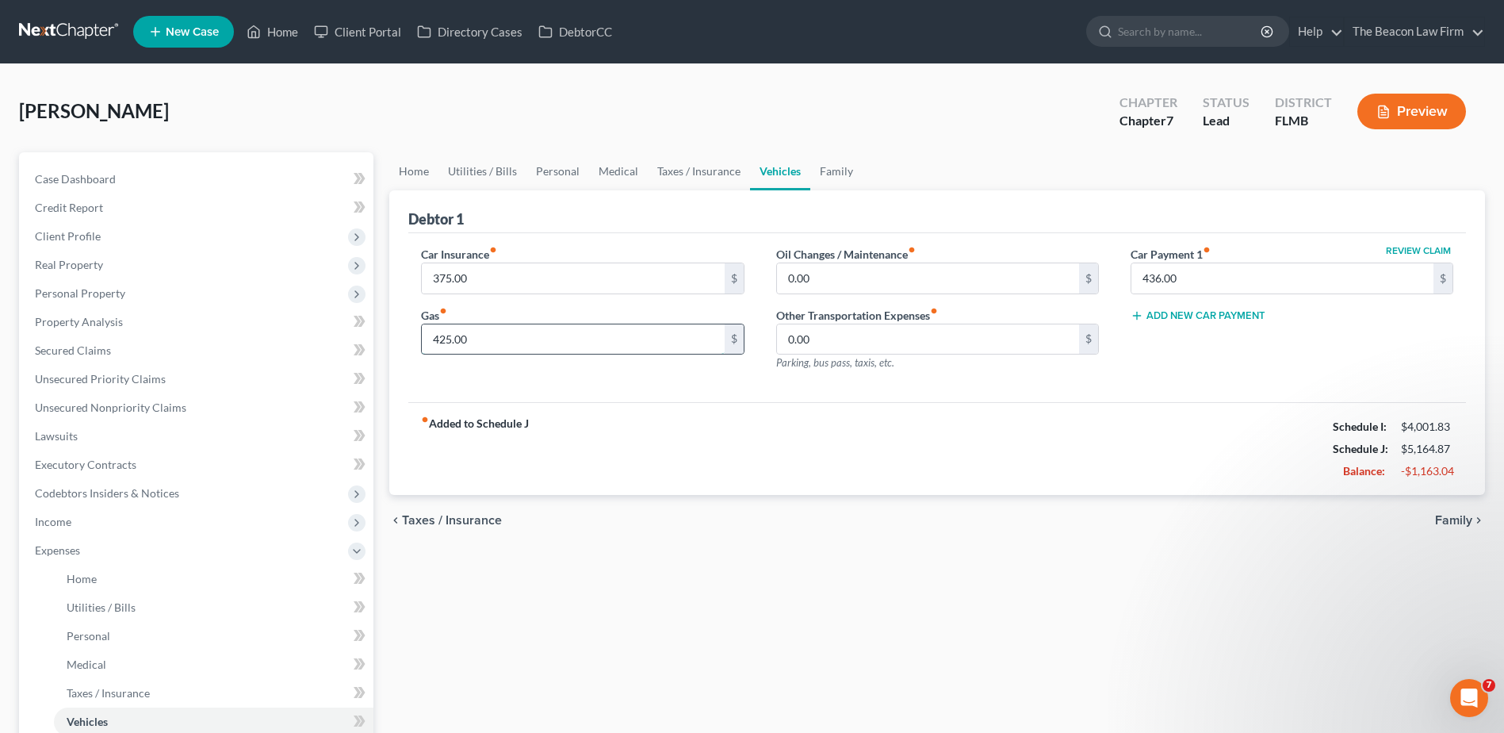
click at [480, 343] on input "425.00" at bounding box center [573, 339] width 302 height 30
type input "325"
click at [495, 275] on input "375.00" at bounding box center [573, 278] width 302 height 30
type input "275"
click at [825, 179] on link "Family" at bounding box center [836, 171] width 52 height 38
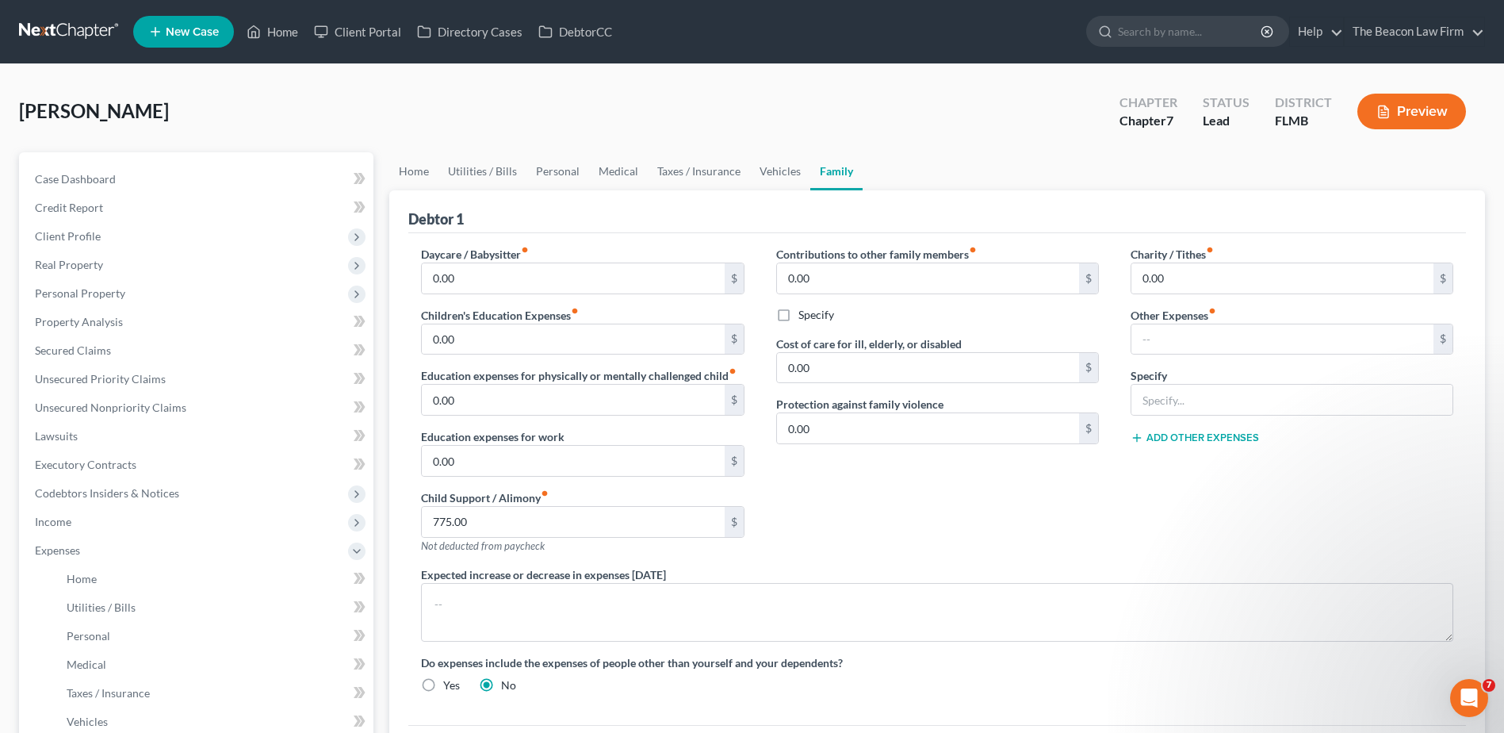
click at [1109, 518] on div "Contributions to other family members fiber_manual_record 0.00 $ Specify Cost o…" at bounding box center [937, 406] width 354 height 320
click at [531, 526] on input "775.00" at bounding box center [573, 522] width 302 height 30
drag, startPoint x: 69, startPoint y: 188, endPoint x: 97, endPoint y: 182, distance: 28.3
click at [69, 188] on link "Case Dashboard" at bounding box center [197, 179] width 351 height 29
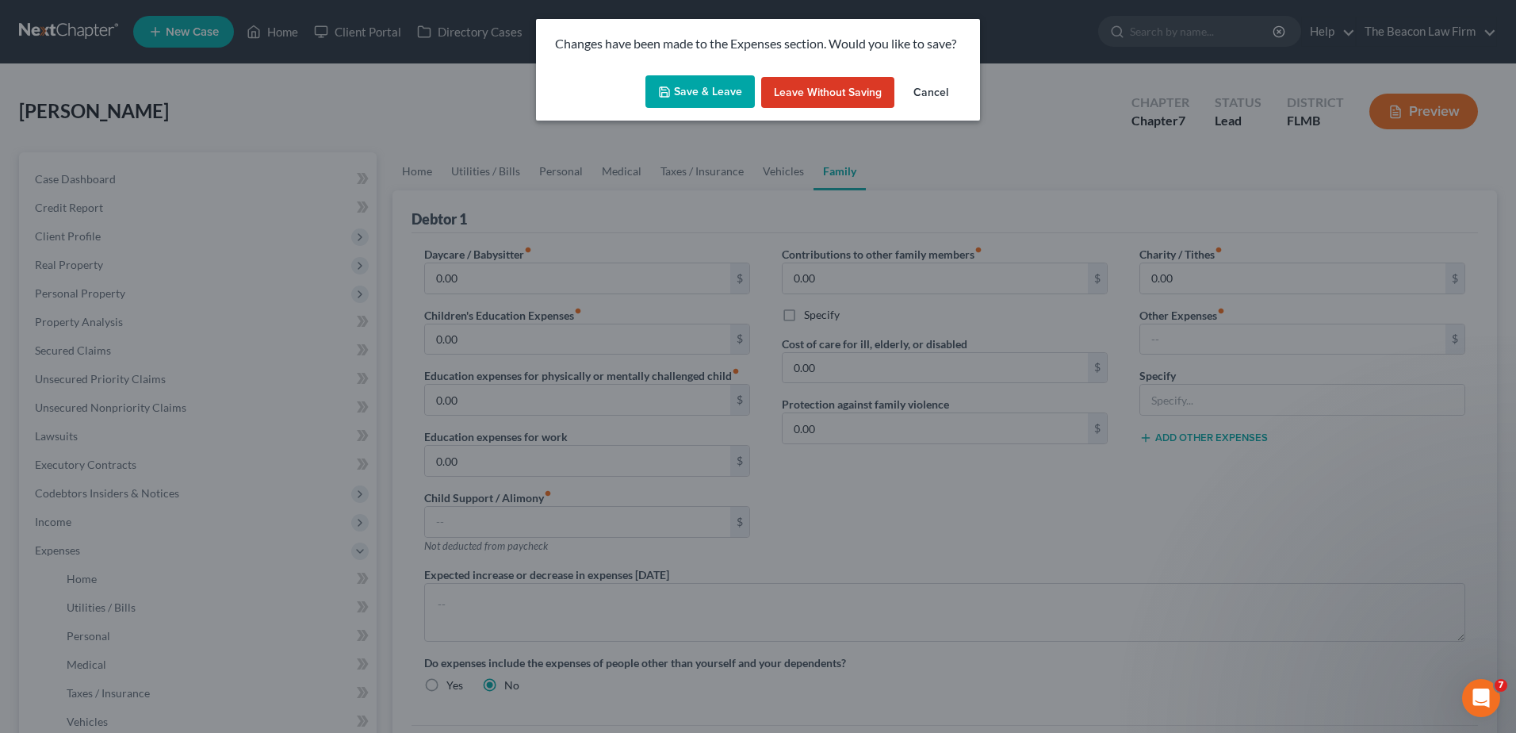
click at [710, 90] on button "Save & Leave" at bounding box center [699, 91] width 109 height 33
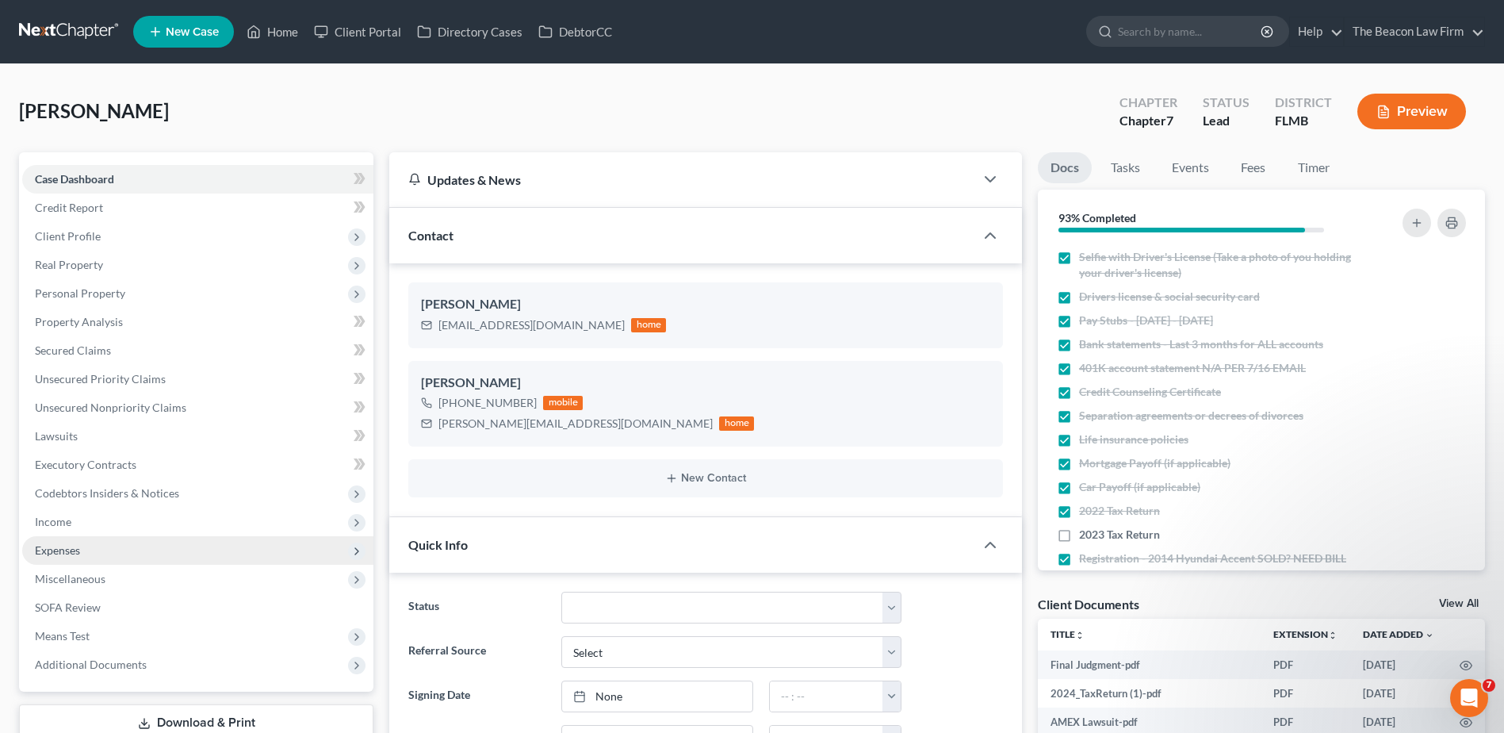
click at [59, 552] on span "Expenses" at bounding box center [57, 549] width 45 height 13
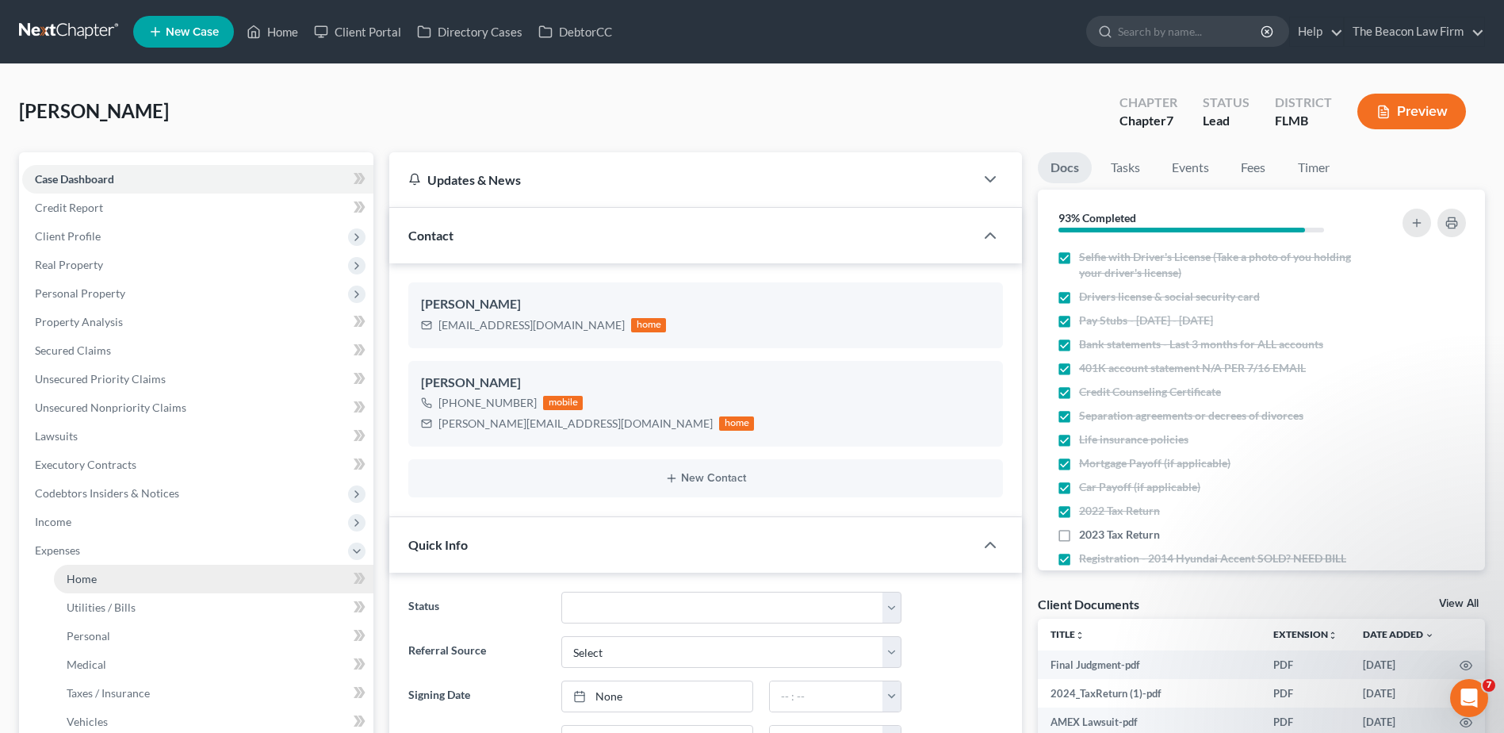
click at [82, 572] on span "Home" at bounding box center [82, 578] width 30 height 13
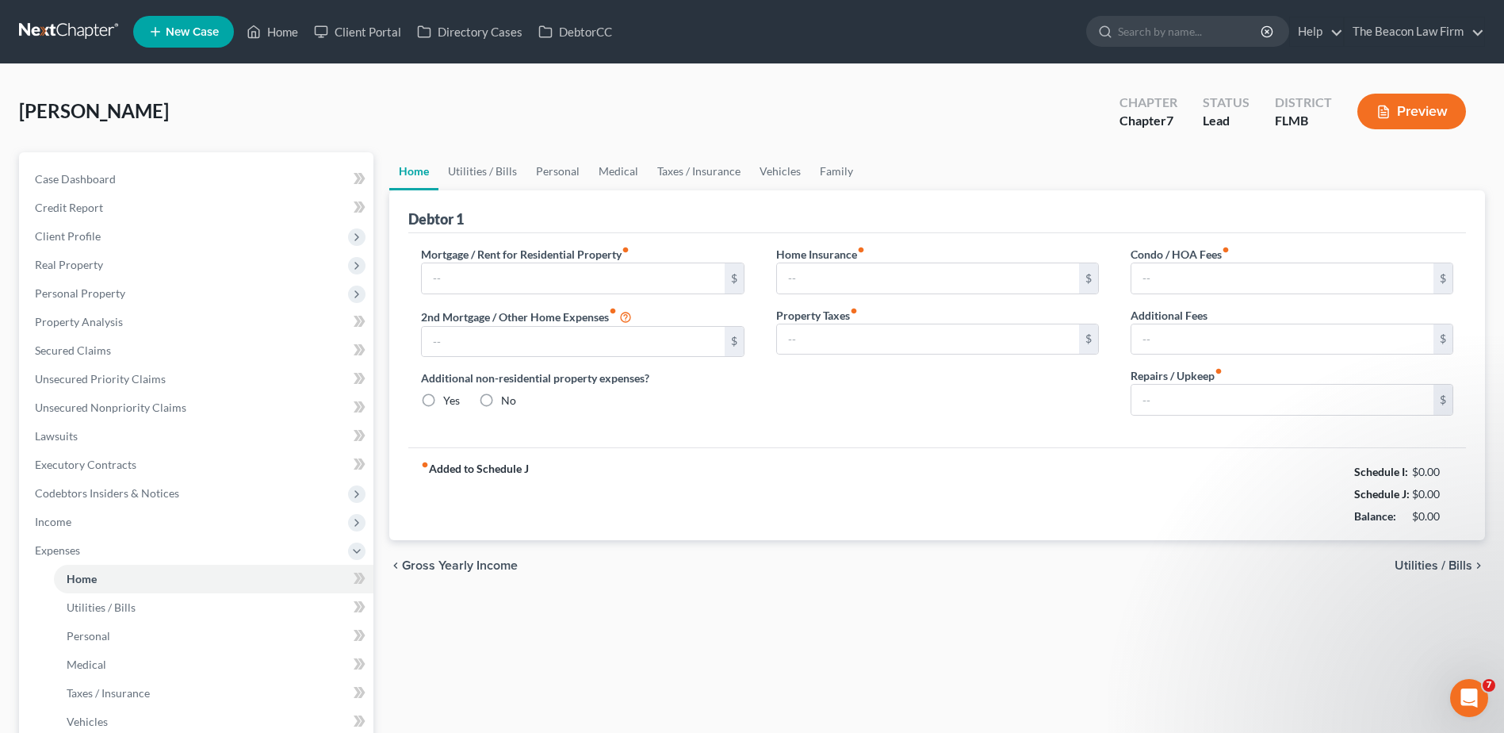
type input "1,770.87"
type input "0.00"
radio input "true"
type input "0.00"
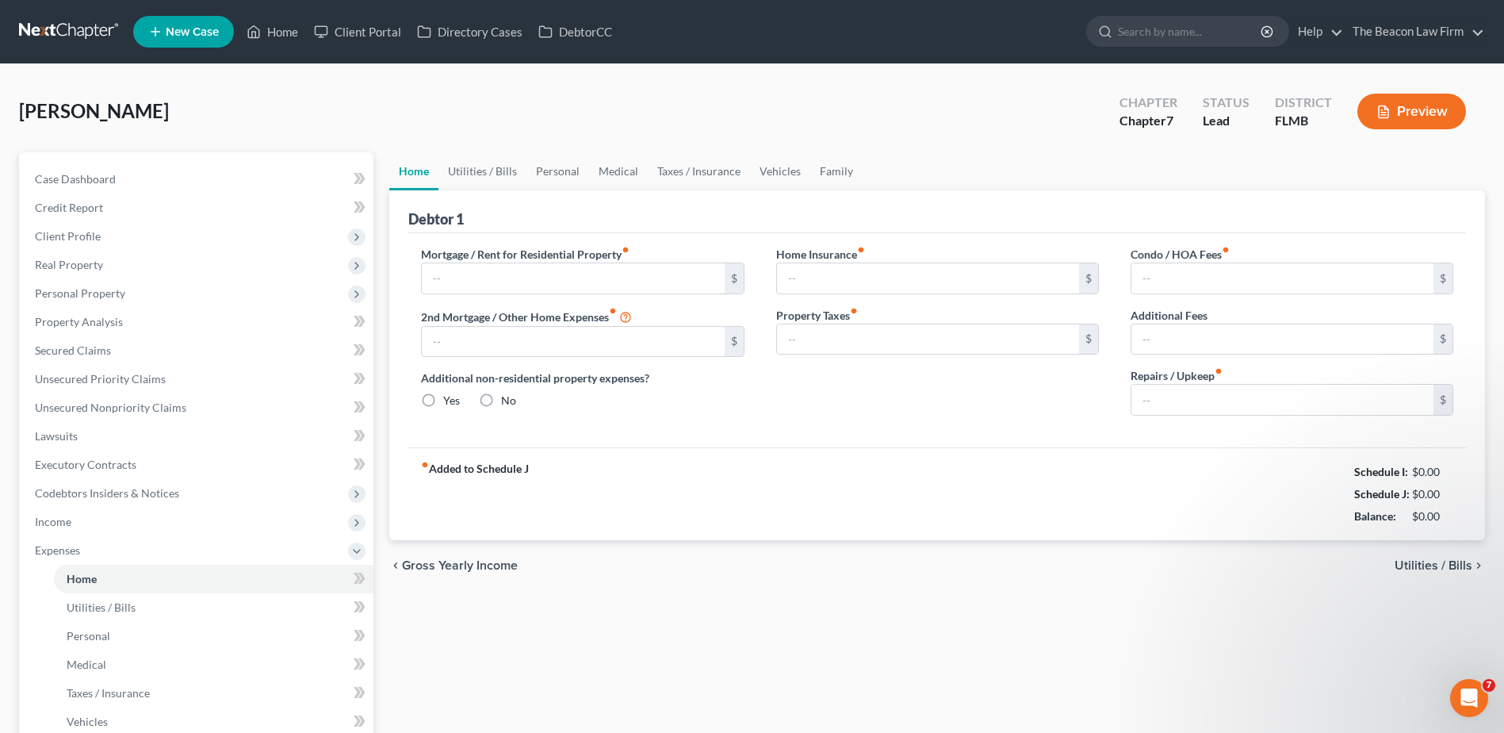
type input "130.00"
type input "0.00"
type input "20.00"
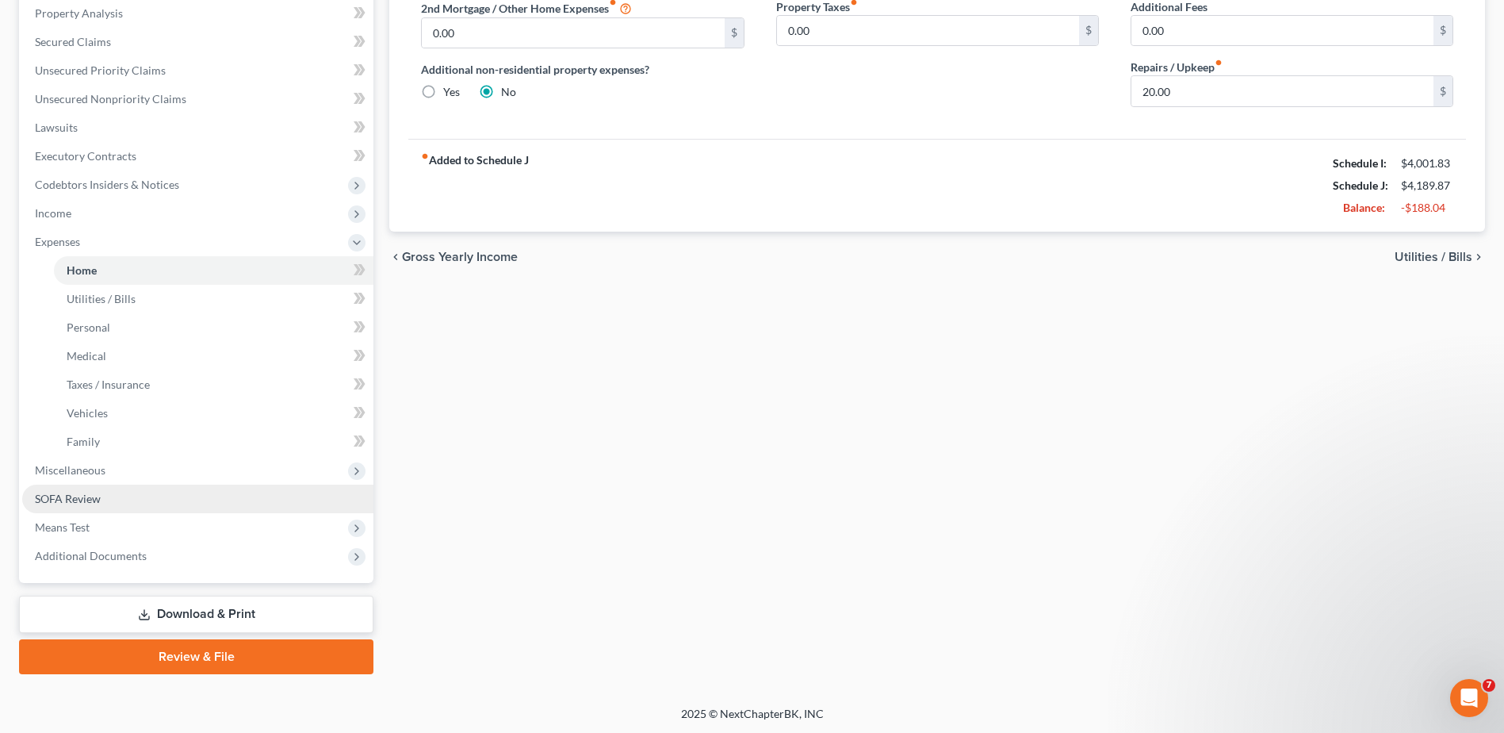
scroll to position [310, 0]
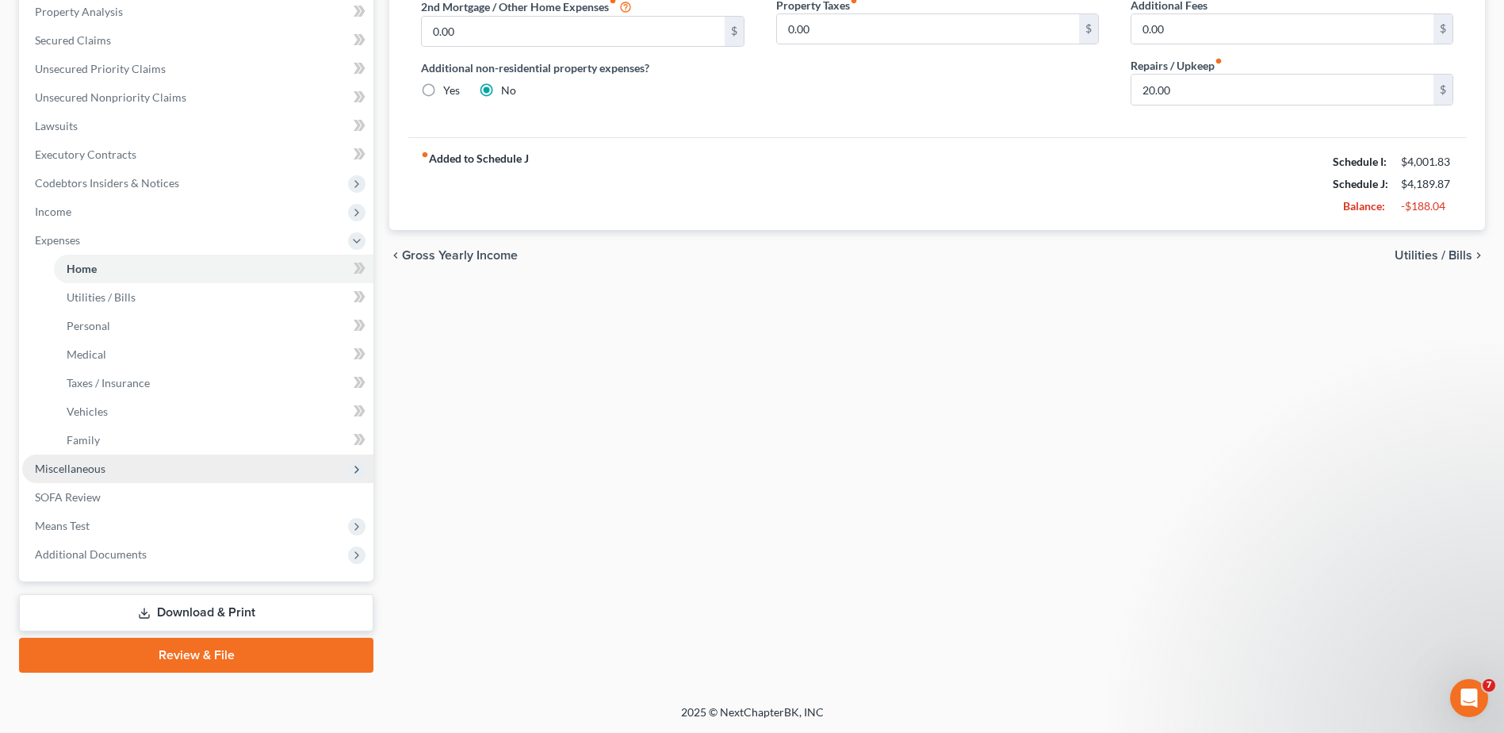
click at [48, 475] on span "Miscellaneous" at bounding box center [197, 468] width 351 height 29
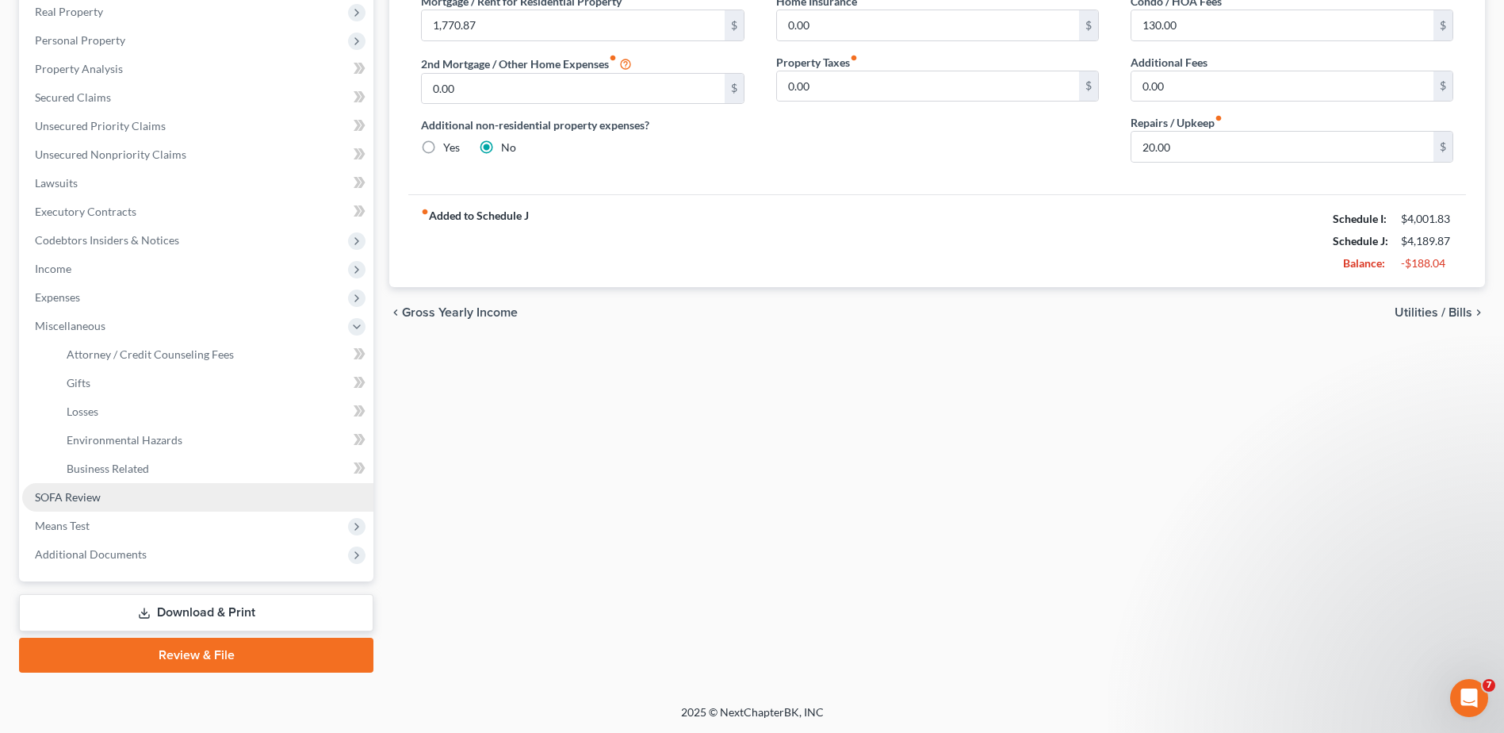
scroll to position [253, 0]
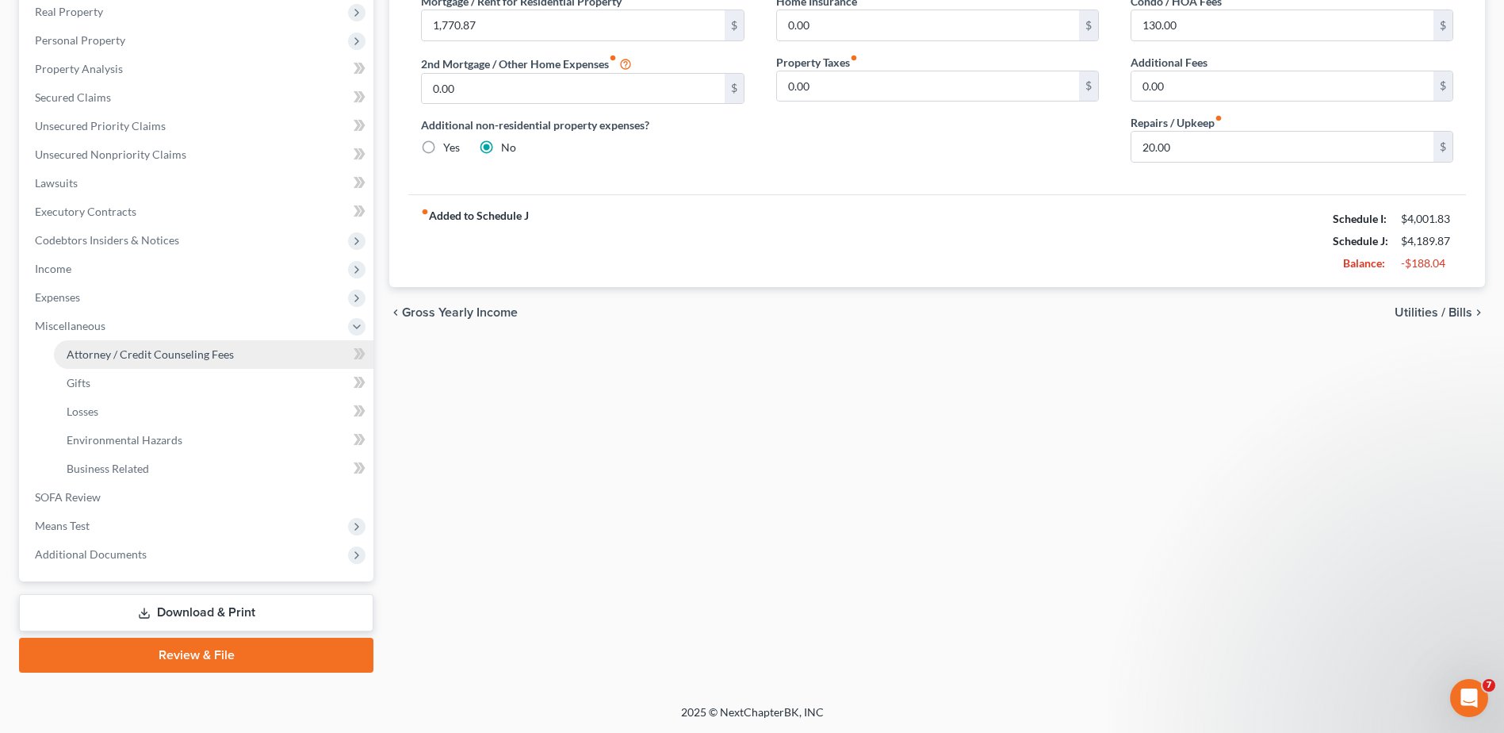
click at [102, 361] on link "Attorney / Credit Counseling Fees" at bounding box center [214, 354] width 320 height 29
select select "28"
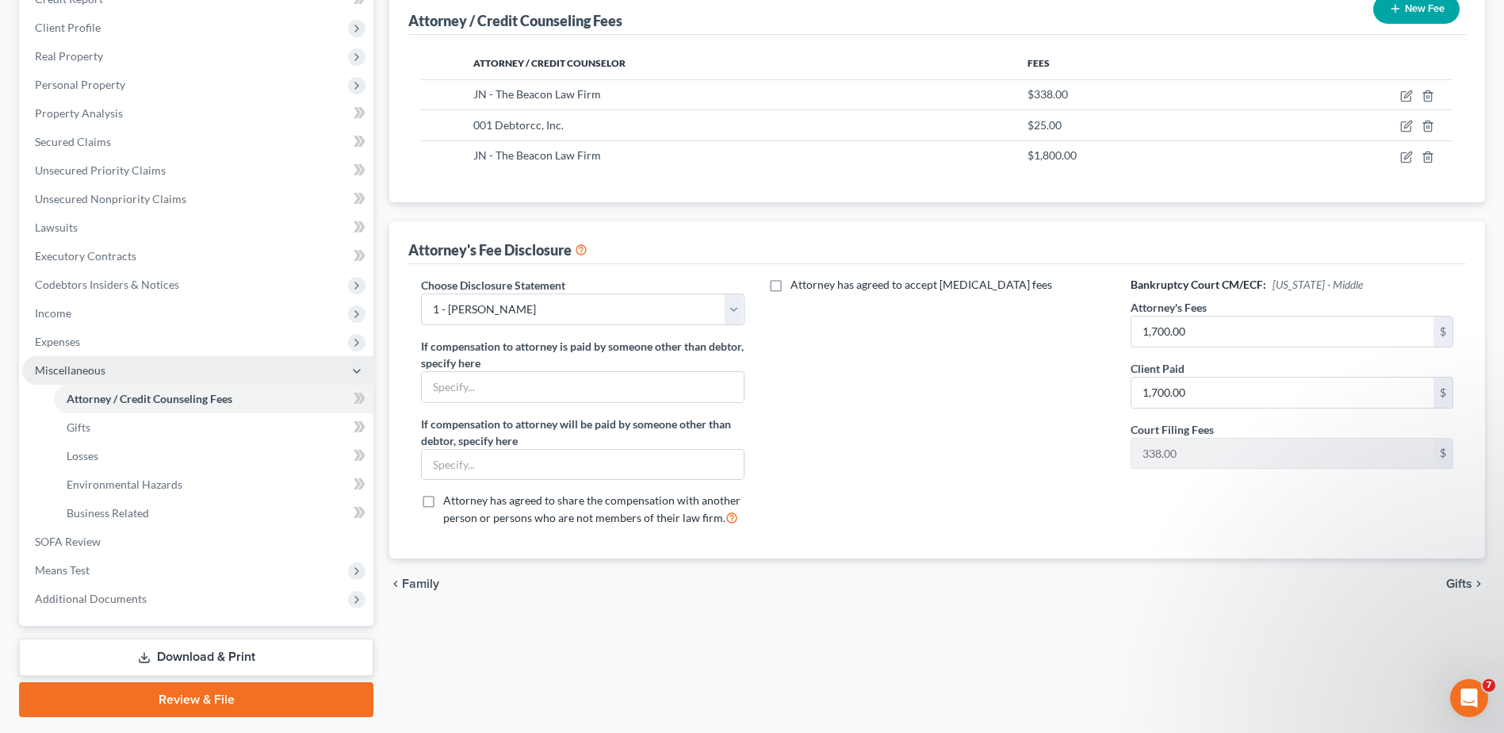
scroll to position [253, 0]
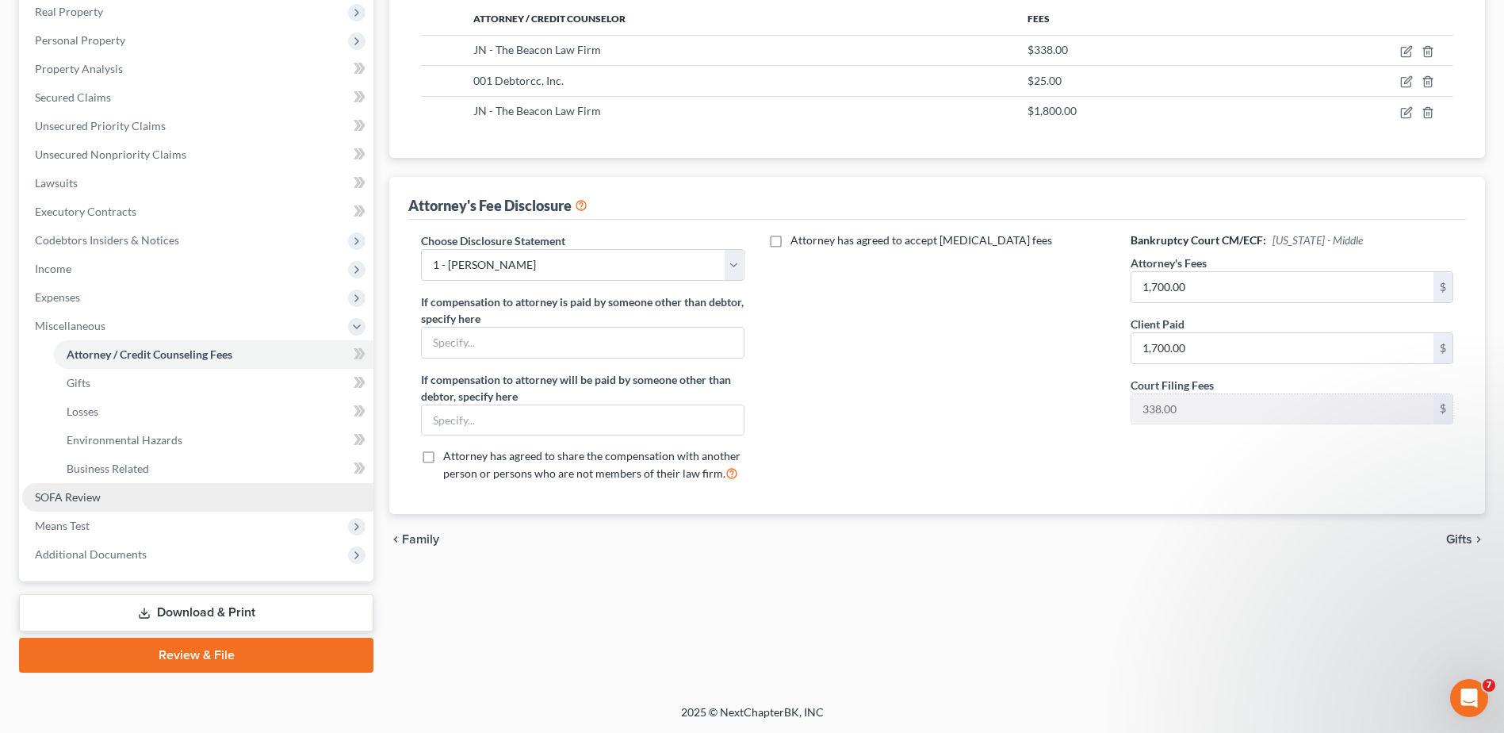
click at [69, 499] on span "SOFA Review" at bounding box center [68, 496] width 66 height 13
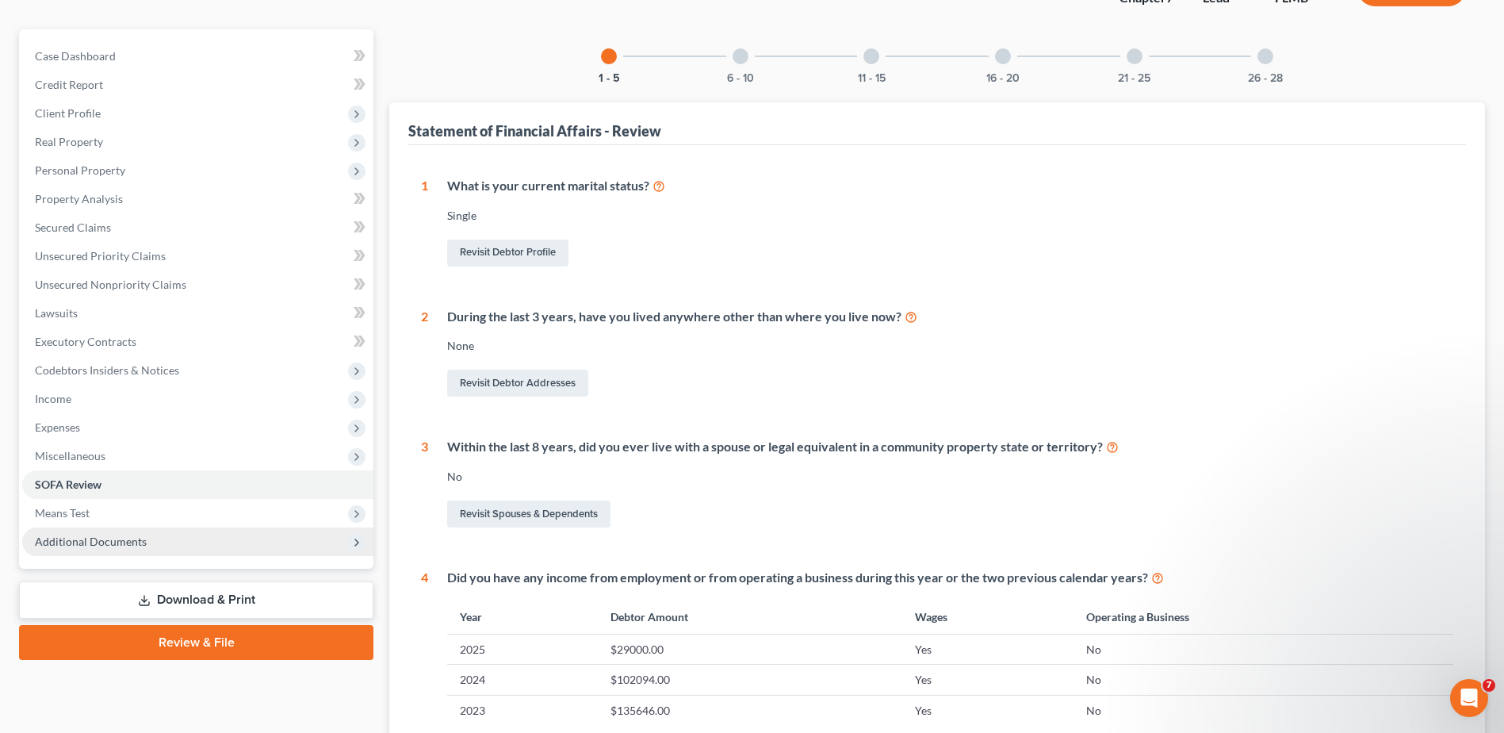
scroll to position [317, 0]
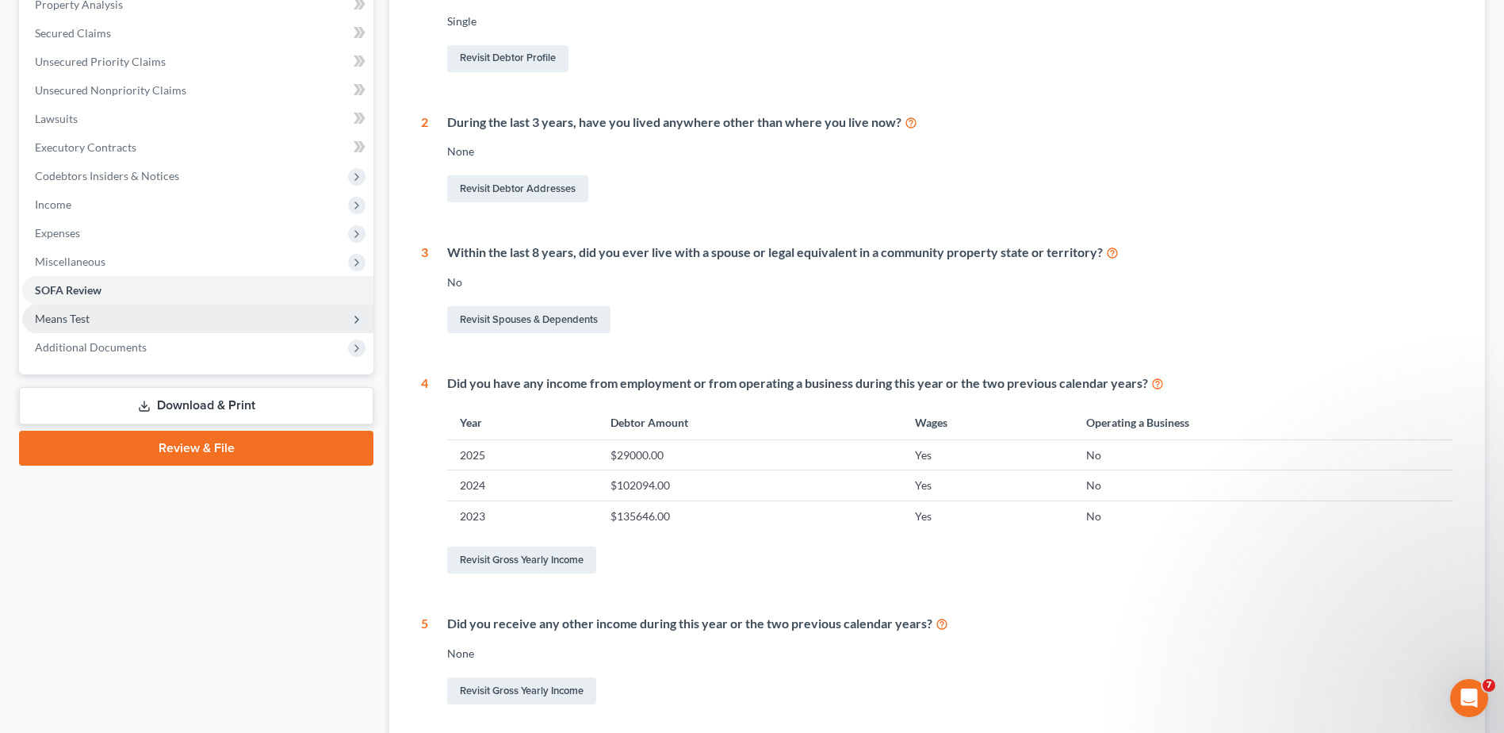
click at [75, 321] on span "Means Test" at bounding box center [62, 318] width 55 height 13
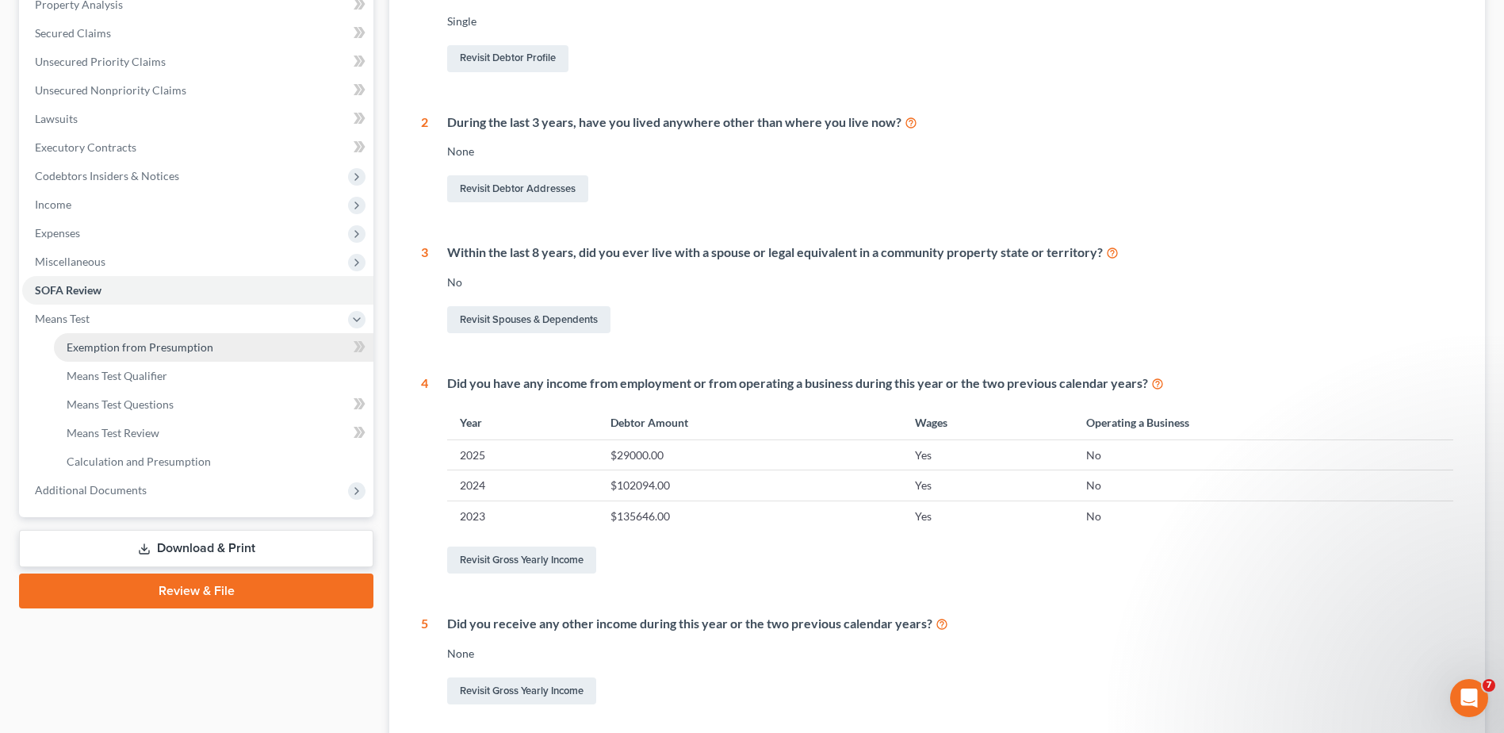
click at [133, 346] on span "Exemption from Presumption" at bounding box center [140, 346] width 147 height 13
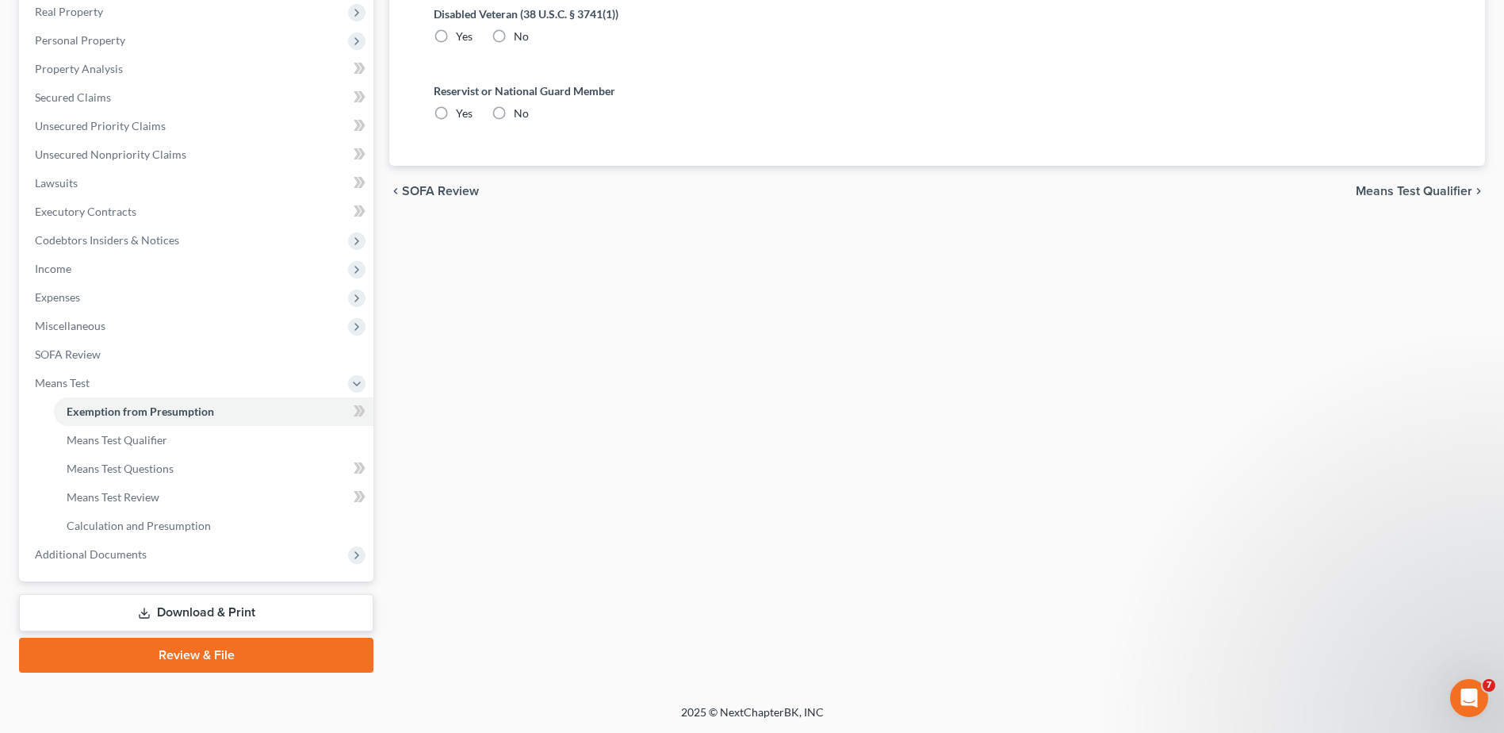
radio input "true"
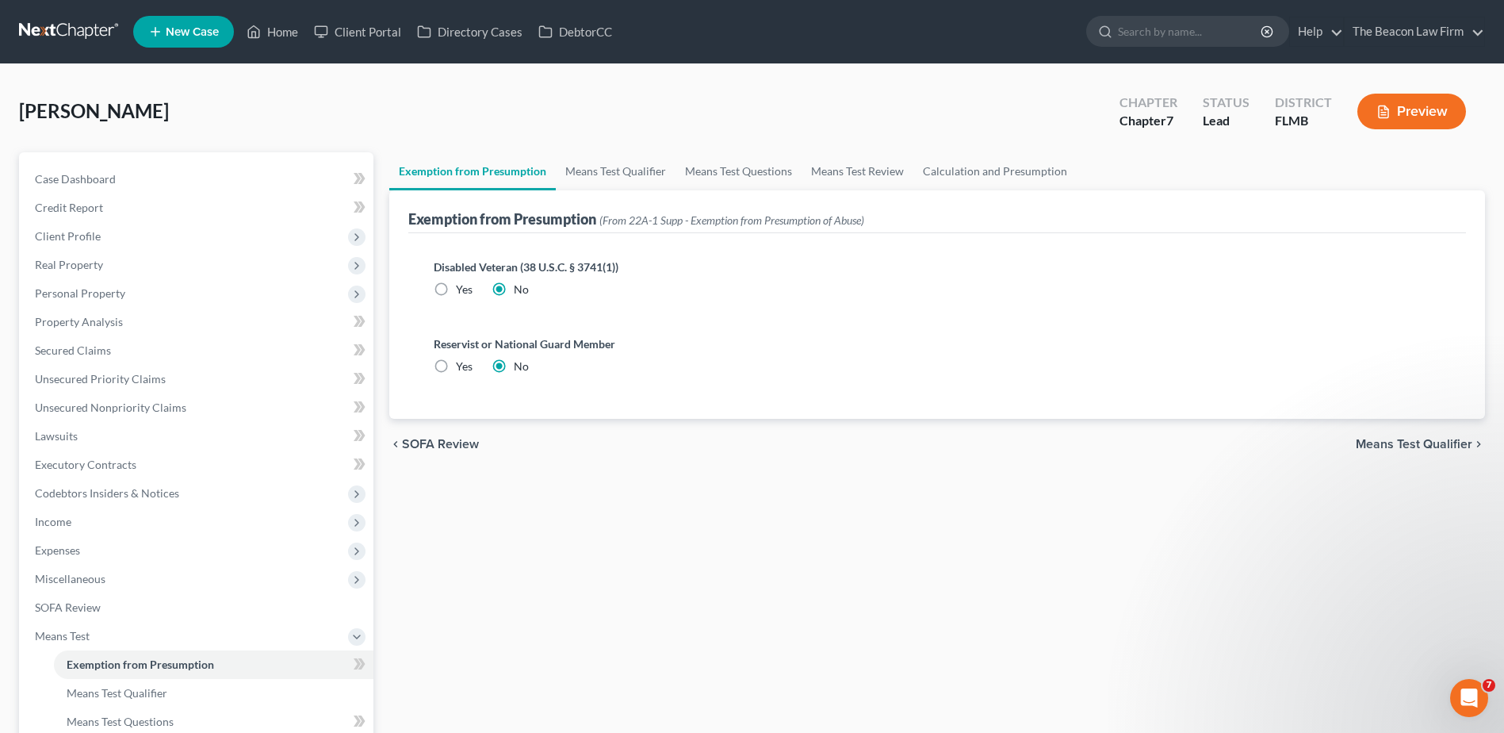
click at [1377, 439] on span "Means Test Qualifier" at bounding box center [1414, 444] width 117 height 13
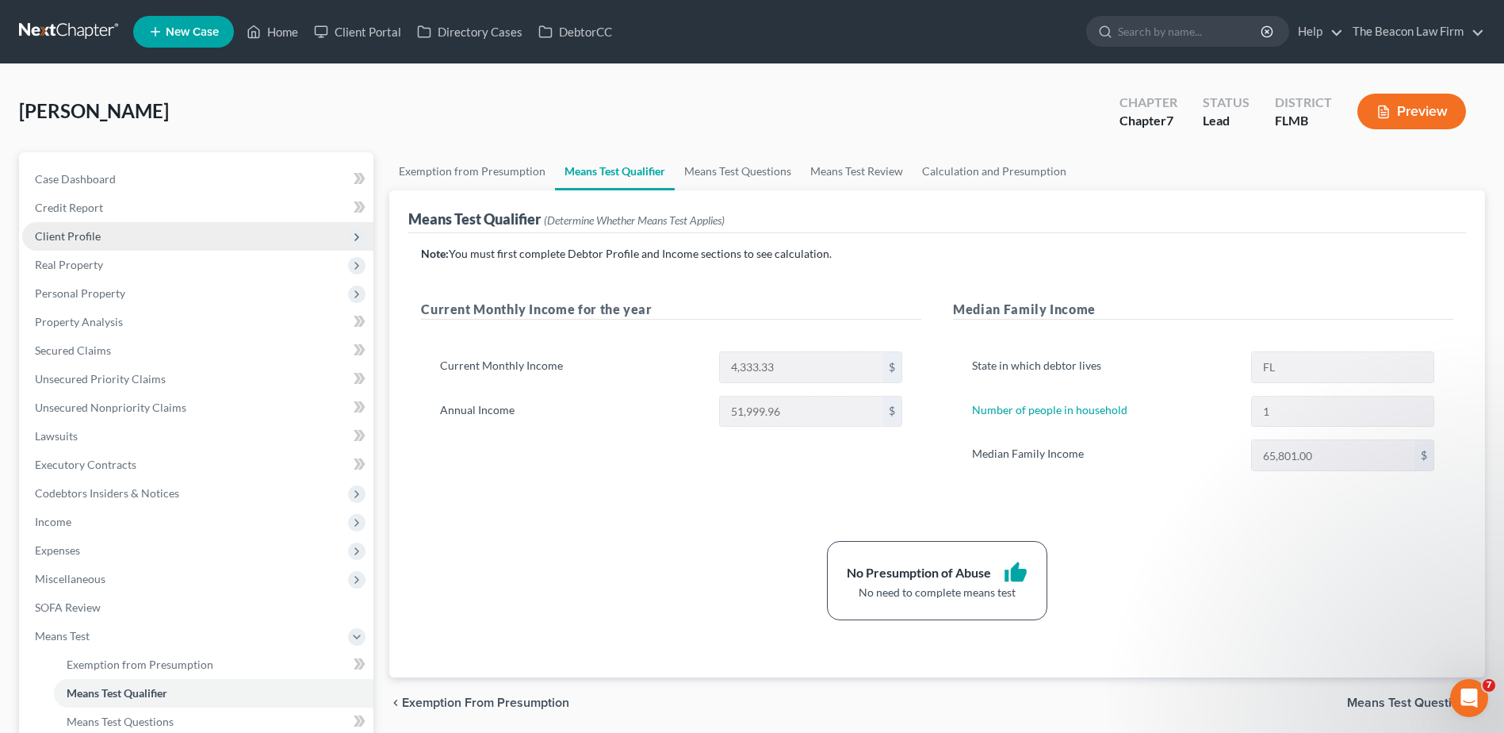
click at [59, 247] on span "Client Profile" at bounding box center [197, 236] width 351 height 29
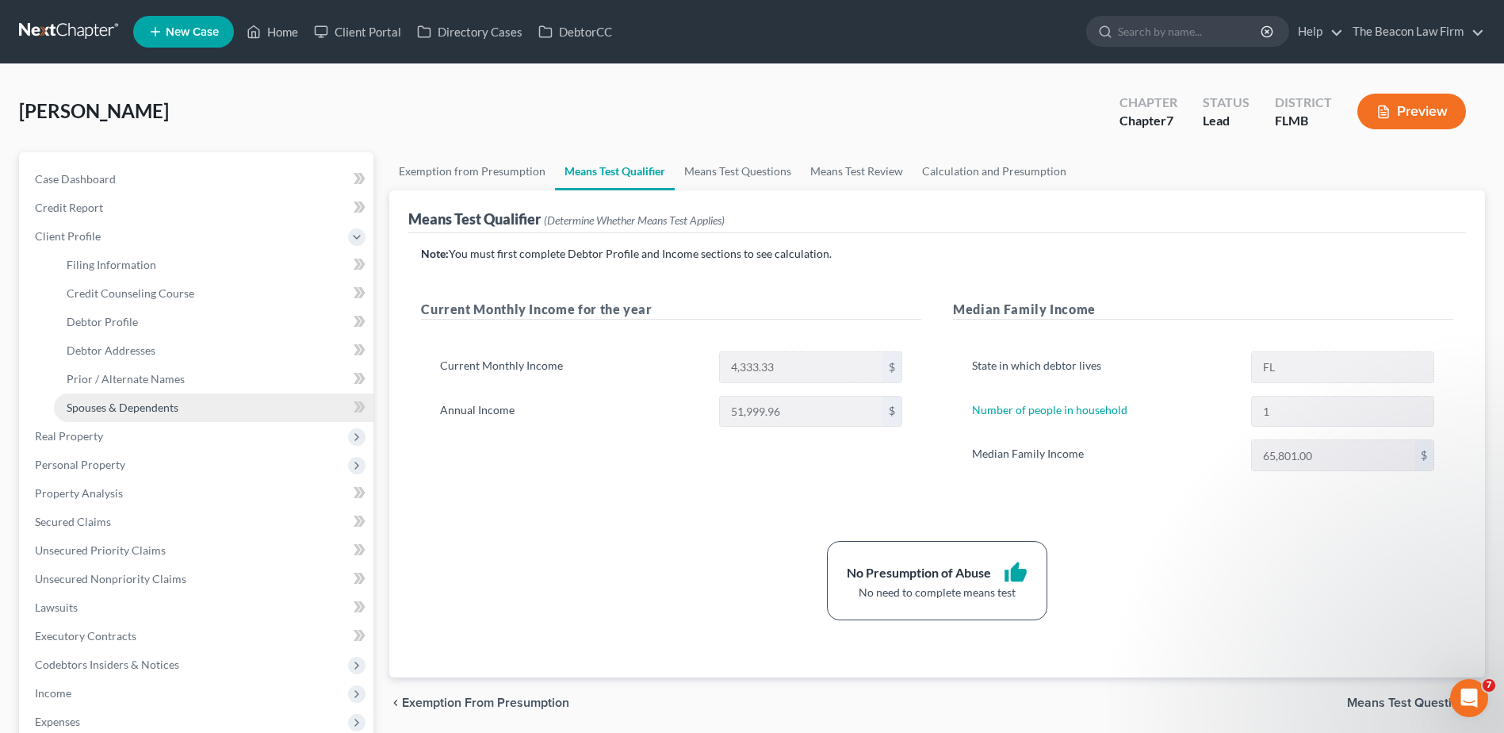
click at [100, 404] on span "Spouses & Dependents" at bounding box center [123, 406] width 112 height 13
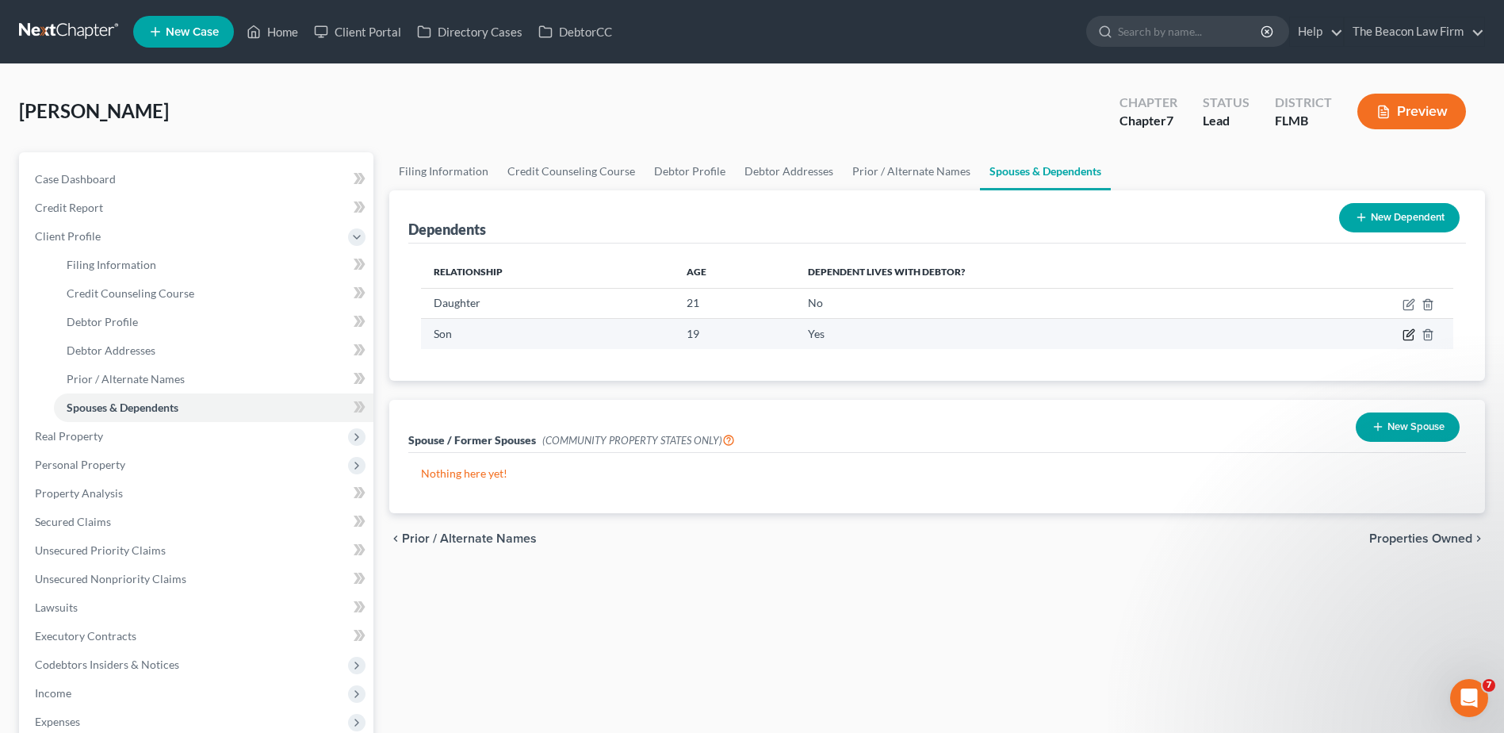
click at [1405, 339] on icon "button" at bounding box center [1409, 334] width 13 height 13
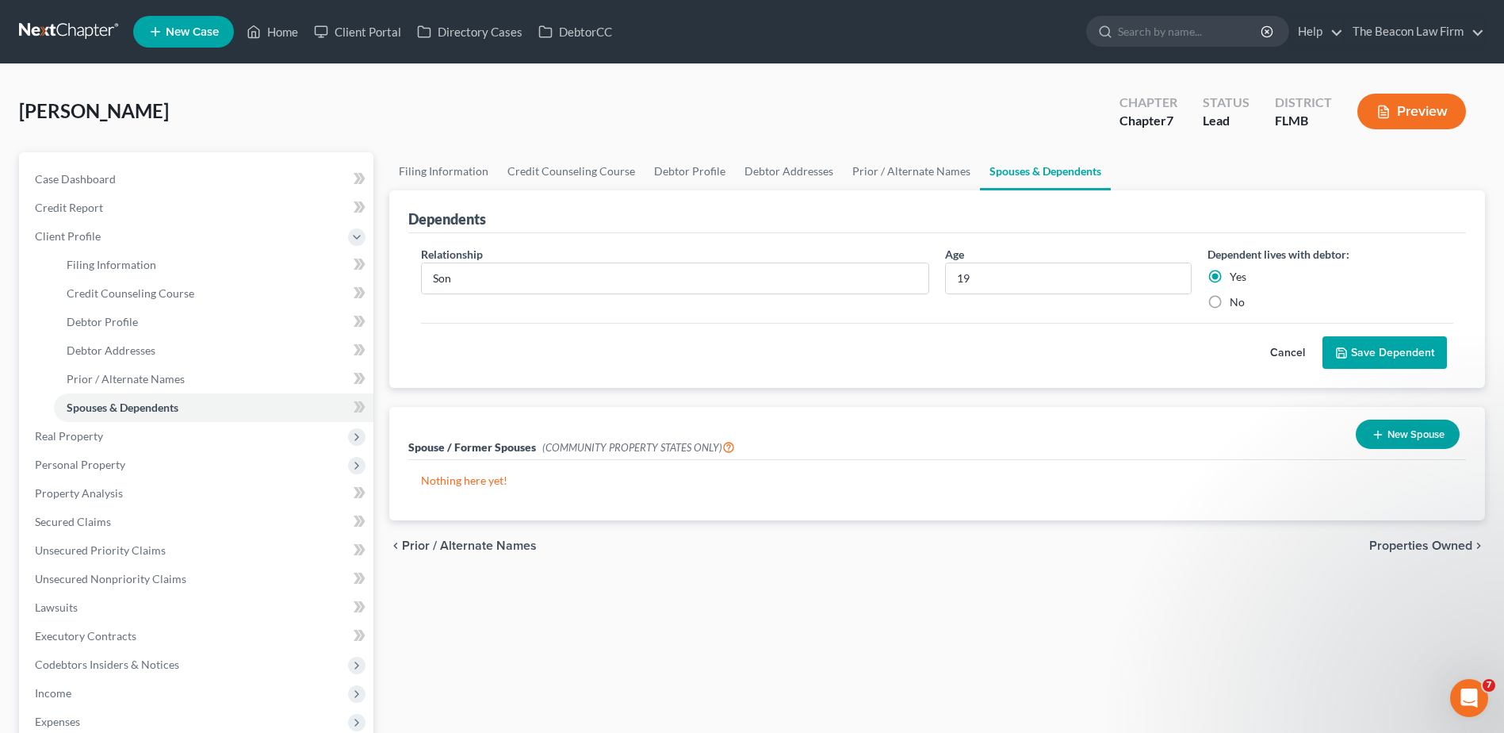
click at [1230, 304] on label "No" at bounding box center [1237, 302] width 15 height 16
click at [1236, 304] on input "No" at bounding box center [1241, 299] width 10 height 10
radio input "true"
click at [1364, 343] on button "Save Dependent" at bounding box center [1385, 352] width 124 height 33
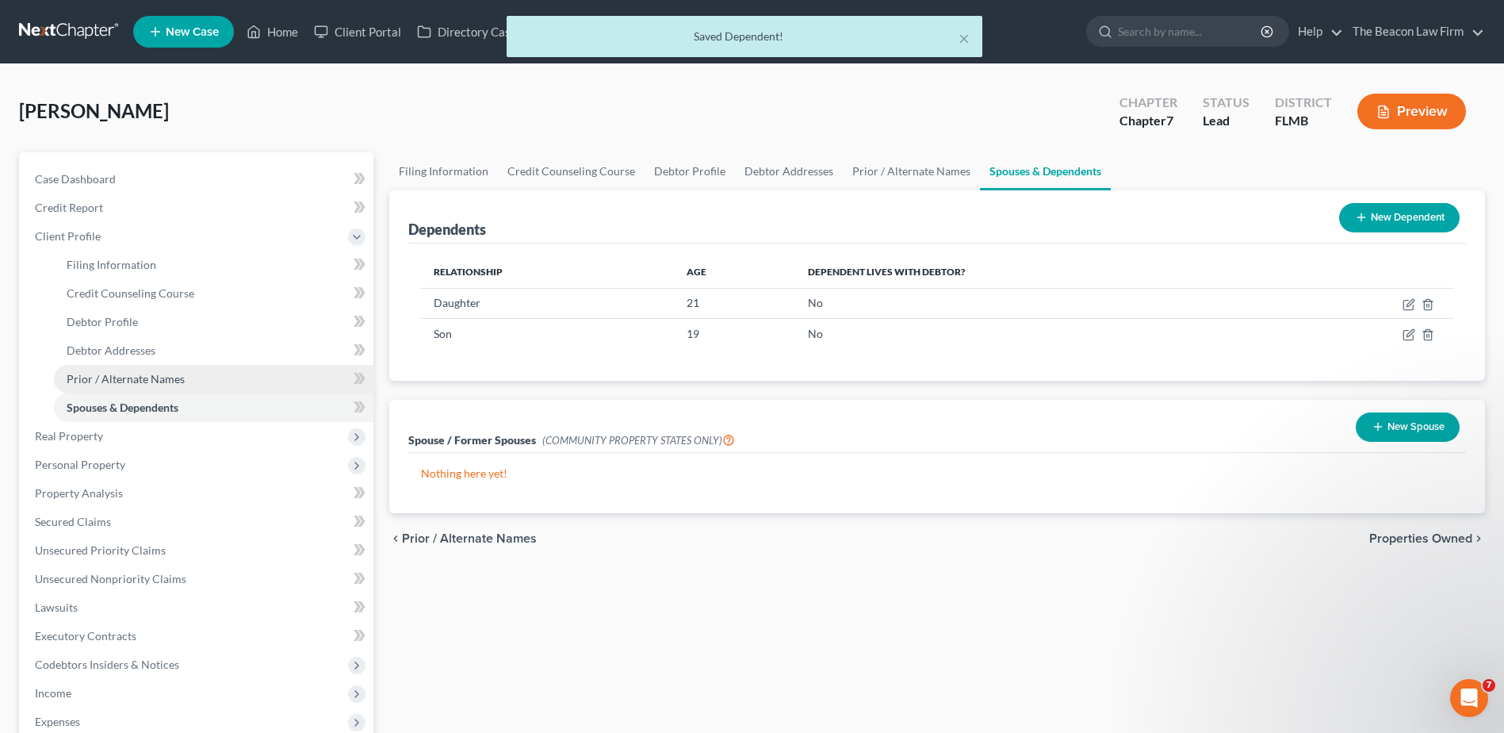
click at [96, 374] on span "Prior / Alternate Names" at bounding box center [126, 378] width 118 height 13
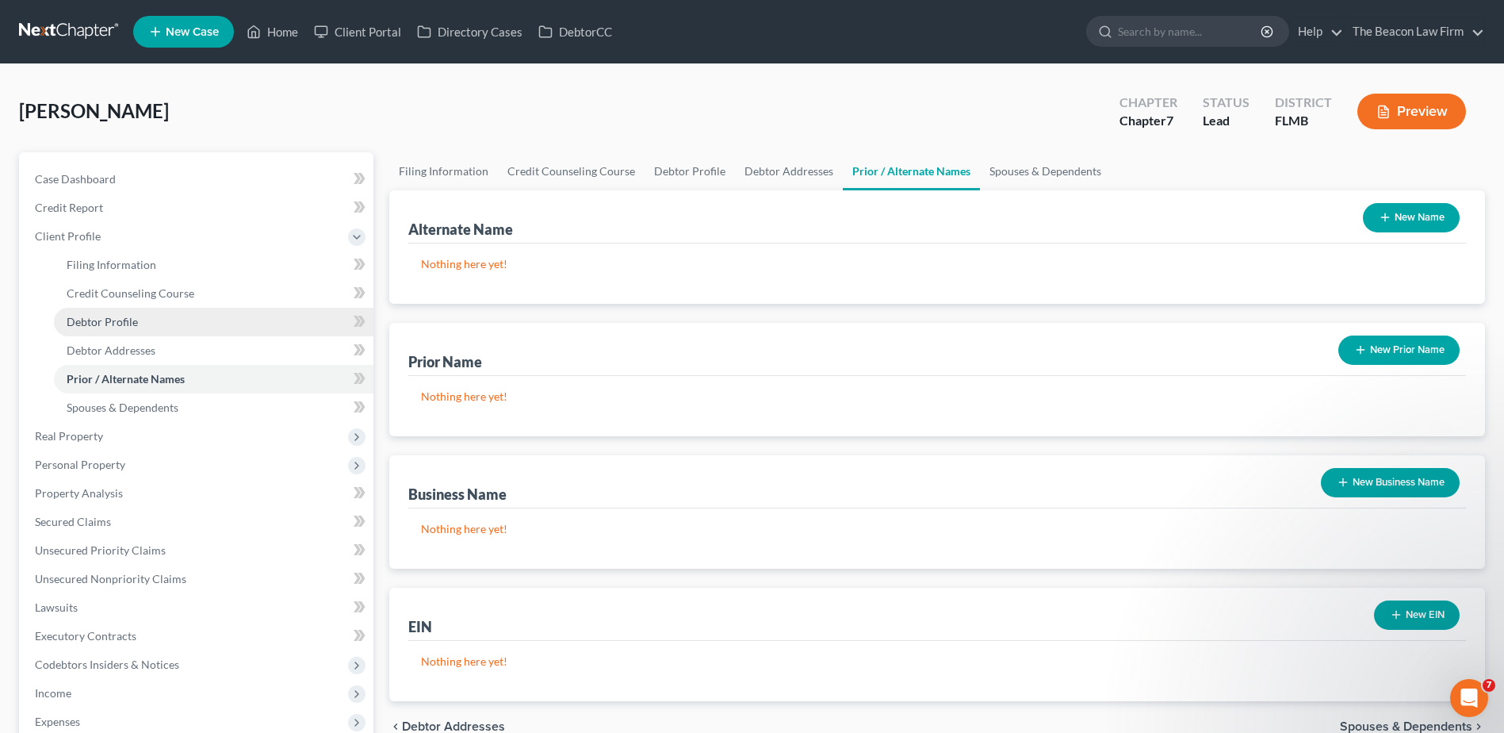
click at [107, 320] on span "Debtor Profile" at bounding box center [102, 321] width 71 height 13
select select "0"
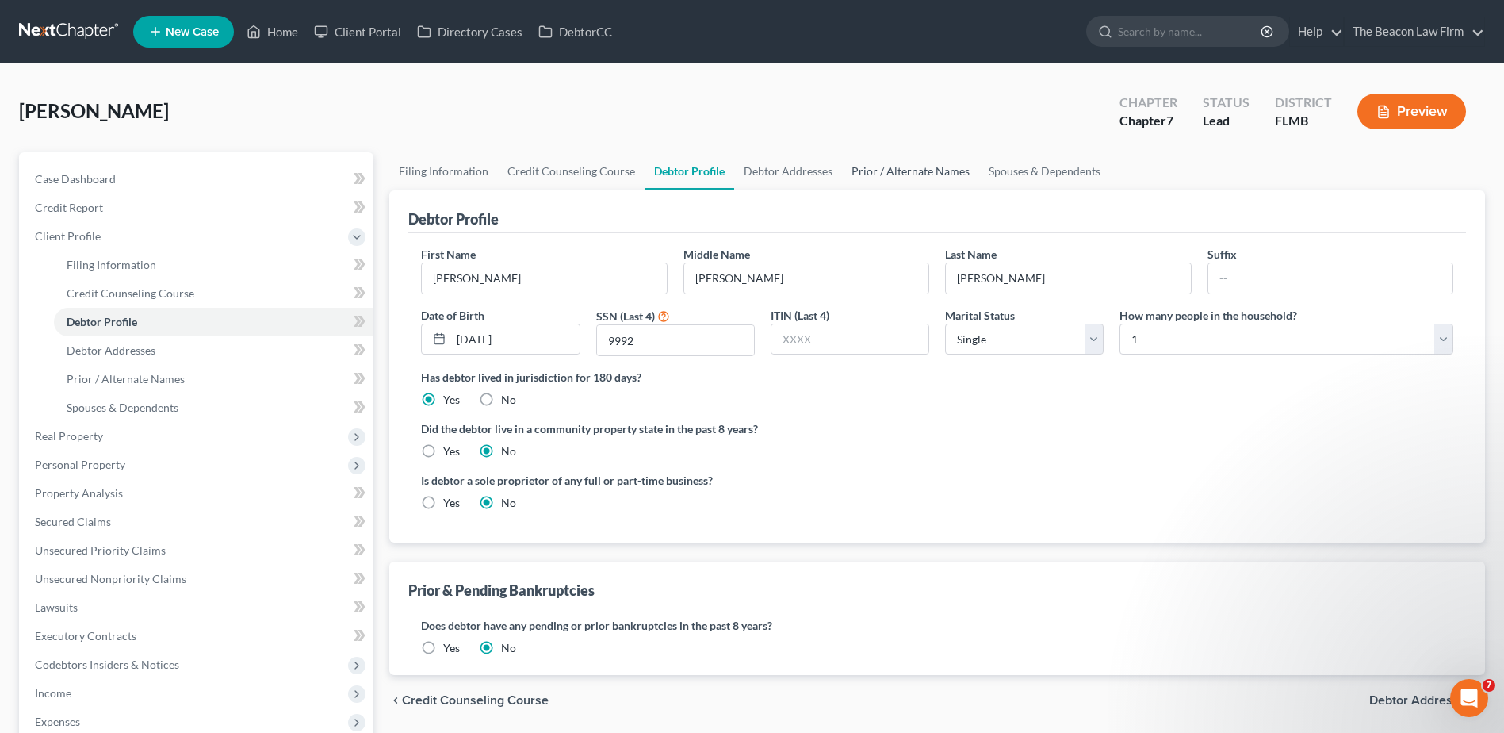
drag, startPoint x: 898, startPoint y: 175, endPoint x: 915, endPoint y: 182, distance: 18.1
click at [898, 175] on link "Prior / Alternate Names" at bounding box center [910, 171] width 137 height 38
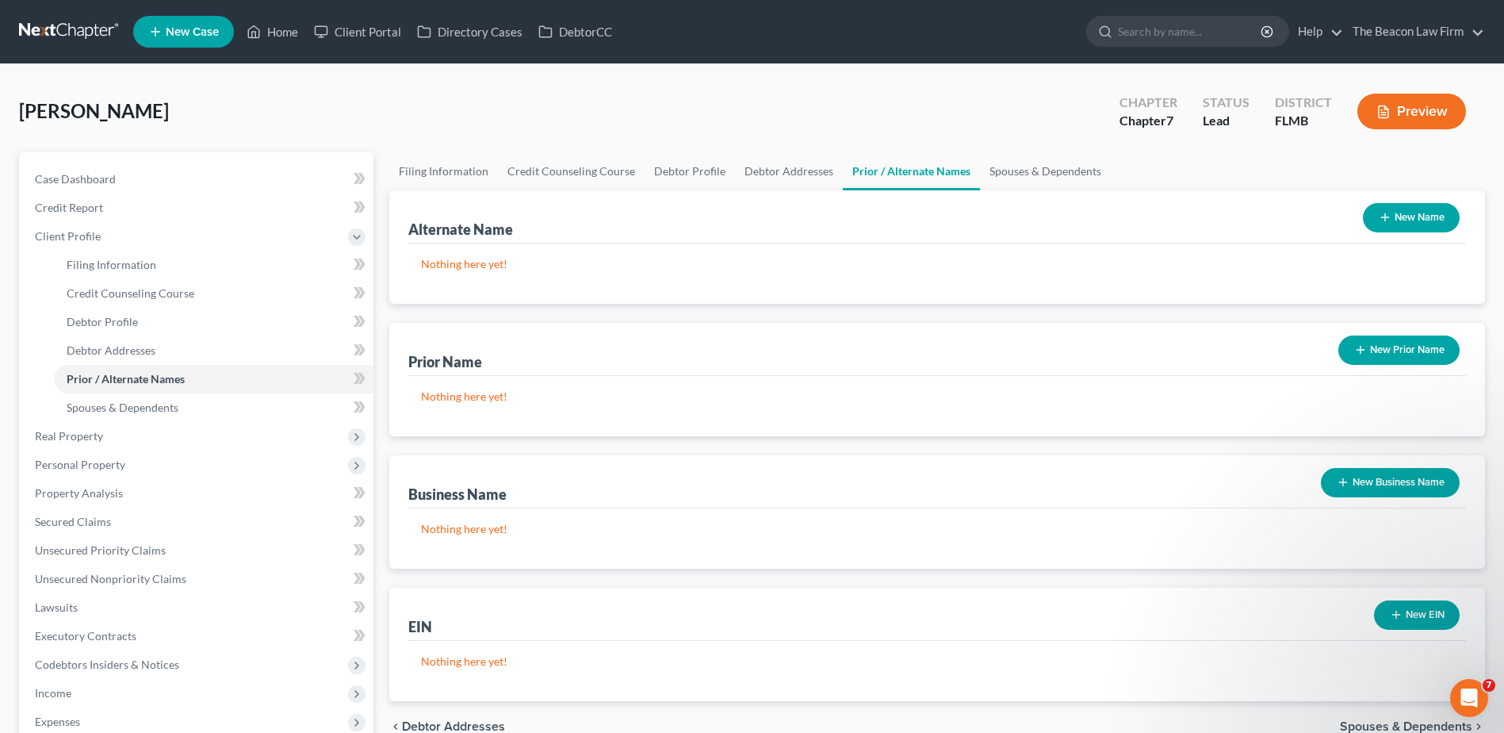
click at [1409, 217] on button "New Name" at bounding box center [1411, 217] width 97 height 29
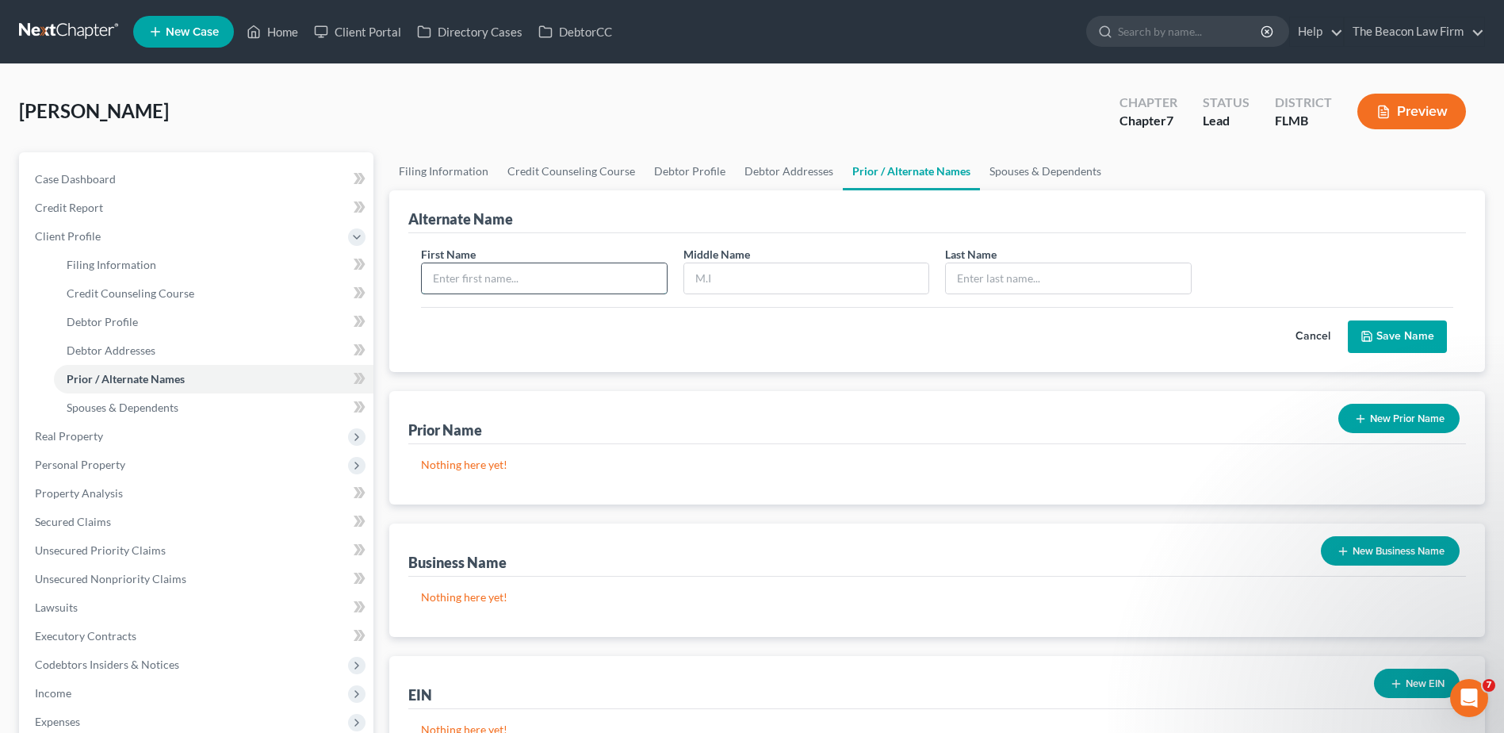
click at [621, 285] on input "text" at bounding box center [544, 278] width 244 height 30
type input "[PERSON_NAME]"
type input "I."
type input "[PERSON_NAME]"
click at [1395, 340] on button "Save Name" at bounding box center [1397, 336] width 99 height 33
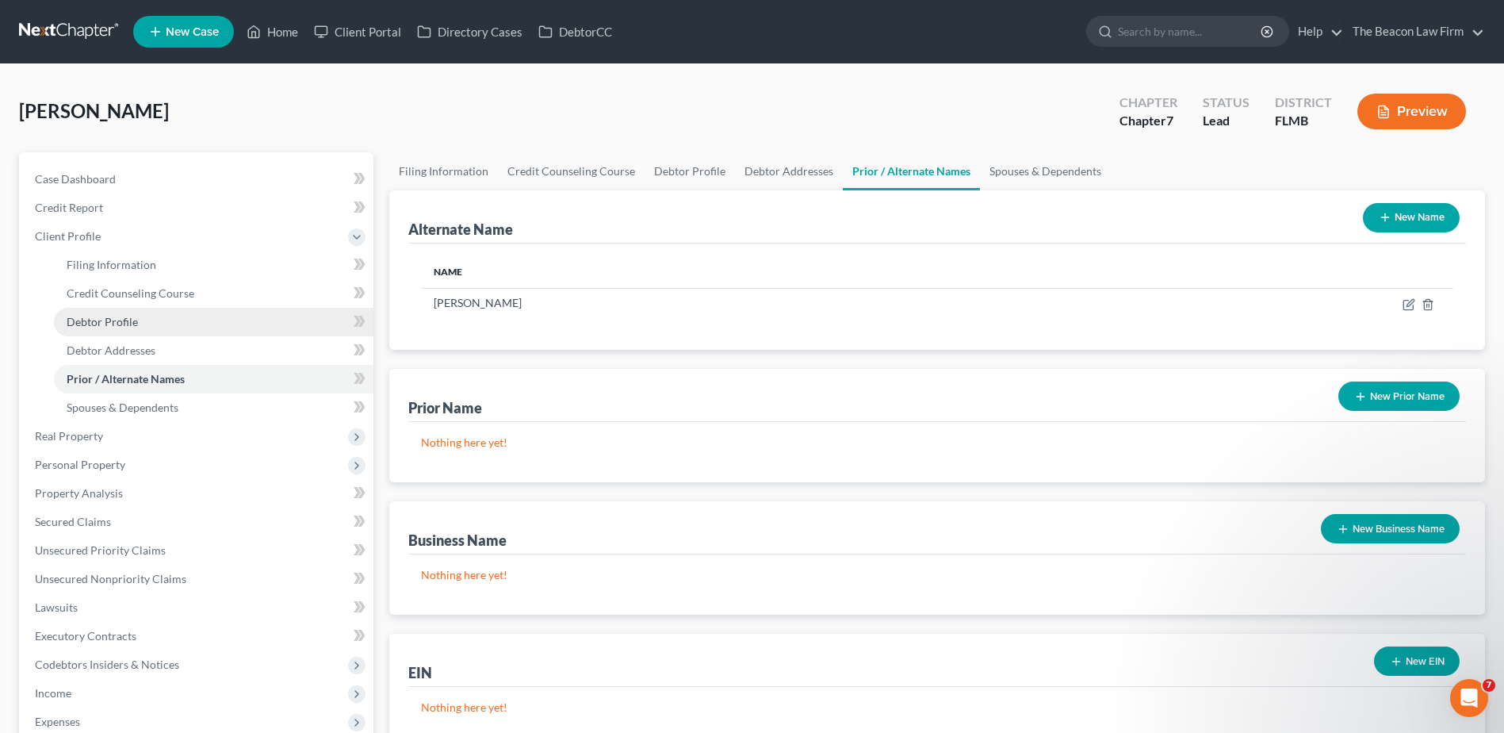
click at [103, 322] on span "Debtor Profile" at bounding box center [102, 321] width 71 height 13
select select "0"
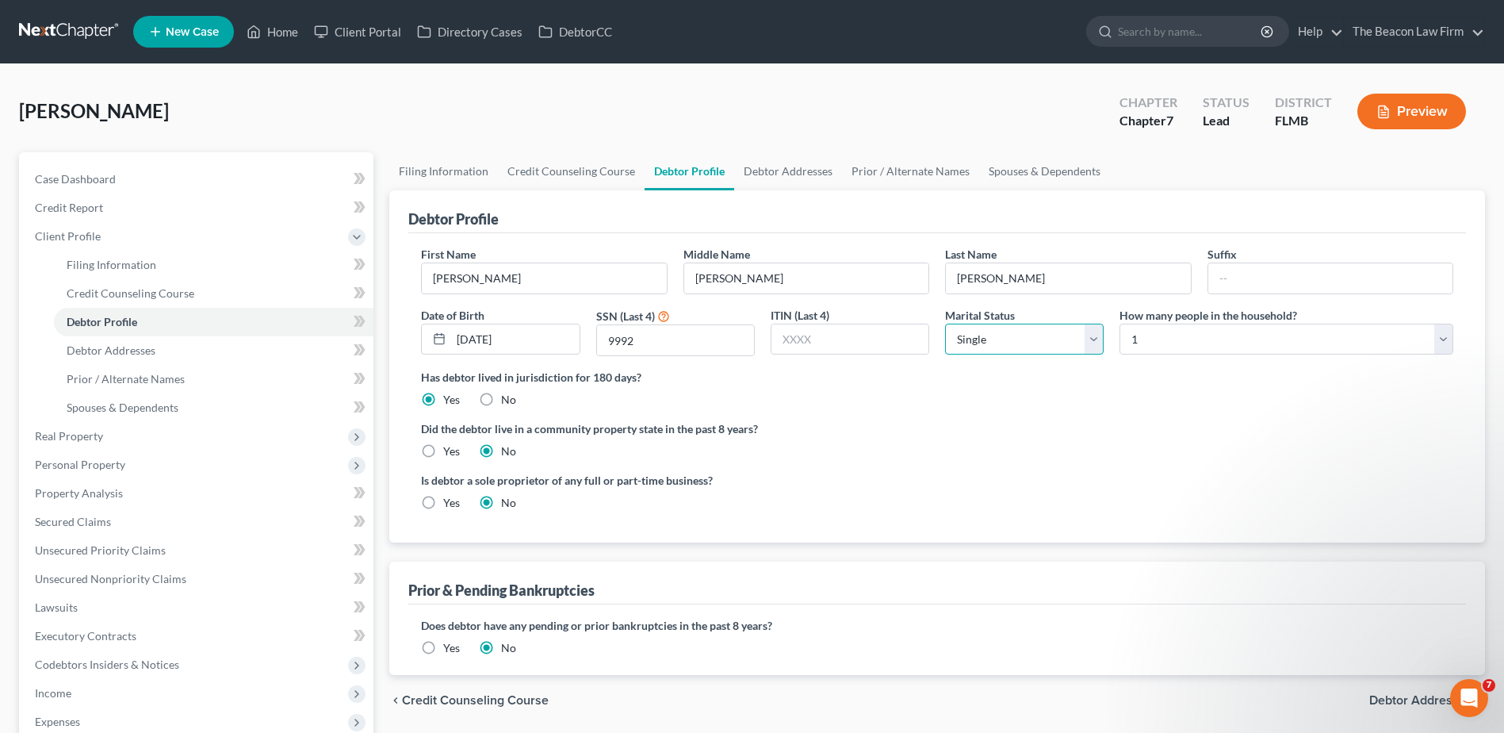
drag, startPoint x: 1071, startPoint y: 347, endPoint x: 1060, endPoint y: 347, distance: 11.1
click at [1071, 347] on select "Select Single Married Separated Divorced Widowed" at bounding box center [1024, 340] width 159 height 32
select select "3"
click at [945, 324] on select "Select Single Married Separated Divorced Widowed" at bounding box center [1024, 340] width 159 height 32
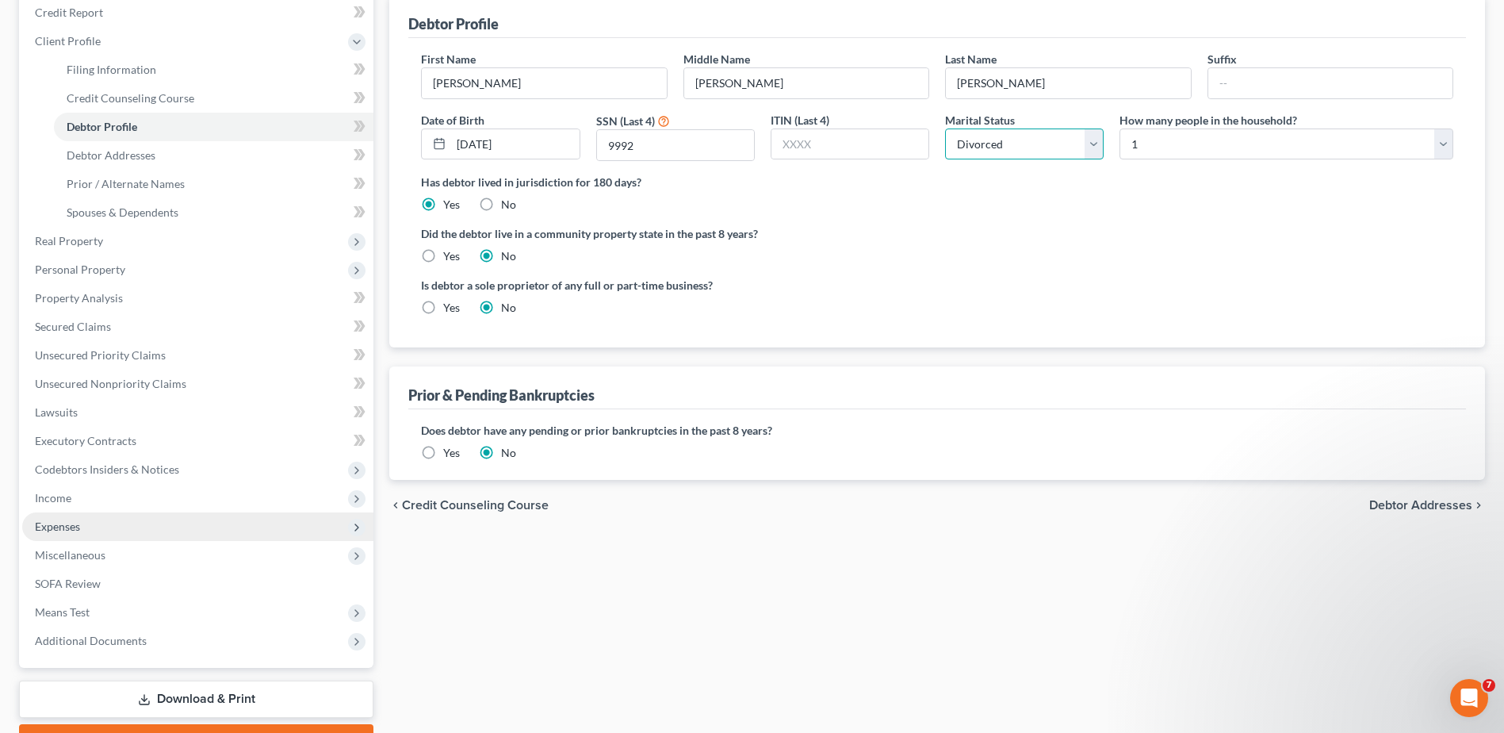
scroll to position [281, 0]
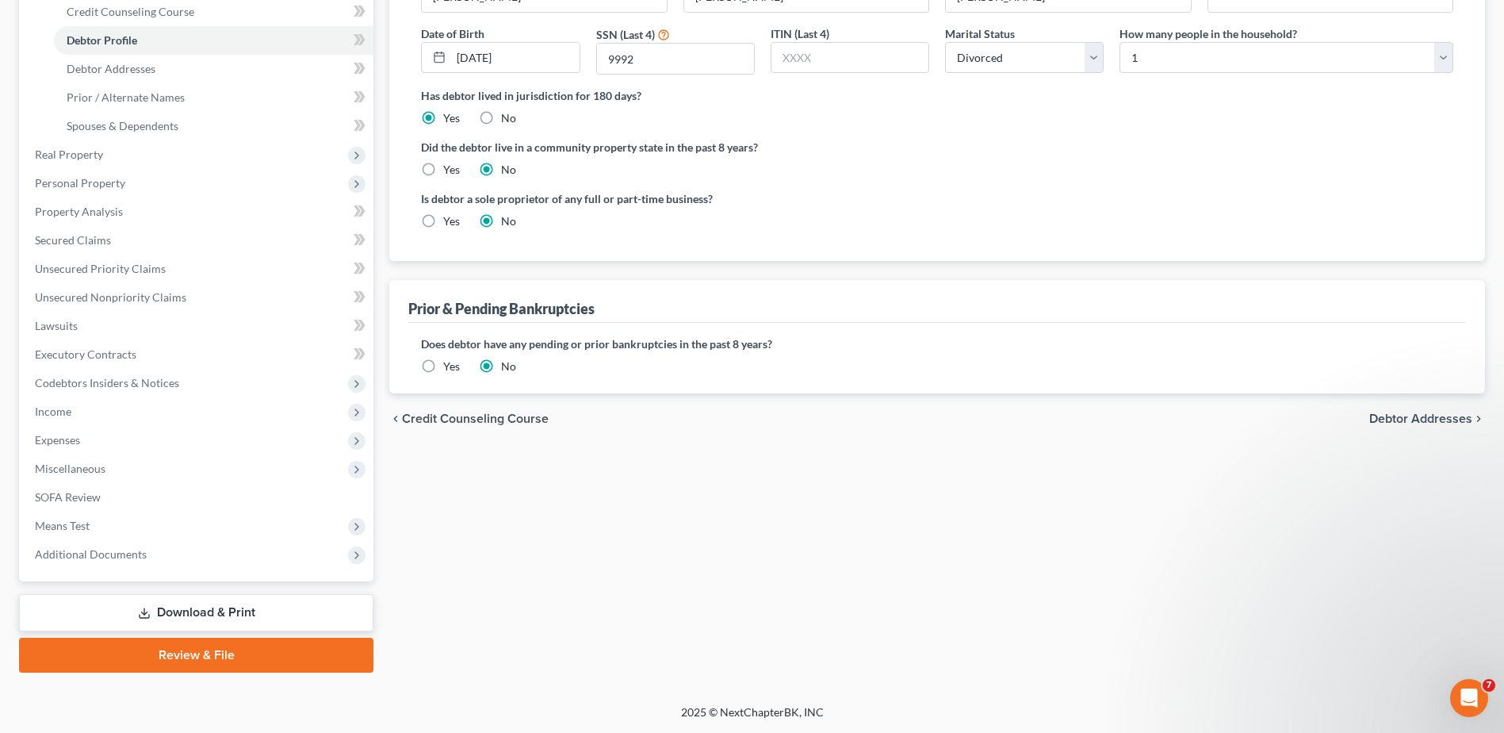
click at [201, 615] on link "Download & Print" at bounding box center [196, 612] width 354 height 37
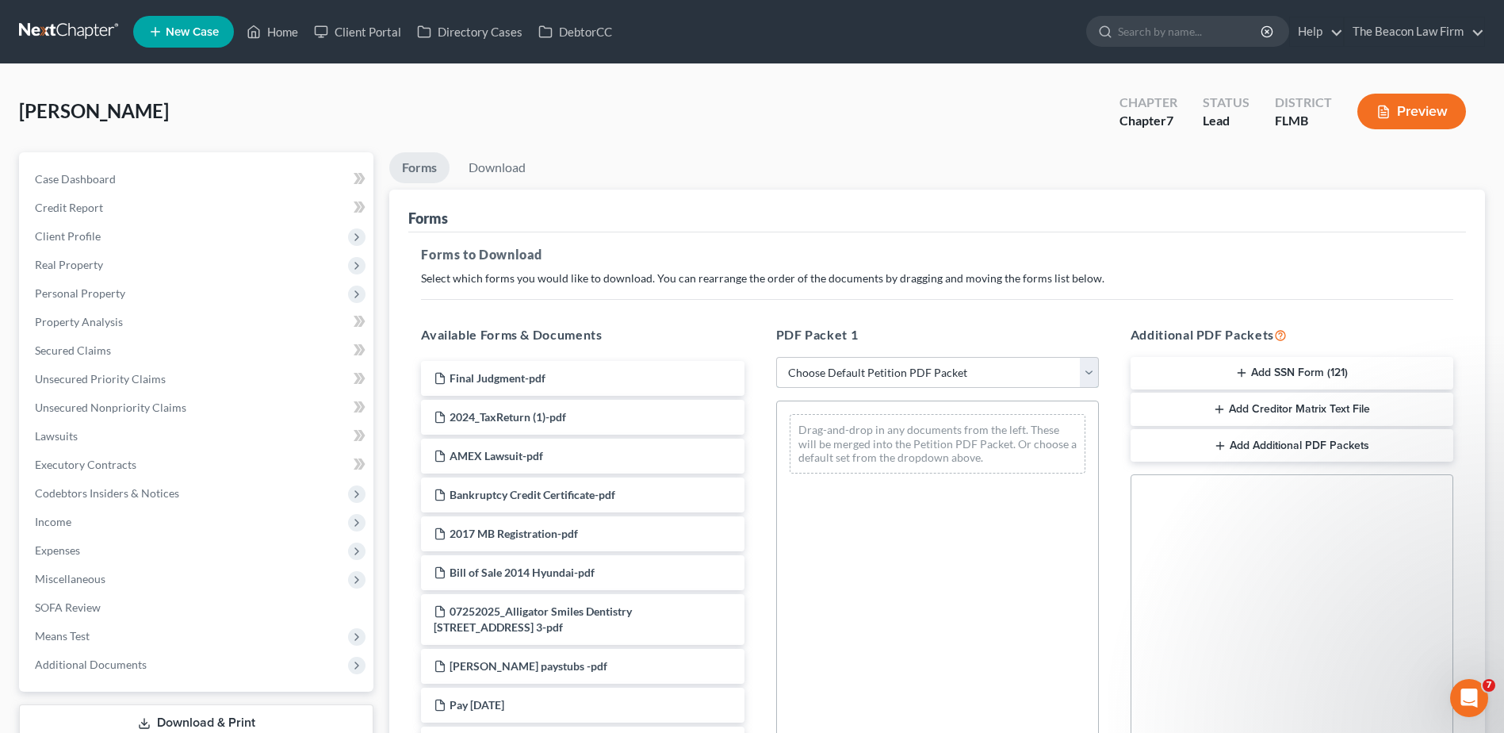
click at [879, 367] on select "Choose Default Petition PDF Packet Complete Bankruptcy Petition (all forms and …" at bounding box center [937, 373] width 323 height 32
select select "4"
click at [776, 357] on select "Choose Default Petition PDF Packet Complete Bankruptcy Petition (all forms and …" at bounding box center [937, 373] width 323 height 32
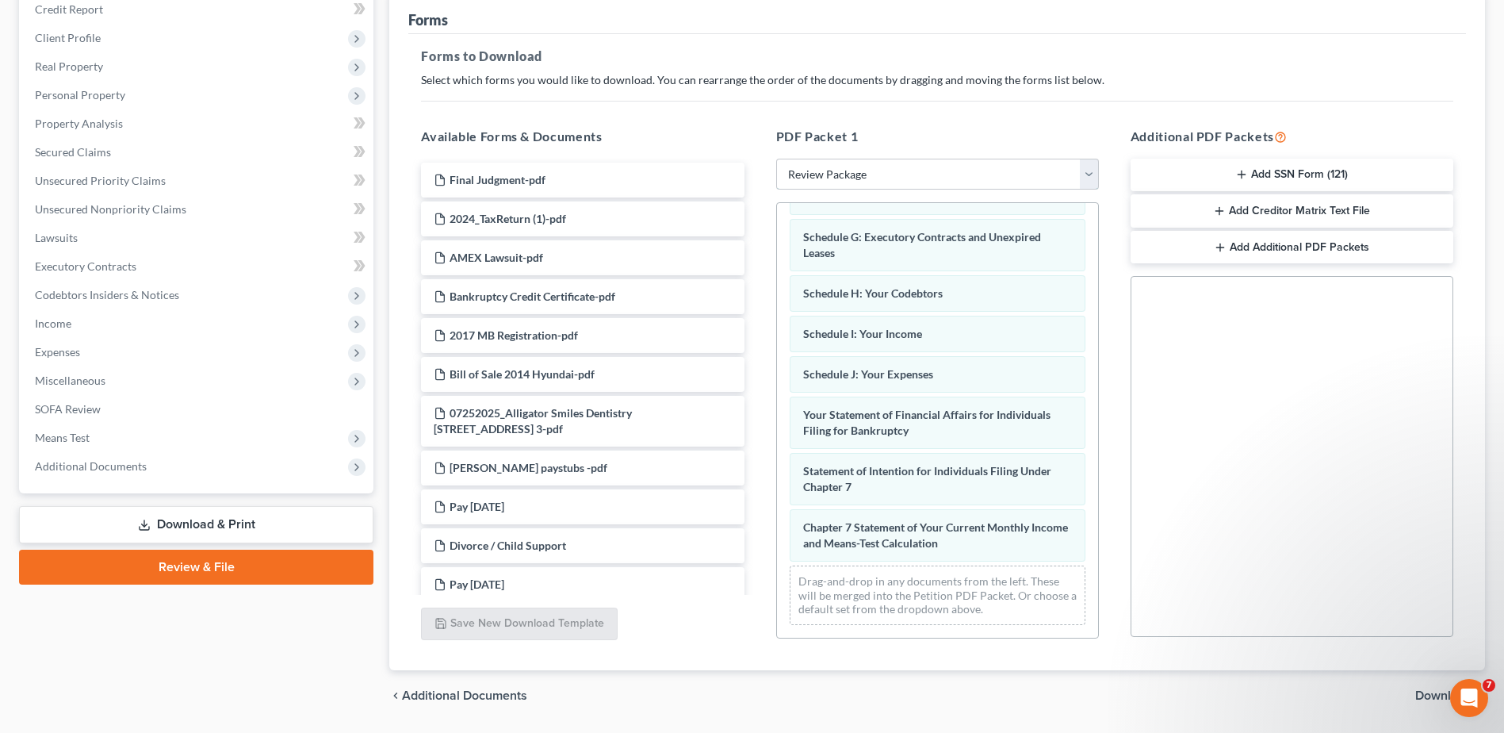
scroll to position [247, 0]
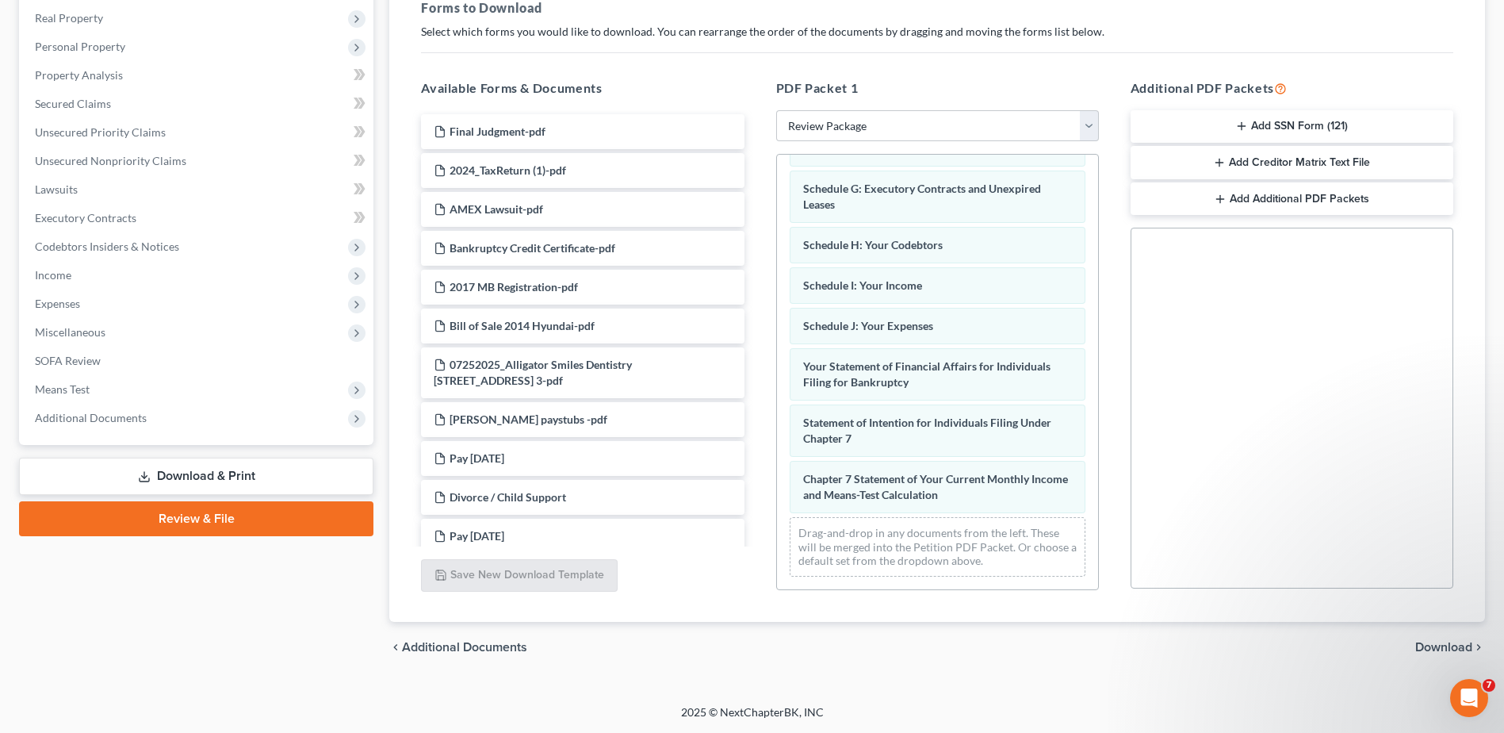
click at [1437, 646] on span "Download" at bounding box center [1443, 647] width 57 height 13
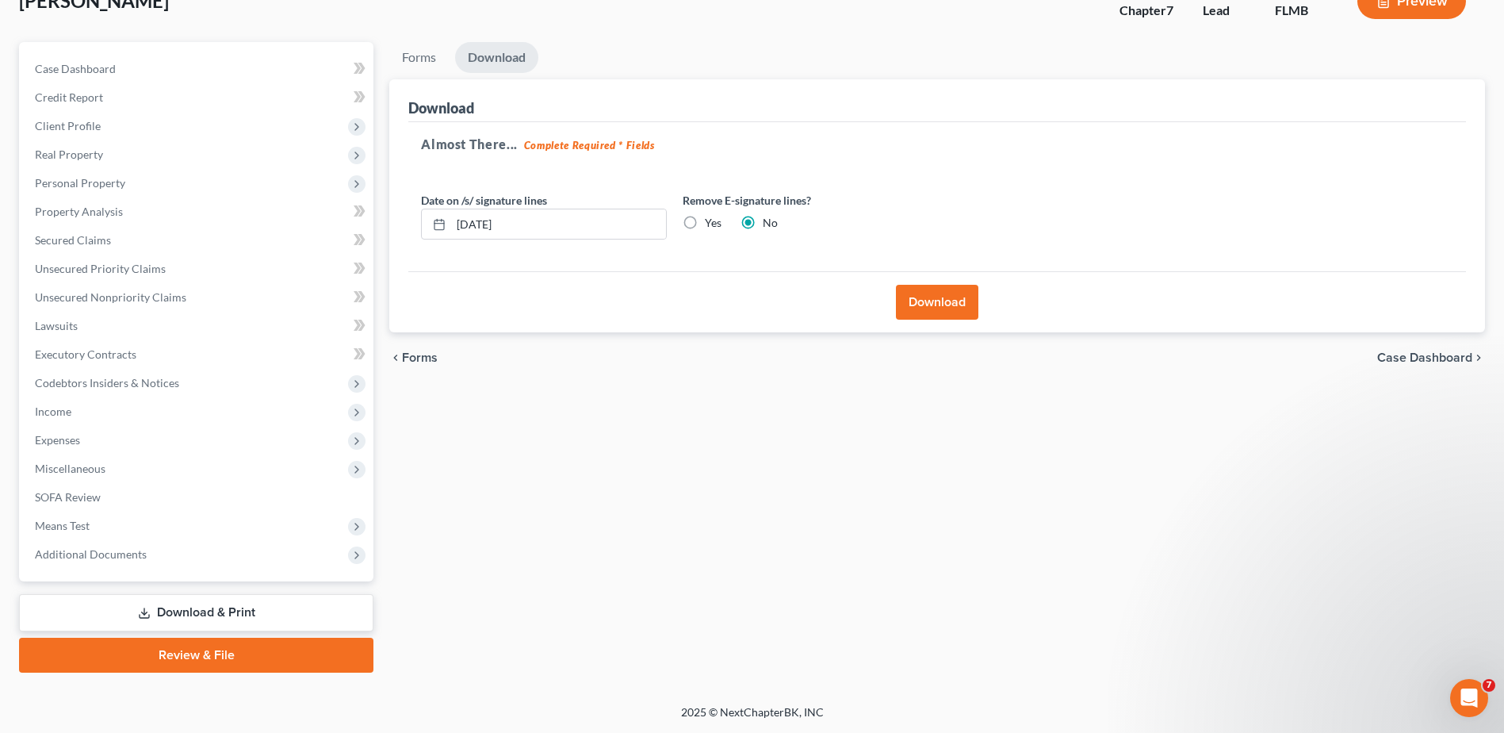
scroll to position [110, 0]
click at [948, 310] on button "Download" at bounding box center [937, 302] width 82 height 35
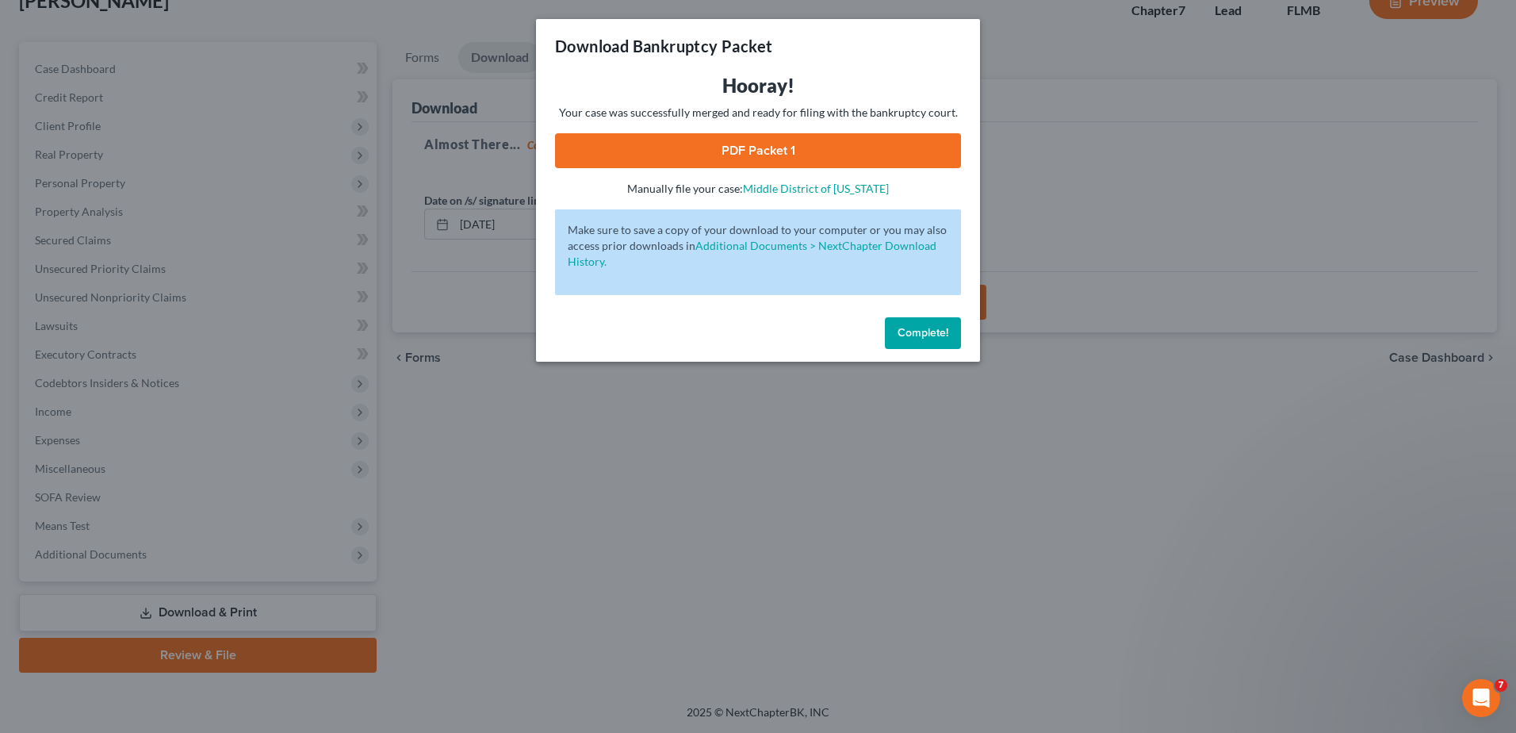
click at [770, 161] on link "PDF Packet 1" at bounding box center [758, 150] width 406 height 35
click at [933, 341] on button "Complete!" at bounding box center [923, 333] width 76 height 32
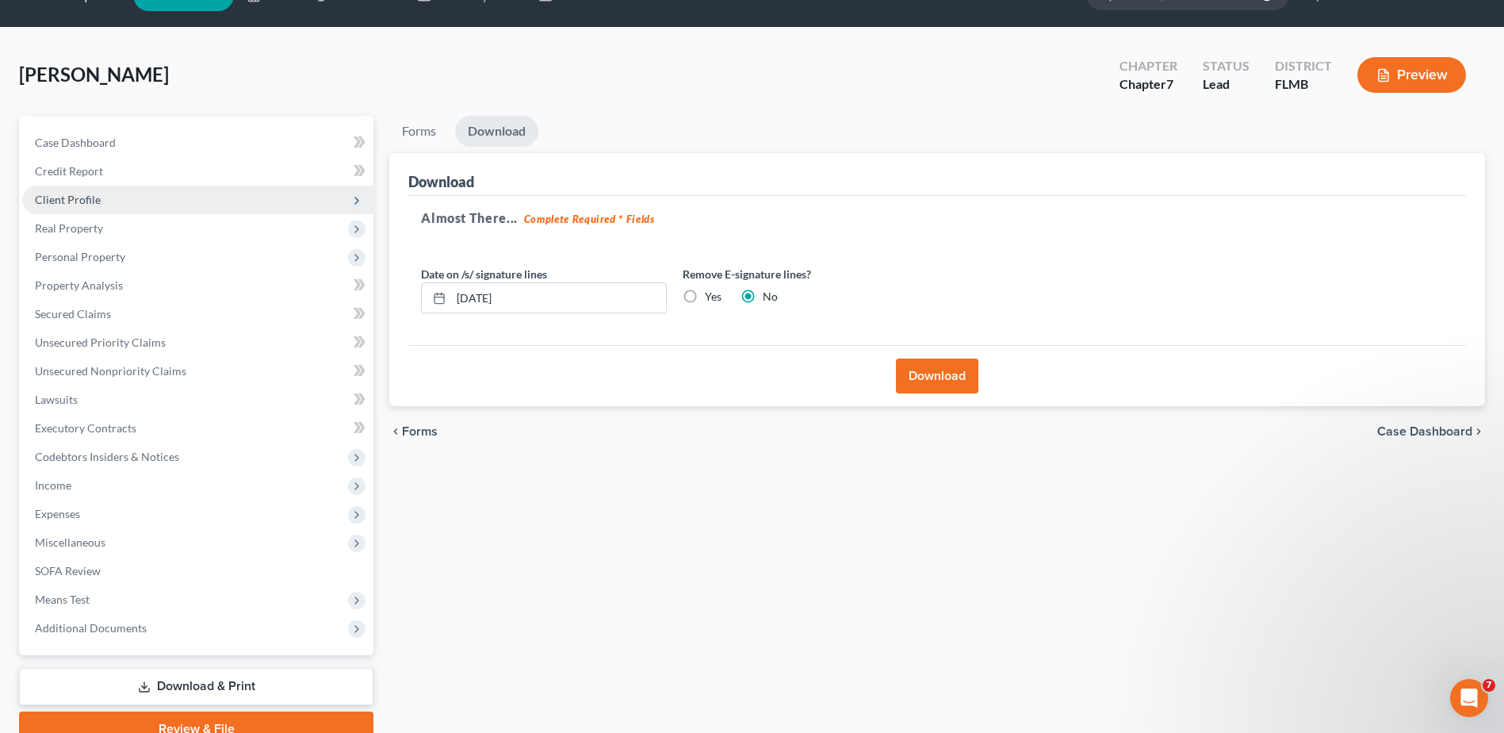
scroll to position [0, 0]
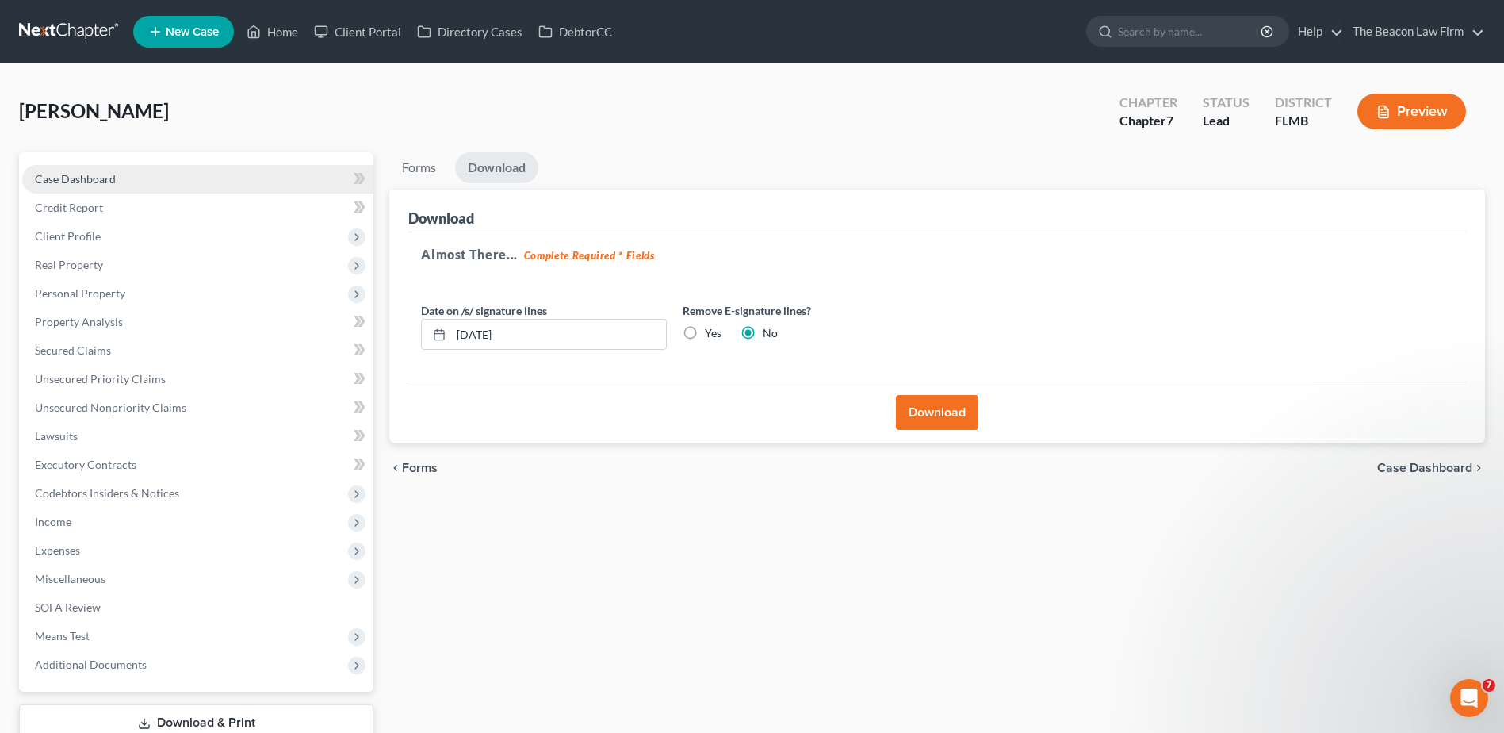
click at [86, 178] on span "Case Dashboard" at bounding box center [75, 178] width 81 height 13
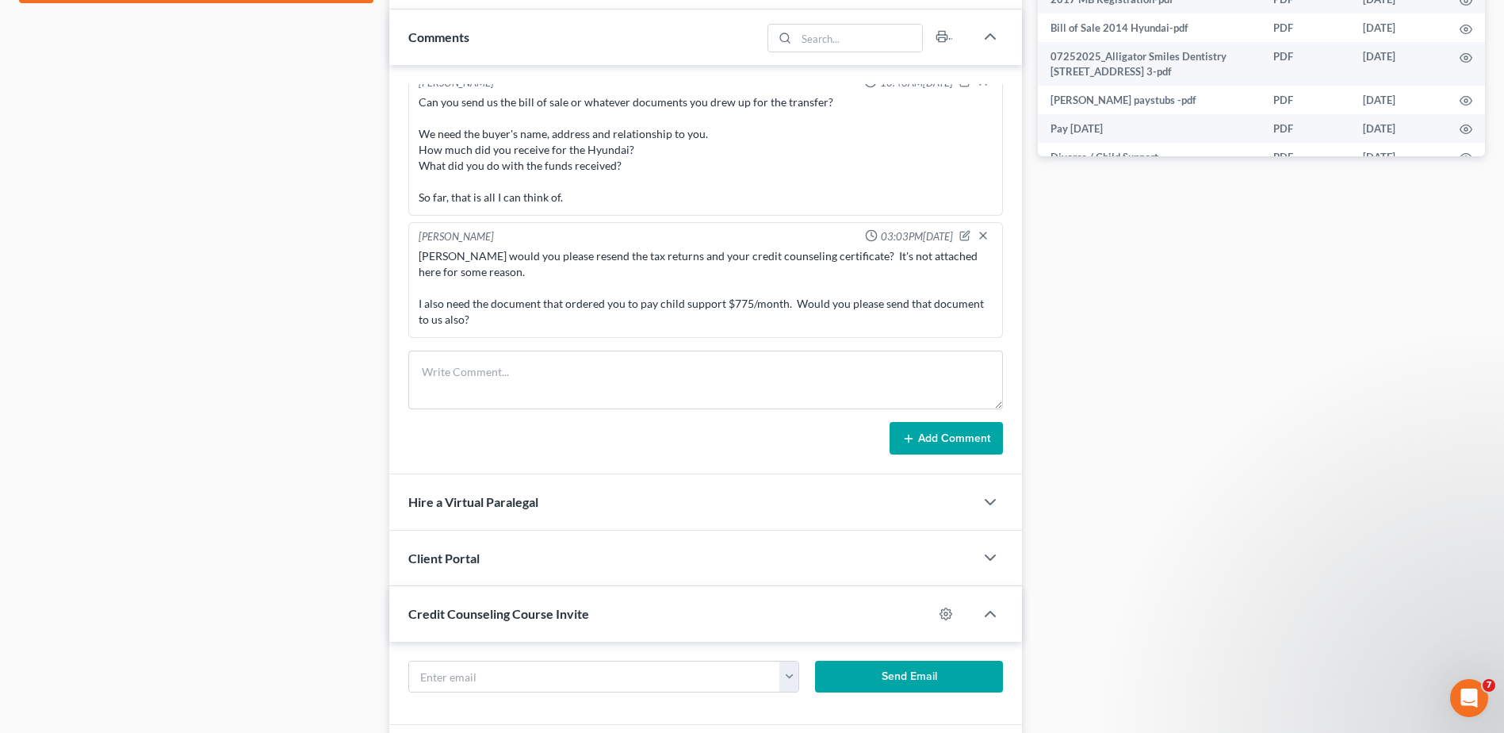
scroll to position [793, 0]
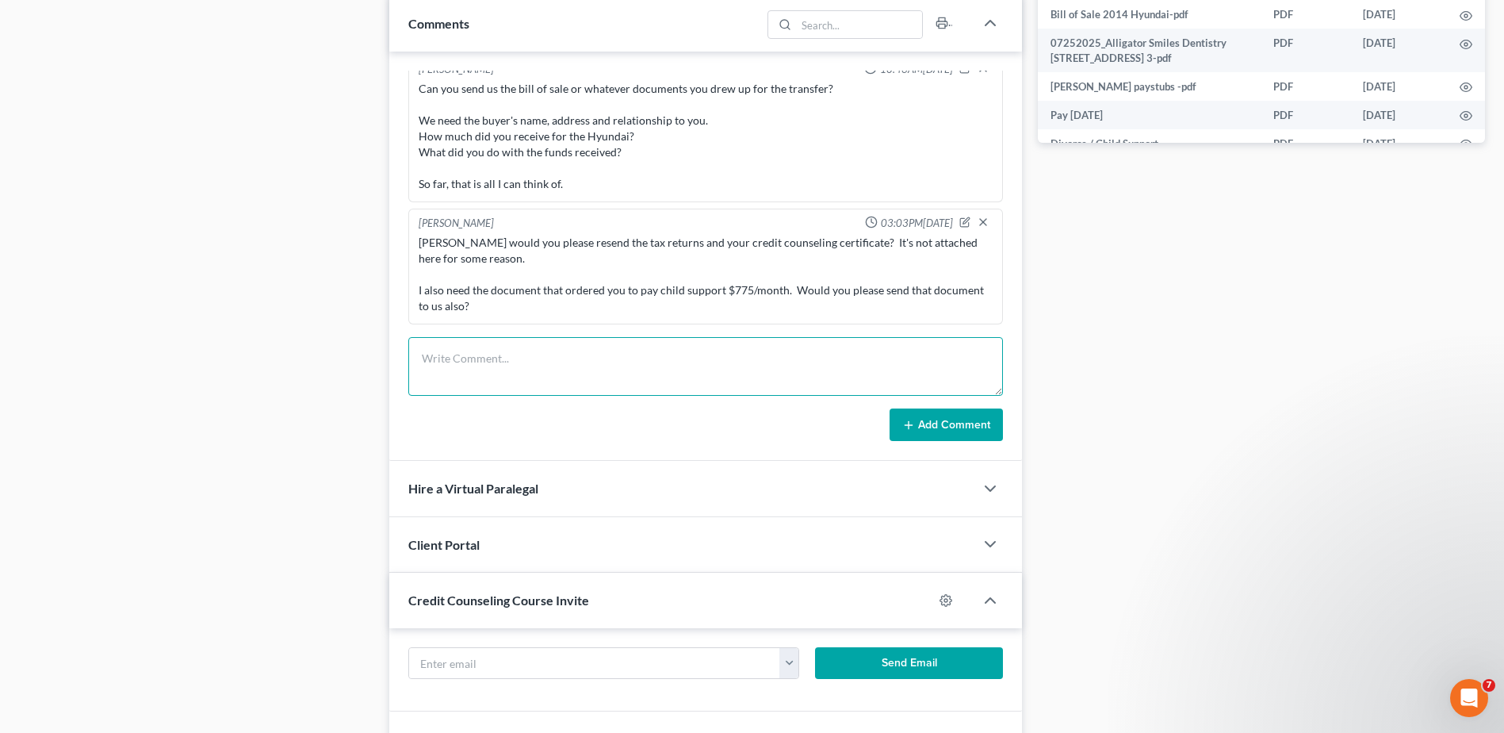
click at [498, 370] on textarea at bounding box center [705, 366] width 595 height 59
paste textarea "Good Morning [PERSON_NAME], Attached please find the initial draft of your peti…"
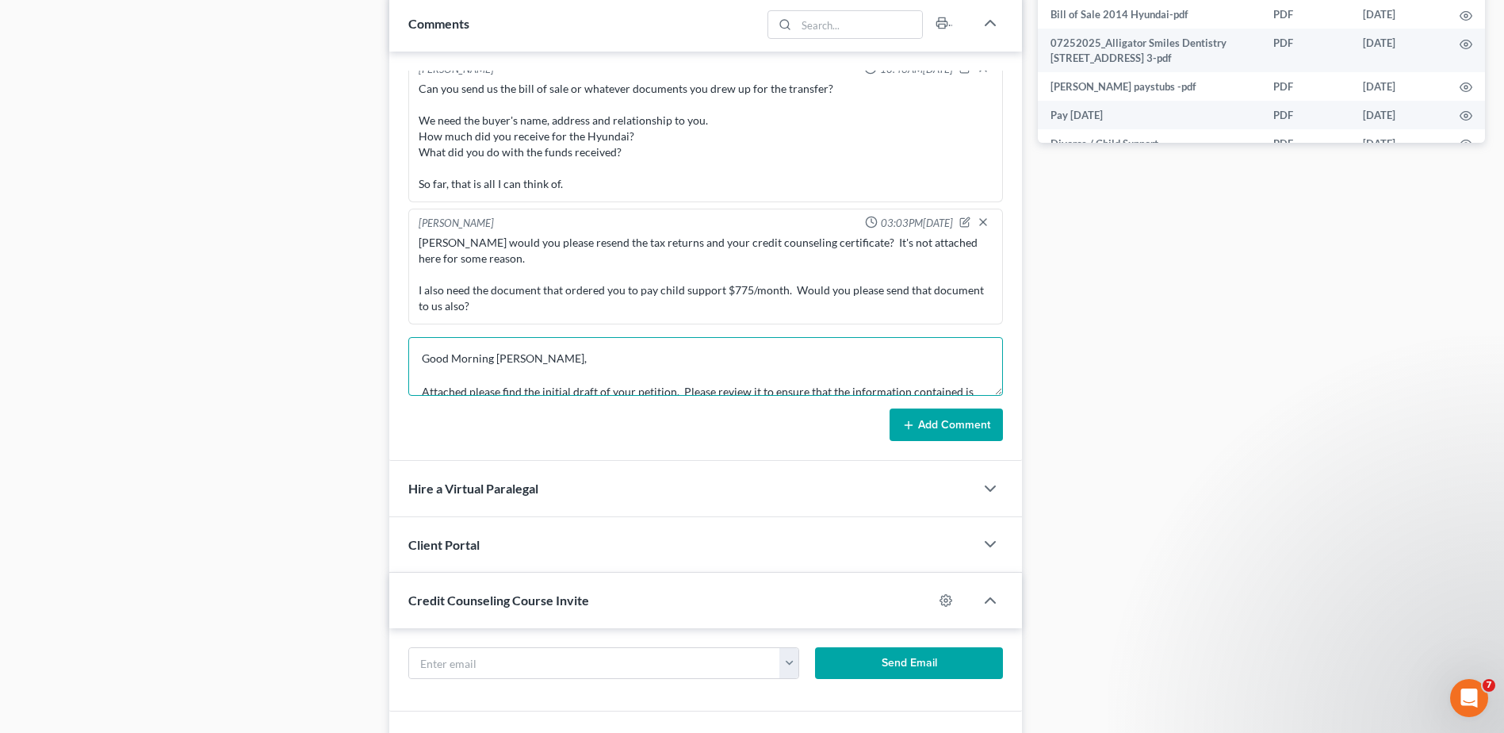
scroll to position [136, 0]
type textarea "Good Morning [PERSON_NAME], Attached please find the initial draft of your peti…"
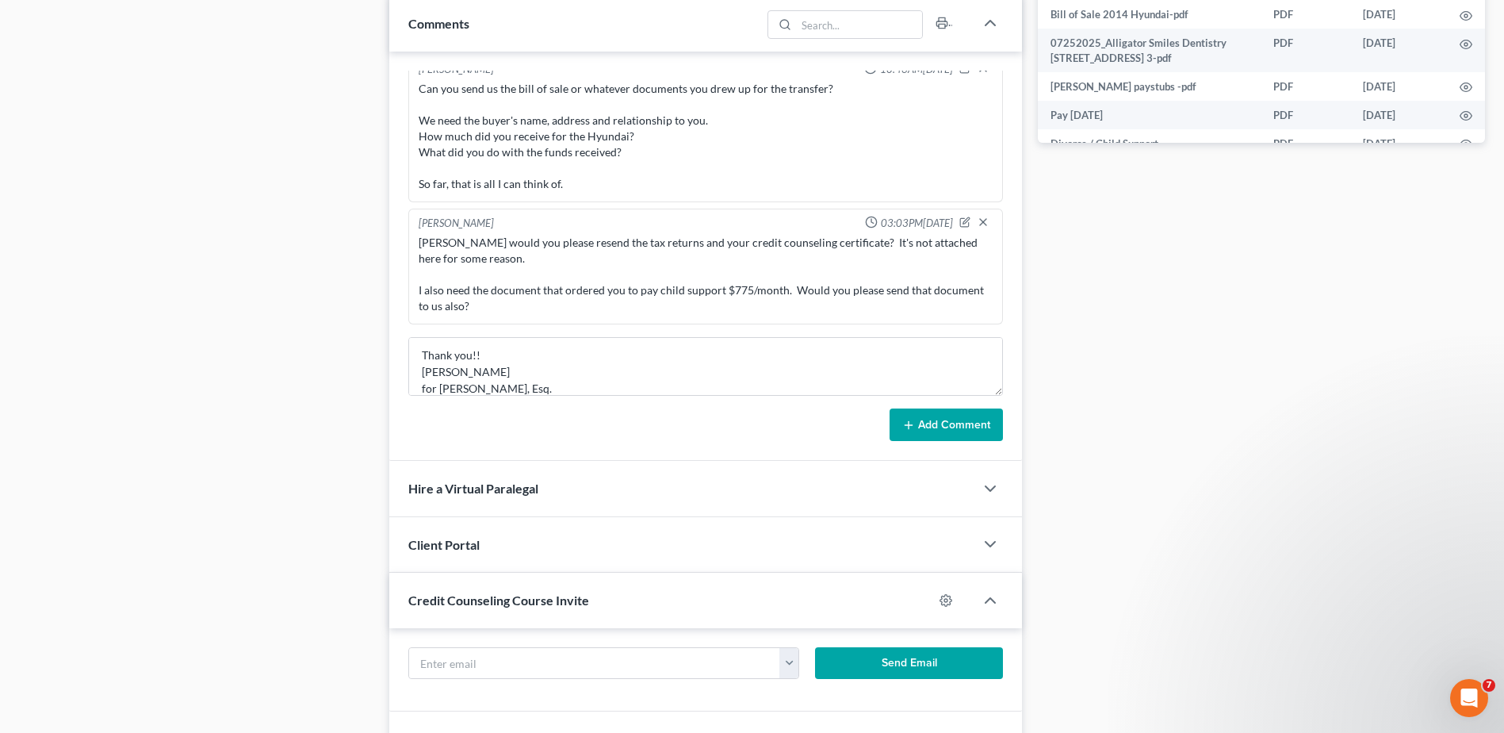
click at [976, 427] on button "Add Comment" at bounding box center [946, 424] width 113 height 33
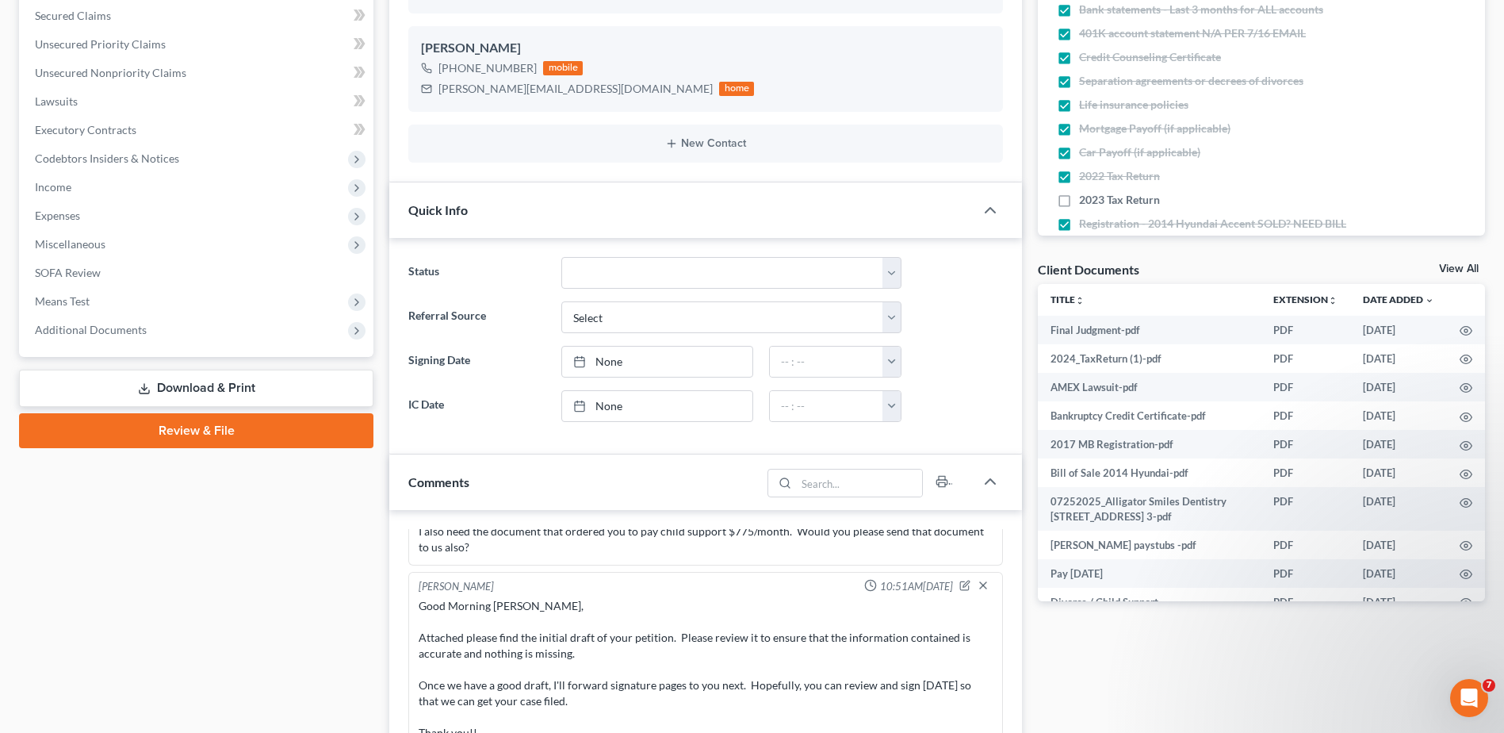
scroll to position [0, 0]
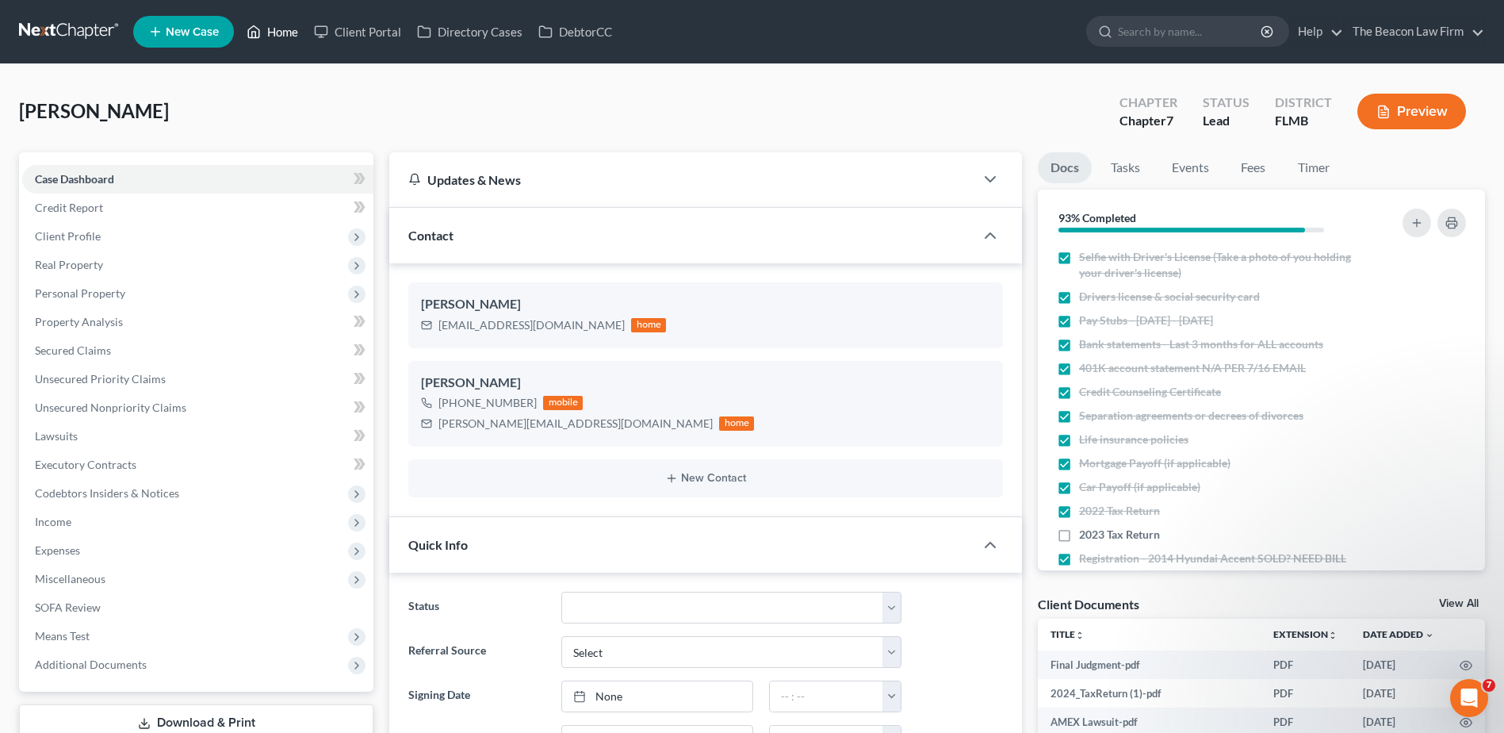
drag, startPoint x: 278, startPoint y: 35, endPoint x: 603, endPoint y: 103, distance: 332.2
click at [278, 35] on link "Home" at bounding box center [272, 31] width 67 height 29
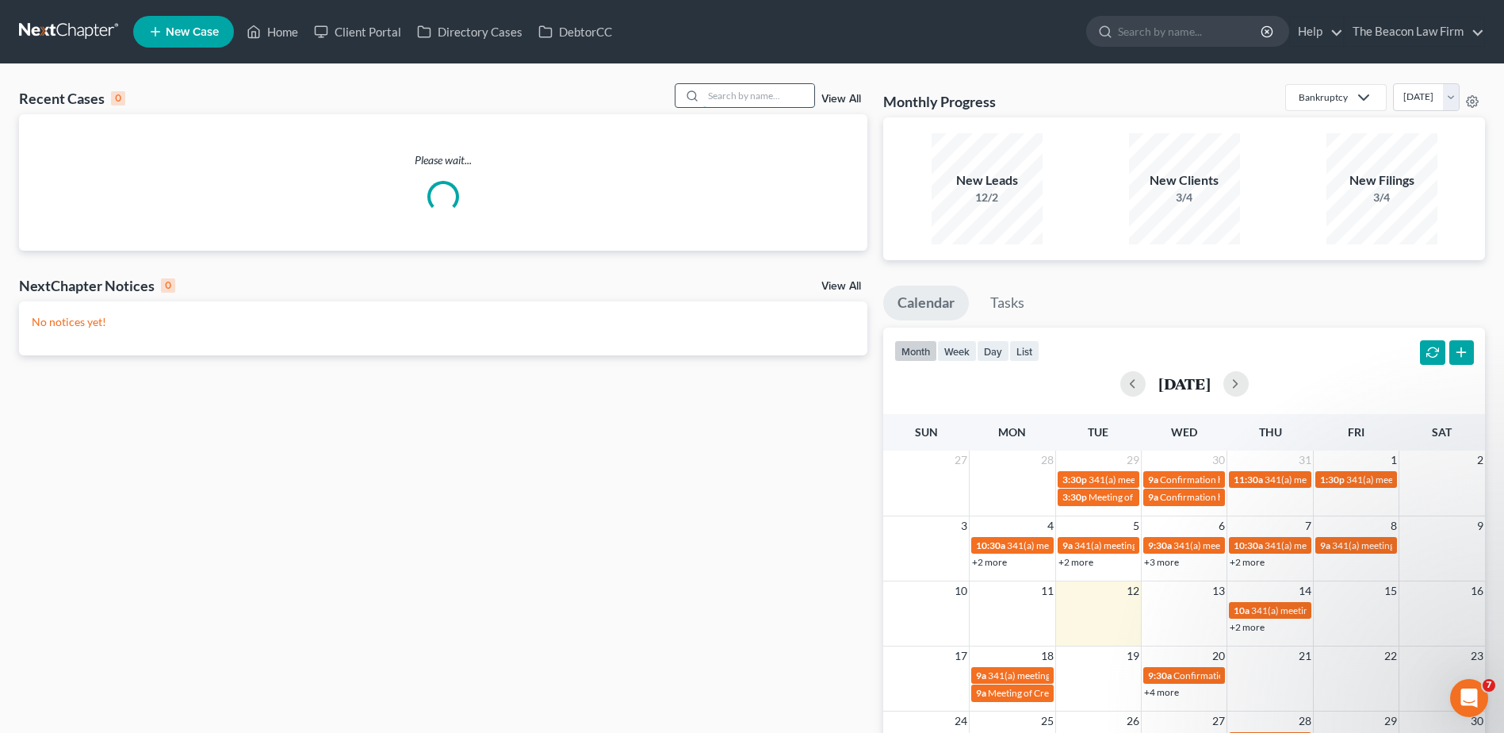
click at [798, 94] on input "search" at bounding box center [758, 95] width 111 height 23
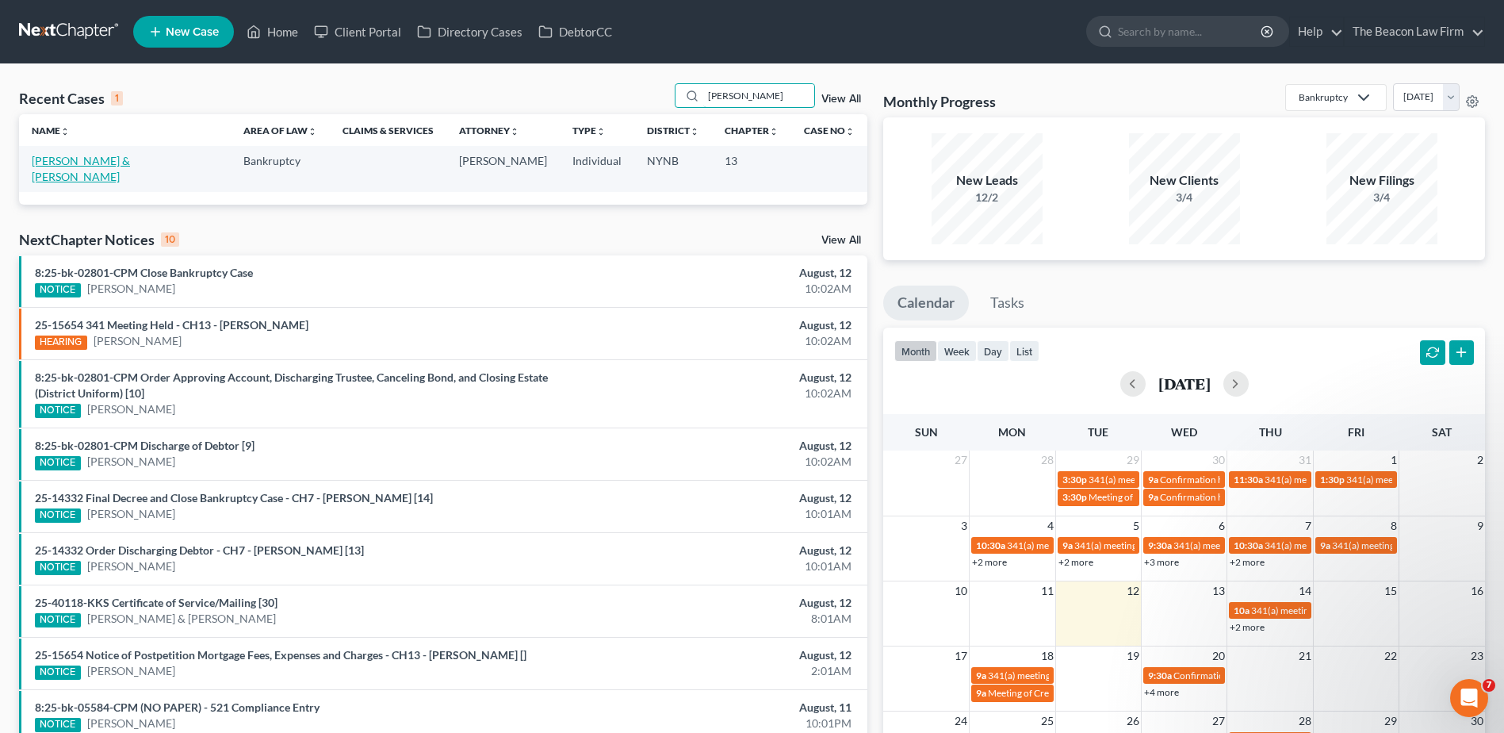
type input "[PERSON_NAME]"
click at [112, 156] on link "[PERSON_NAME] & [PERSON_NAME]" at bounding box center [81, 168] width 98 height 29
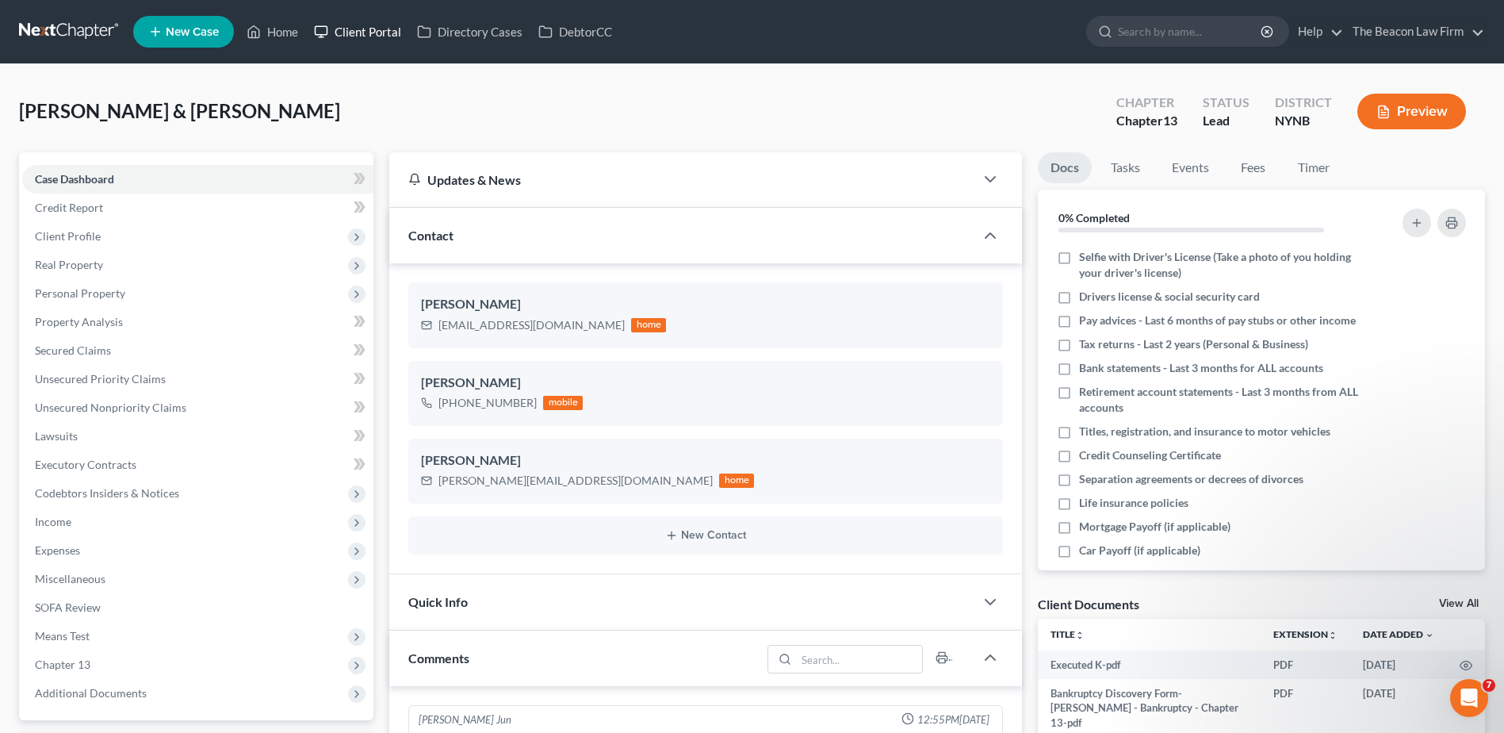
click at [373, 35] on link "Client Portal" at bounding box center [357, 31] width 103 height 29
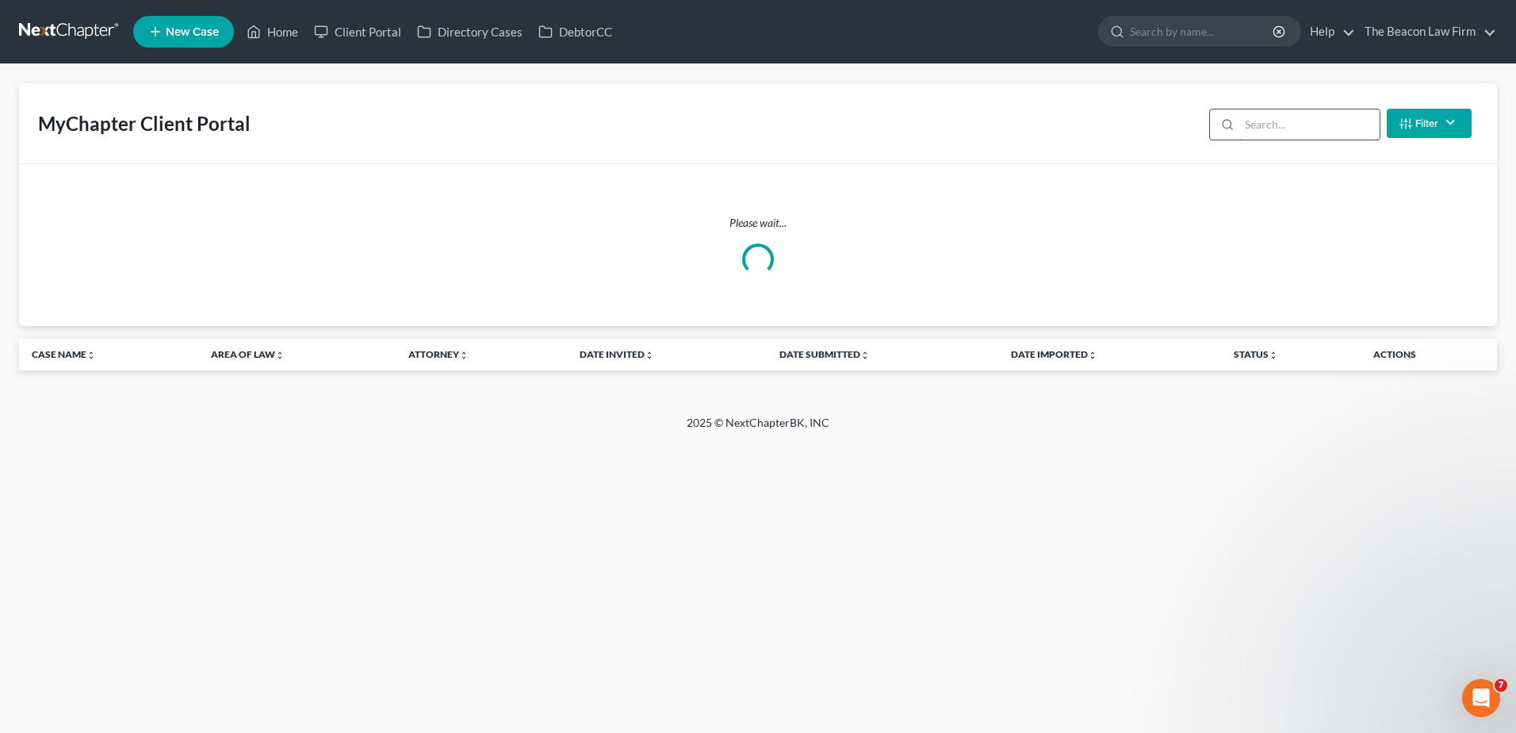
click at [1296, 128] on input "search" at bounding box center [1309, 124] width 140 height 30
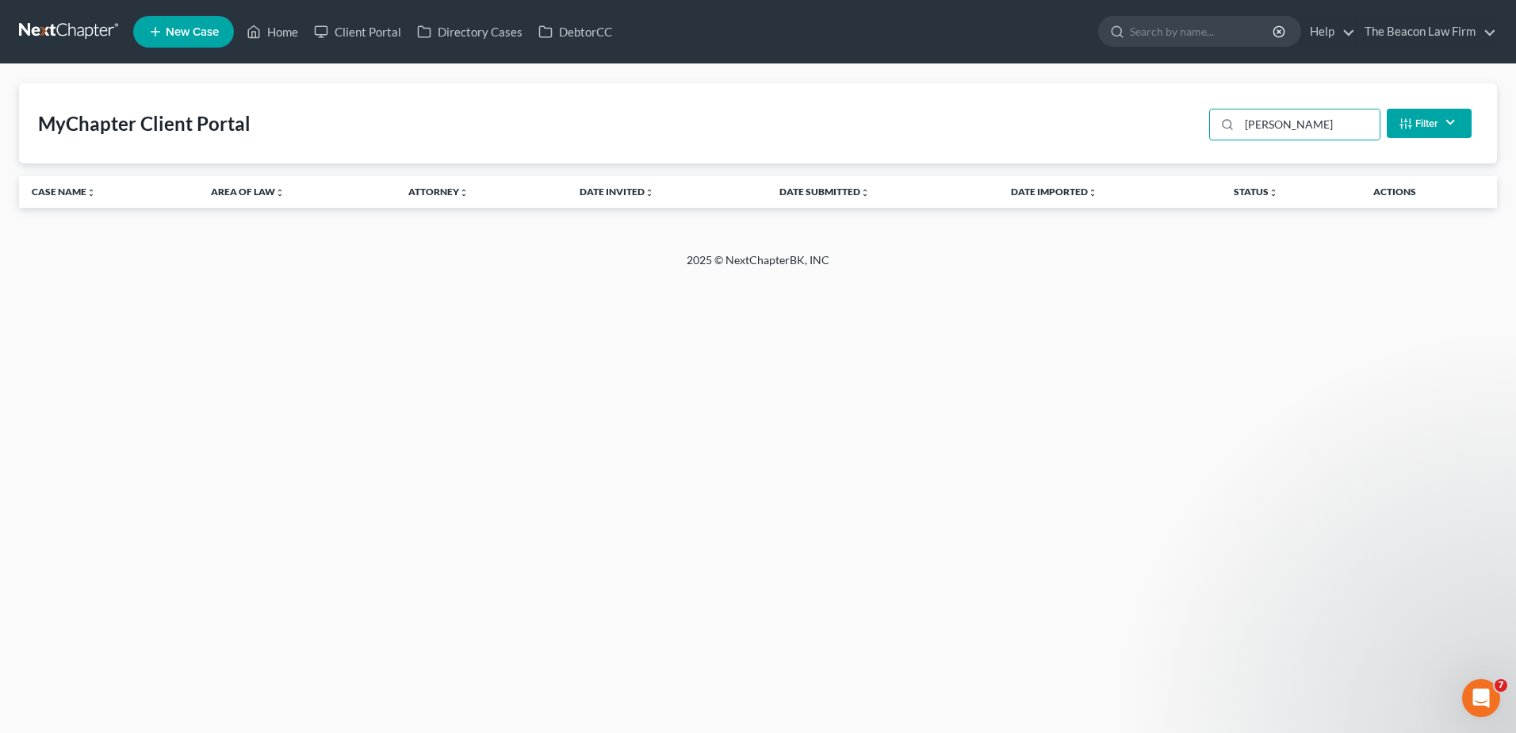
click at [1434, 125] on button "Filter" at bounding box center [1429, 123] width 85 height 29
click at [1073, 140] on div "MyChapter Client Portal [PERSON_NAME] Filter Status Filter... Invited In Progre…" at bounding box center [758, 123] width 1478 height 80
click at [1308, 128] on input "[PERSON_NAME]" at bounding box center [1309, 124] width 140 height 30
click at [1234, 125] on icon at bounding box center [1227, 124] width 13 height 13
drag, startPoint x: 1297, startPoint y: 128, endPoint x: 1212, endPoint y: 131, distance: 84.9
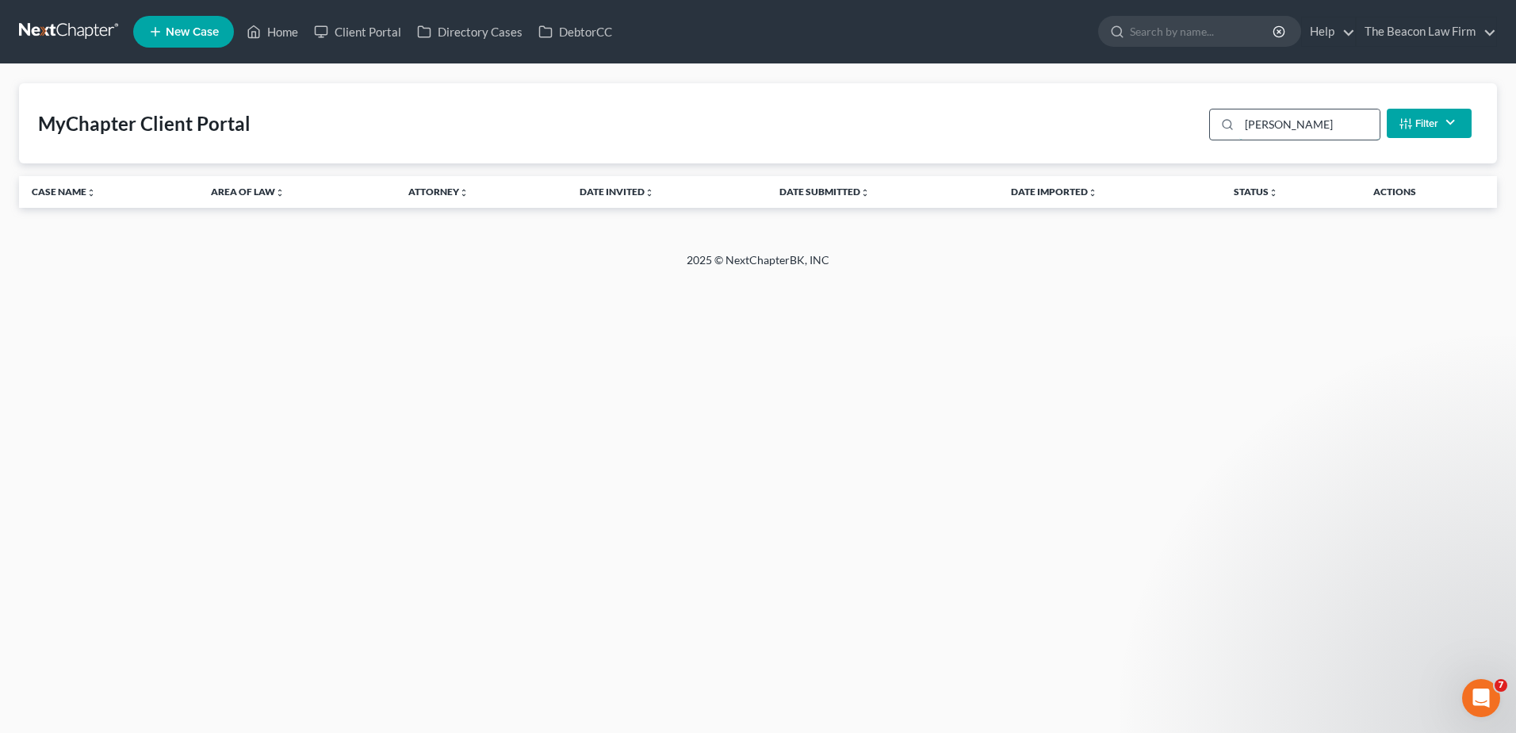
click at [1213, 130] on div "[PERSON_NAME]" at bounding box center [1294, 125] width 171 height 32
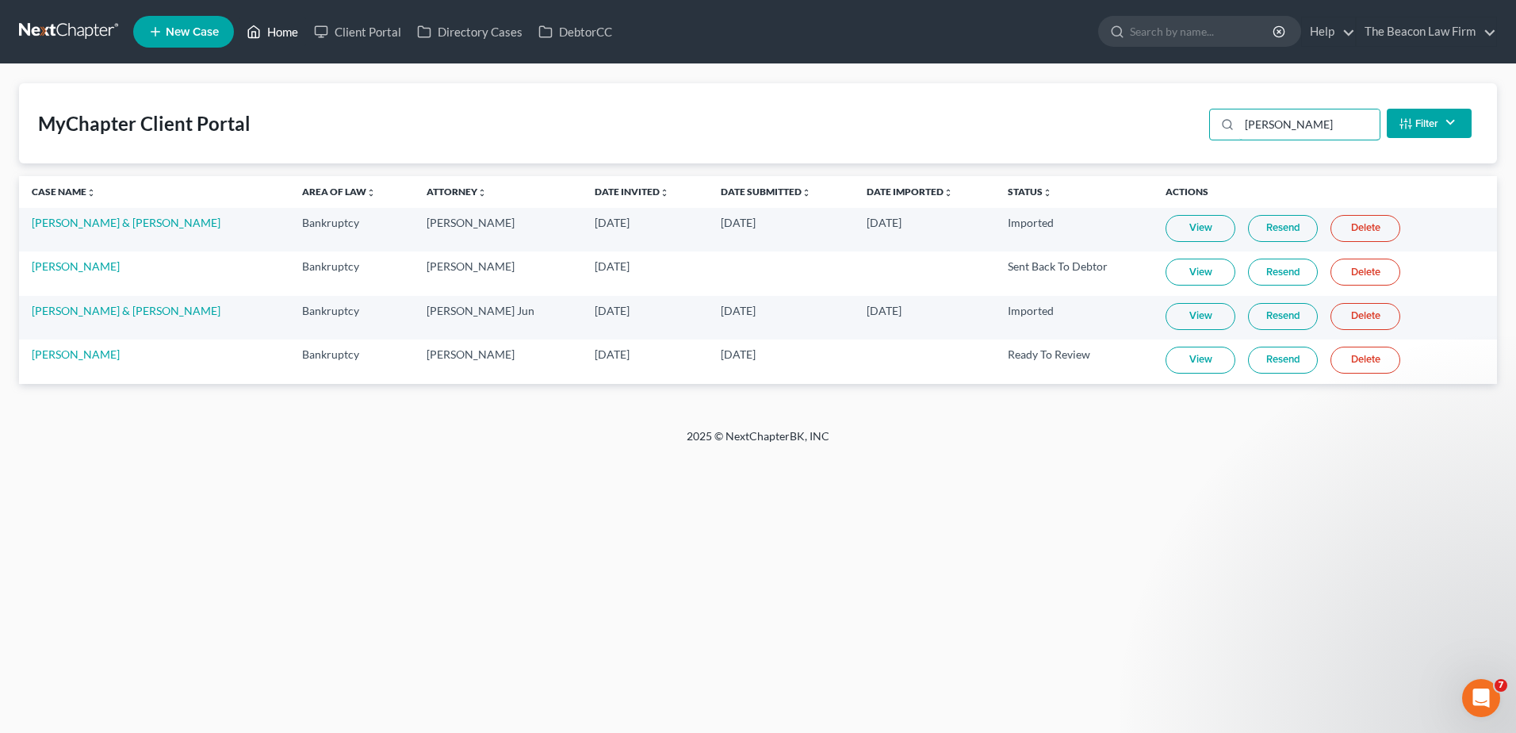
type input "[PERSON_NAME]"
click at [287, 36] on link "Home" at bounding box center [272, 31] width 67 height 29
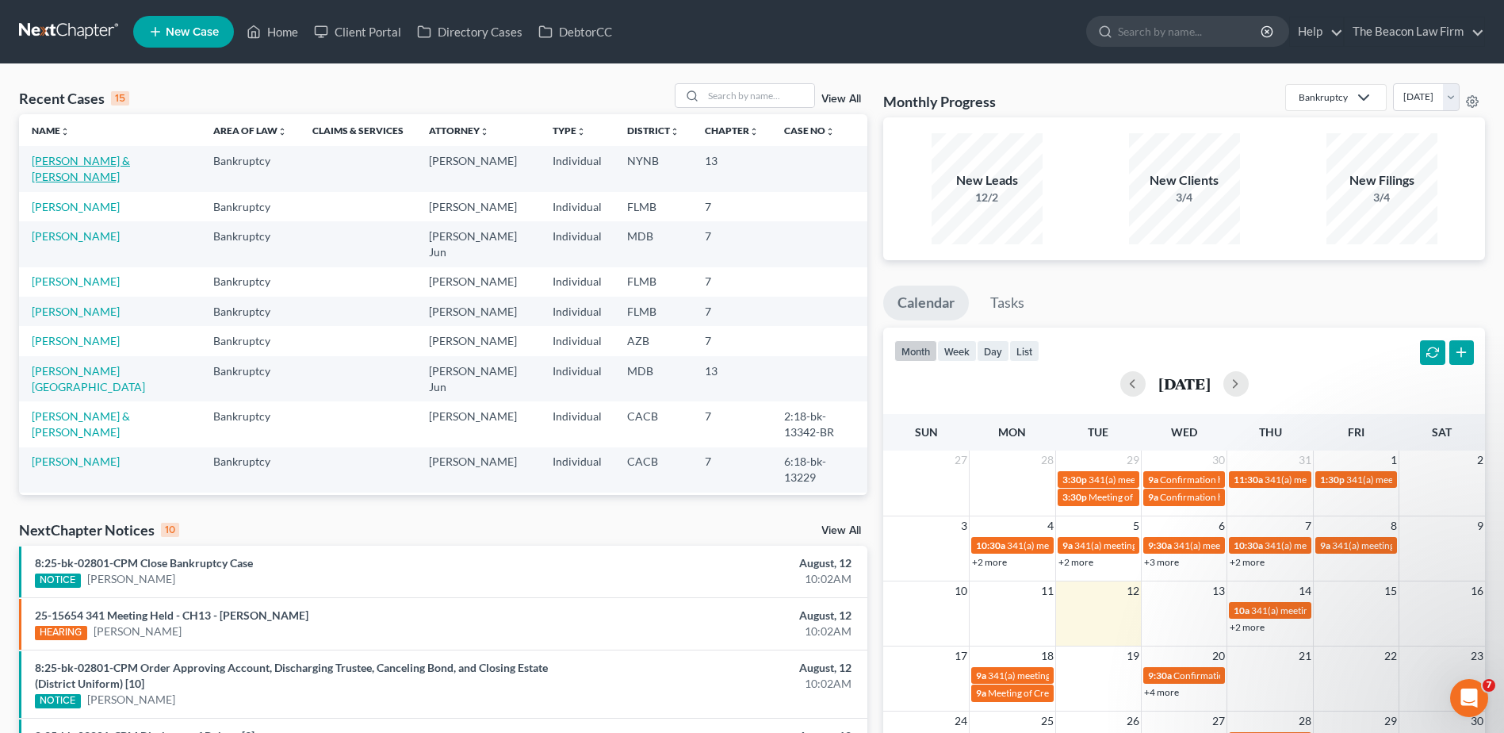
click at [80, 156] on link "[PERSON_NAME] & [PERSON_NAME]" at bounding box center [81, 168] width 98 height 29
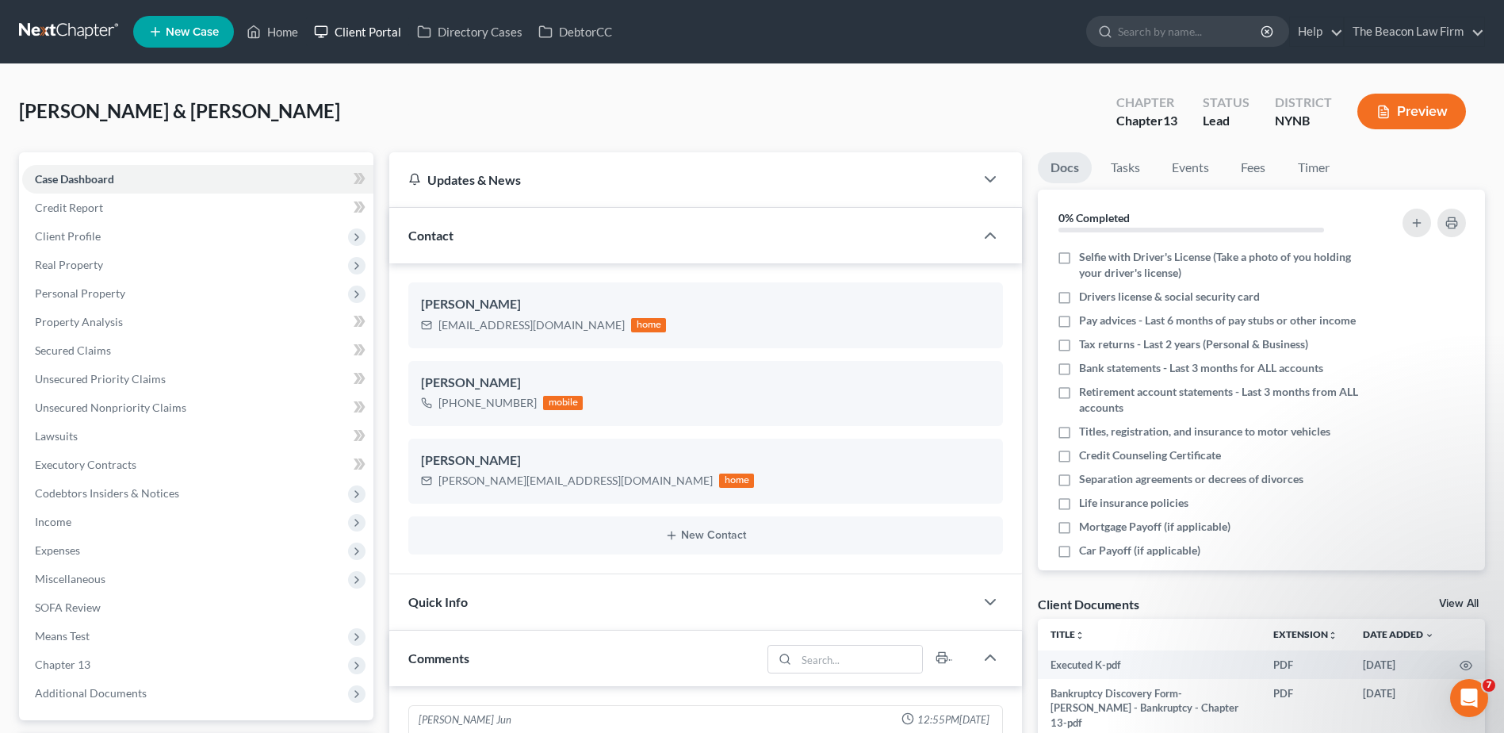
click at [386, 23] on link "Client Portal" at bounding box center [357, 31] width 103 height 29
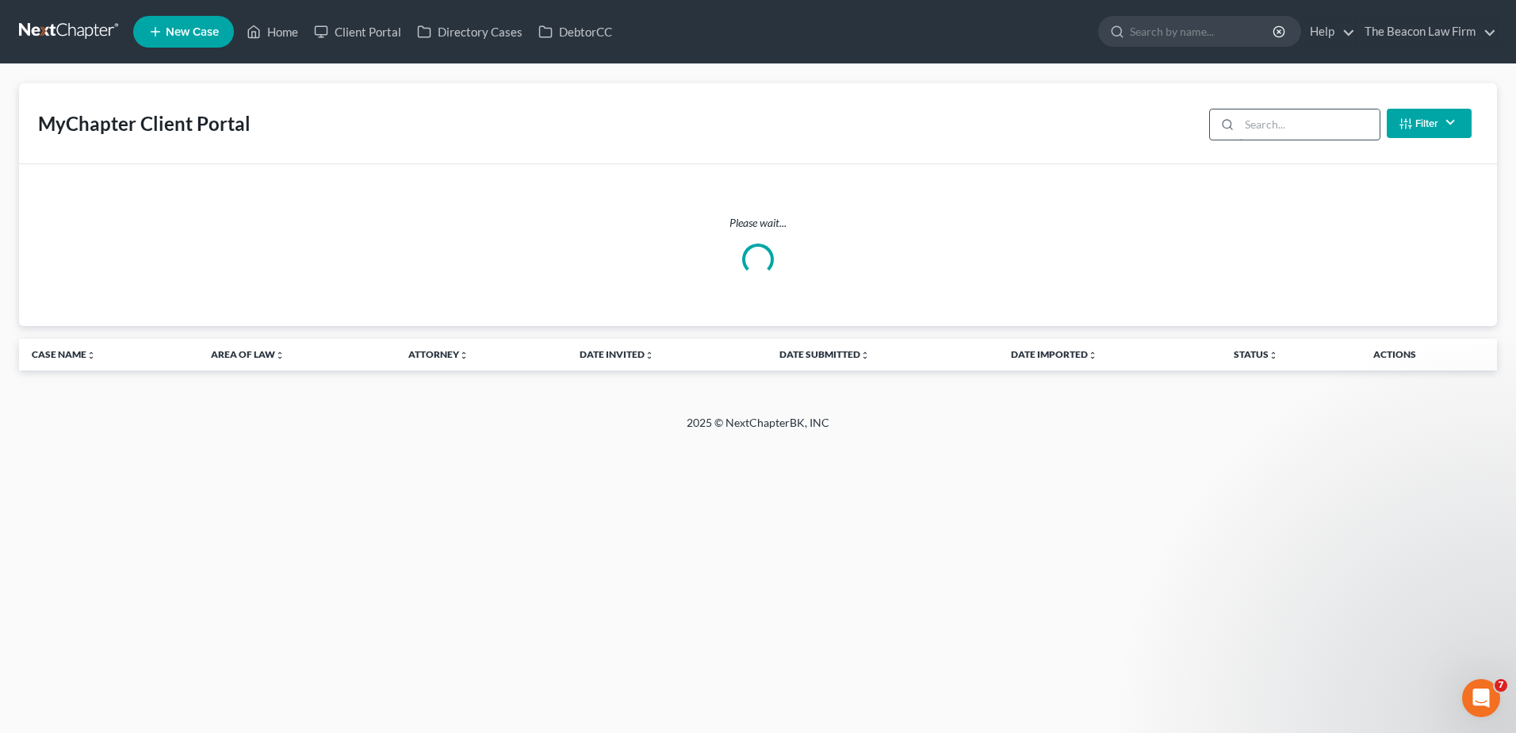
click at [1299, 121] on input "search" at bounding box center [1309, 124] width 140 height 30
click at [1298, 125] on input "search" at bounding box center [1309, 124] width 140 height 30
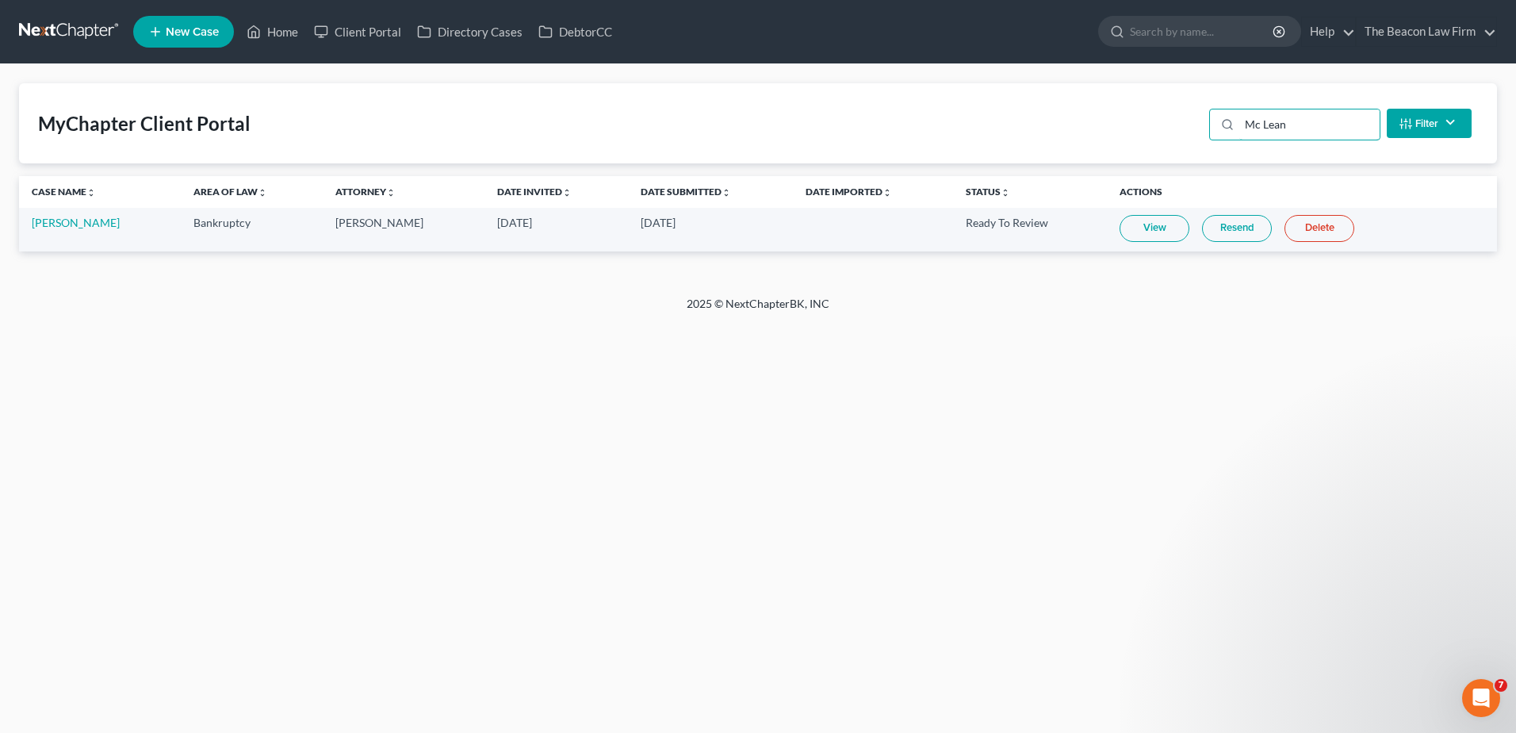
type input "Mc Lean"
click at [1160, 227] on link "View" at bounding box center [1155, 228] width 70 height 27
click at [1153, 222] on link "View" at bounding box center [1155, 228] width 70 height 27
click at [284, 34] on link "Home" at bounding box center [272, 31] width 67 height 29
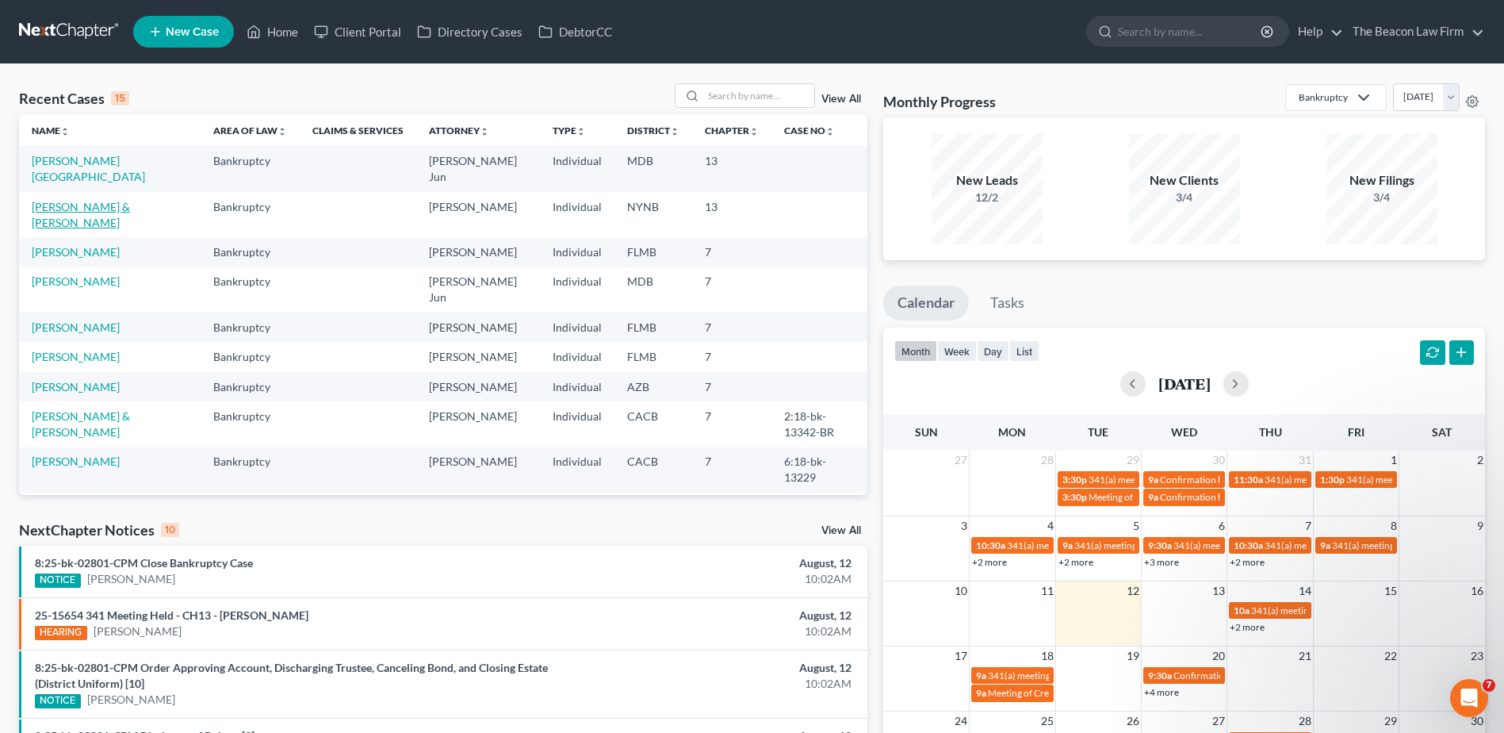
click at [113, 200] on link "[PERSON_NAME] & [PERSON_NAME]" at bounding box center [81, 214] width 98 height 29
click at [47, 200] on link "[PERSON_NAME] & [PERSON_NAME]" at bounding box center [81, 214] width 98 height 29
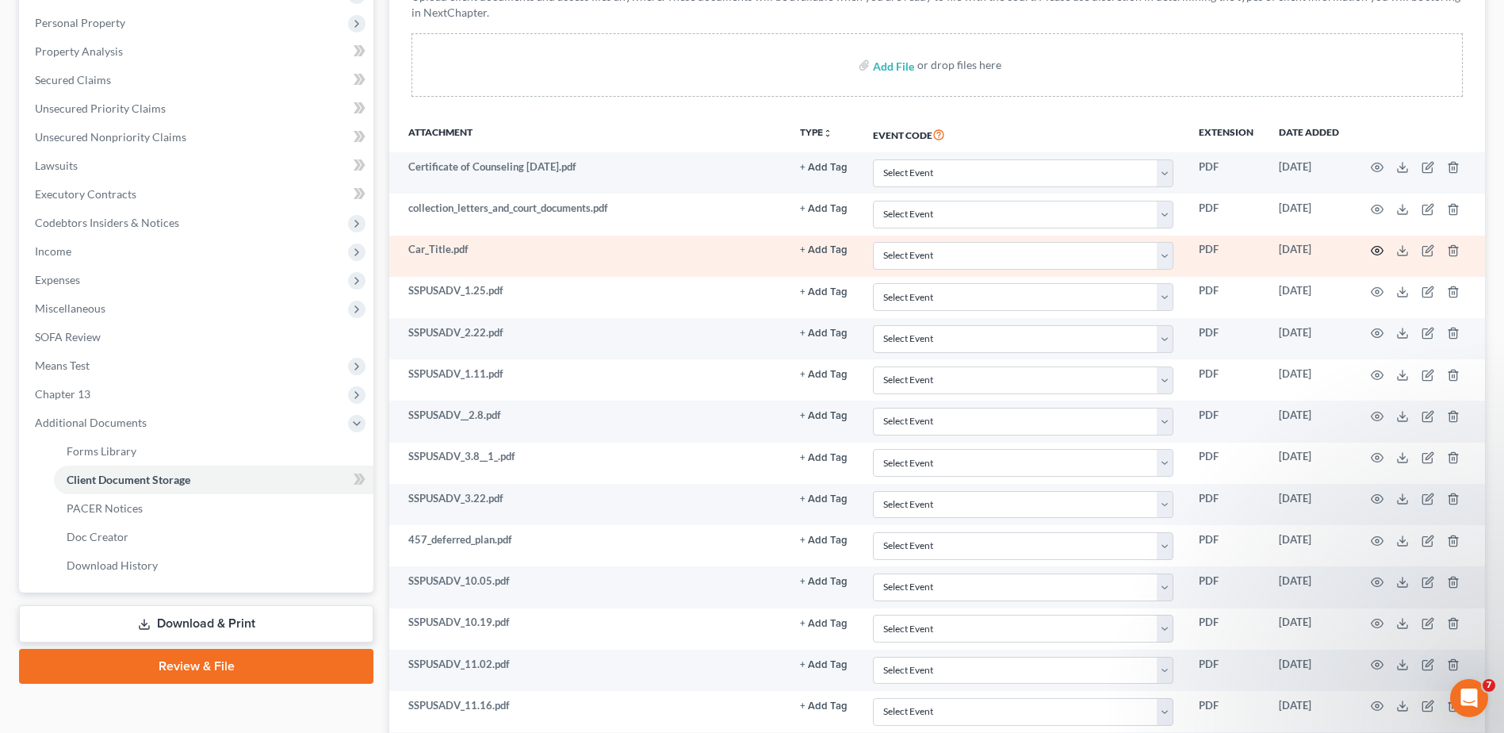
click at [1380, 247] on icon "button" at bounding box center [1377, 250] width 13 height 13
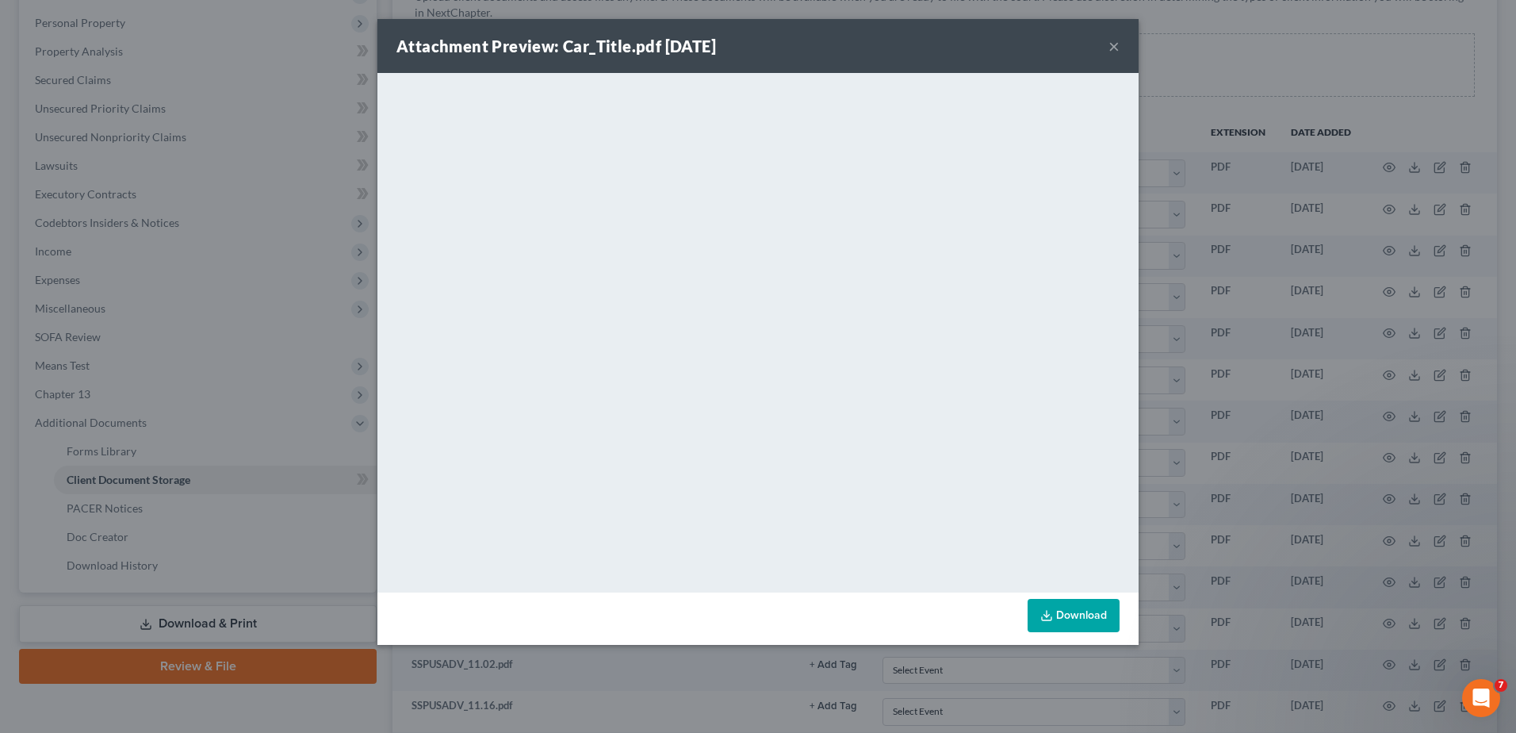
click at [1110, 48] on button "×" at bounding box center [1114, 45] width 11 height 19
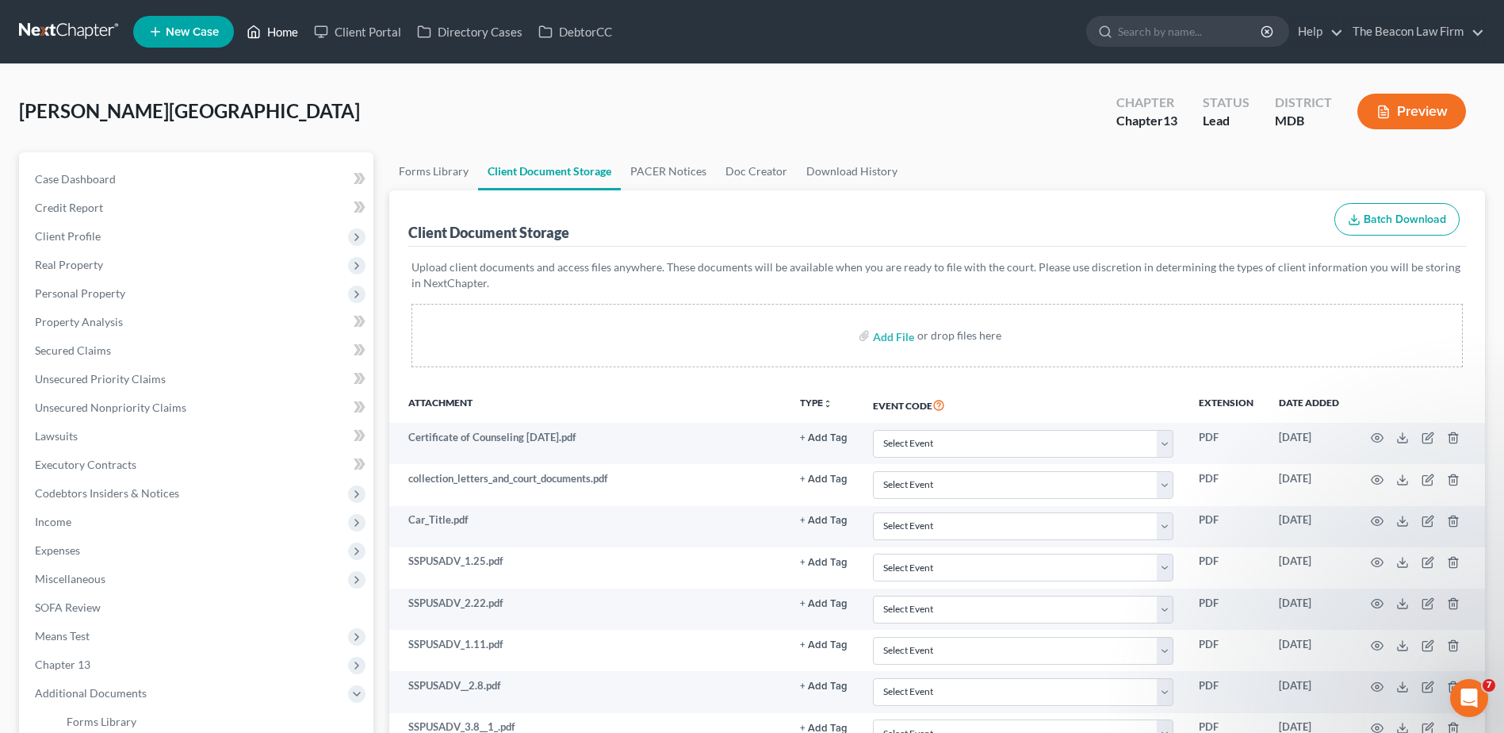
click at [289, 30] on link "Home" at bounding box center [272, 31] width 67 height 29
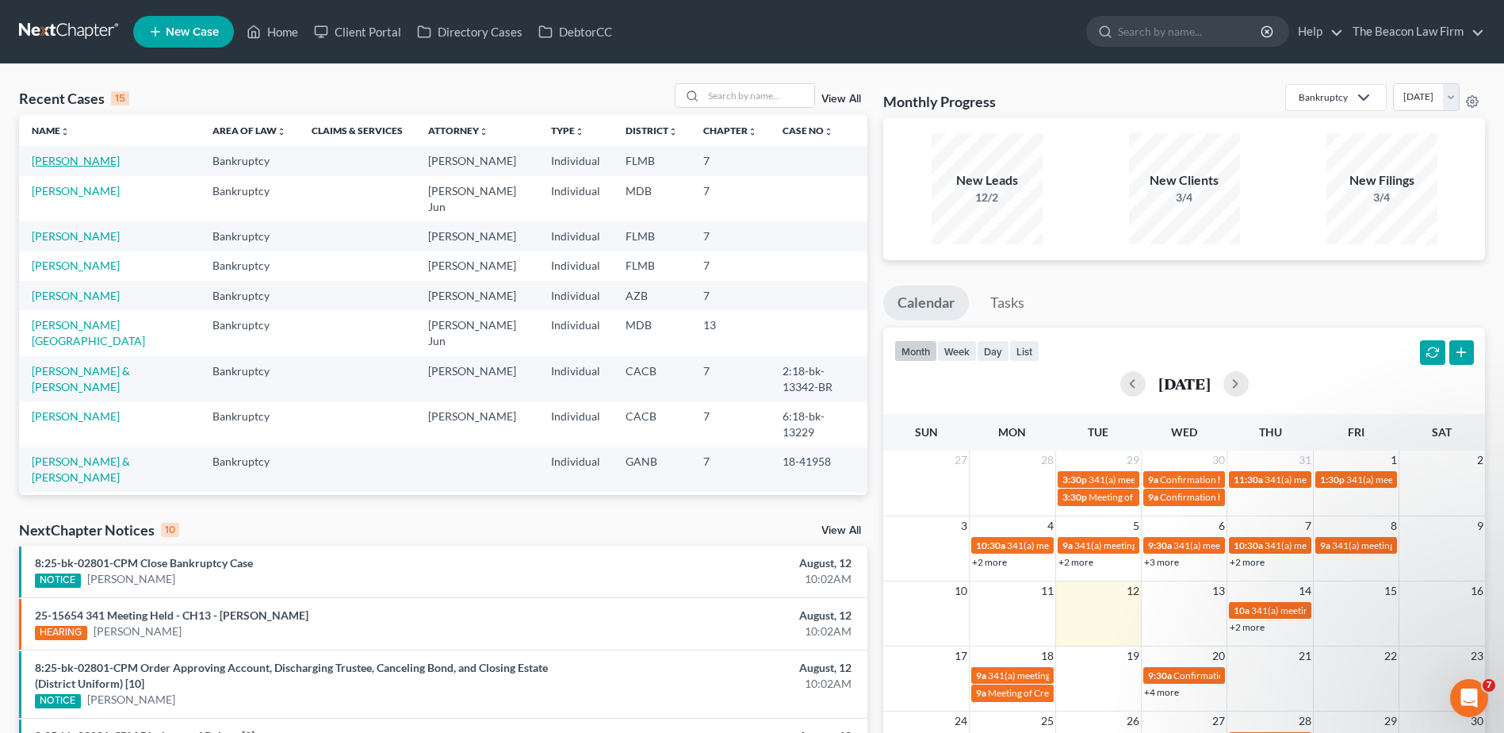
click at [67, 158] on link "[PERSON_NAME]" at bounding box center [76, 160] width 88 height 13
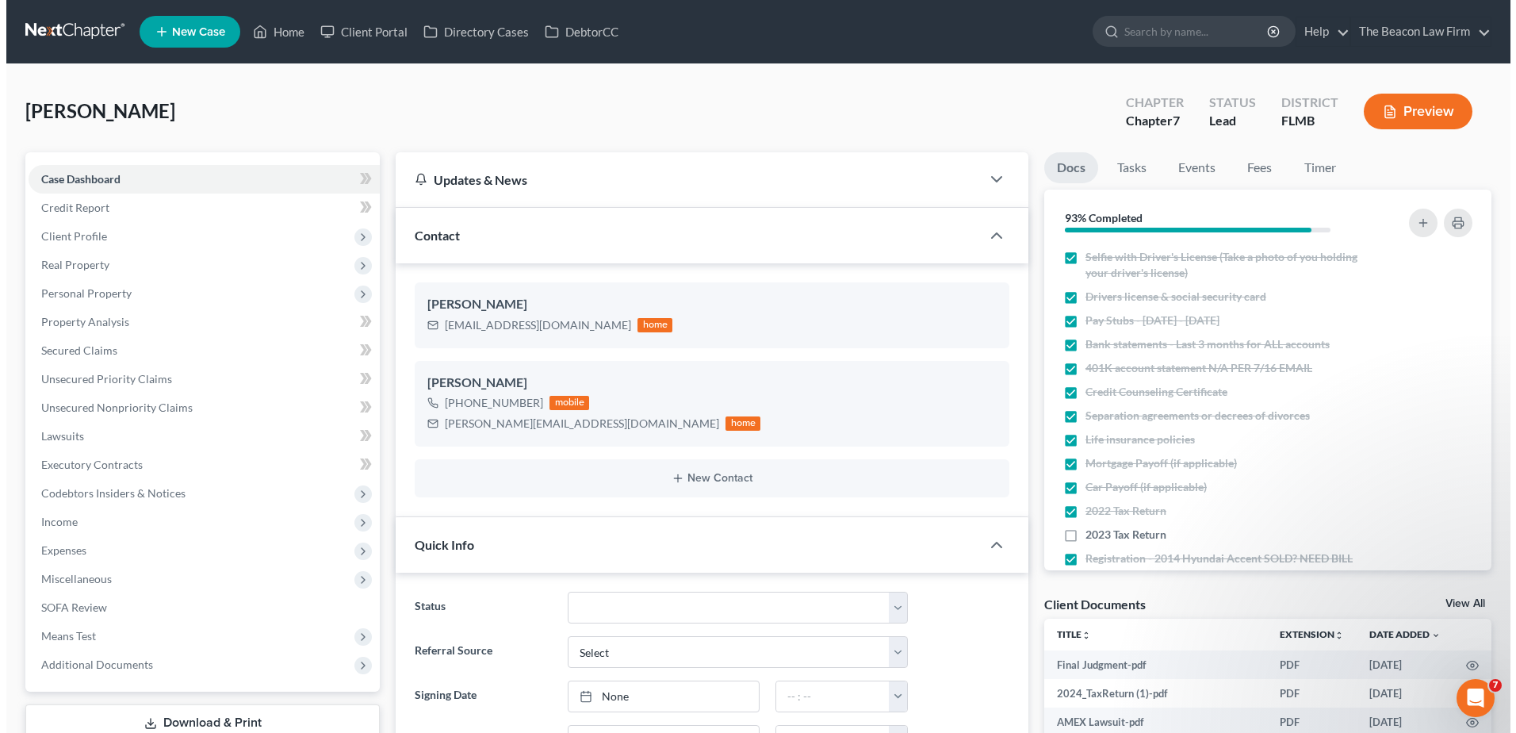
scroll to position [1235, 0]
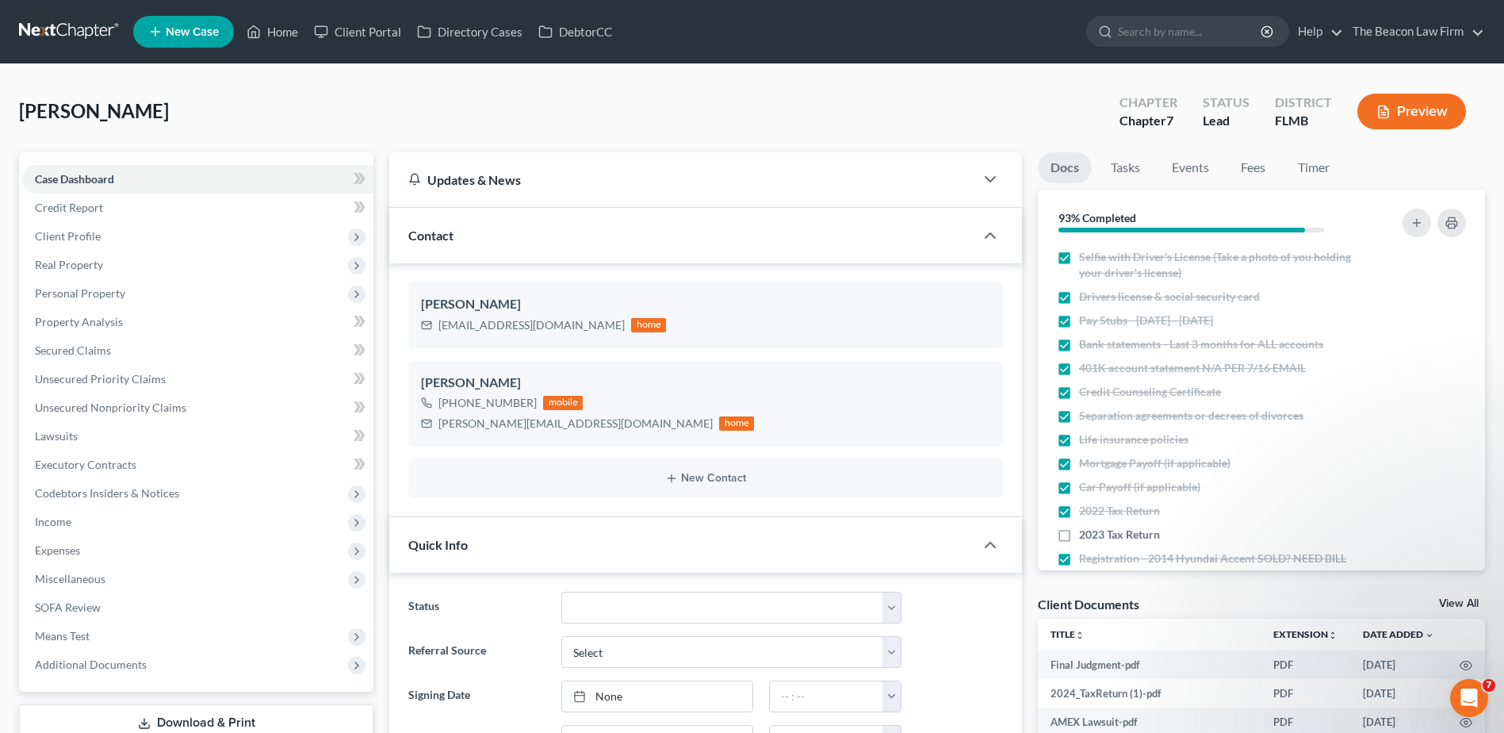
click at [1461, 604] on link "View All" at bounding box center [1459, 603] width 40 height 11
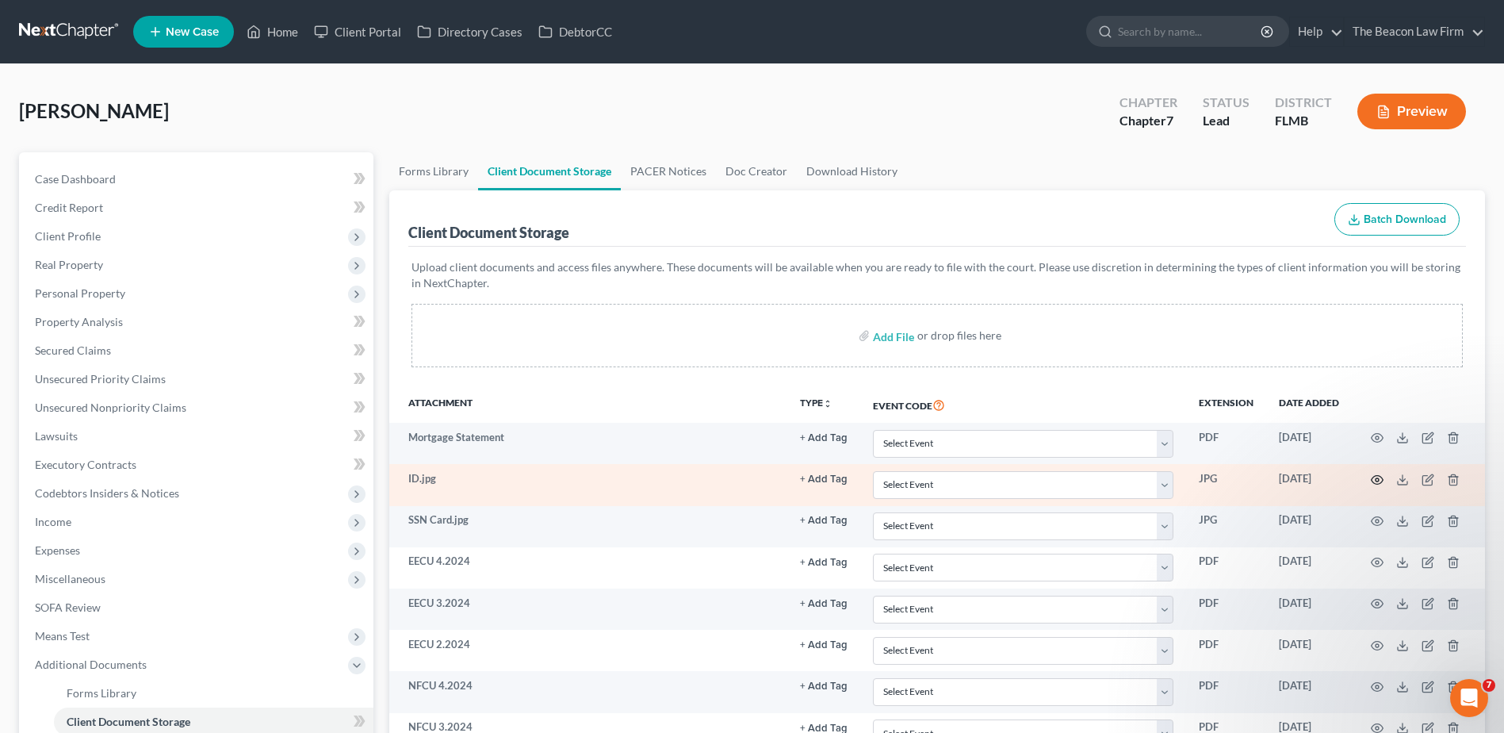
click at [1376, 475] on icon "button" at bounding box center [1378, 479] width 12 height 9
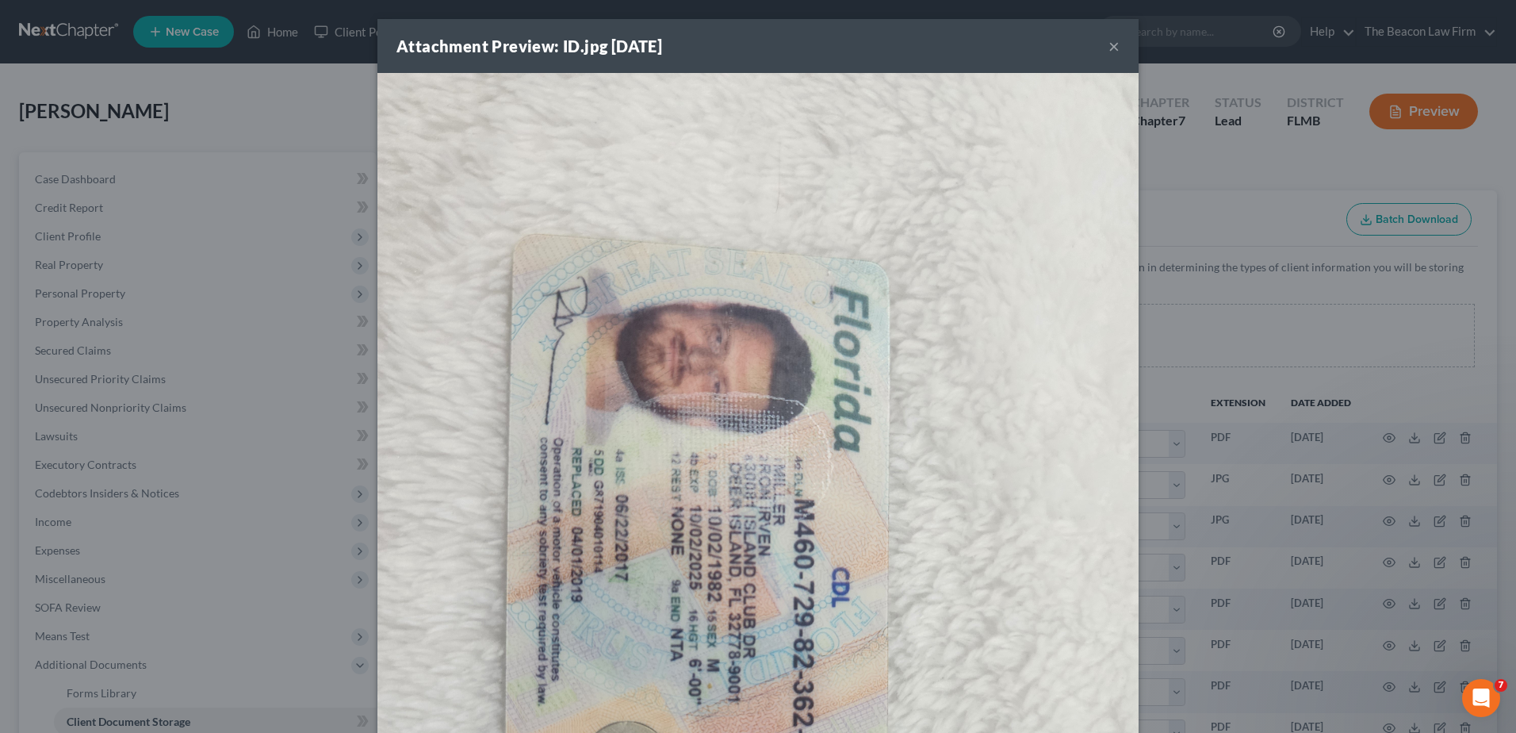
click at [1109, 49] on button "×" at bounding box center [1114, 45] width 11 height 19
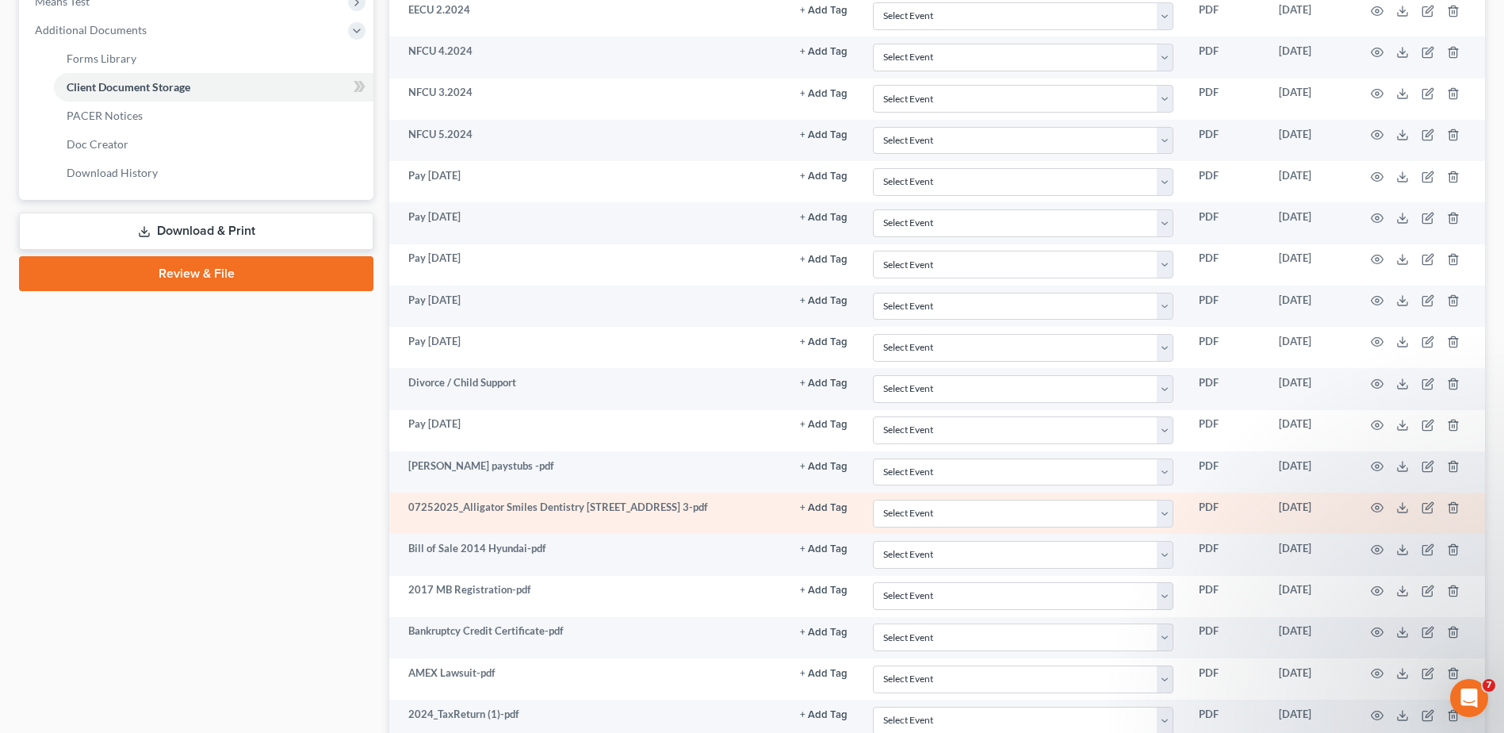
scroll to position [793, 0]
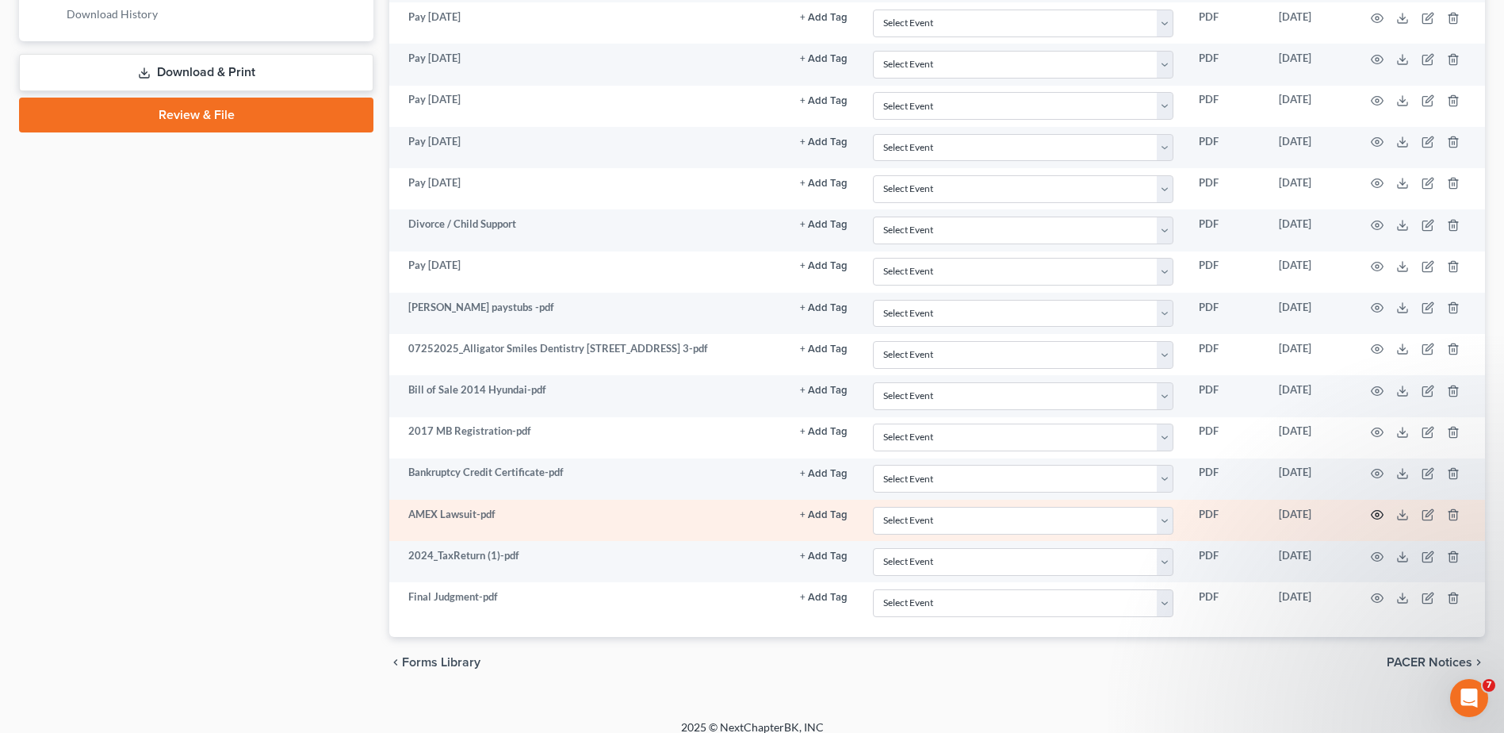
click at [1376, 519] on icon "button" at bounding box center [1378, 515] width 12 height 9
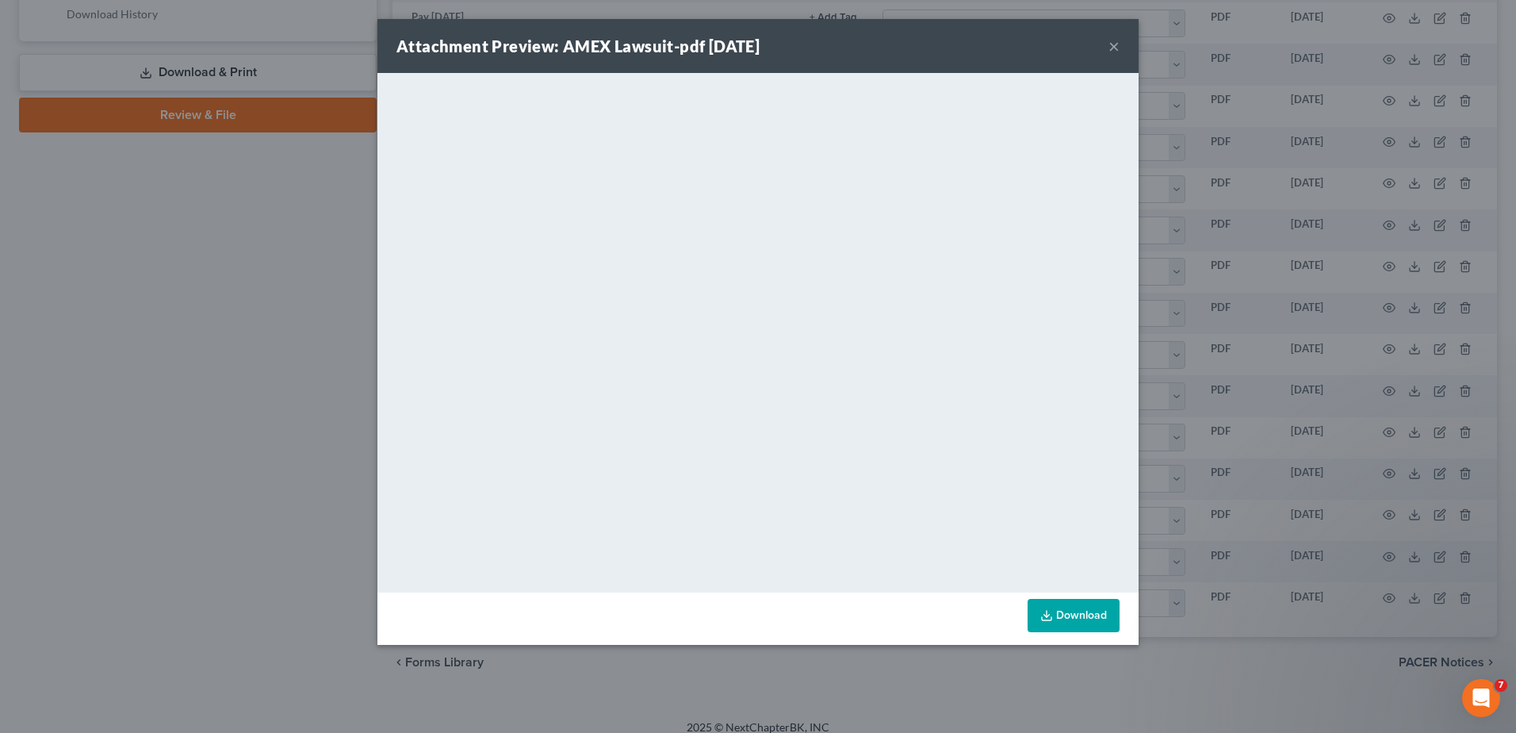
drag, startPoint x: 1113, startPoint y: 48, endPoint x: 1206, endPoint y: 4, distance: 103.2
click at [1114, 48] on button "×" at bounding box center [1114, 45] width 11 height 19
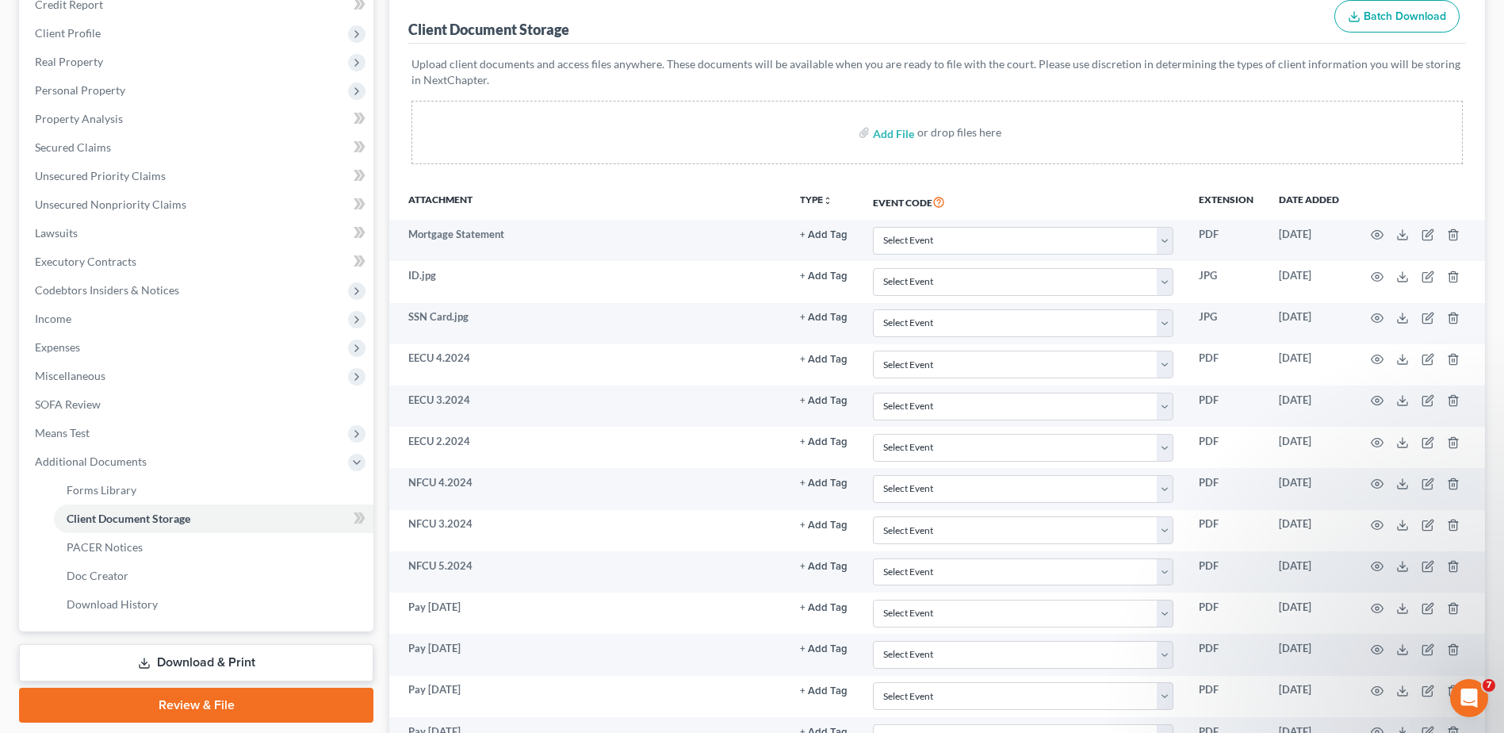
scroll to position [0, 0]
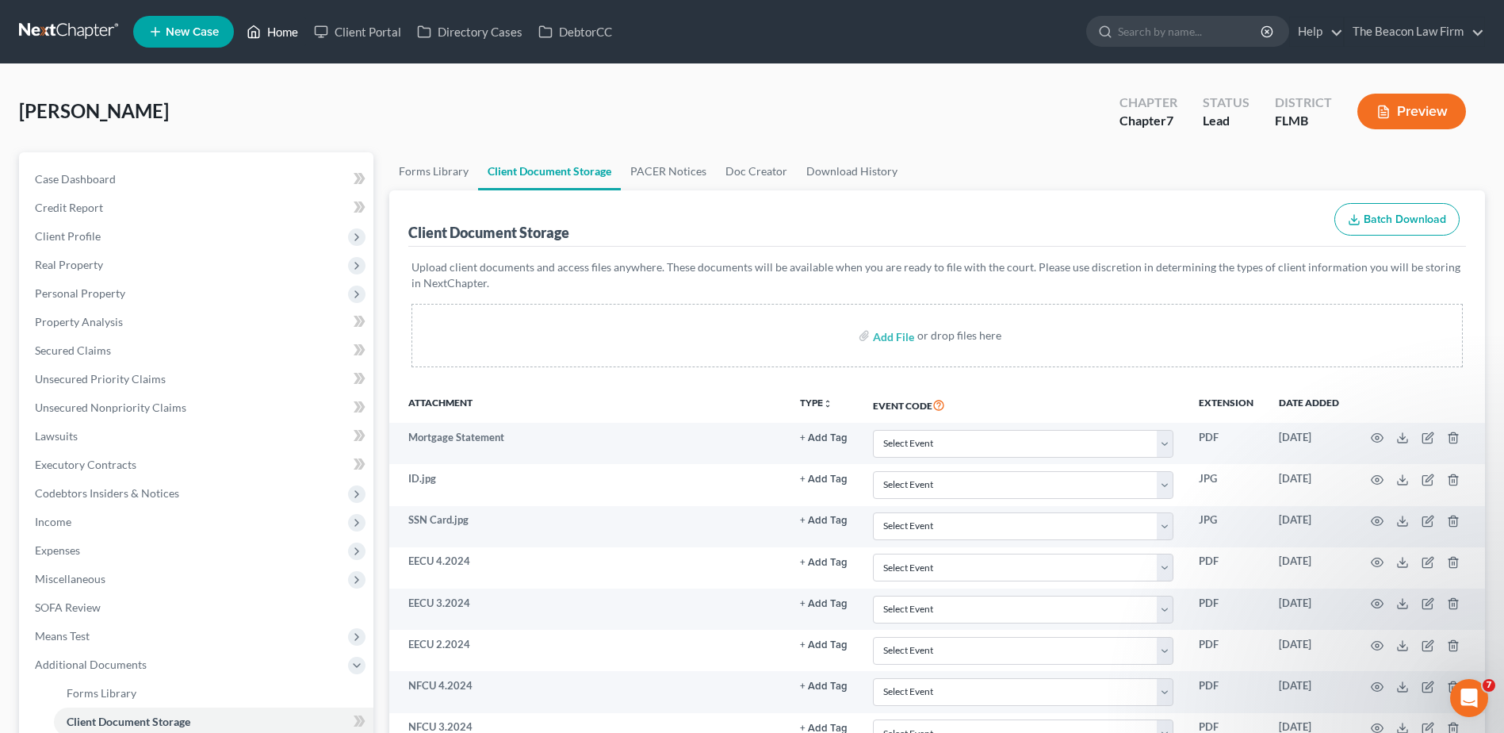
click at [274, 40] on link "Home" at bounding box center [272, 31] width 67 height 29
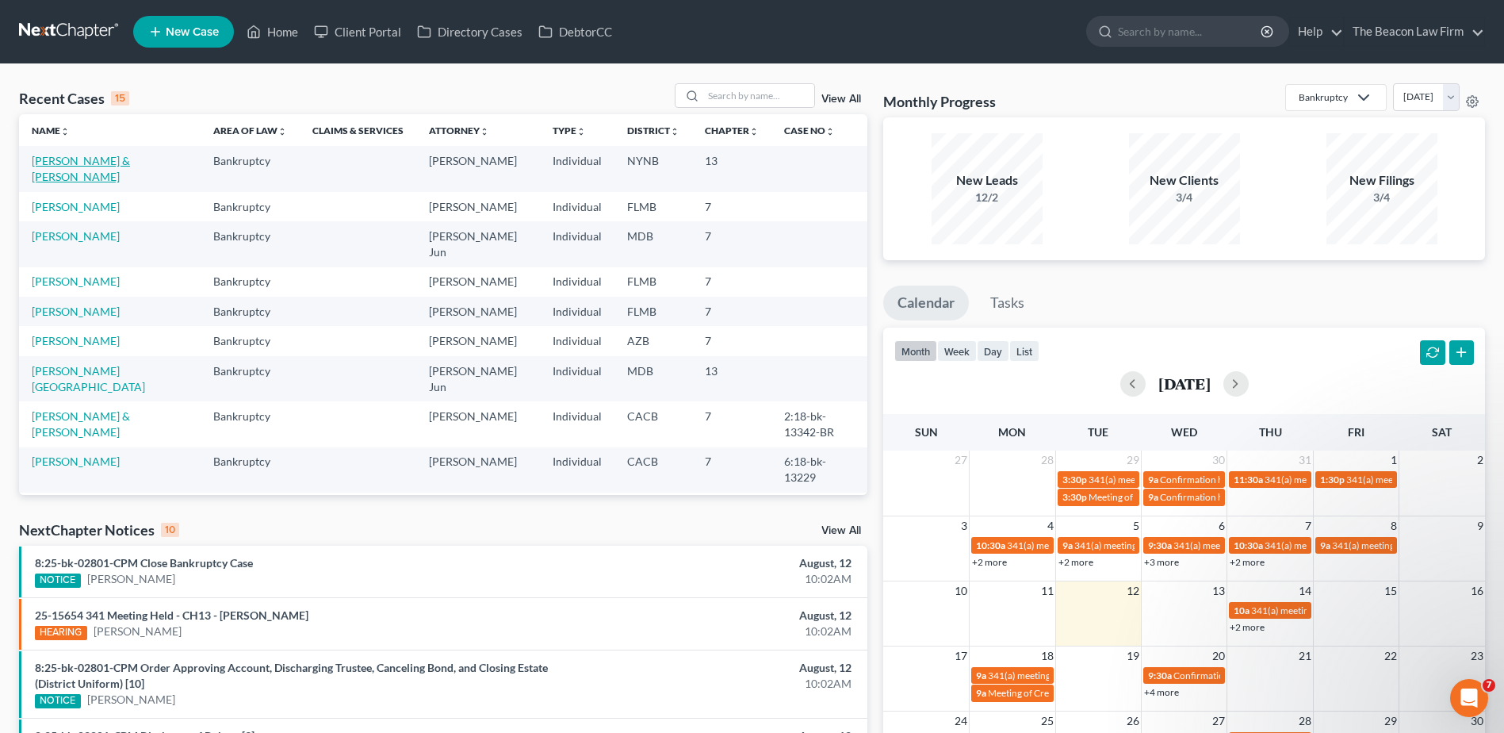
click at [98, 162] on link "[PERSON_NAME] & [PERSON_NAME]" at bounding box center [81, 168] width 98 height 29
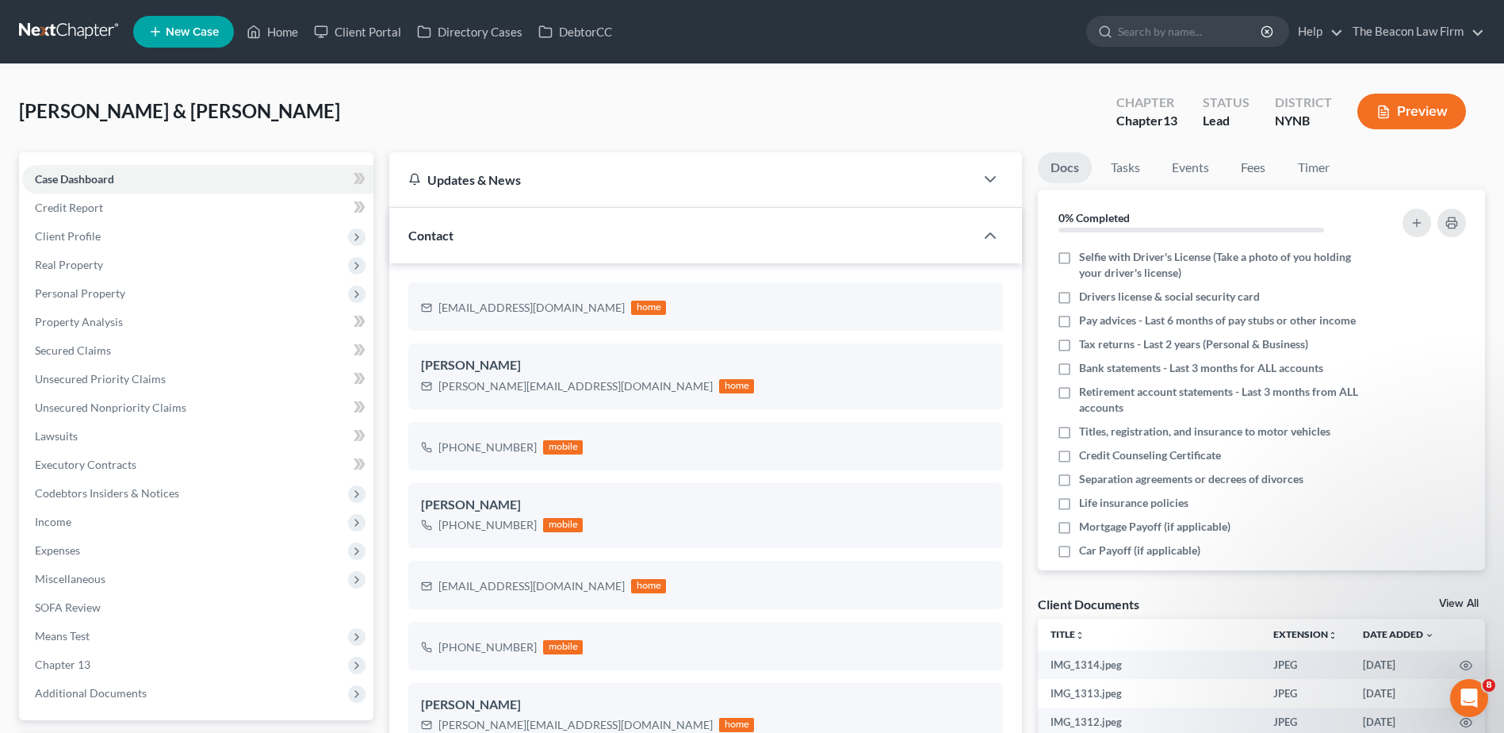
scroll to position [349, 0]
click at [1452, 603] on link "View All" at bounding box center [1459, 603] width 40 height 11
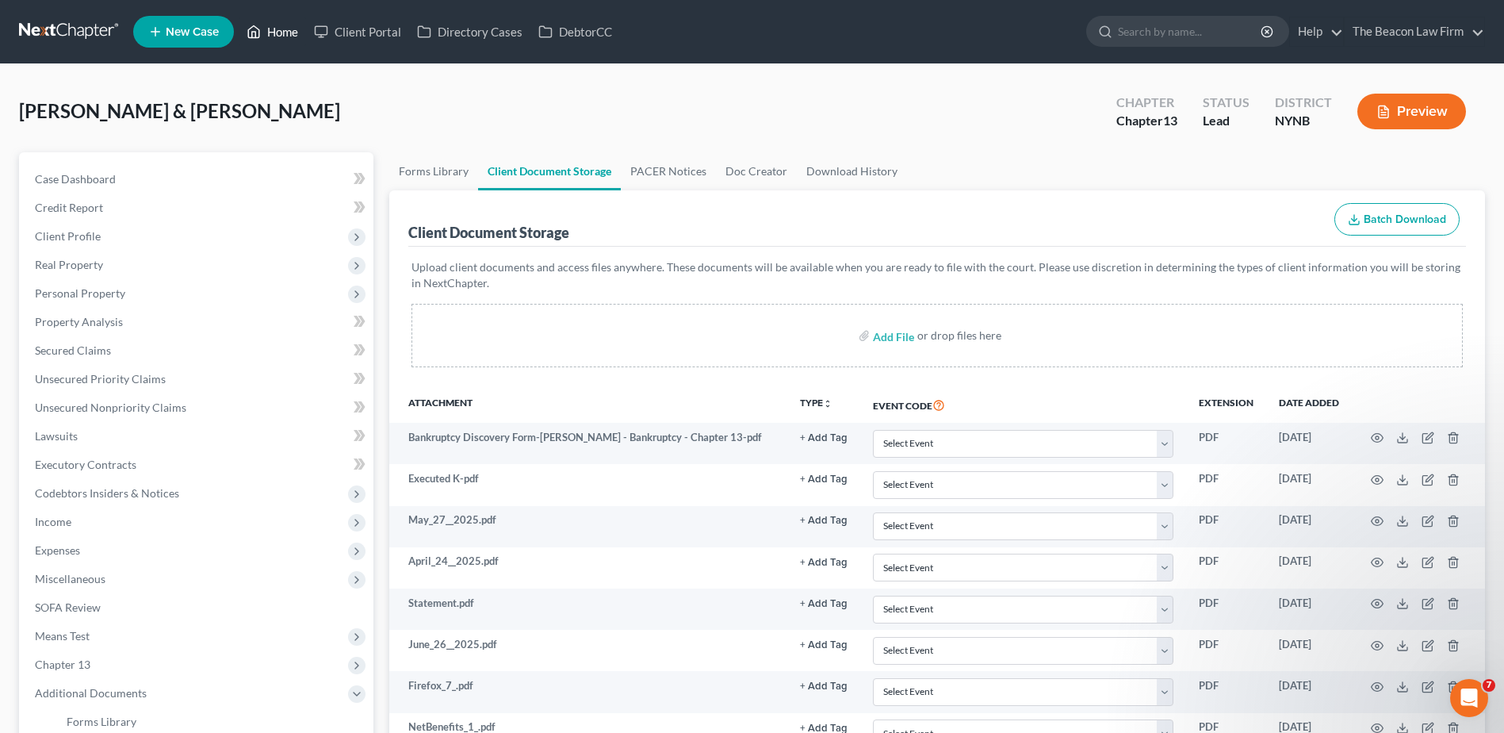
click at [292, 33] on link "Home" at bounding box center [272, 31] width 67 height 29
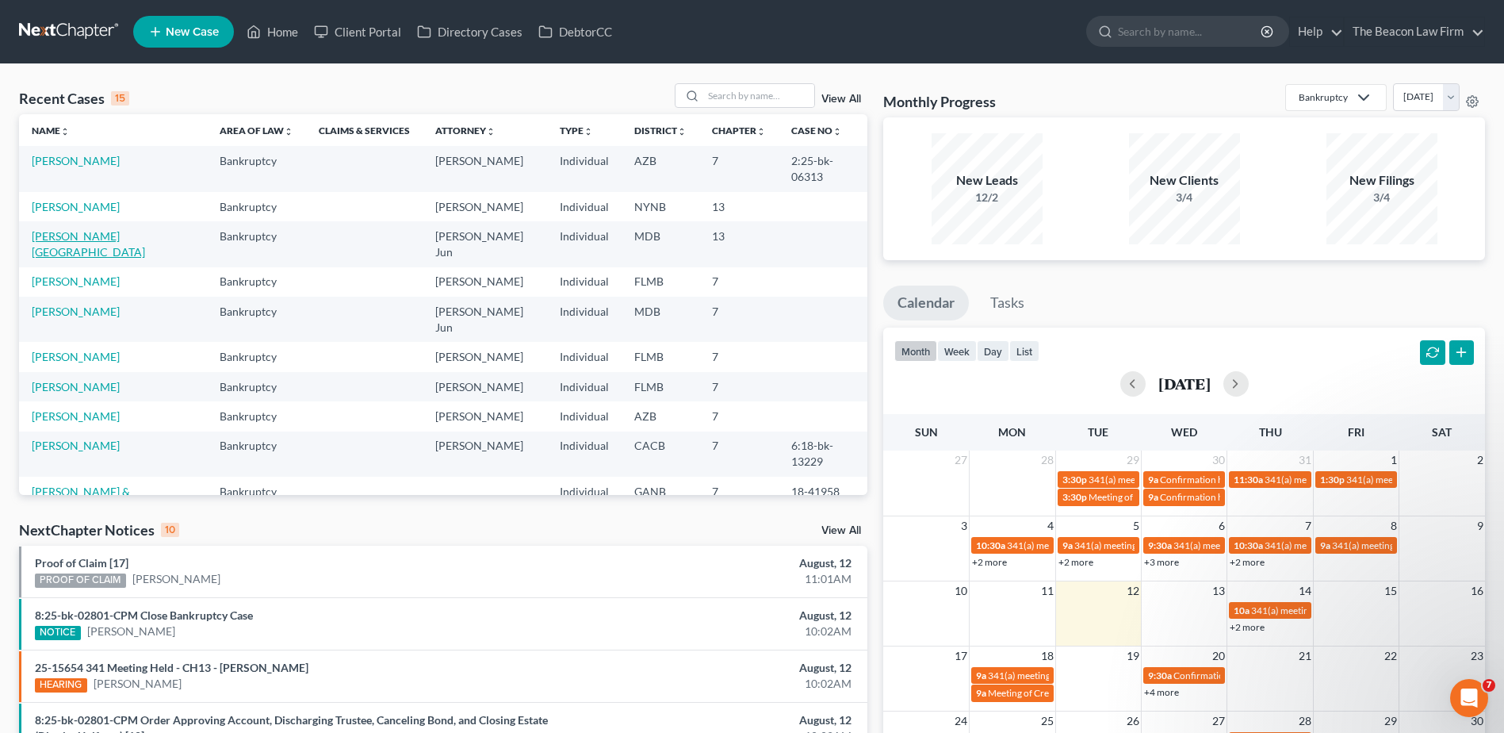
click at [88, 229] on link "[PERSON_NAME][GEOGRAPHIC_DATA]" at bounding box center [88, 243] width 113 height 29
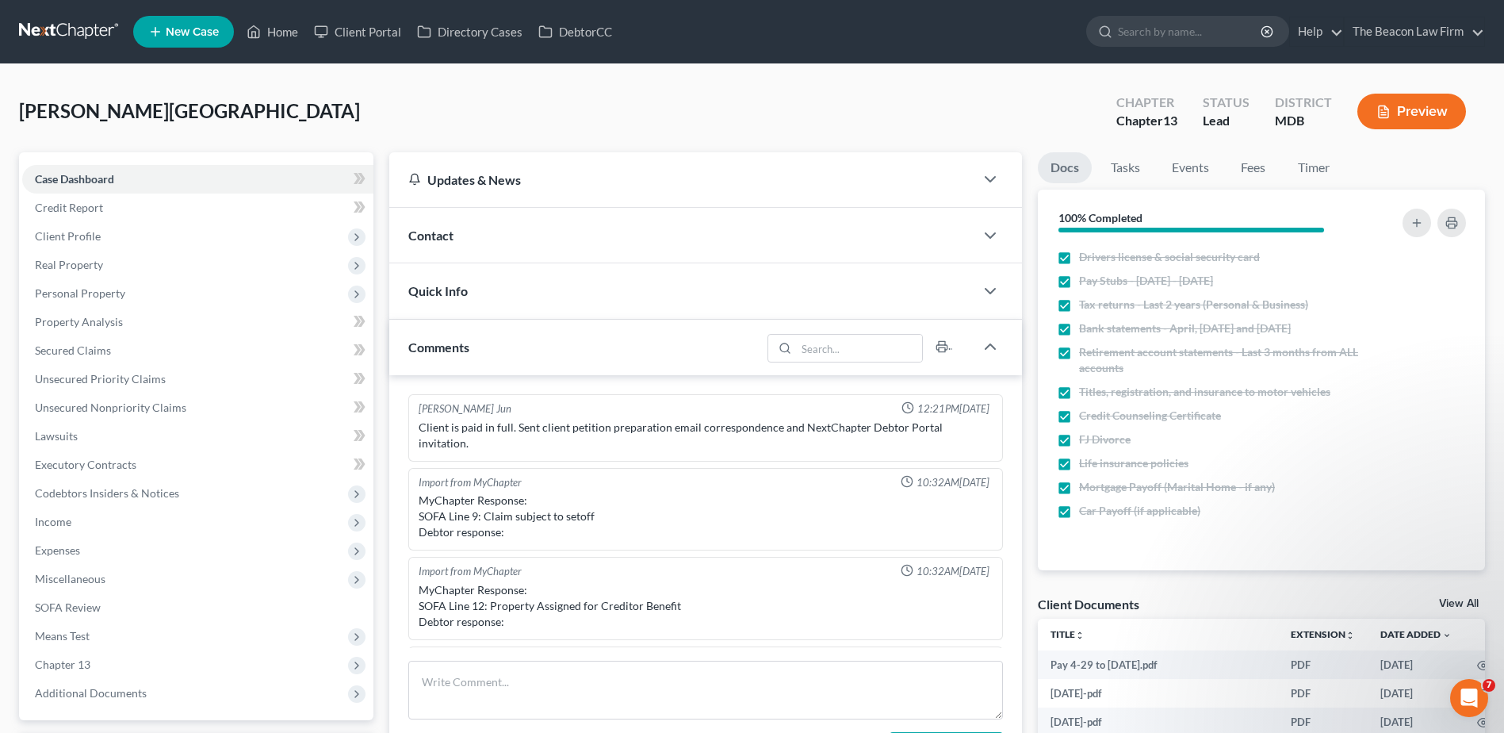
scroll to position [810, 0]
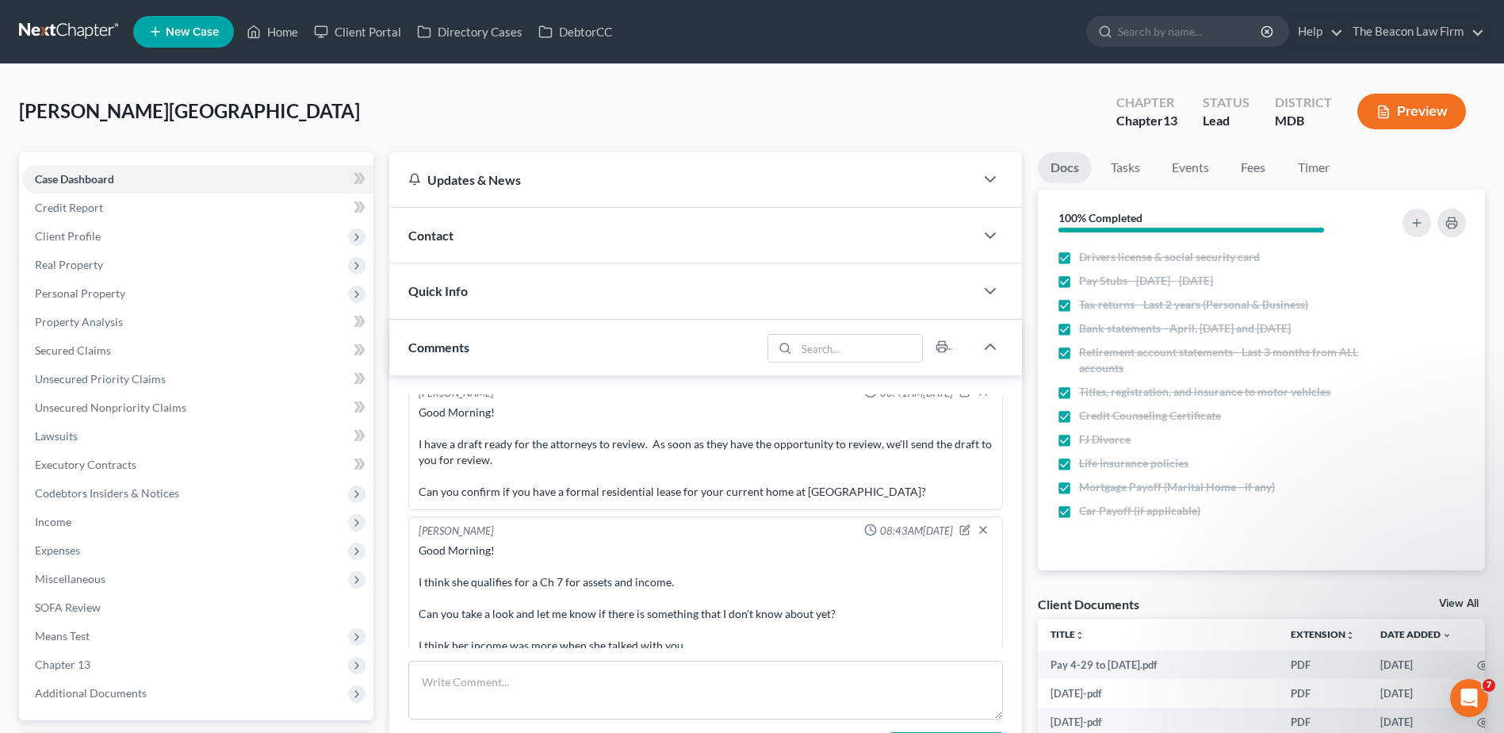
click at [1462, 598] on link "View All" at bounding box center [1459, 603] width 40 height 11
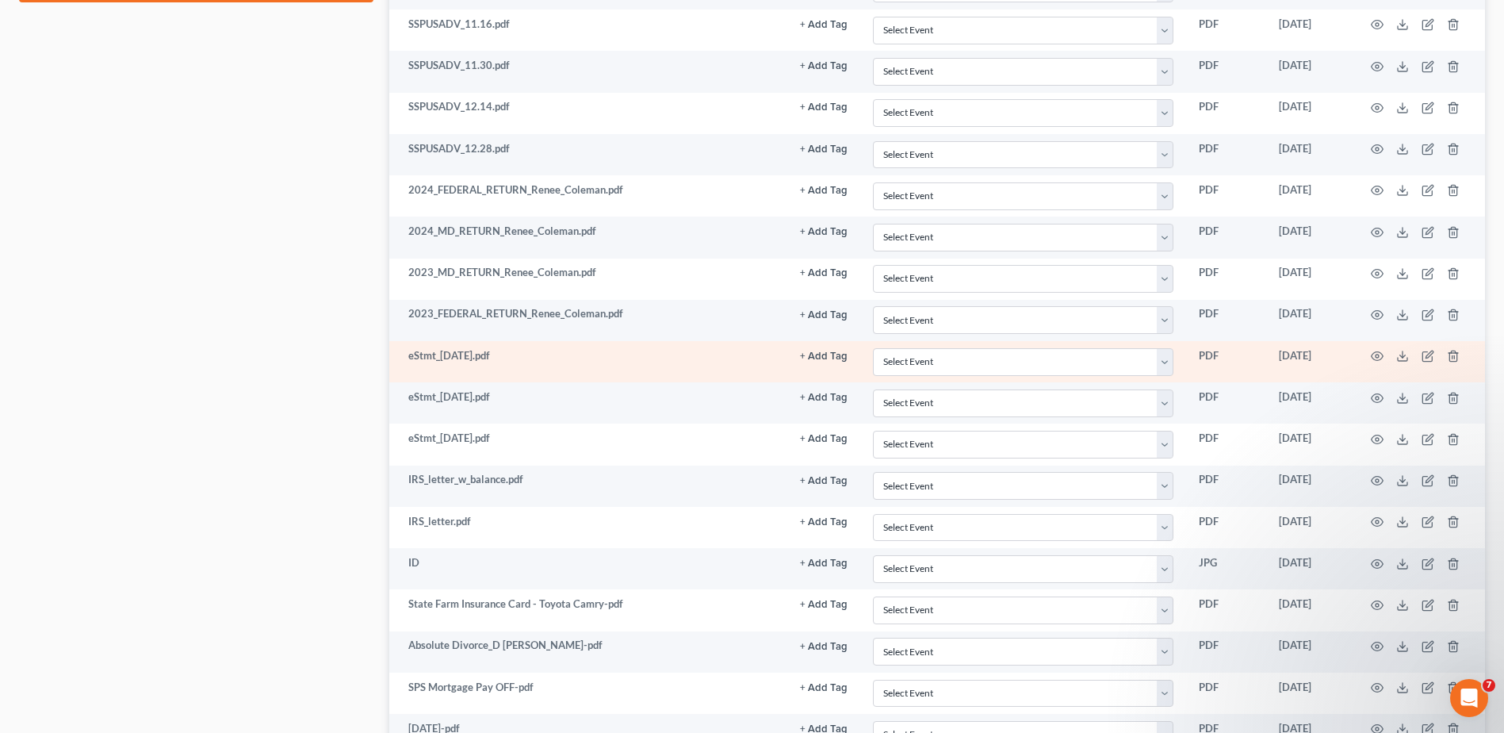
scroll to position [1110, 0]
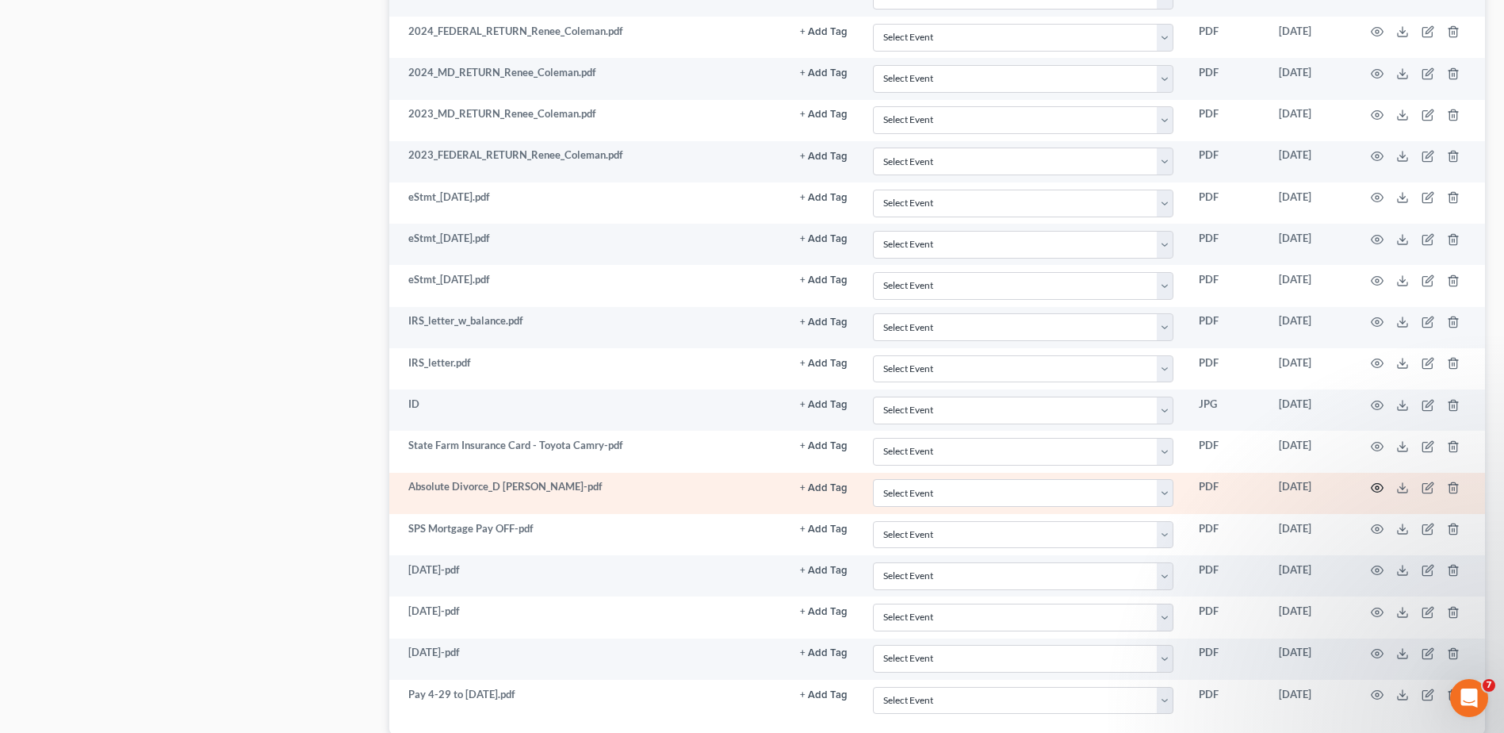
click at [1382, 483] on icon "button" at bounding box center [1377, 487] width 13 height 13
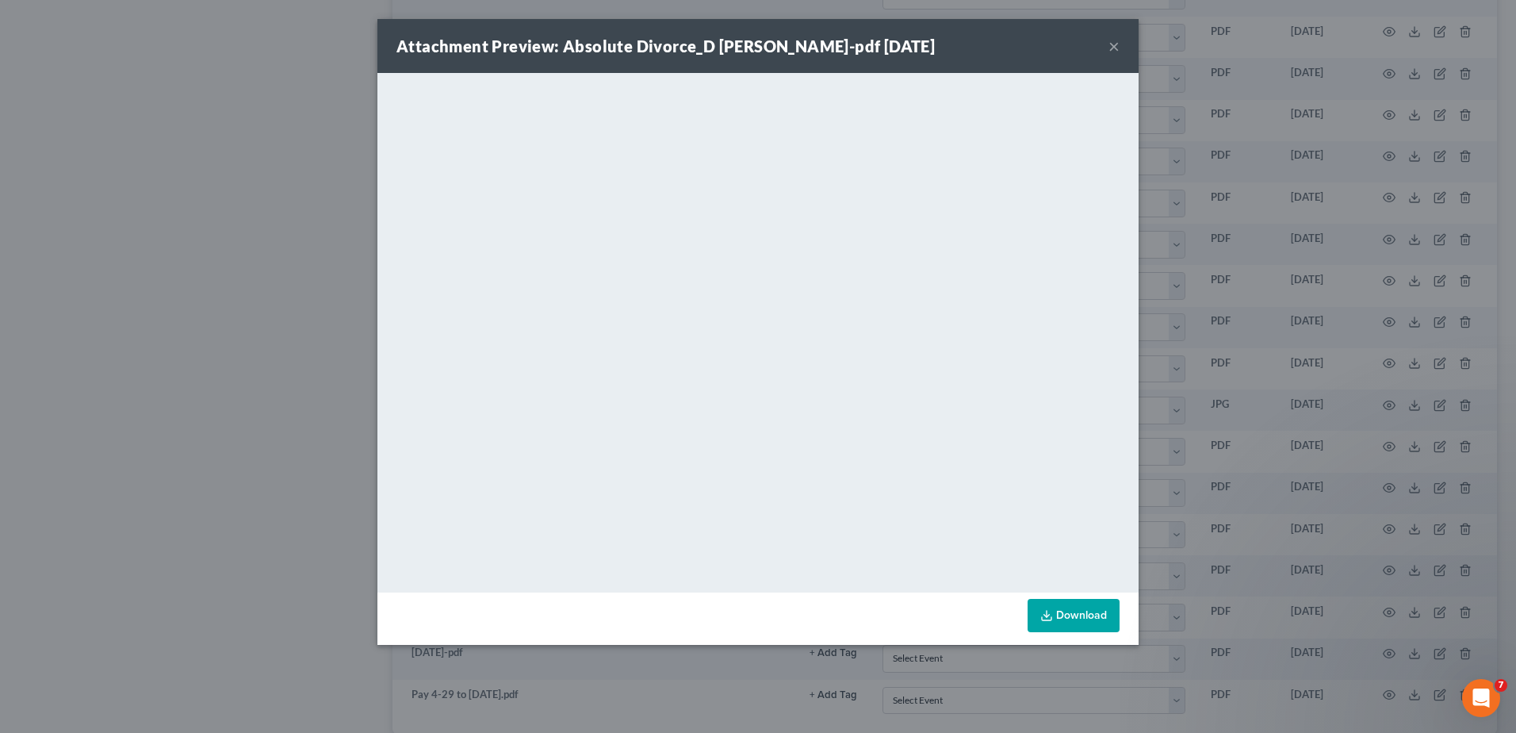
click at [1113, 49] on button "×" at bounding box center [1114, 45] width 11 height 19
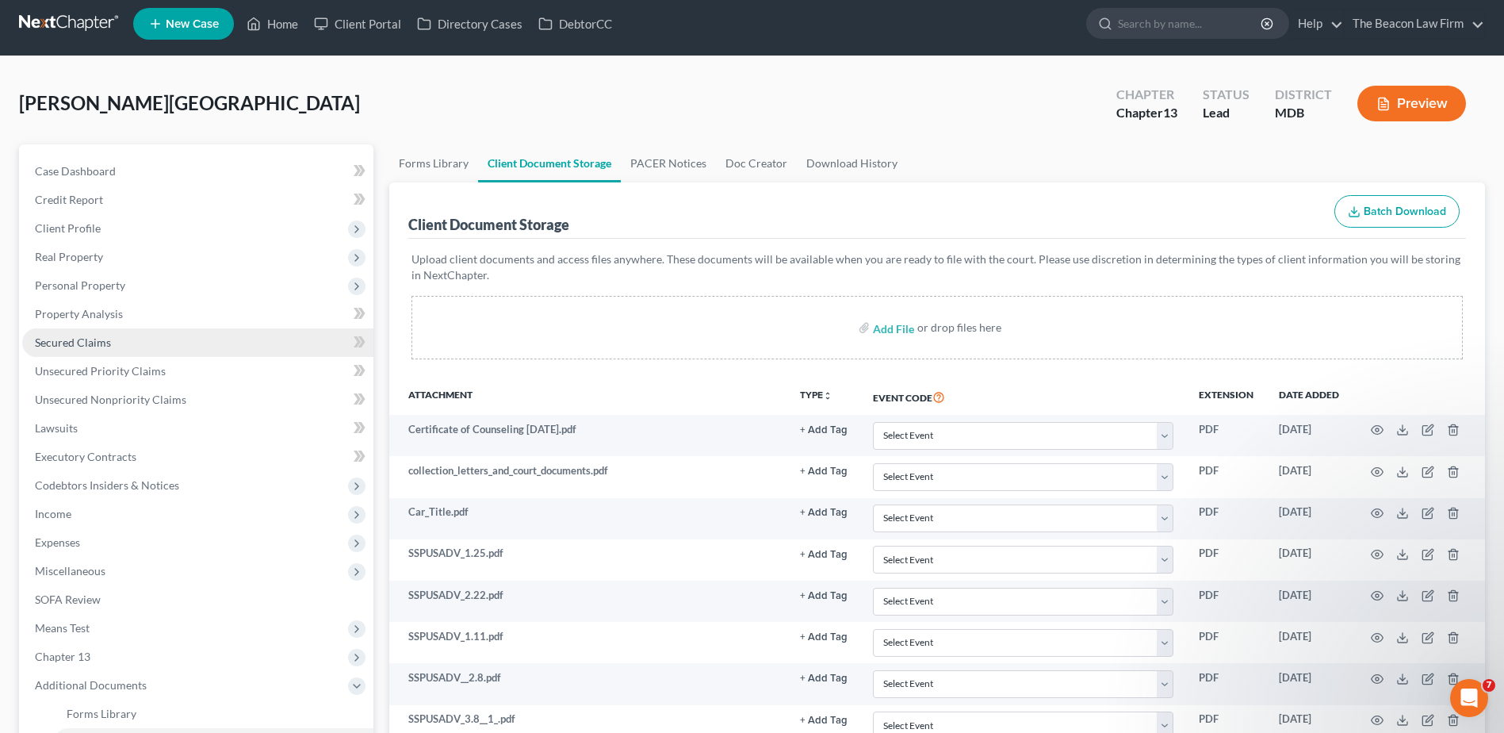
scroll to position [0, 0]
